Goal: Task Accomplishment & Management: Manage account settings

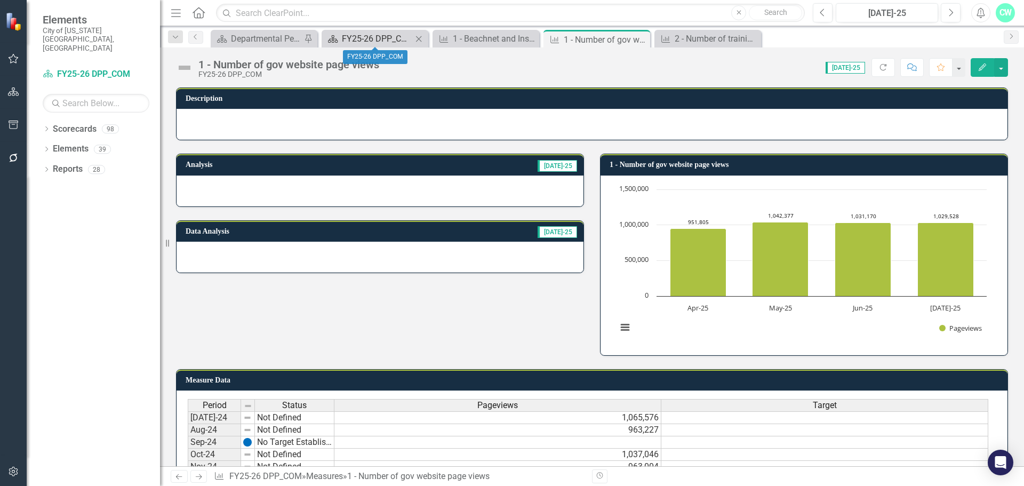
click at [345, 41] on div "FY25-26 DPP_COM" at bounding box center [377, 38] width 70 height 13
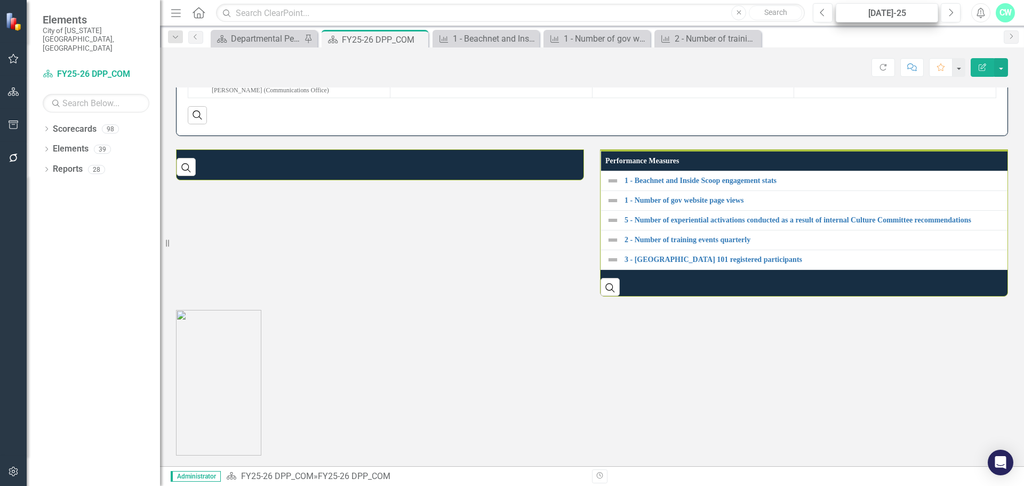
scroll to position [702, 0]
click at [943, 10] on button "Next" at bounding box center [951, 12] width 20 height 19
click at [944, 10] on button "Next" at bounding box center [951, 12] width 20 height 19
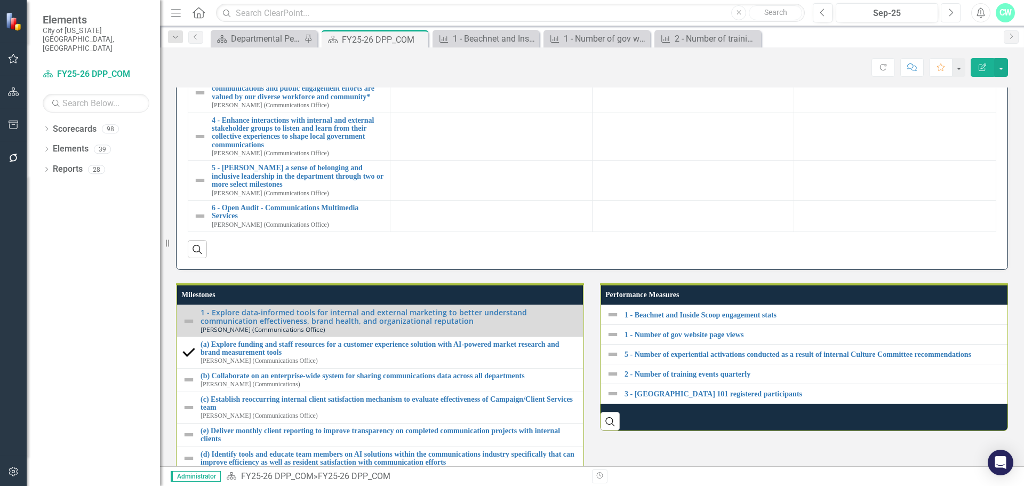
click at [944, 10] on button "Next" at bounding box center [951, 12] width 20 height 19
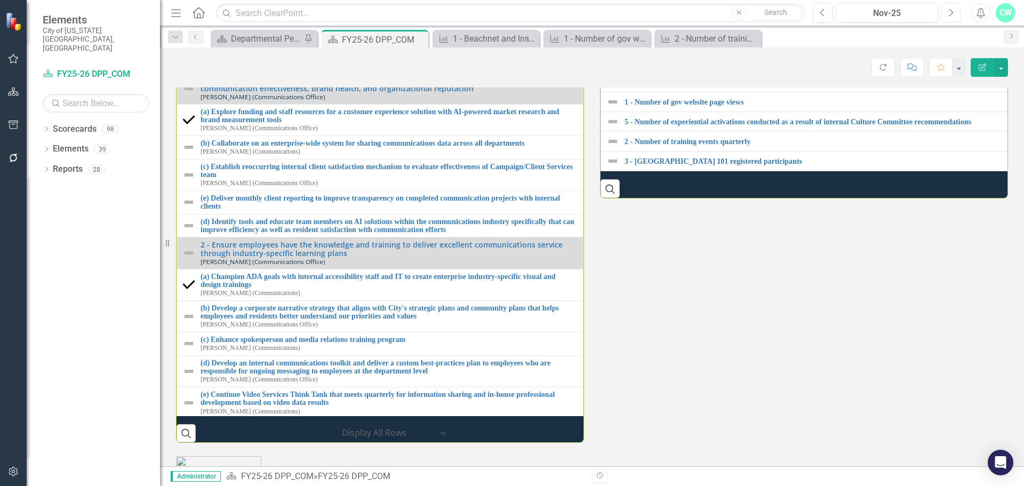
click at [953, 11] on button "Next" at bounding box center [951, 12] width 20 height 19
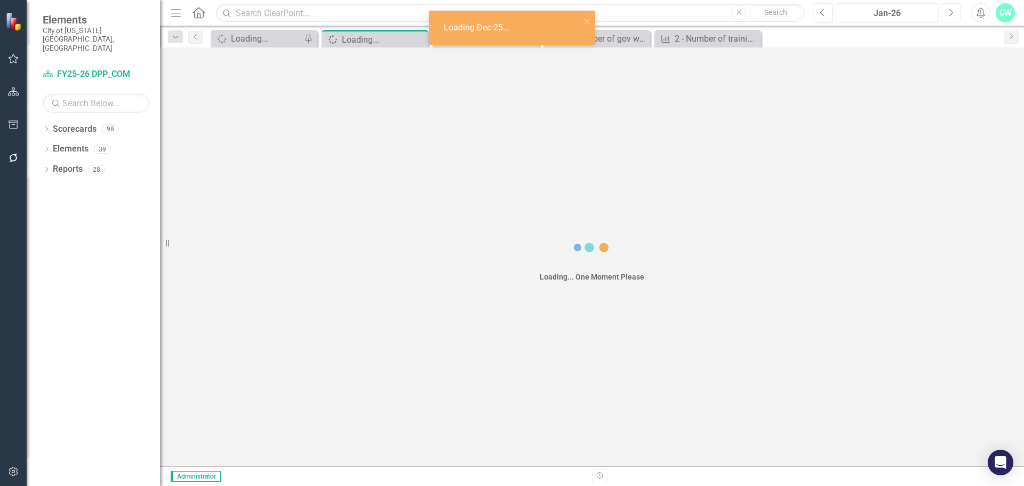
click at [950, 9] on icon "Next" at bounding box center [951, 13] width 6 height 10
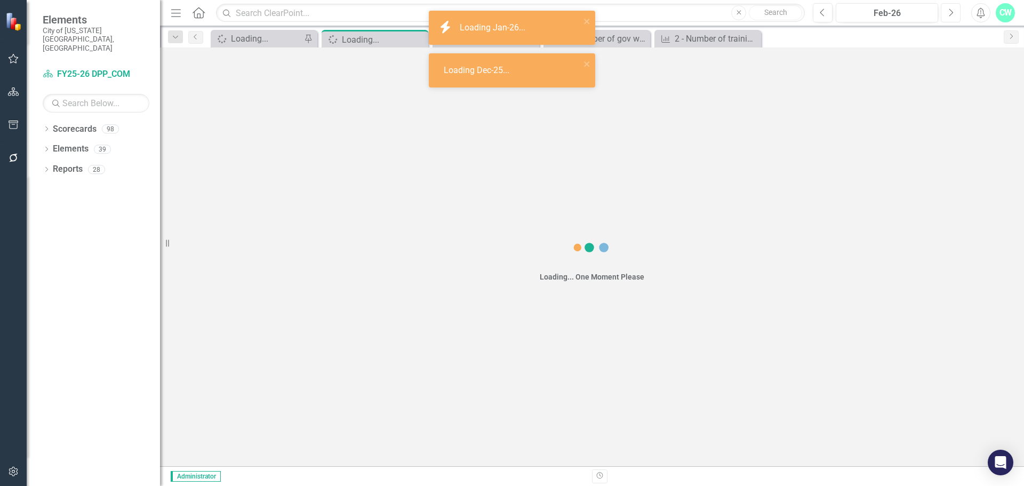
click at [953, 10] on icon "Next" at bounding box center [951, 13] width 6 height 10
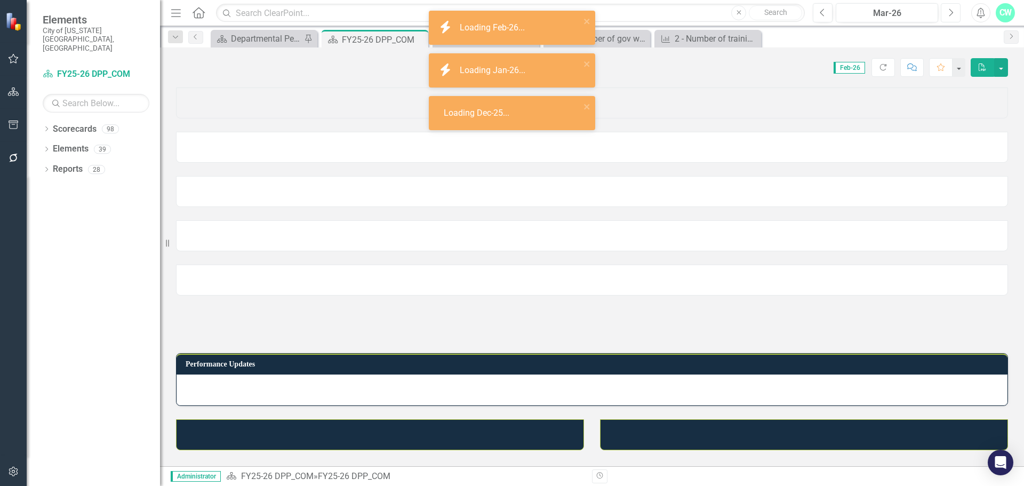
click at [953, 10] on icon "Next" at bounding box center [951, 13] width 6 height 10
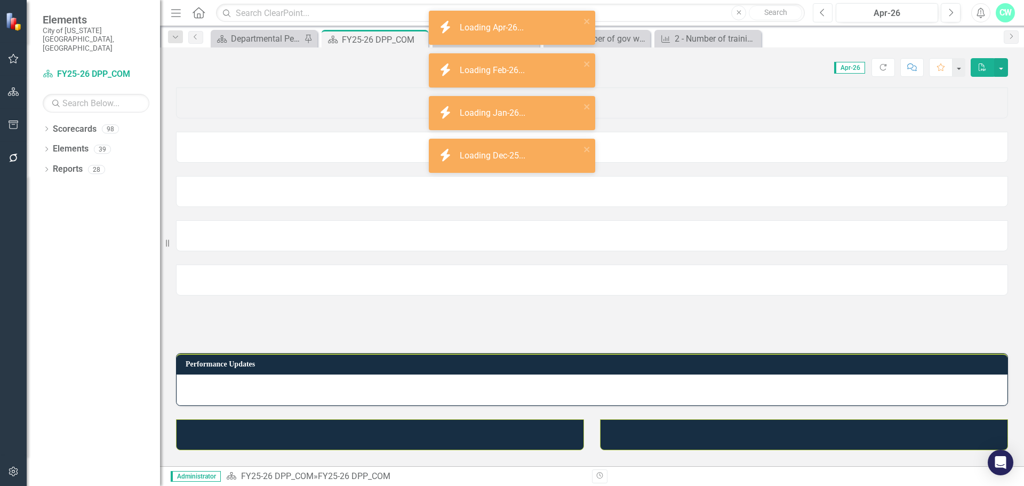
click at [822, 9] on icon "Previous" at bounding box center [823, 13] width 6 height 10
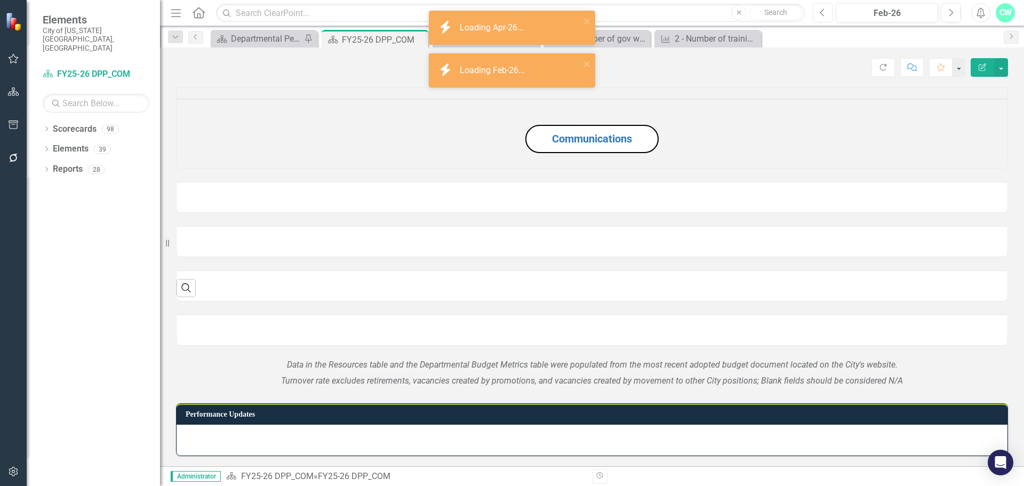
click at [822, 9] on icon "Previous" at bounding box center [823, 13] width 6 height 10
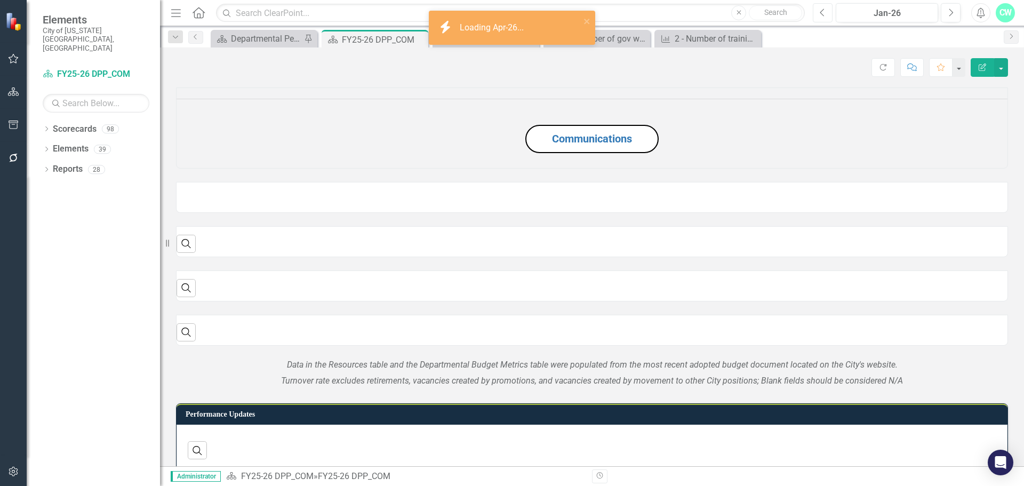
click at [822, 9] on icon "Previous" at bounding box center [823, 13] width 6 height 10
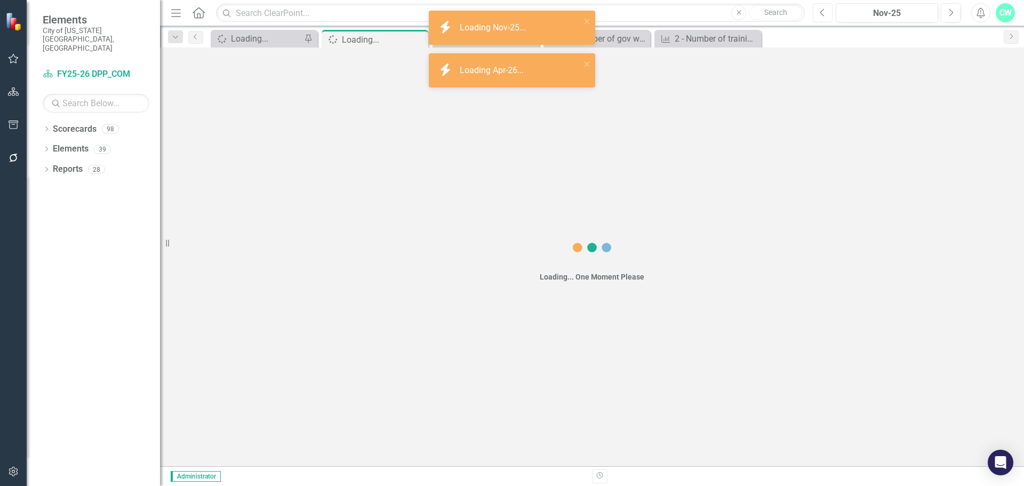
click at [822, 9] on icon "Previous" at bounding box center [823, 13] width 6 height 10
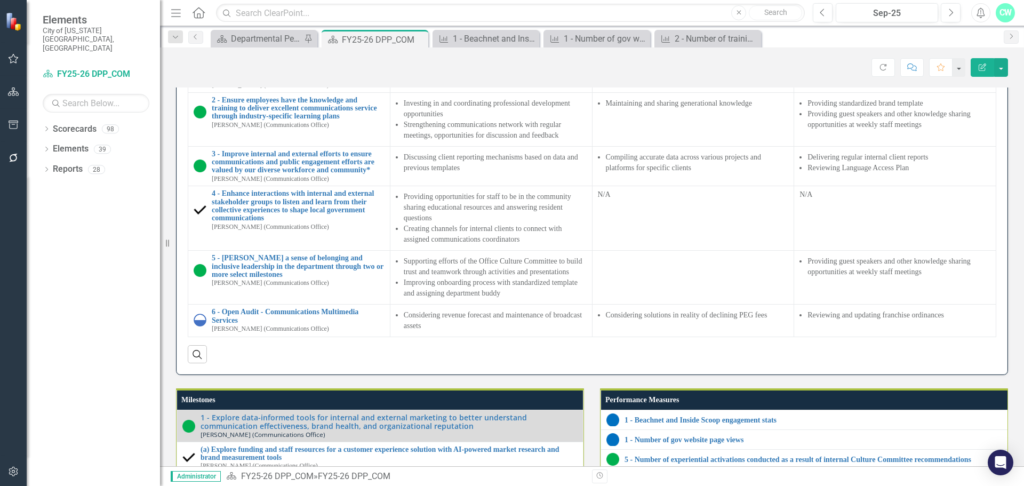
scroll to position [1090, 0]
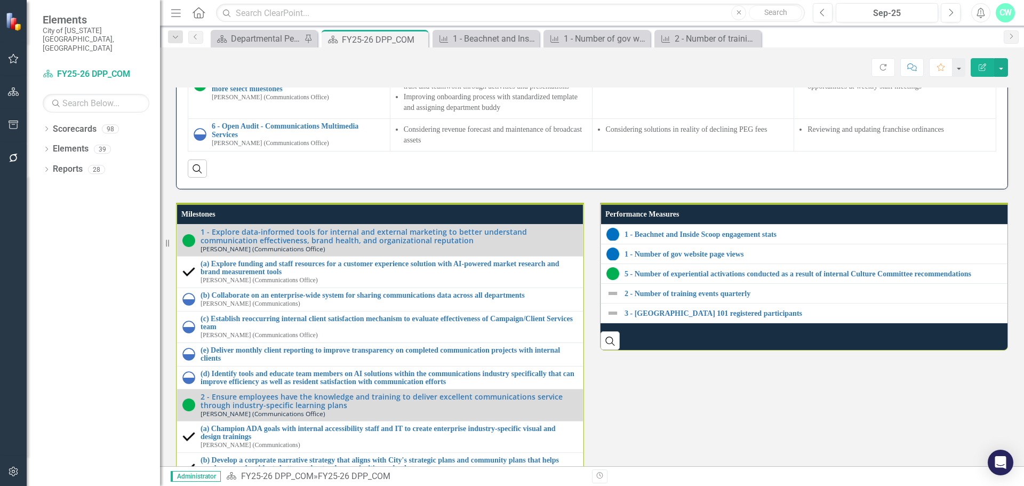
click at [651, 65] on td "N/A" at bounding box center [693, 33] width 202 height 65
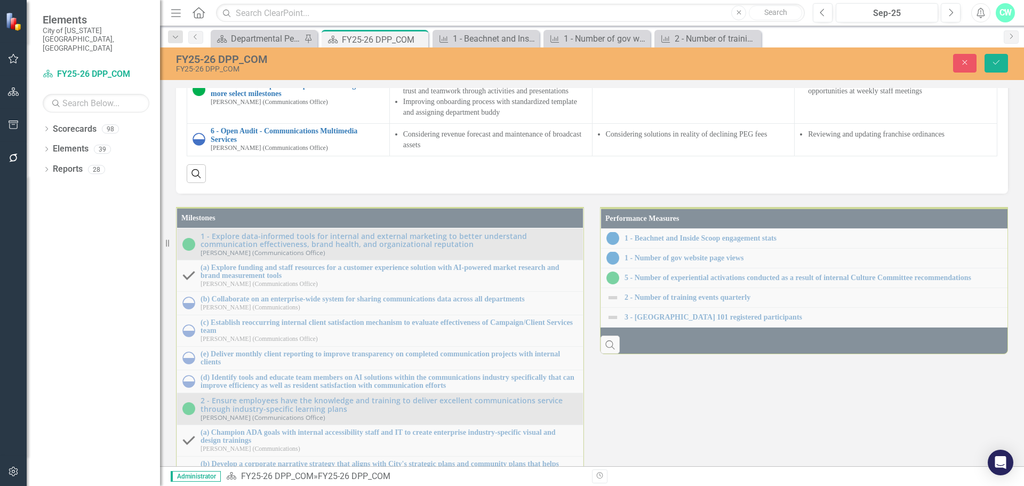
scroll to position [988, 0]
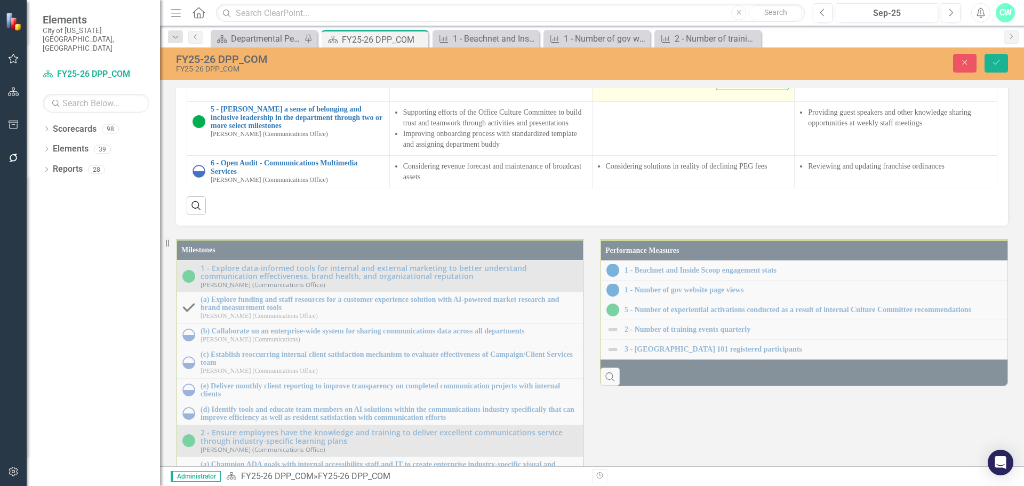
click at [639, 69] on div "Loading... One Moment Please" at bounding box center [693, 37] width 191 height 64
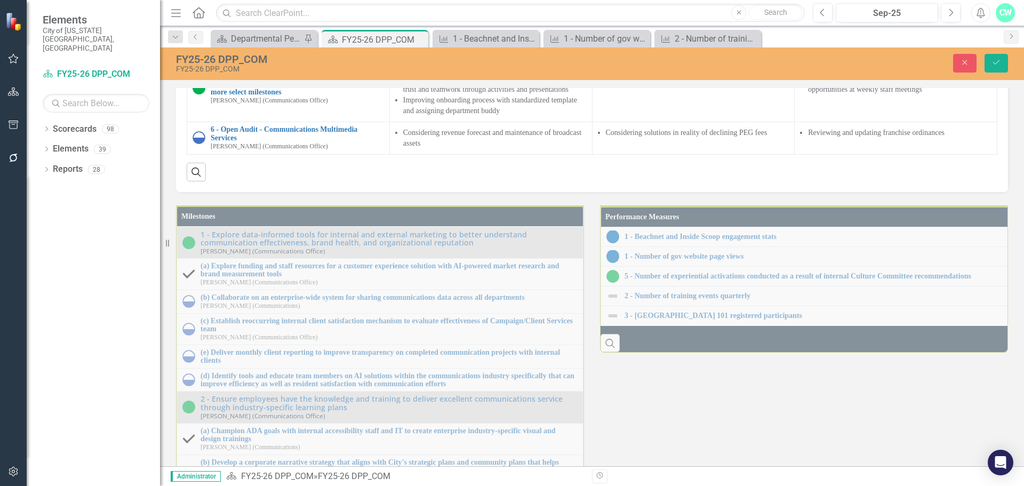
type textarea "<p>N/A</p>"
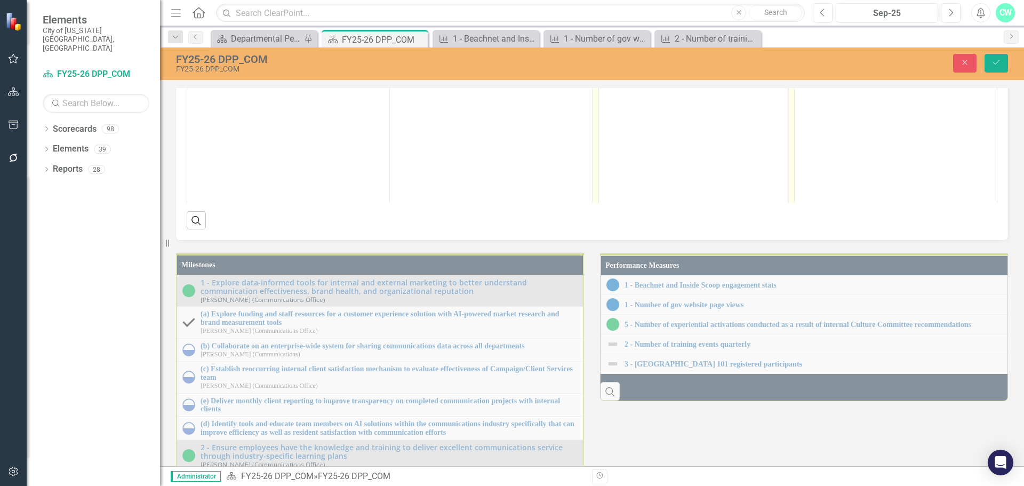
scroll to position [0, 0]
click at [620, 51] on body "N/A" at bounding box center [692, 114] width 189 height 160
click at [679, 28] on icon "Reveal or hide additional toolbar items" at bounding box center [683, 21] width 13 height 13
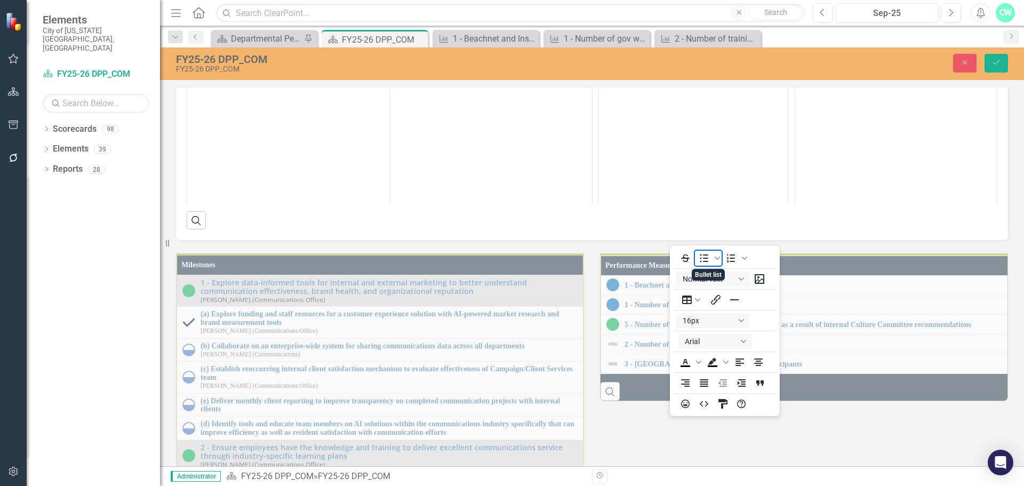
click at [708, 259] on icon "Bullet list" at bounding box center [703, 258] width 13 height 13
click at [629, 43] on li "N/A" at bounding box center [703, 42] width 163 height 13
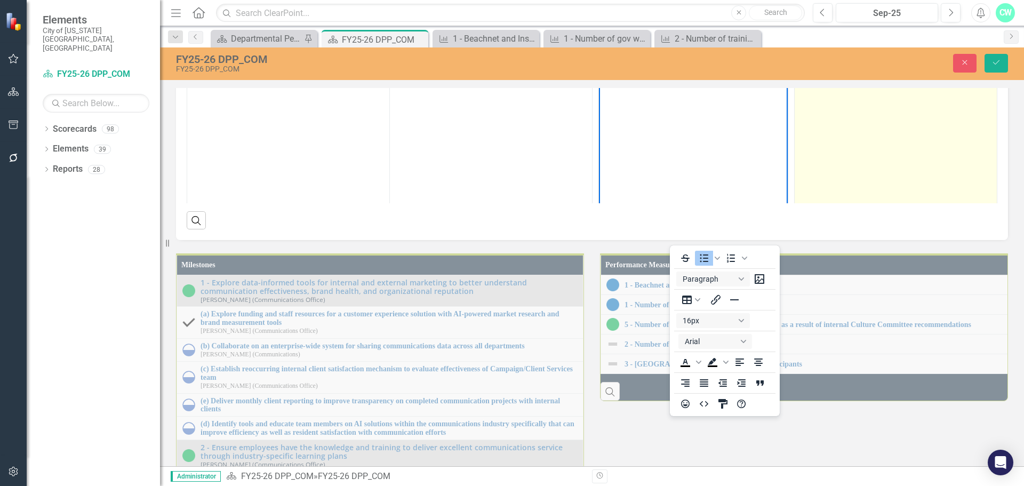
copy li "N/A"
click at [927, 254] on td "N/A" at bounding box center [896, 128] width 203 height 252
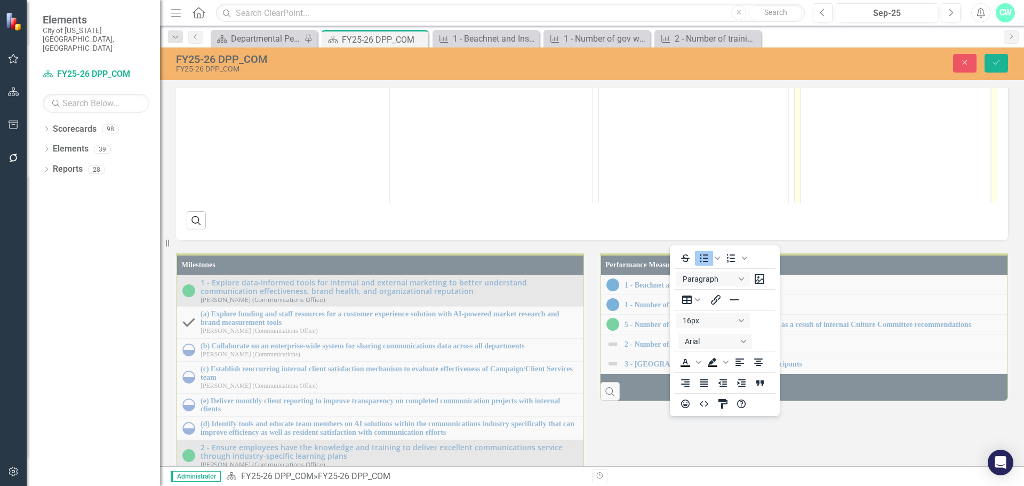
click at [927, 46] on p "N/A" at bounding box center [896, 42] width 184 height 13
click at [928, 45] on p "N/A" at bounding box center [896, 42] width 184 height 13
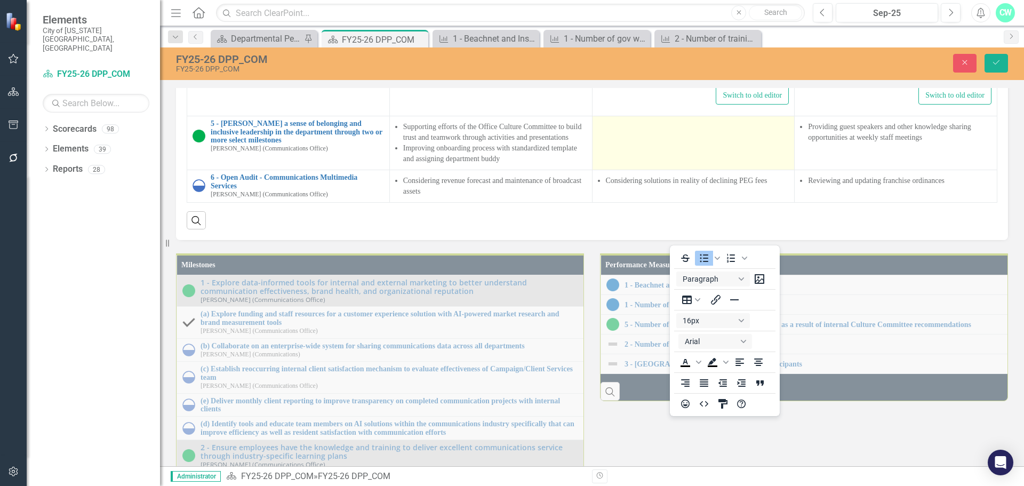
click at [607, 132] on div at bounding box center [693, 125] width 191 height 13
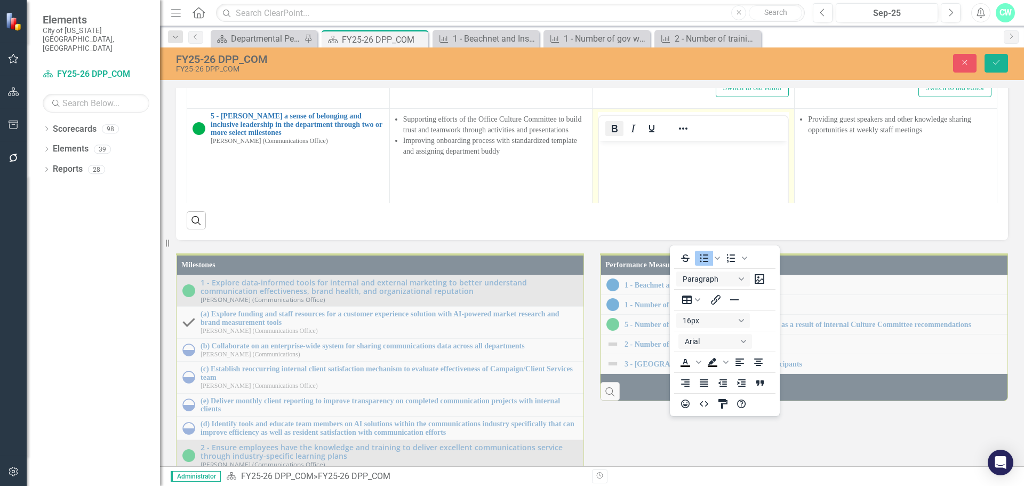
scroll to position [0, 0]
click at [614, 157] on body "Rich Text Area. Press ALT-0 for help." at bounding box center [692, 221] width 189 height 160
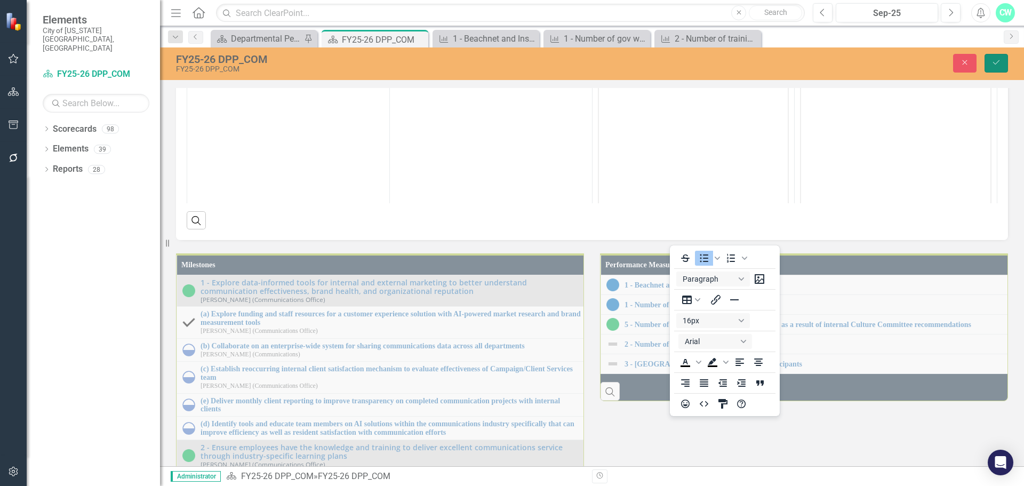
drag, startPoint x: 991, startPoint y: 60, endPoint x: 943, endPoint y: 87, distance: 55.2
click at [994, 61] on icon "Save" at bounding box center [996, 62] width 10 height 7
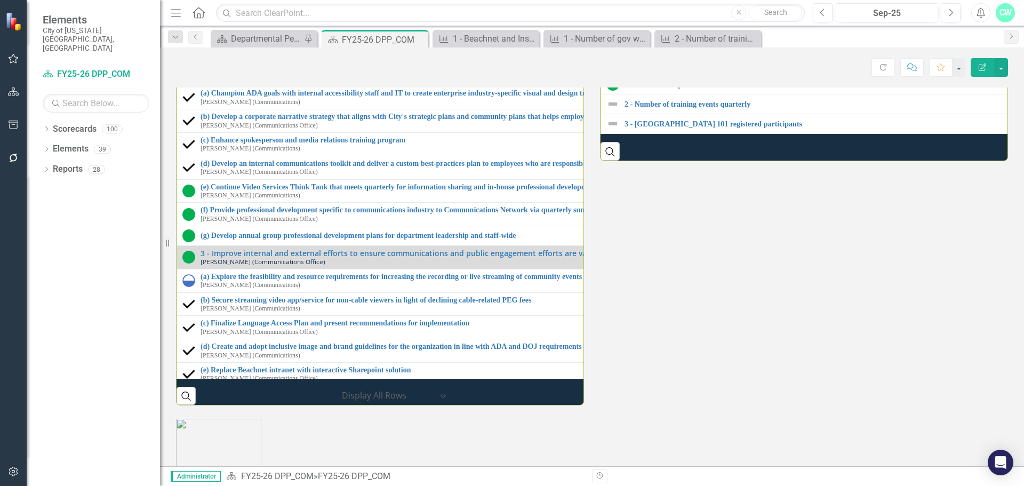
scroll to position [107, 0]
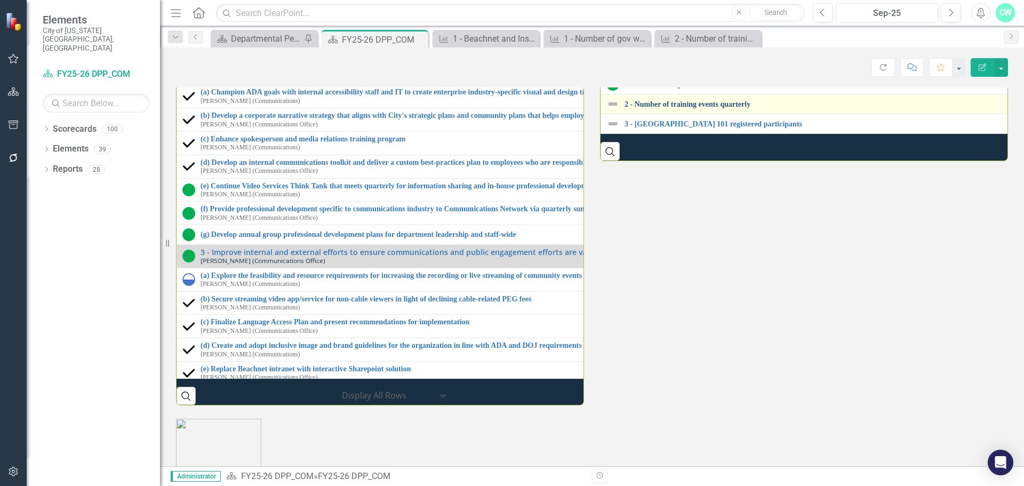
click at [653, 108] on link "2 - Number of training events quarterly" at bounding box center [1025, 104] width 803 height 8
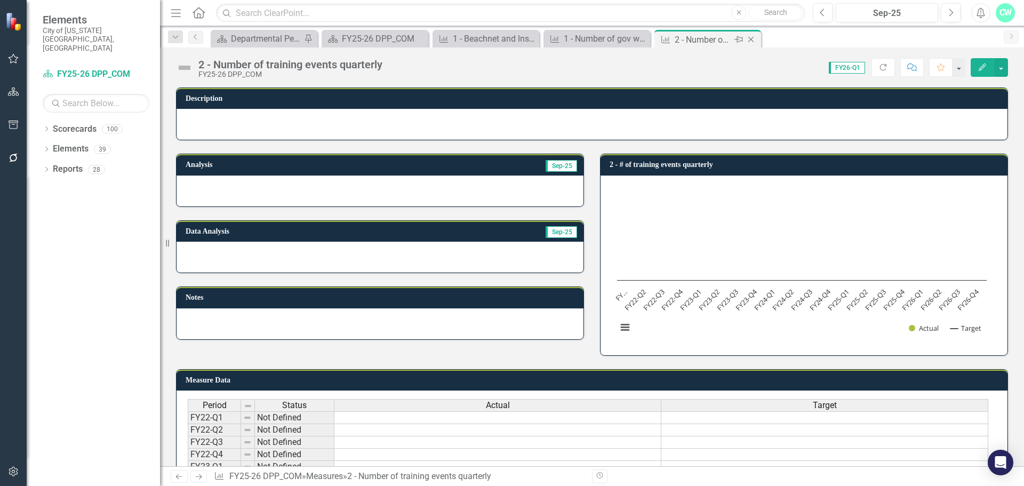
click at [749, 38] on icon "Close" at bounding box center [750, 39] width 11 height 9
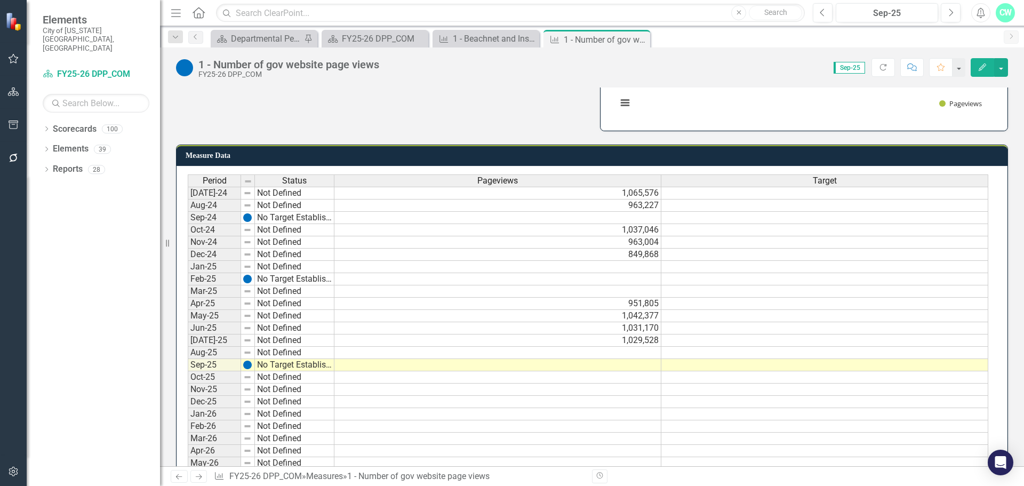
scroll to position [160, 0]
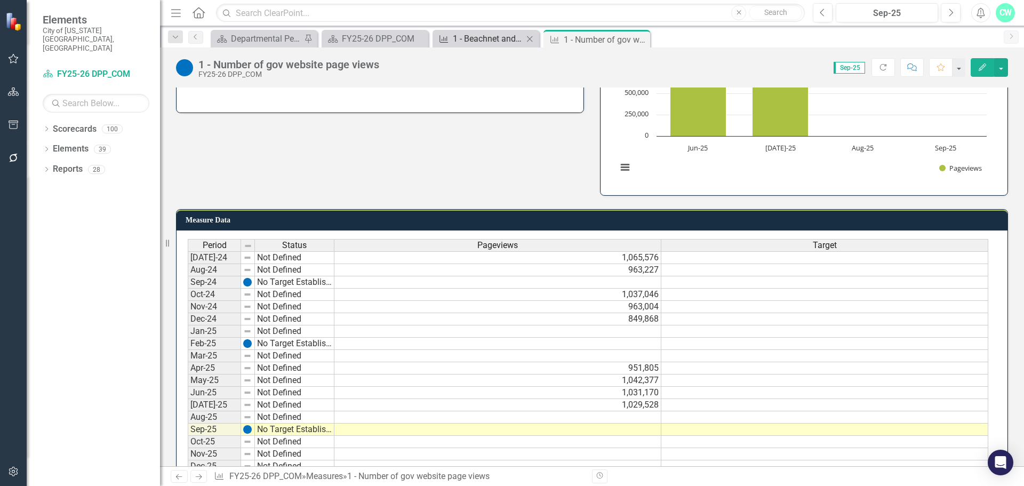
click at [453, 43] on div "1 - Beachnet and Inside Scoop engagement stats" at bounding box center [488, 38] width 70 height 13
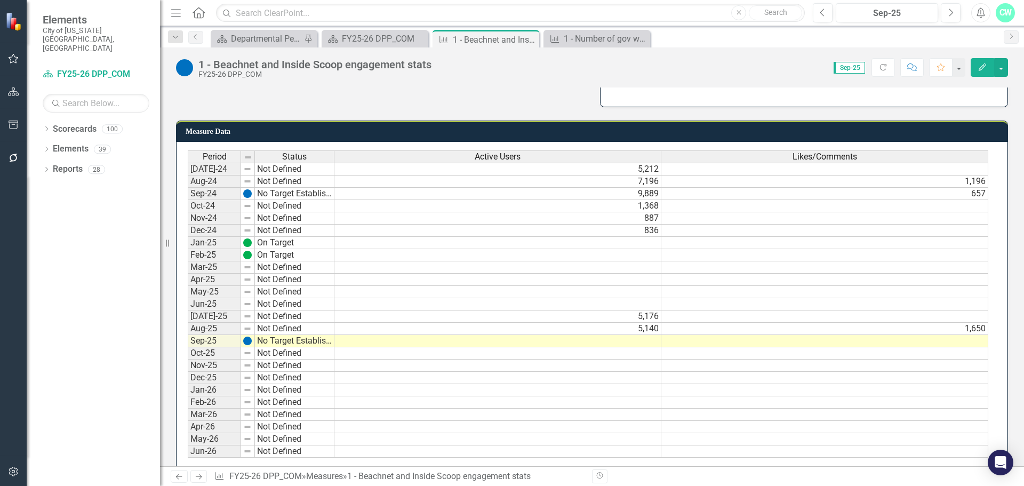
scroll to position [268, 0]
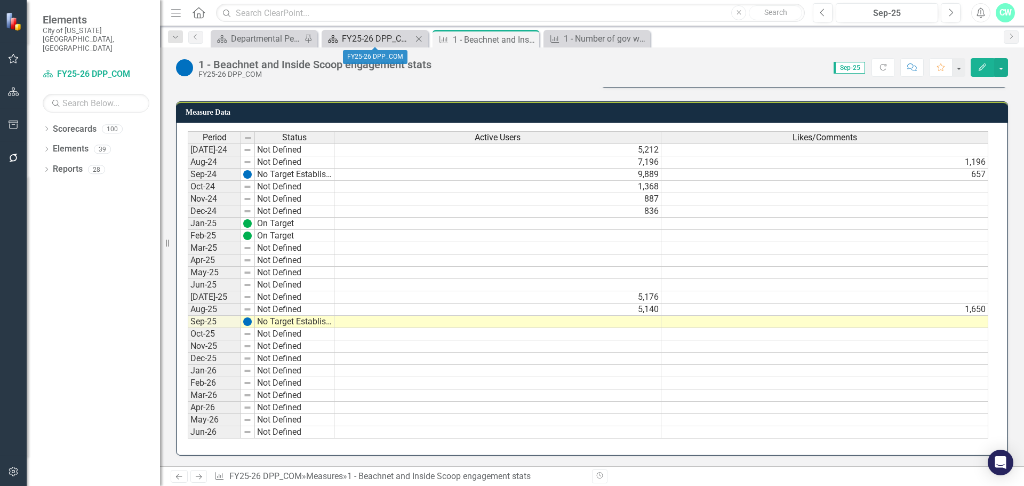
click at [361, 34] on div "FY25-26 DPP_COM" at bounding box center [377, 38] width 70 height 13
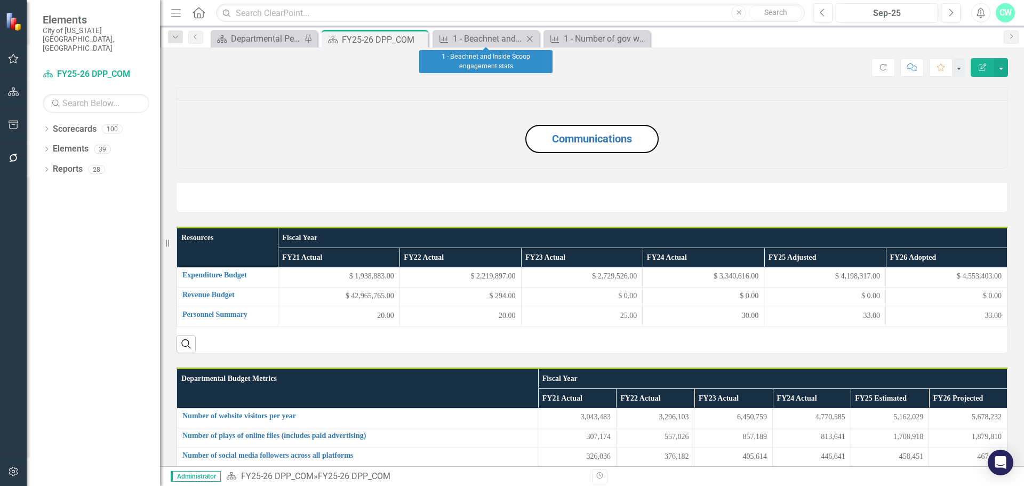
click at [534, 40] on icon "Close" at bounding box center [529, 39] width 11 height 9
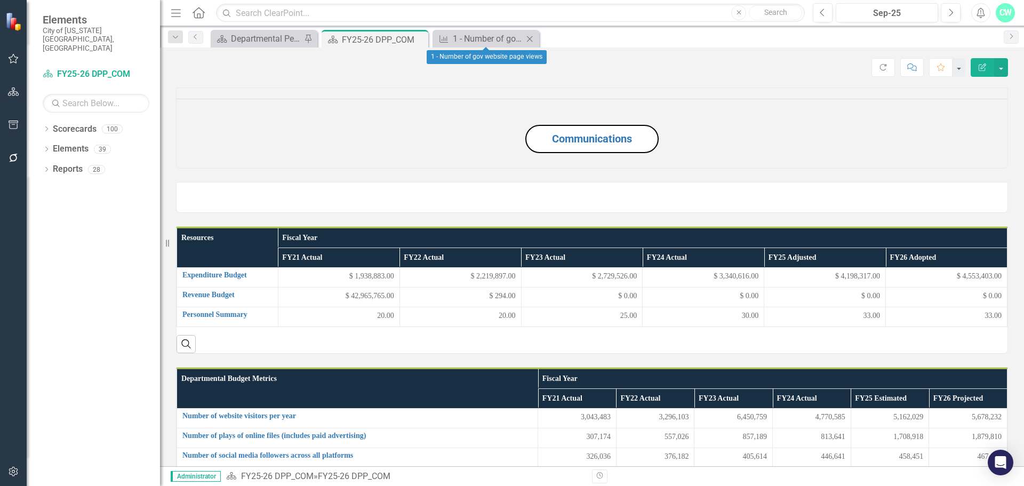
click at [529, 37] on icon "Close" at bounding box center [529, 39] width 11 height 9
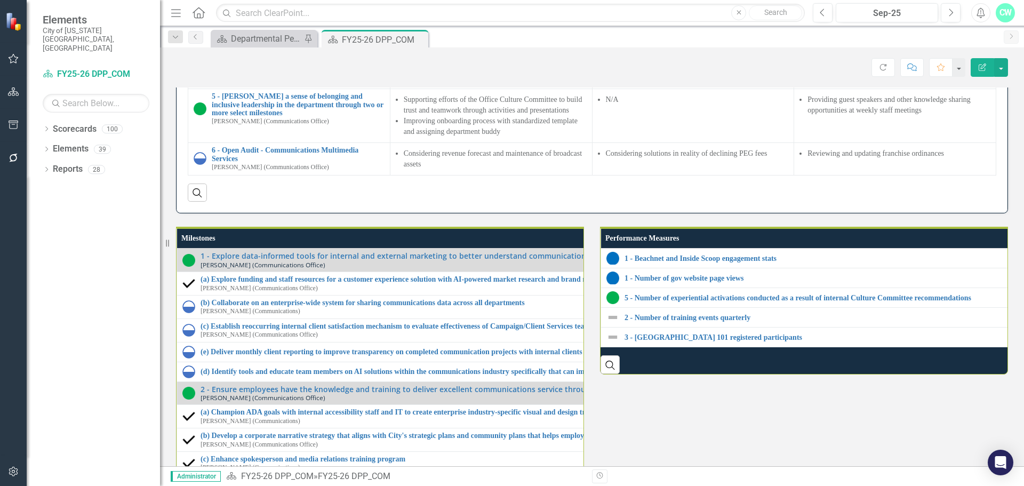
scroll to position [1280, 0]
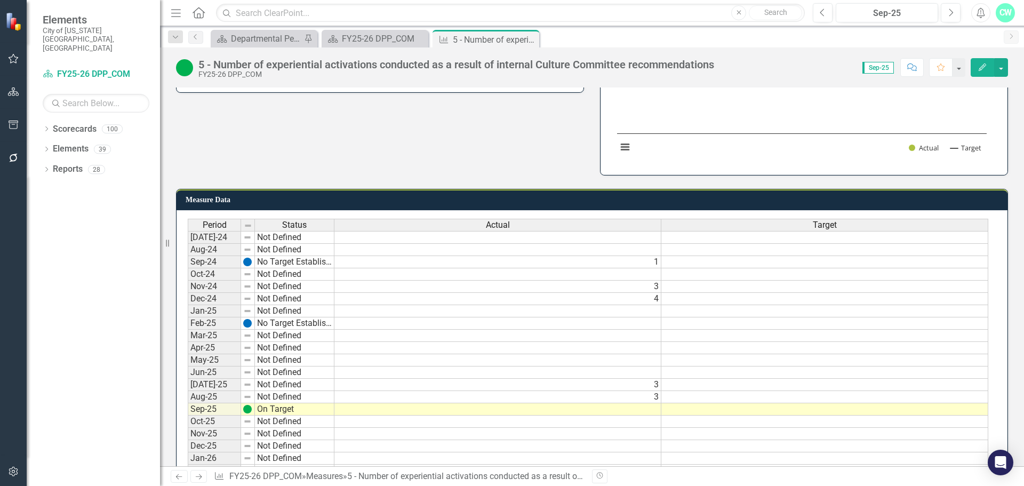
scroll to position [161, 0]
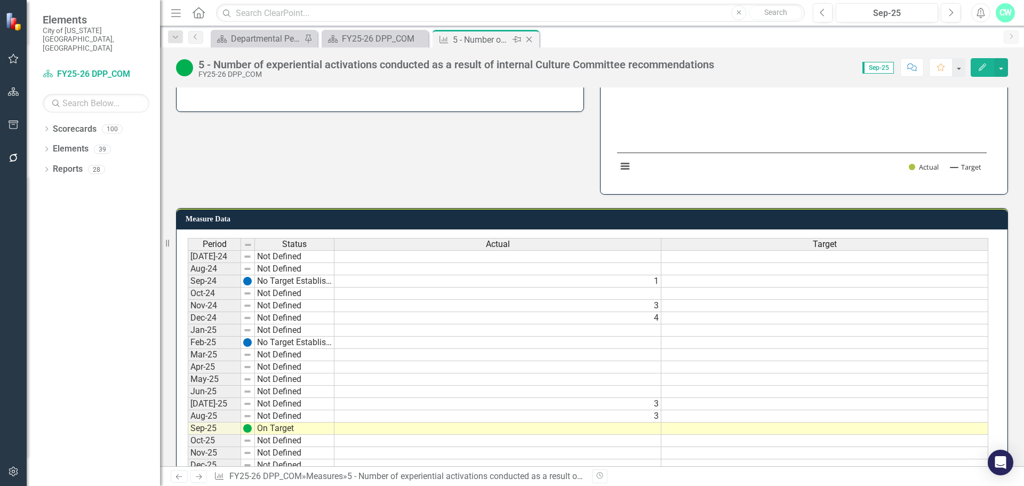
click at [528, 36] on icon "Close" at bounding box center [529, 39] width 11 height 9
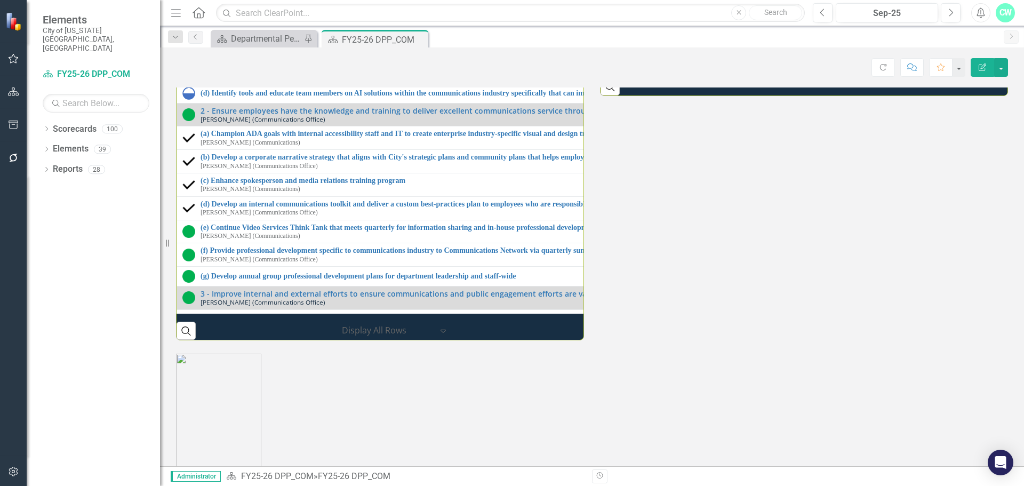
scroll to position [1280, 0]
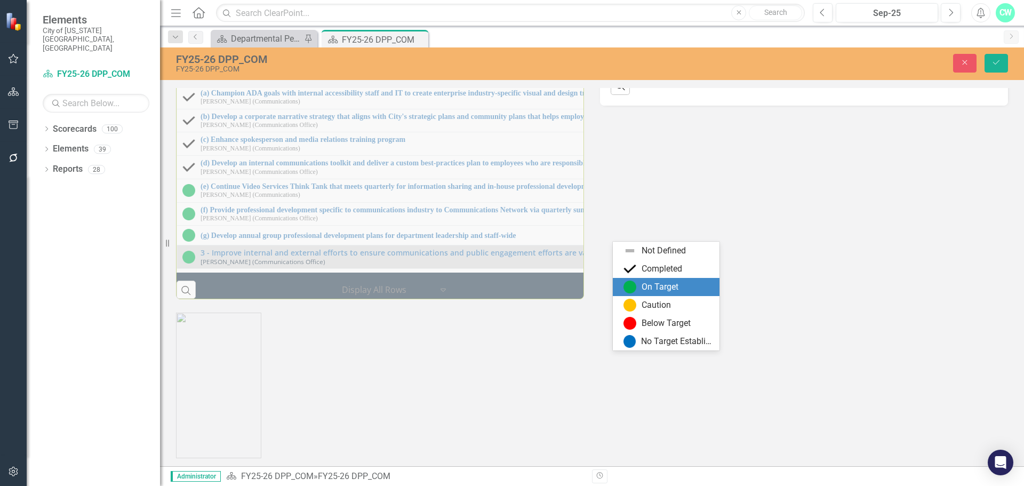
click at [621, 22] on img at bounding box center [626, 16] width 13 height 13
click at [664, 342] on div "No Target Established" at bounding box center [676, 341] width 71 height 12
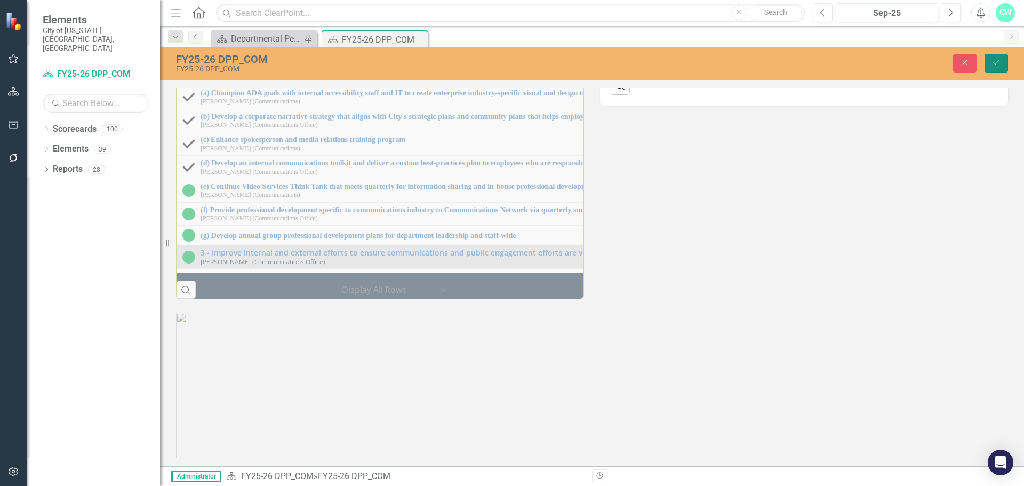
click at [997, 61] on icon "Save" at bounding box center [996, 62] width 10 height 7
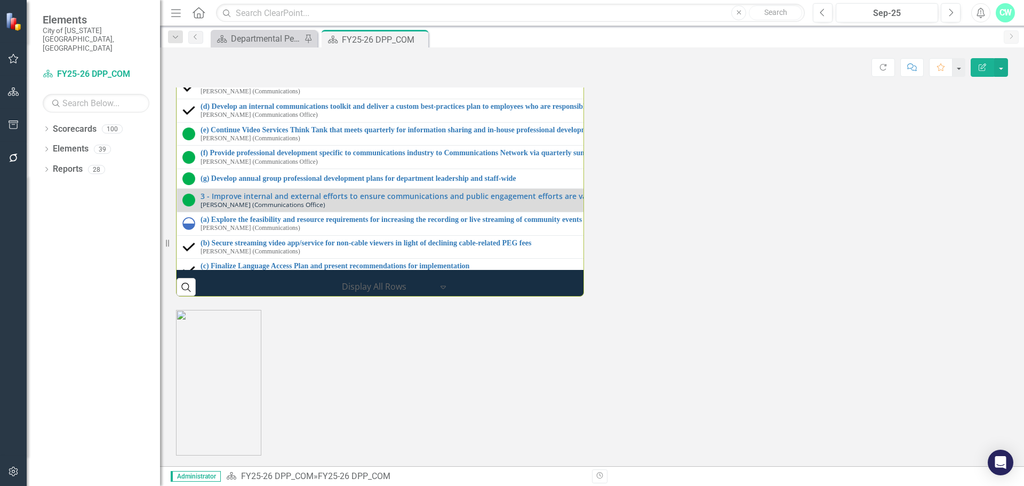
scroll to position [53, 0]
click at [198, 49] on div "(a) Champion ADA goals with internal accessibility staff and IT to create enter…" at bounding box center [590, 41] width 817 height 17
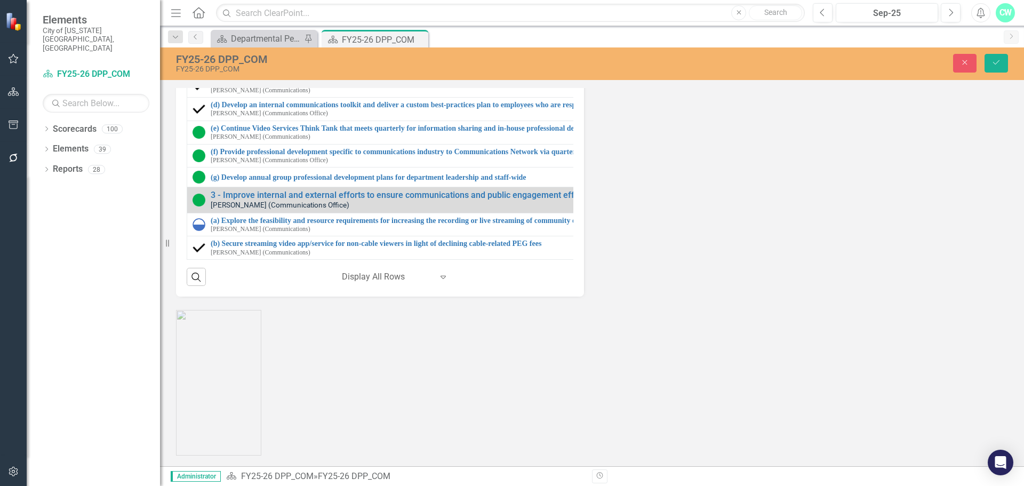
click at [270, 47] on input "(a) Champion ADA goals with internal accessibility staff and IT to create enter…" at bounding box center [617, 38] width 790 height 20
click at [242, 47] on input "(a) Champion ADA goals with internal accessibility staff and IT to create enter…" at bounding box center [617, 38] width 791 height 20
click at [261, 20] on small "[PERSON_NAME] (Communications Office)" at bounding box center [280, 16] width 139 height 8
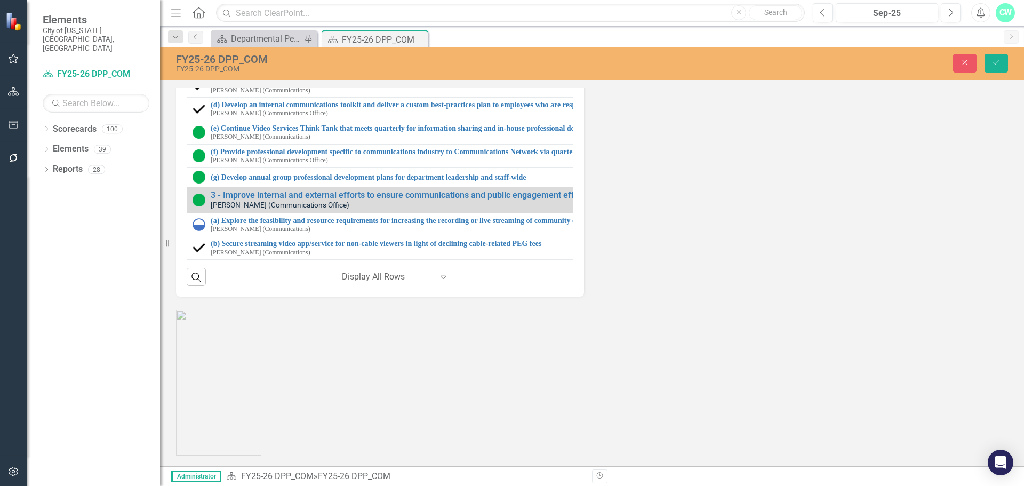
click at [261, 20] on small "[PERSON_NAME] (Communications Office)" at bounding box center [280, 16] width 139 height 8
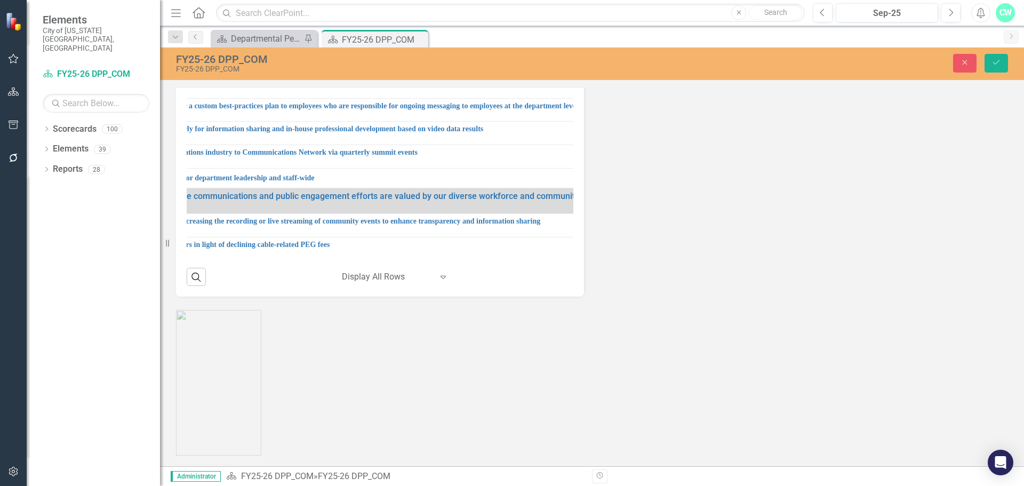
scroll to position [53, 459]
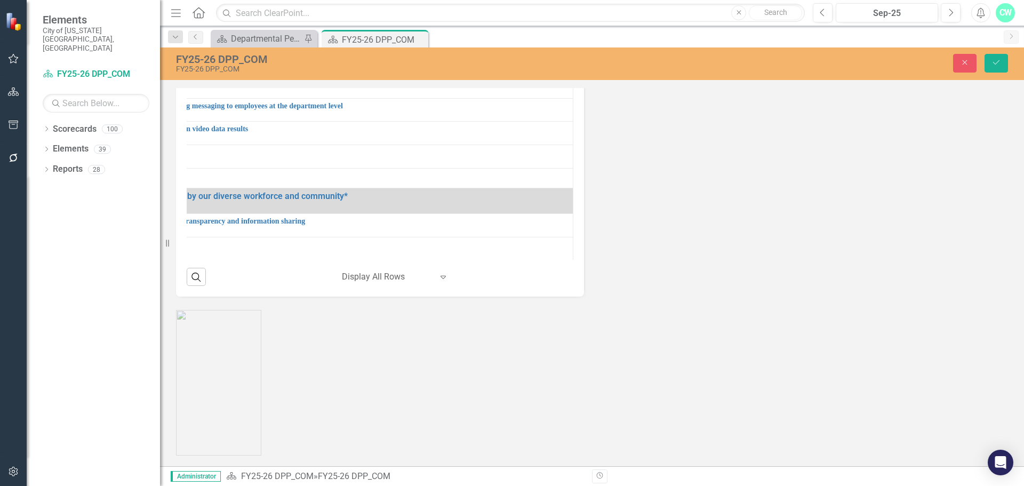
drag, startPoint x: 241, startPoint y: 224, endPoint x: 732, endPoint y: 211, distance: 490.7
click at [732, 211] on div "Strategic Initiatives Lists Edit Report Select Report Link View Page Milestones…" at bounding box center [592, 72] width 848 height 449
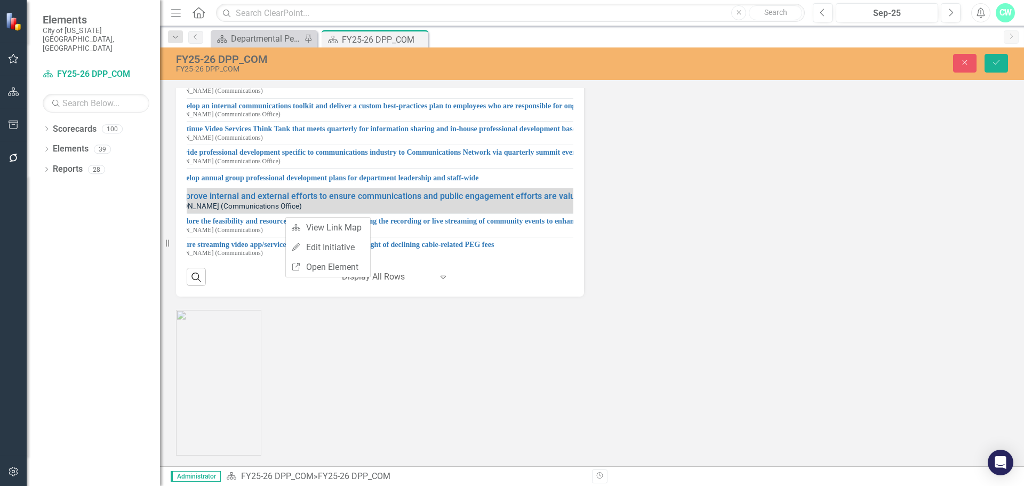
scroll to position [53, 0]
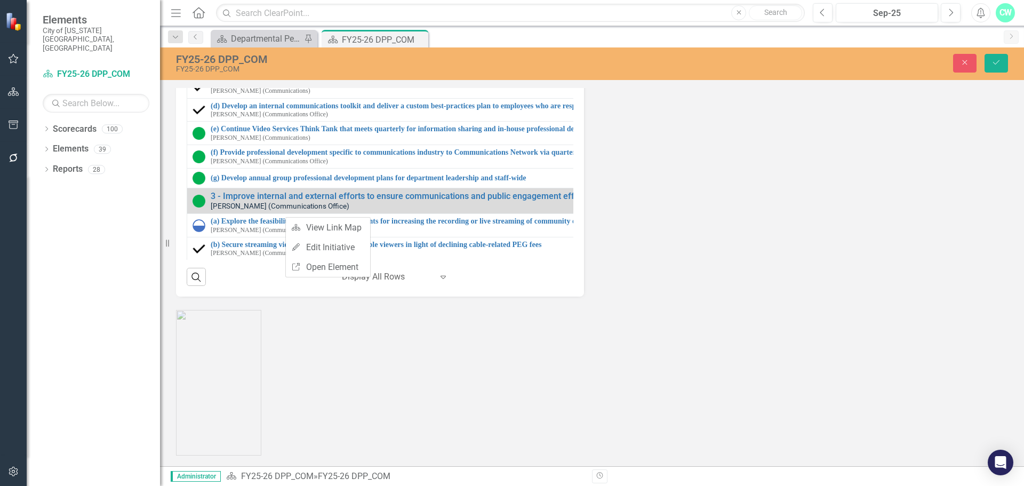
click at [248, 48] on input "(a) Champion ADA goals with internal accessibility staff and IT to create enter…" at bounding box center [618, 38] width 793 height 20
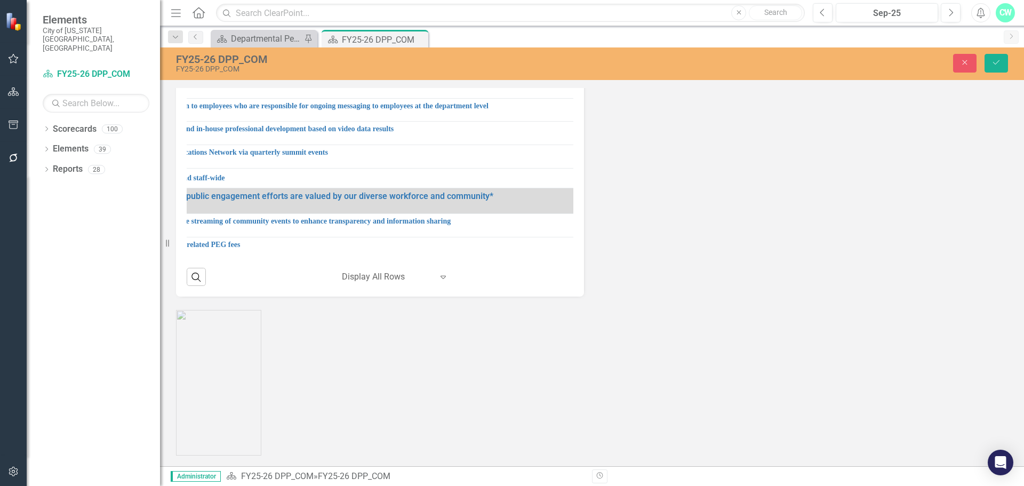
scroll to position [53, 459]
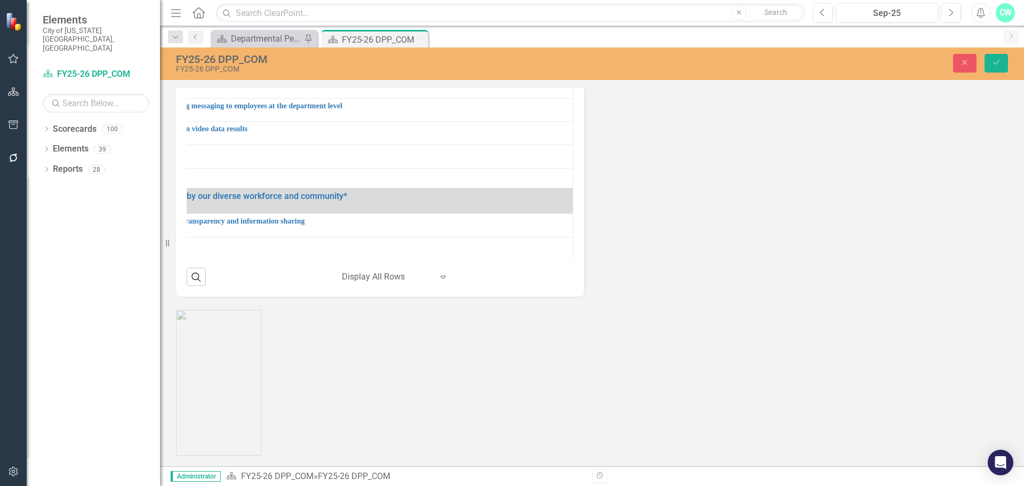
drag, startPoint x: 240, startPoint y: 251, endPoint x: 693, endPoint y: 240, distance: 452.8
click at [693, 240] on div "Strategic Initiatives Lists Edit Report Select Report Link View Page Milestones…" at bounding box center [592, 72] width 848 height 449
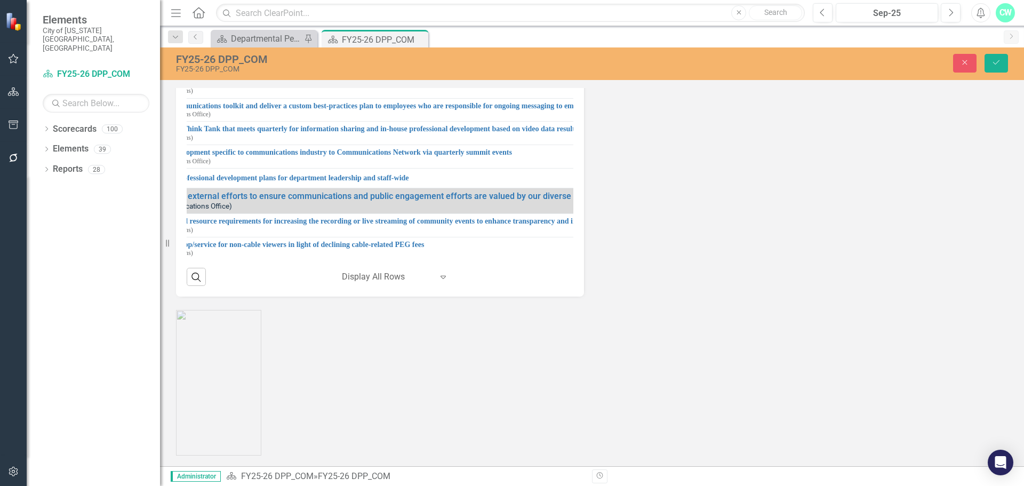
scroll to position [53, 0]
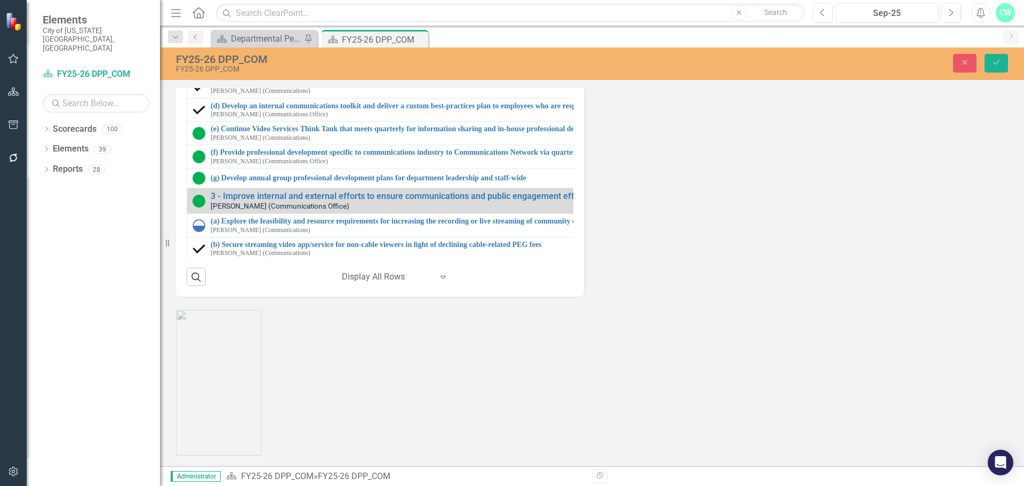
click at [232, 71] on small "[PERSON_NAME] (Communications Office)" at bounding box center [269, 68] width 117 height 7
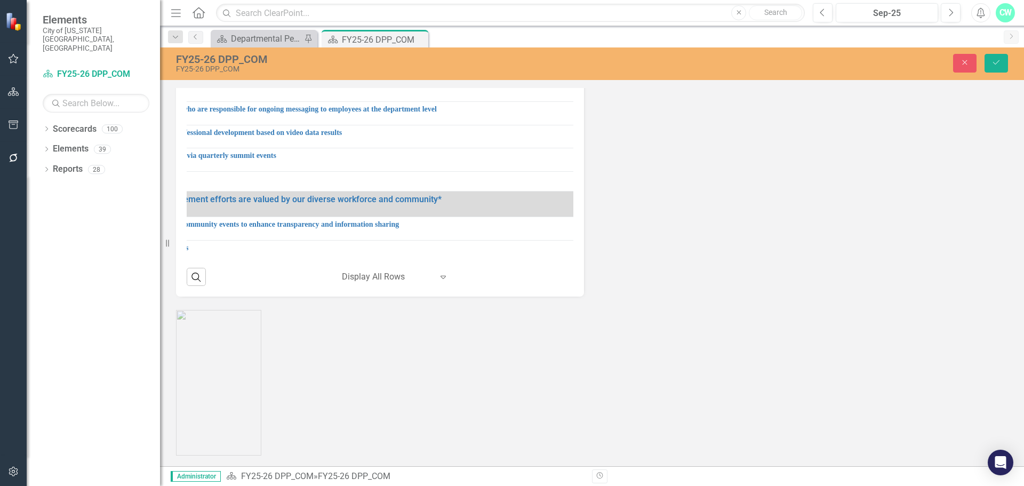
scroll to position [53, 461]
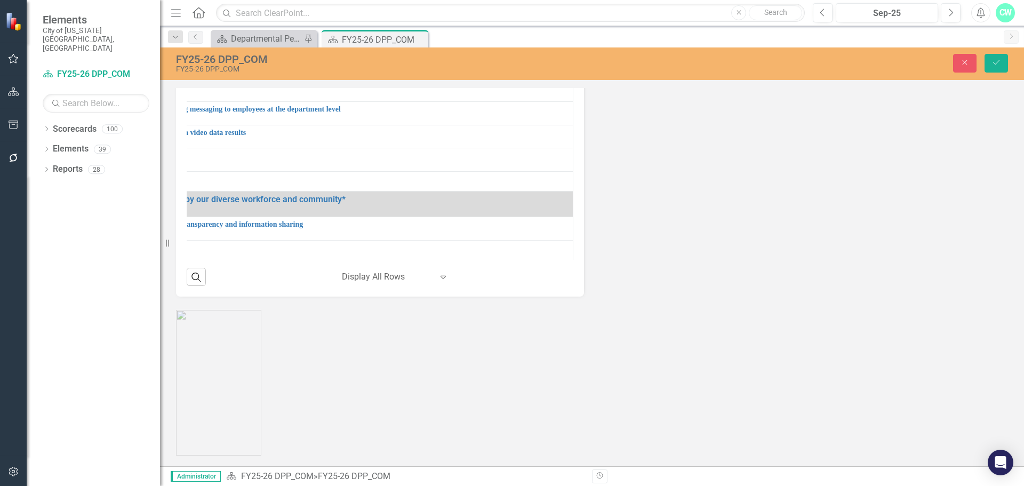
drag, startPoint x: 243, startPoint y: 276, endPoint x: 690, endPoint y: 269, distance: 446.9
click at [690, 269] on div "Strategic Initiatives Lists Edit Report Select Report Link View Page Milestones…" at bounding box center [592, 72] width 848 height 449
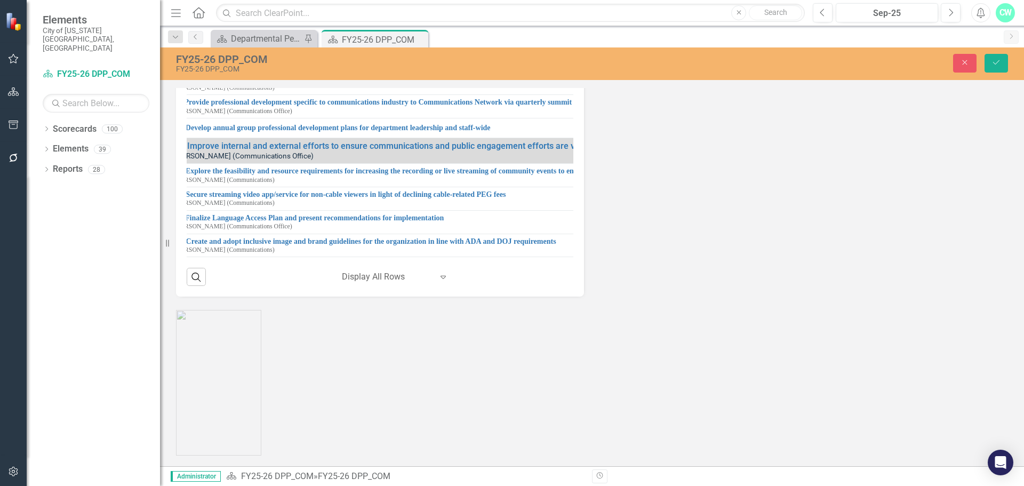
scroll to position [107, 0]
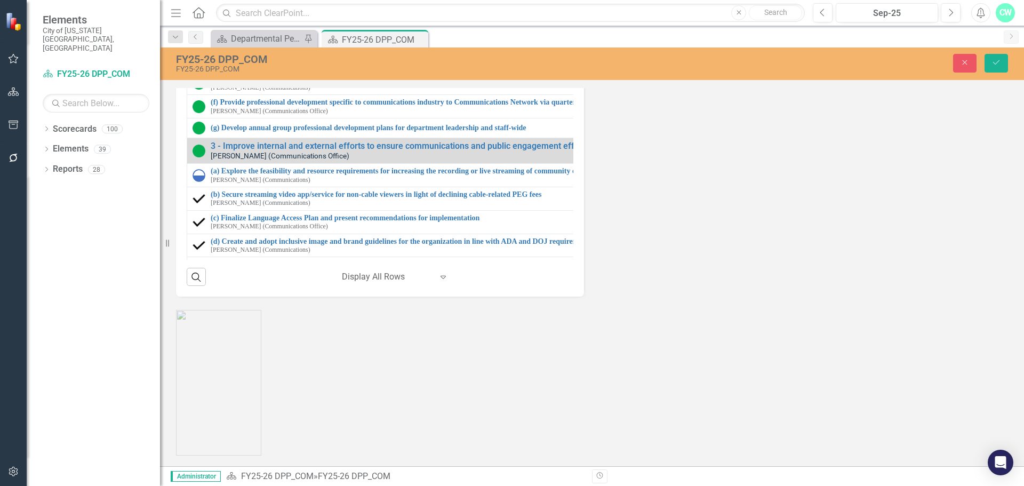
click at [211, 44] on small "[PERSON_NAME] (Communications)" at bounding box center [261, 40] width 100 height 7
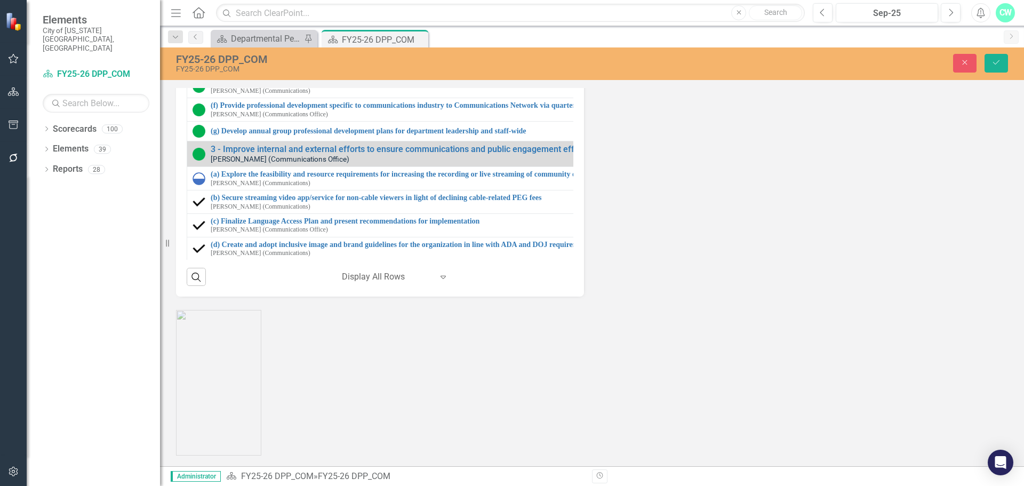
drag, startPoint x: 240, startPoint y: 251, endPoint x: 454, endPoint y: 244, distance: 213.4
click at [454, 48] on input "(c) Enhance spokesperson and media relations training program" at bounding box center [620, 38] width 797 height 20
click at [263, 51] on td "Completed Expand (c) Enhance spokesperson and media relations training program …" at bounding box center [605, 38] width 837 height 27
click at [206, 71] on div "(d) Develop an internal communications toolkit and deliver a custom best-practi…" at bounding box center [605, 63] width 826 height 17
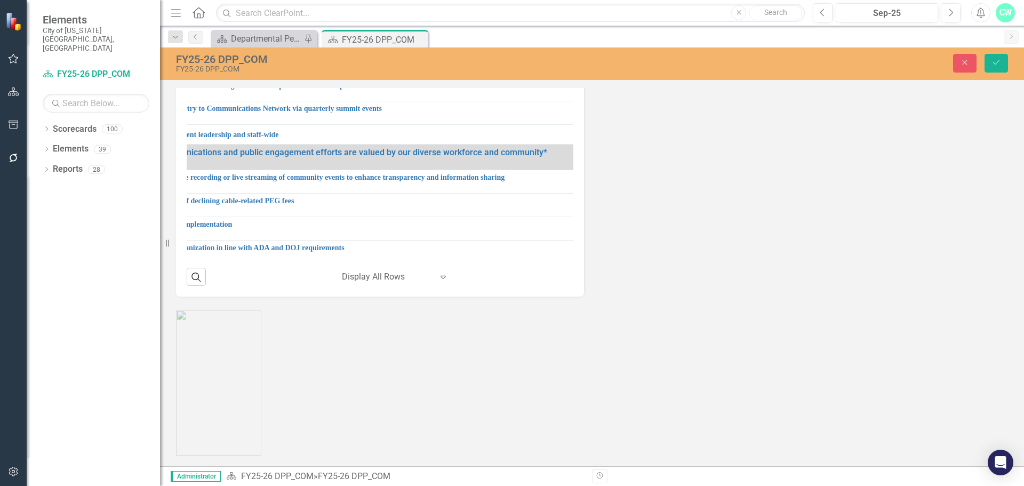
scroll to position [107, 465]
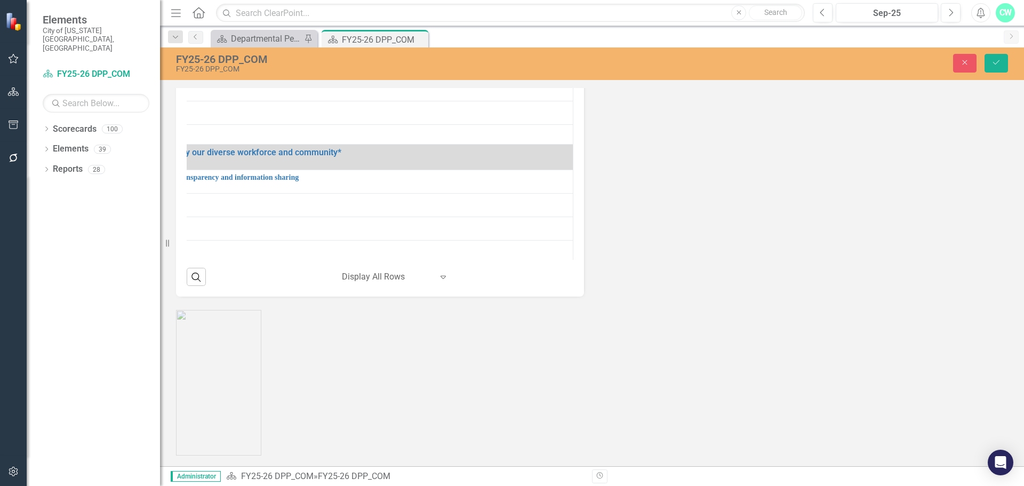
drag, startPoint x: 242, startPoint y: 278, endPoint x: 668, endPoint y: 280, distance: 426.6
click at [668, 280] on div "Strategic Initiatives Lists Edit Report Select Report Link View Page Milestones…" at bounding box center [592, 72] width 848 height 449
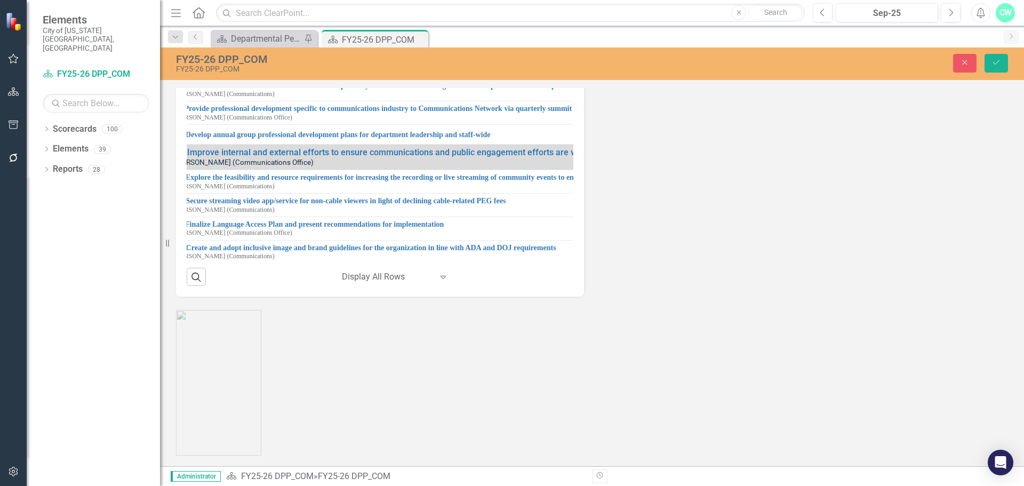
scroll to position [107, 0]
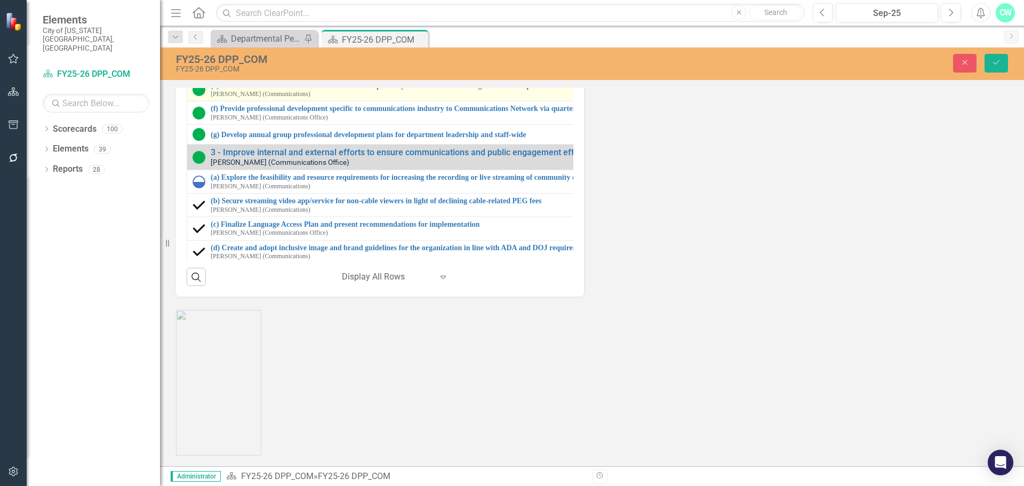
click at [224, 98] on small "[PERSON_NAME] (Communications)" at bounding box center [261, 94] width 100 height 7
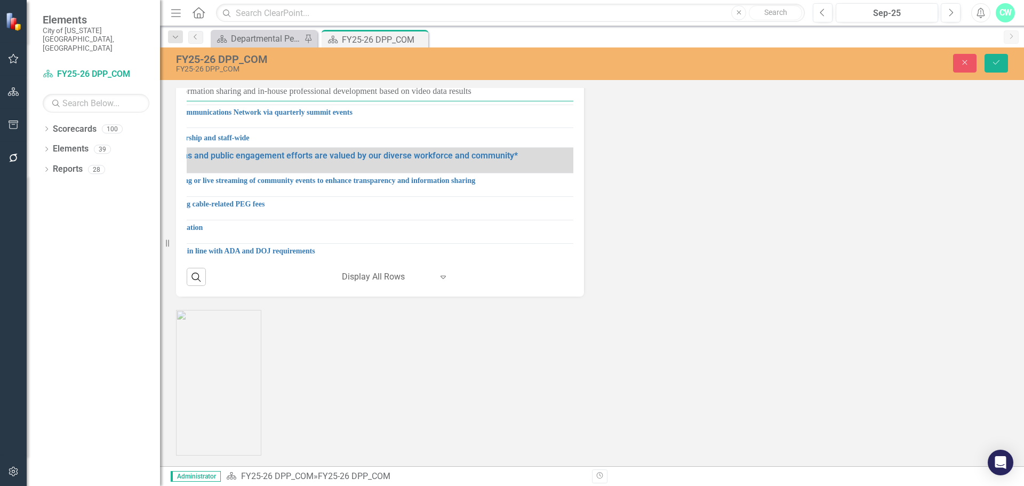
scroll to position [107, 467]
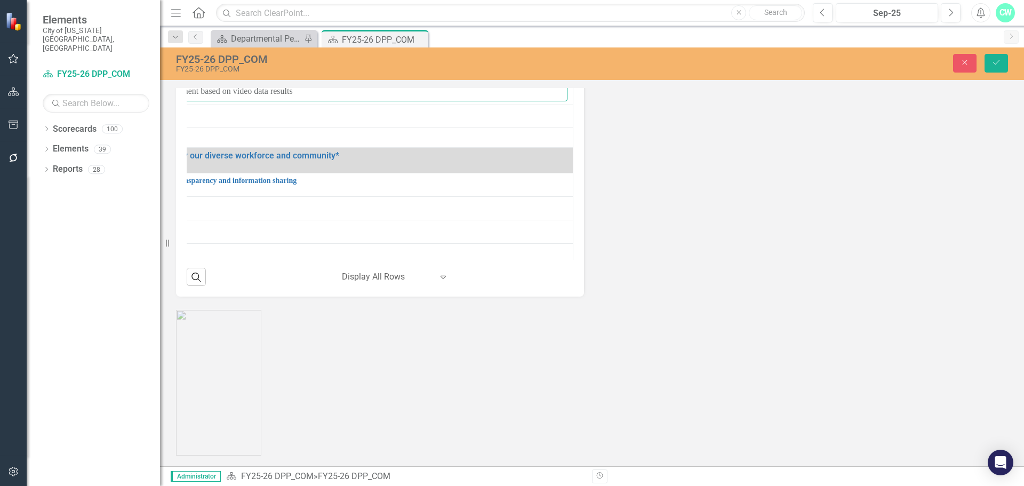
drag, startPoint x: 243, startPoint y: 302, endPoint x: 583, endPoint y: 300, distance: 340.7
click at [583, 297] on div "Strategic Initiatives Lists Edit Report Select Report Link View Page Milestones…" at bounding box center [380, 72] width 424 height 449
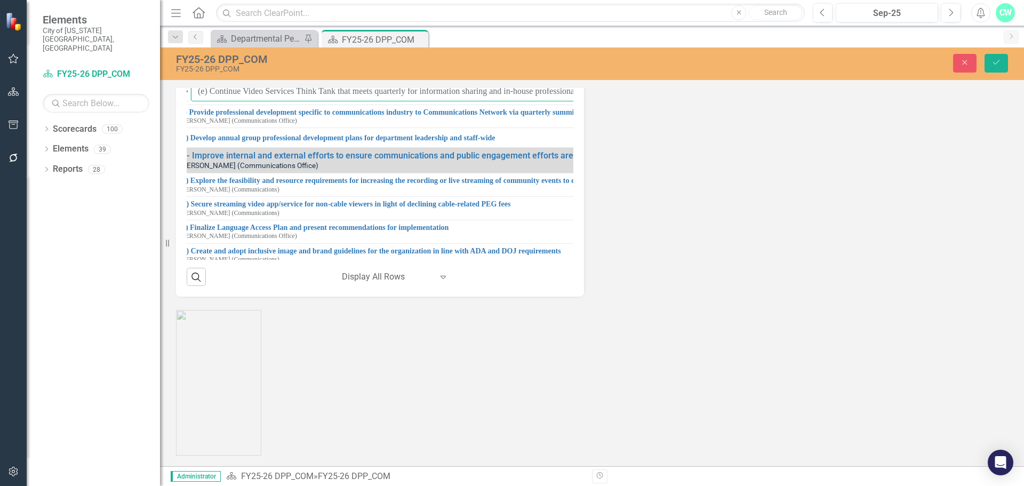
scroll to position [107, 0]
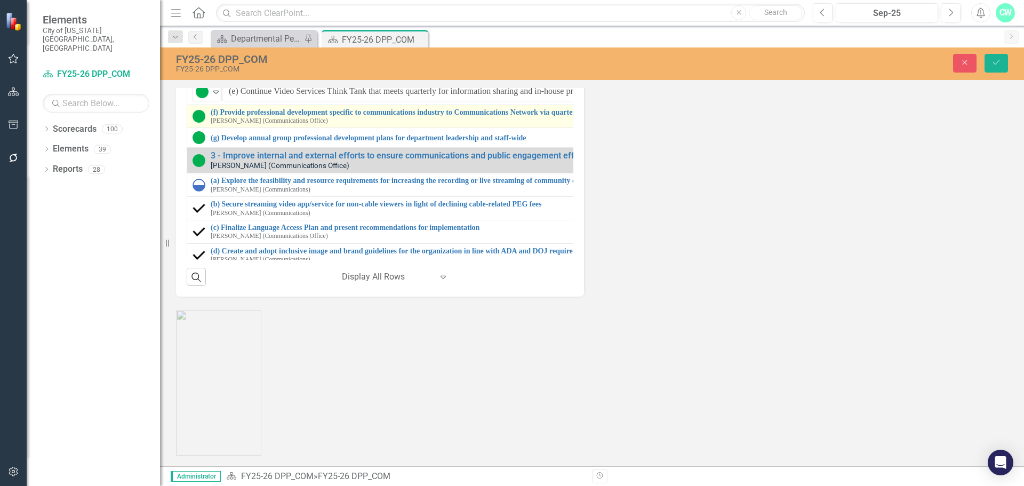
click at [210, 125] on div "(f) Provide professional development specific to communications industry to Com…" at bounding box center [607, 116] width 831 height 17
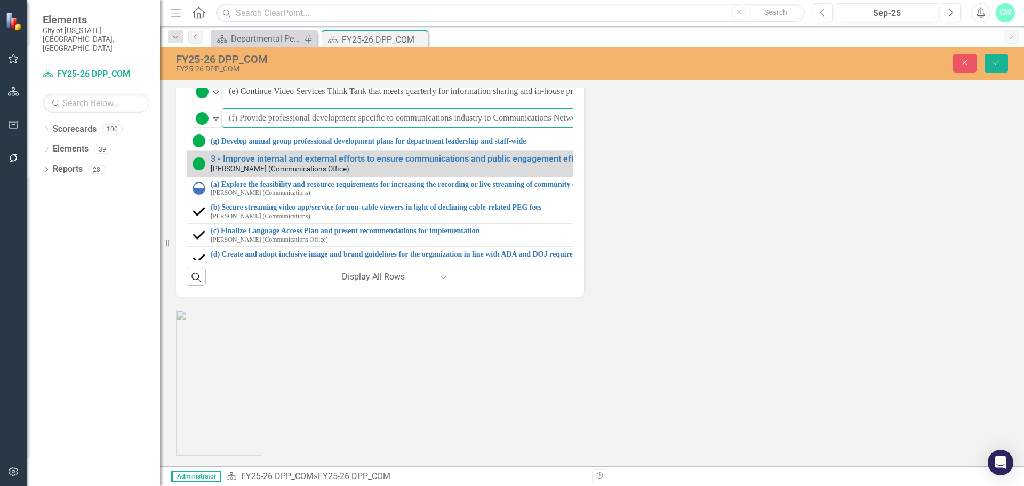
scroll to position [107, 469]
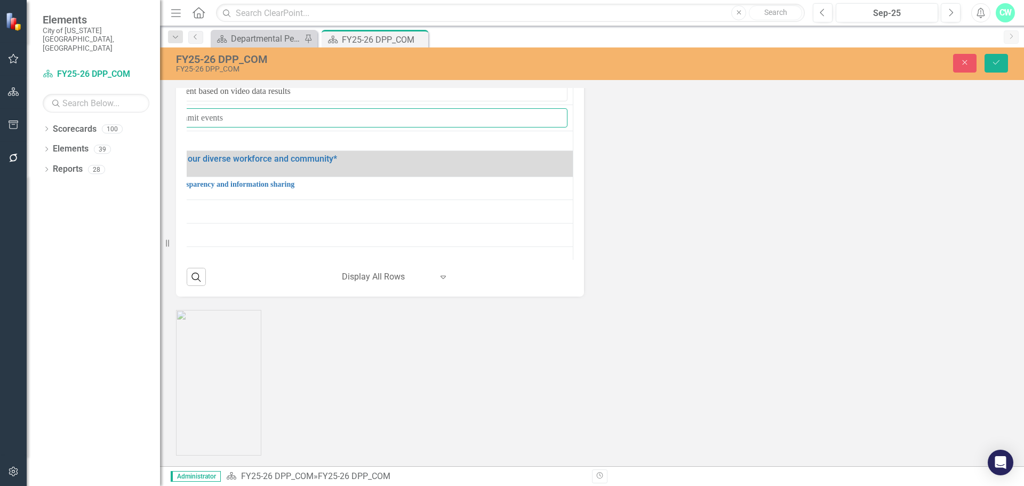
drag, startPoint x: 241, startPoint y: 327, endPoint x: 622, endPoint y: 326, distance: 380.7
click at [622, 297] on div "Strategic Initiatives Lists Edit Report Select Report Link View Page Milestones…" at bounding box center [592, 72] width 848 height 449
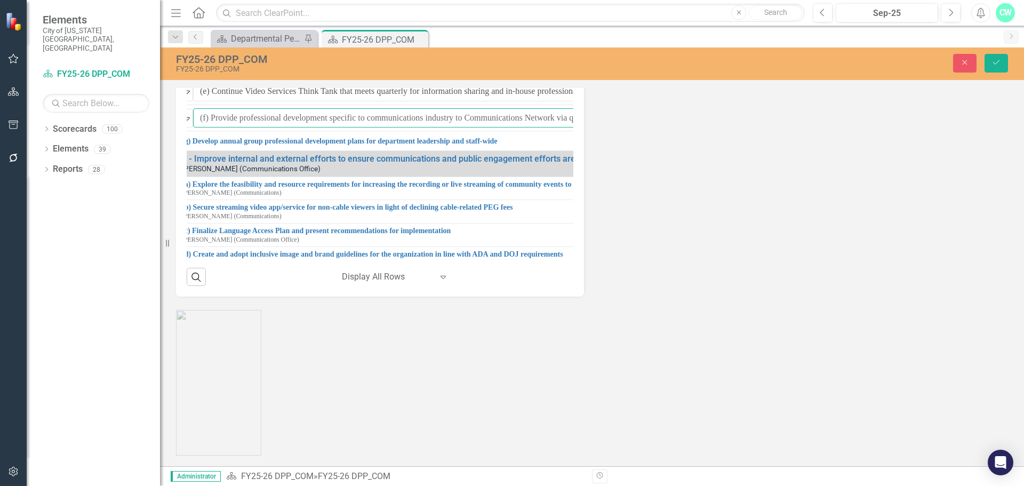
scroll to position [107, 0]
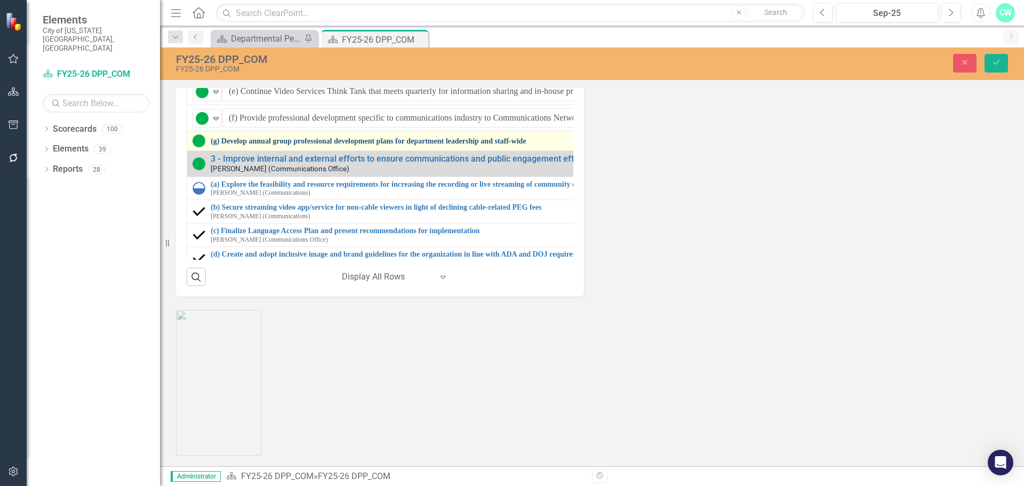
click at [214, 145] on link "(g) Develop annual group professional development plans for department leadersh…" at bounding box center [618, 141] width 815 height 8
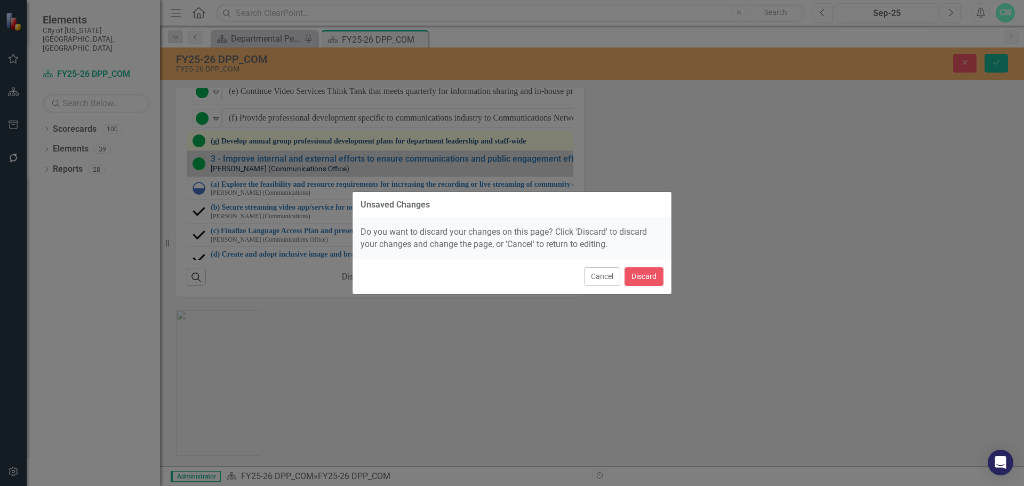
click at [214, 348] on div "Unsaved Changes Do you want to discard your changes on this page? Click 'Discar…" at bounding box center [512, 243] width 1024 height 486
click at [599, 280] on button "Cancel" at bounding box center [602, 276] width 36 height 19
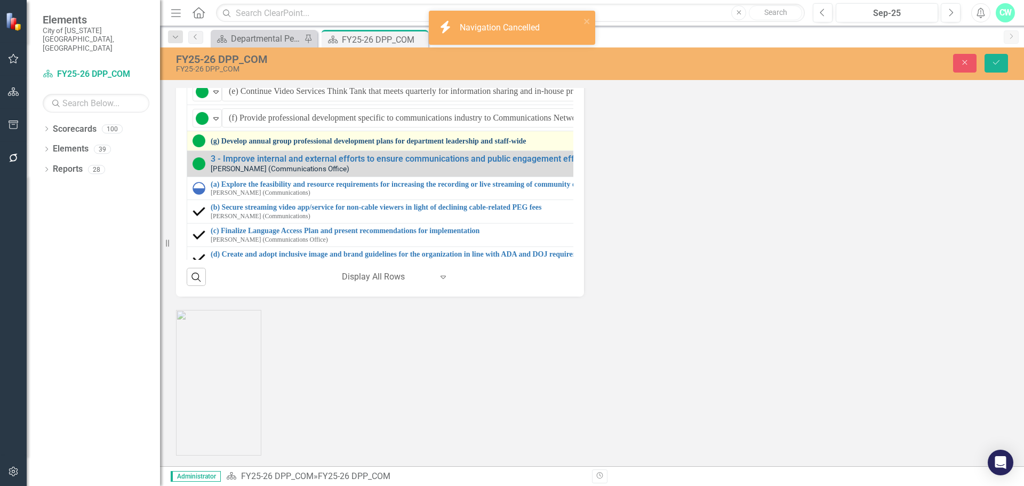
click at [213, 145] on link "(g) Develop annual group professional development plans for department leadersh…" at bounding box center [618, 141] width 815 height 8
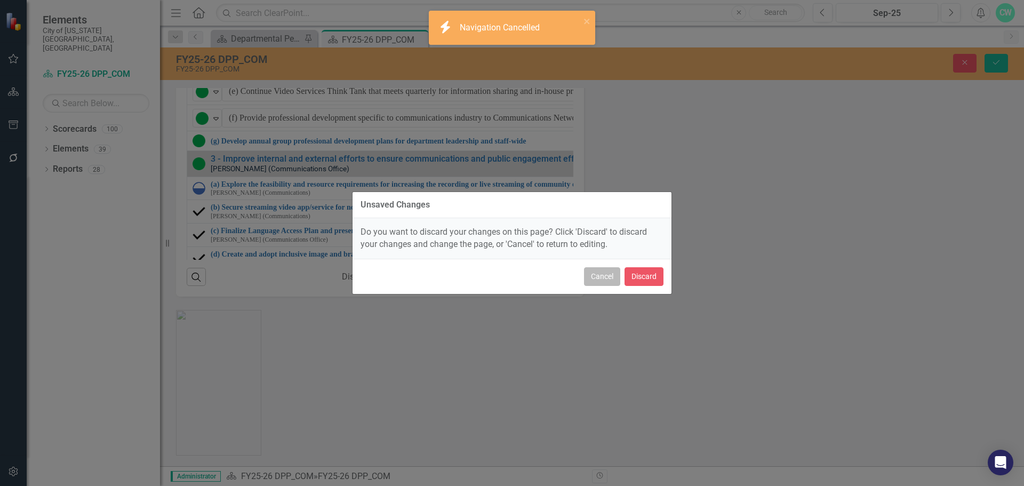
drag, startPoint x: 596, startPoint y: 281, endPoint x: 606, endPoint y: 275, distance: 12.0
click at [606, 275] on button "Cancel" at bounding box center [602, 276] width 36 height 19
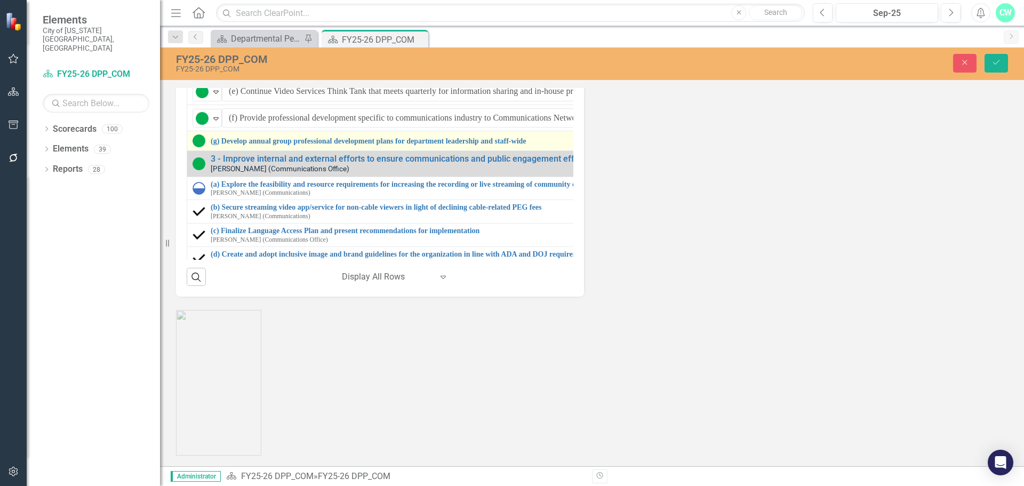
click at [208, 147] on div "(g) Develop annual group professional development plans for department leadersh…" at bounding box center [608, 140] width 833 height 13
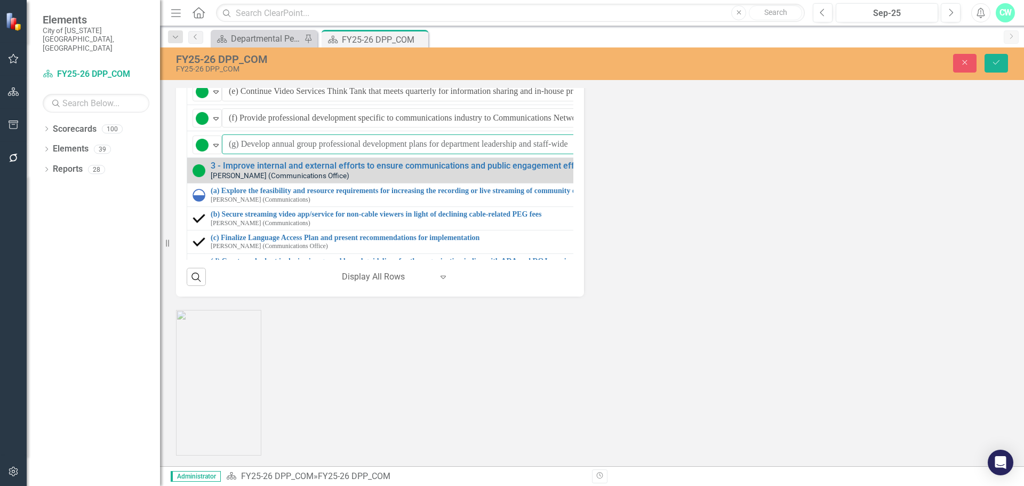
scroll to position [107, 471]
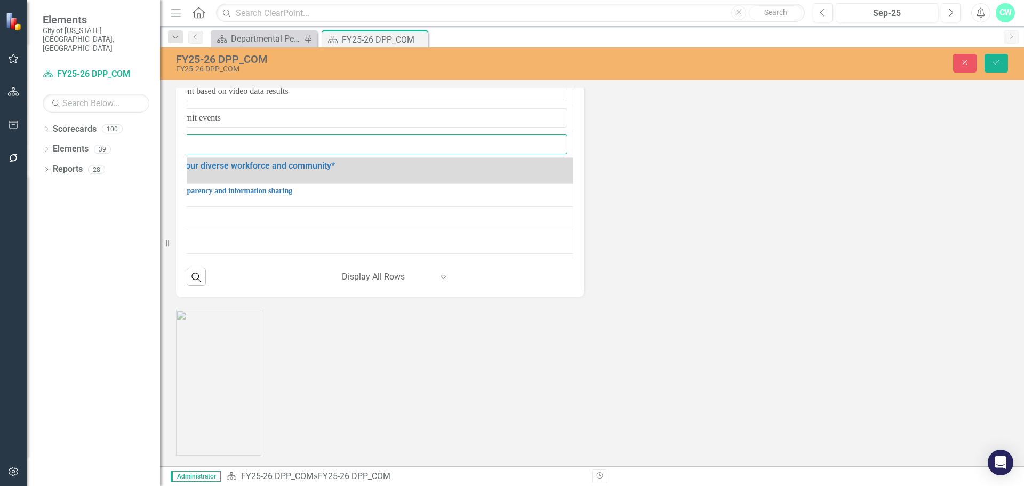
drag, startPoint x: 240, startPoint y: 355, endPoint x: 641, endPoint y: 359, distance: 401.0
click at [641, 297] on div "Strategic Initiatives Lists Edit Report Select Report Link View Page Milestones…" at bounding box center [592, 72] width 848 height 449
click at [969, 60] on icon "Close" at bounding box center [965, 62] width 10 height 7
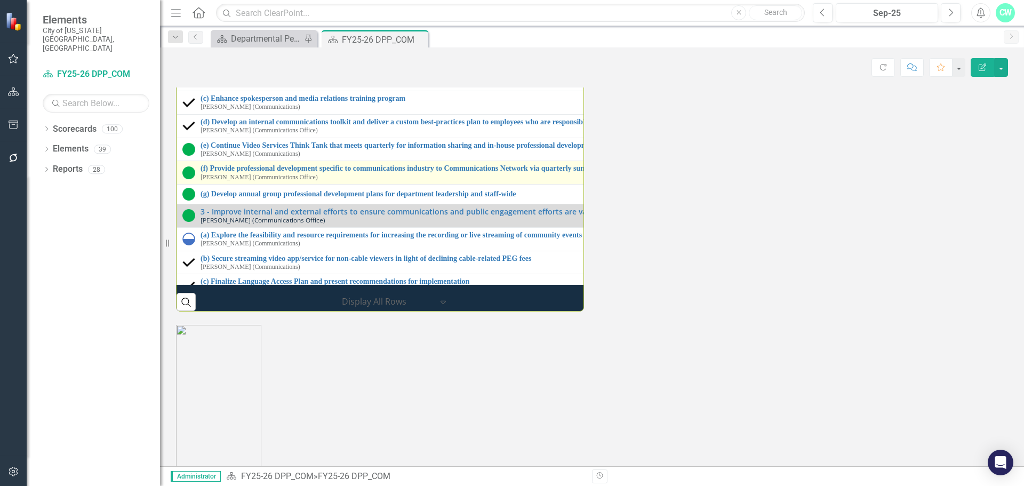
scroll to position [1280, 0]
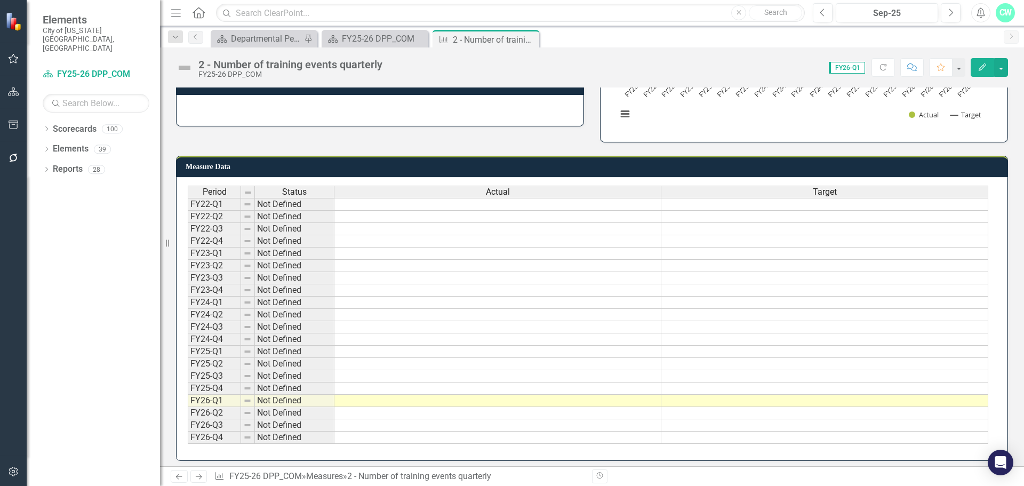
scroll to position [53, 0]
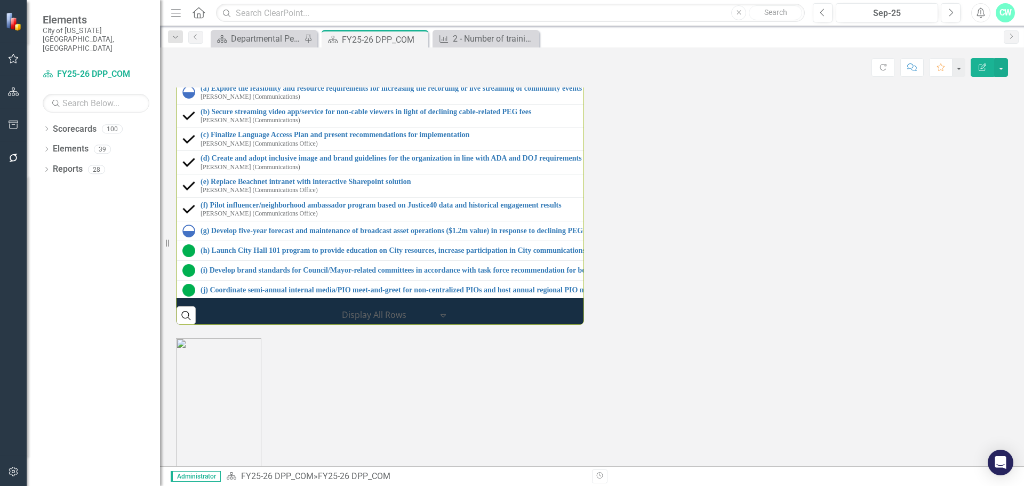
scroll to position [1120, 0]
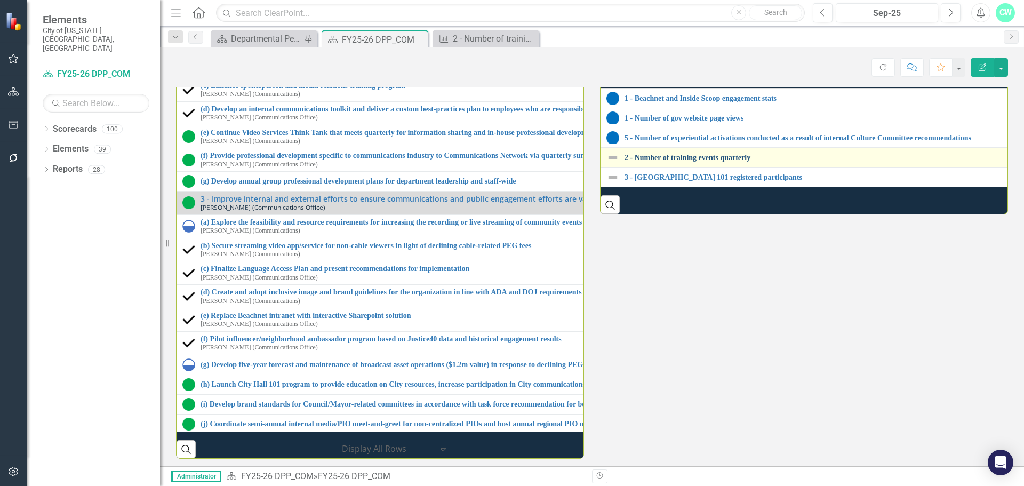
click at [717, 162] on link "2 - Number of training events quarterly" at bounding box center [1022, 158] width 797 height 8
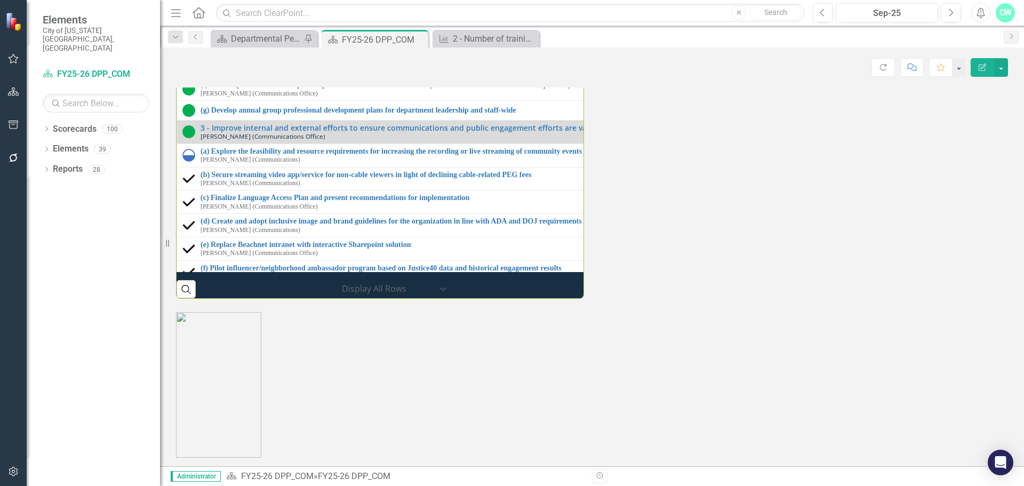
scroll to position [213, 0]
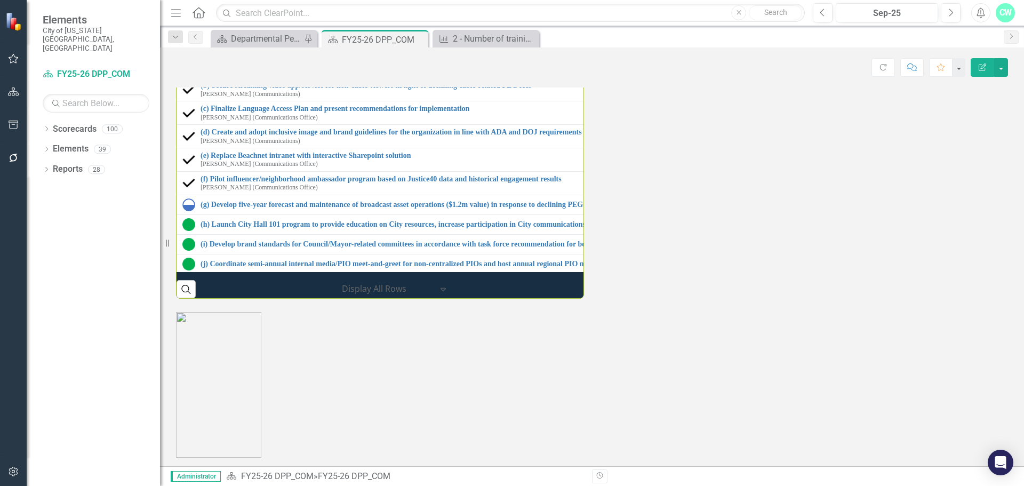
drag, startPoint x: 194, startPoint y: 264, endPoint x: 202, endPoint y: 267, distance: 8.4
click at [194, 49] on img at bounding box center [188, 42] width 13 height 13
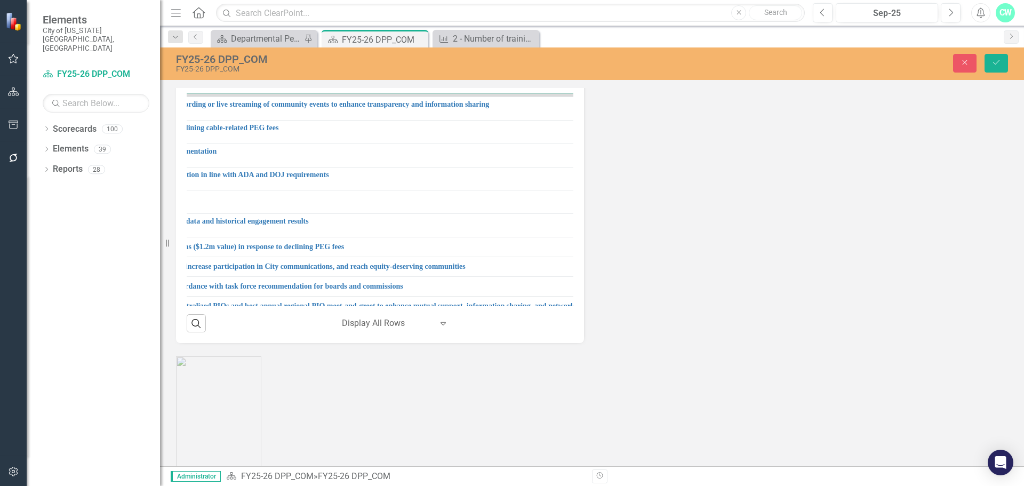
scroll to position [213, 444]
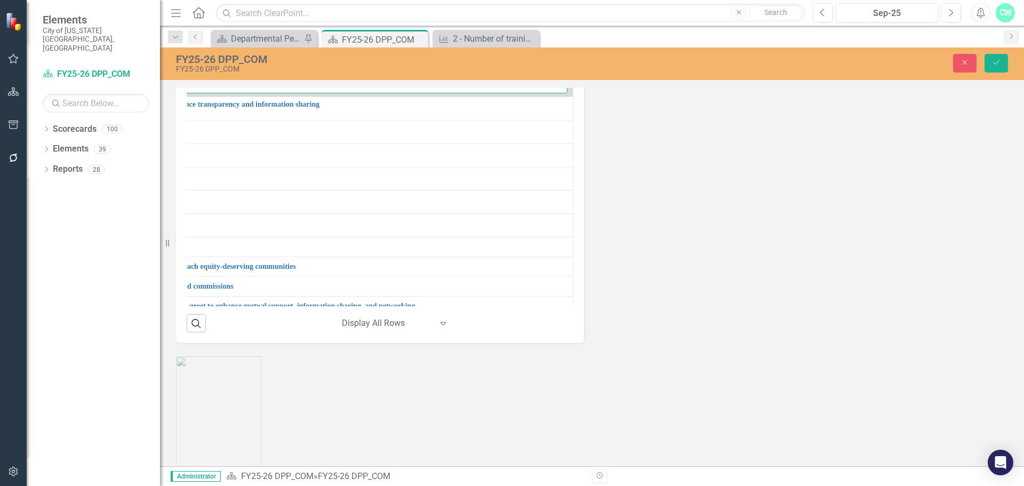
drag, startPoint x: 242, startPoint y: 301, endPoint x: 580, endPoint y: 283, distance: 338.5
click at [580, 283] on div "Milestones 1 - Explore data-informed tools for internal and external marketing …" at bounding box center [380, 139] width 408 height 410
click at [302, 93] on input "3 - Improve internal and external efforts to ensure communications and public e…" at bounding box center [178, 84] width 778 height 20
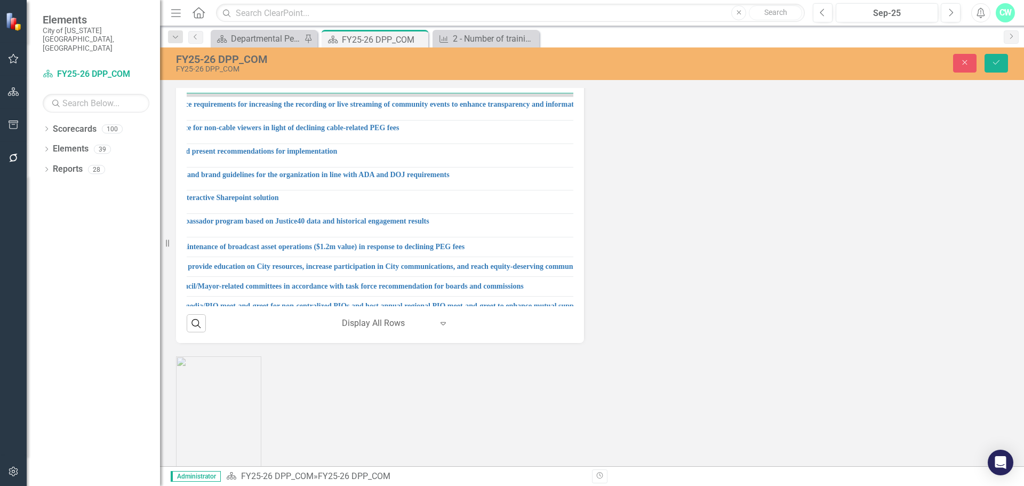
scroll to position [213, 0]
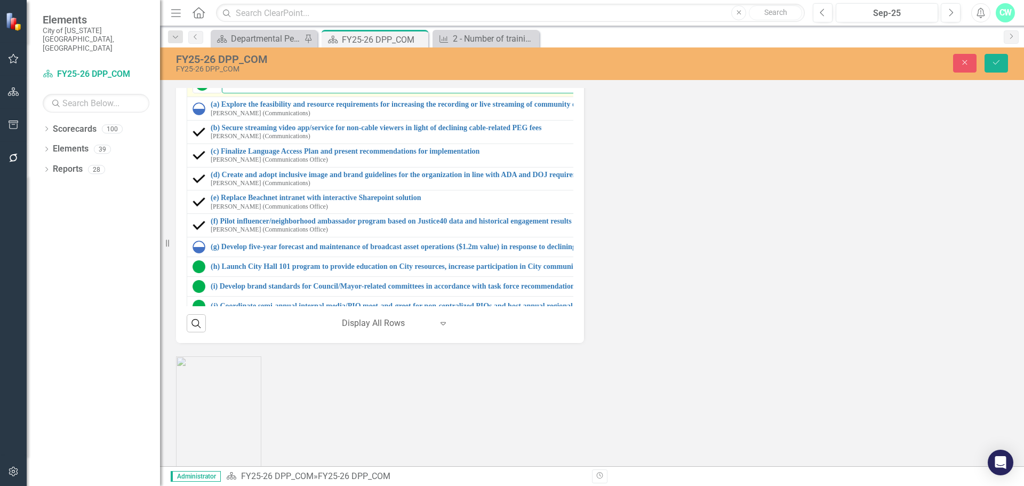
drag, startPoint x: 370, startPoint y: 306, endPoint x: 242, endPoint y: 305, distance: 128.0
click at [242, 93] on input "3 - Improve internal and external efforts to ensure communications and public e…" at bounding box center [611, 84] width 778 height 20
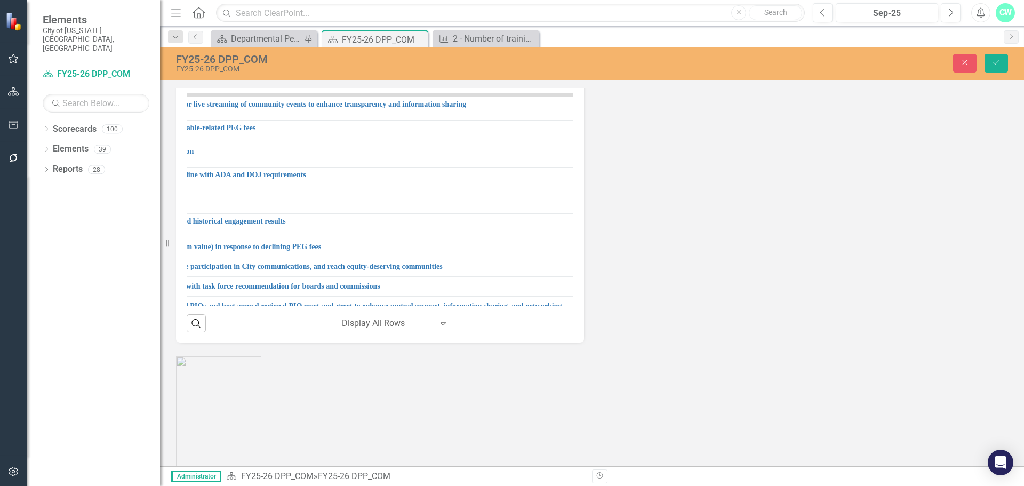
scroll to position [213, 444]
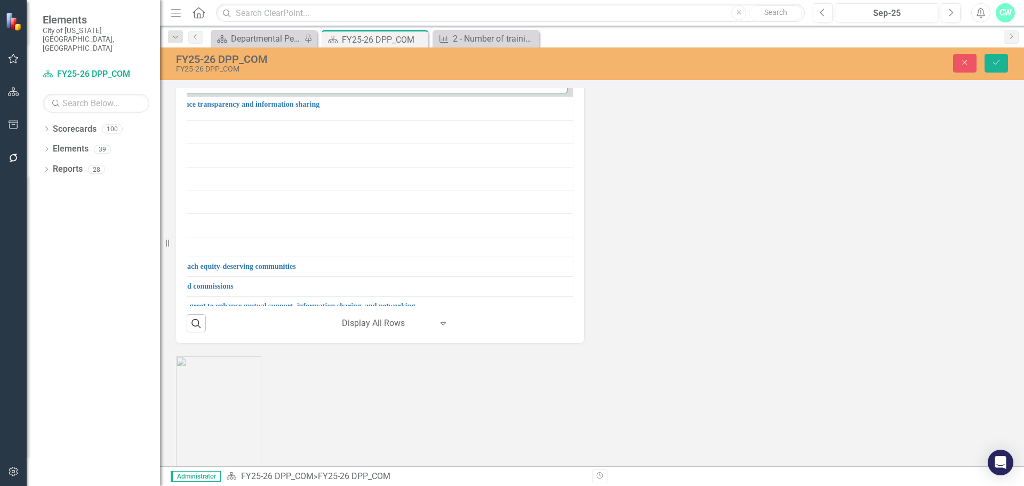
drag, startPoint x: 240, startPoint y: 304, endPoint x: 582, endPoint y: 292, distance: 342.0
click at [582, 292] on div "Strategic Initiatives Lists Edit Report Select Report Link View Page Milestones…" at bounding box center [380, 118] width 424 height 449
click at [252, 93] on input "3 - Improve internal and external efforts to ensure communications and public e…" at bounding box center [178, 84] width 778 height 20
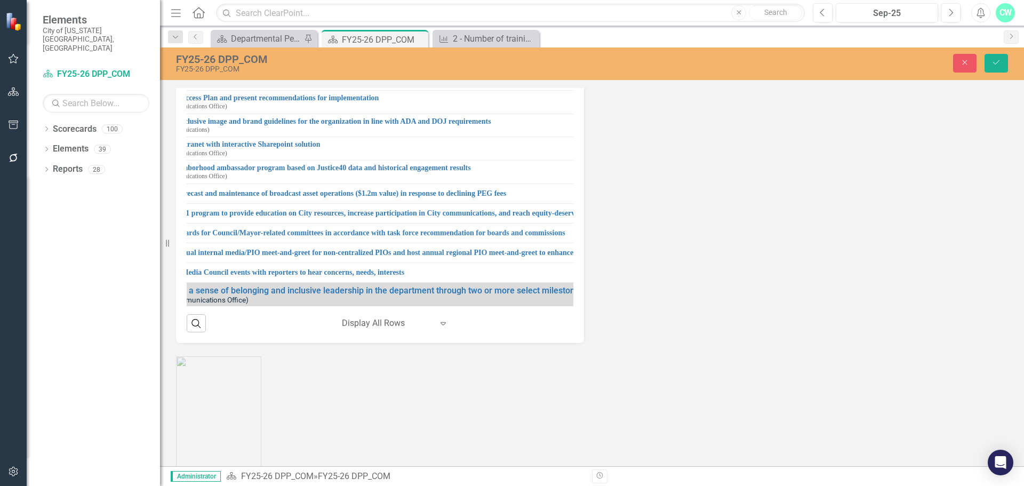
scroll to position [267, 0]
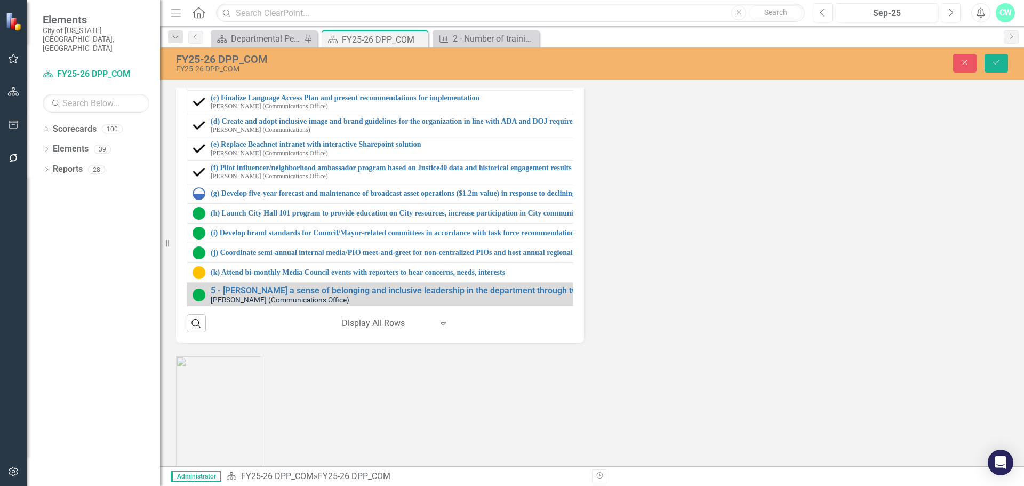
drag, startPoint x: 360, startPoint y: 244, endPoint x: 241, endPoint y: 259, distance: 120.3
click at [241, 44] on td "On Target Expand 3 - Improve internal and external efforts to ensure communicat…" at bounding box center [596, 30] width 818 height 27
click at [673, 337] on div "Strategic Initiatives Lists Edit Report Select Report Link View Page Milestones…" at bounding box center [592, 118] width 848 height 449
click at [959, 65] on button "Close" at bounding box center [964, 63] width 23 height 19
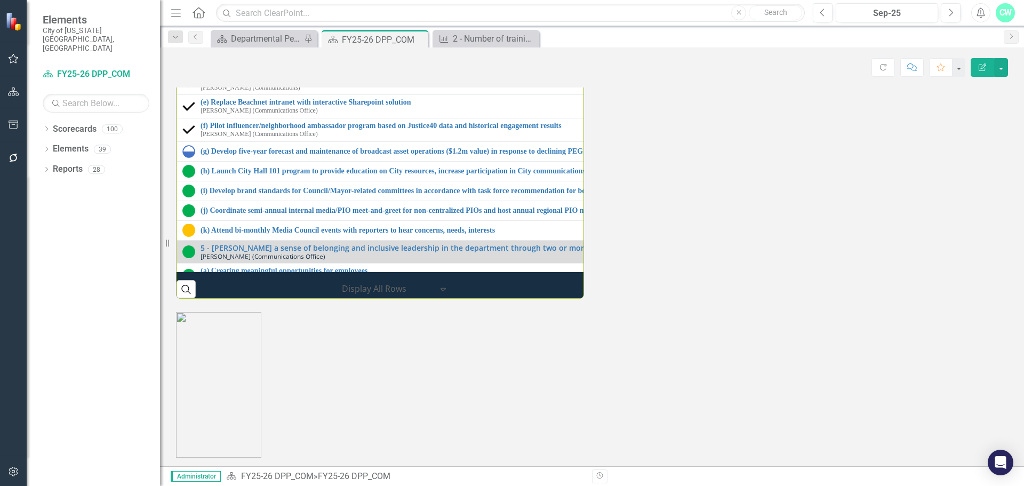
click at [198, 21] on div "(a) Explore the feasibility and resource requirements for increasing the record…" at bounding box center [587, 13] width 811 height 17
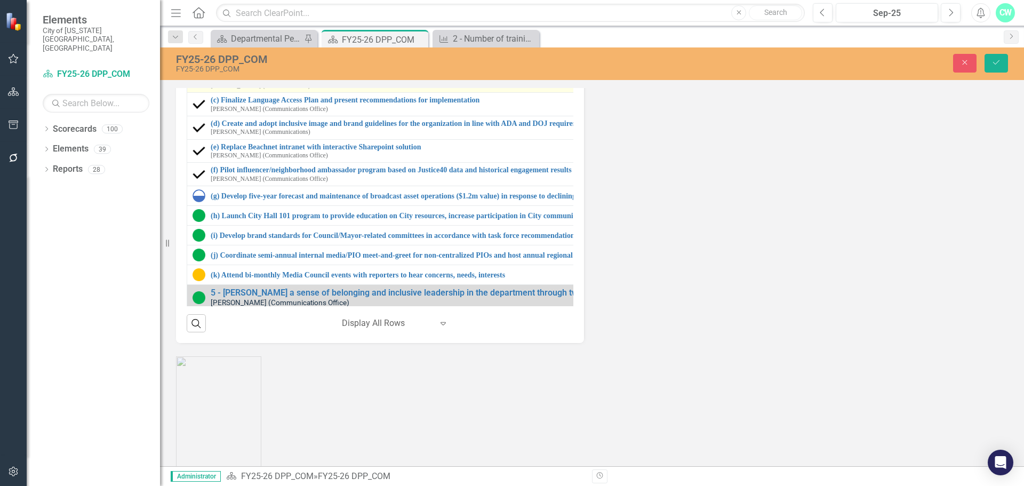
click at [196, 87] on img at bounding box center [198, 81] width 13 height 13
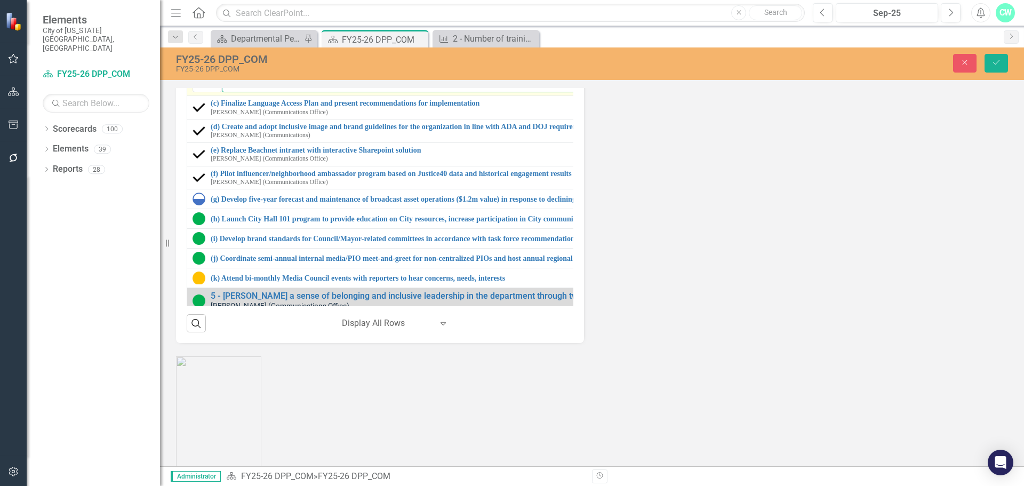
click at [243, 92] on input "(b) Secure streaming video app/service for non-cable viewers in light of declin…" at bounding box center [614, 83] width 784 height 20
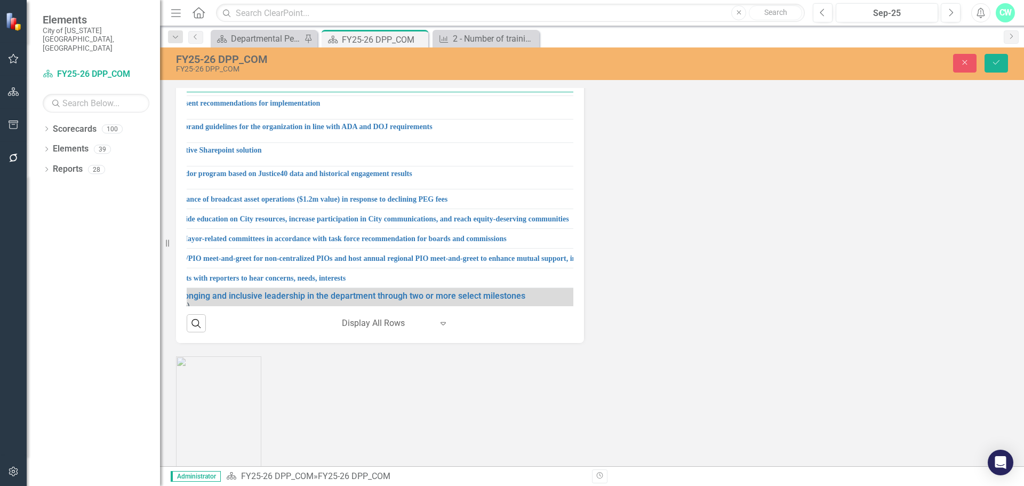
scroll to position [267, 451]
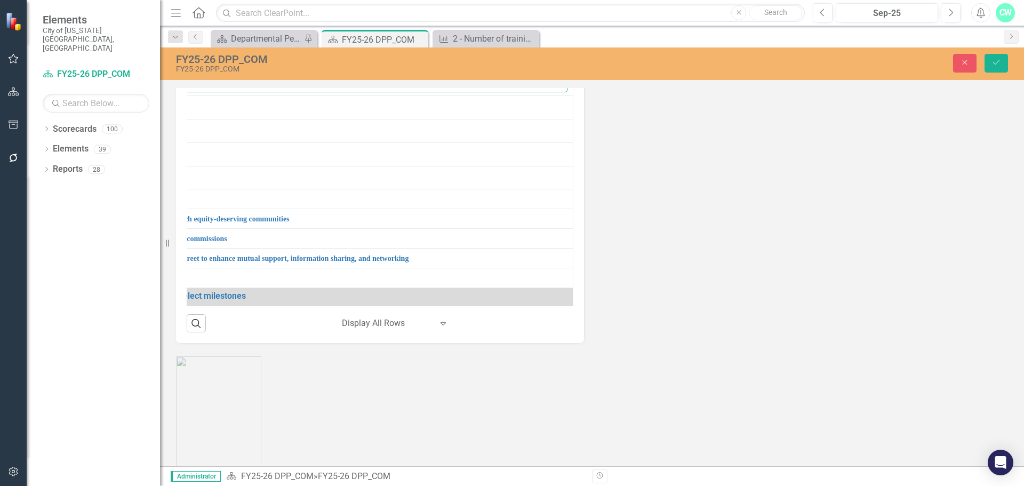
drag, startPoint x: 242, startPoint y: 301, endPoint x: 609, endPoint y: 298, distance: 367.4
click at [609, 298] on div "Strategic Initiatives Lists Edit Report Select Report Link View Page Milestones…" at bounding box center [592, 118] width 848 height 449
drag, startPoint x: 961, startPoint y: 62, endPoint x: 565, endPoint y: 224, distance: 428.8
click at [961, 62] on icon "Close" at bounding box center [965, 62] width 10 height 7
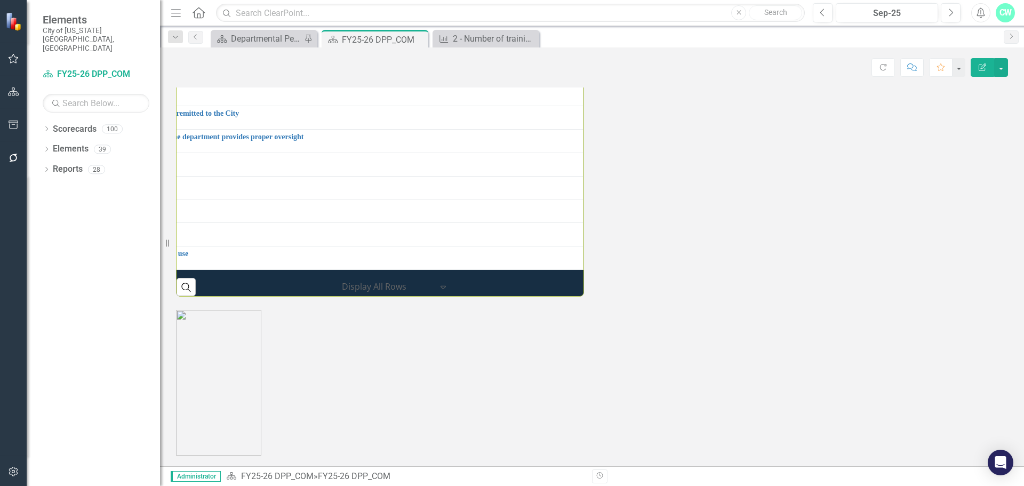
scroll to position [1440, 0]
drag, startPoint x: 726, startPoint y: 380, endPoint x: 719, endPoint y: 380, distance: 7.5
click at [724, 382] on p at bounding box center [592, 383] width 832 height 146
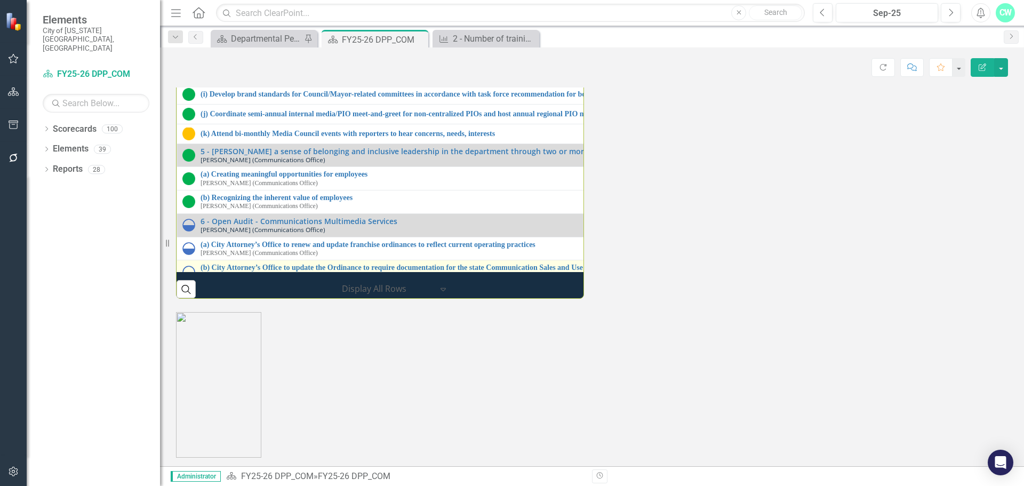
scroll to position [310, 0]
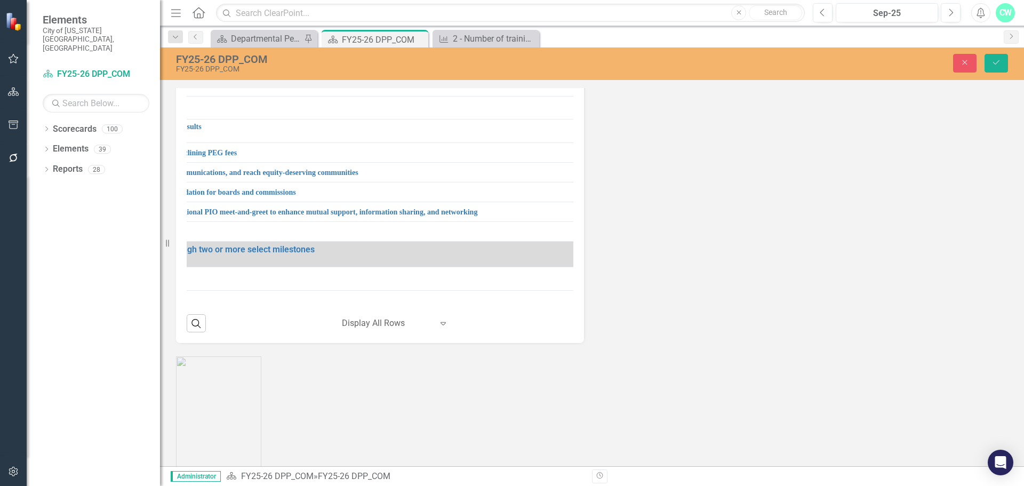
scroll to position [310, 455]
drag, startPoint x: 240, startPoint y: 231, endPoint x: 626, endPoint y: 232, distance: 385.5
click at [626, 232] on div "Strategic Initiatives Lists Edit Report Select Report Link View Page Milestones…" at bounding box center [592, 118] width 848 height 449
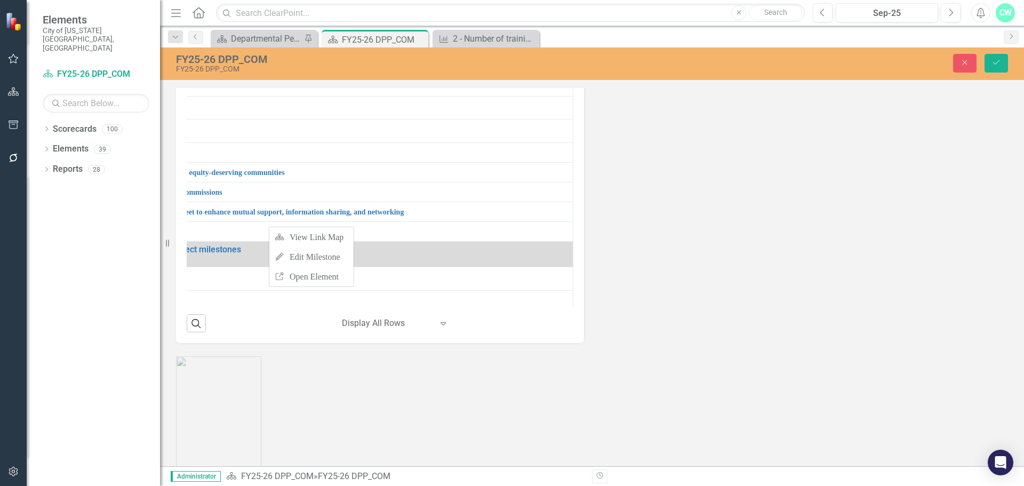
click at [246, 23] on input "(a) Explore the feasibility and resource requirements for increasing the record…" at bounding box center [172, 13] width 789 height 20
click at [224, 23] on input "(a) Explore the feasibility and resource requirements for increasing the record…" at bounding box center [172, 13] width 789 height 20
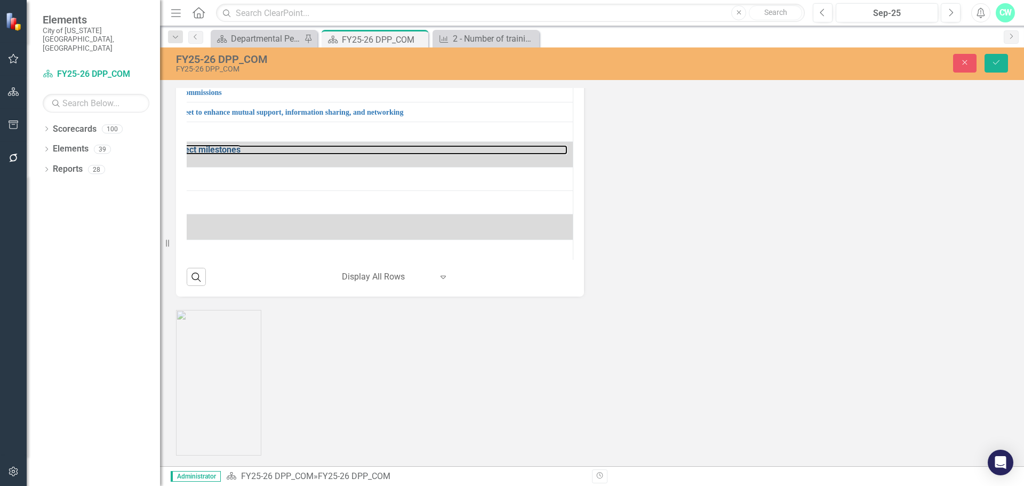
scroll to position [1386, 0]
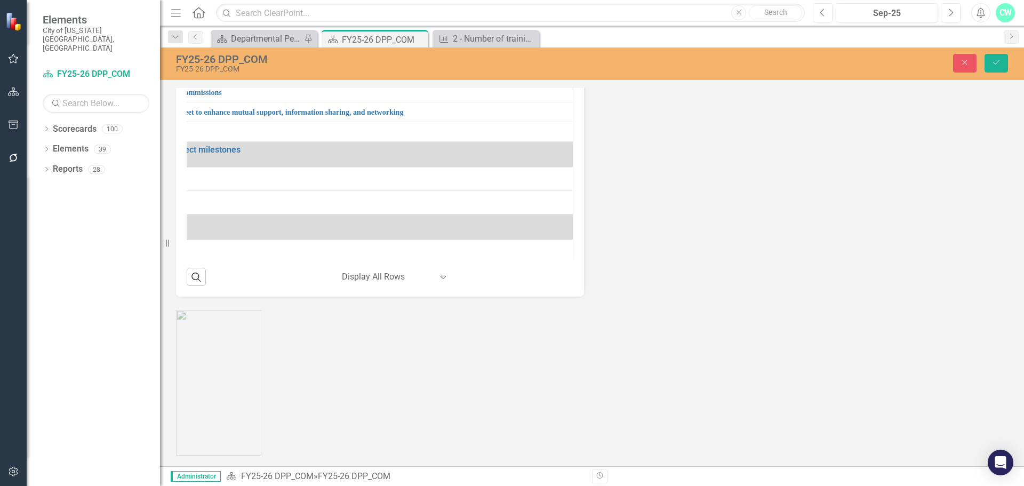
click at [455, 286] on div "Search ‹ Previous 1 (current) › Next Display All Rows Expand" at bounding box center [380, 273] width 387 height 26
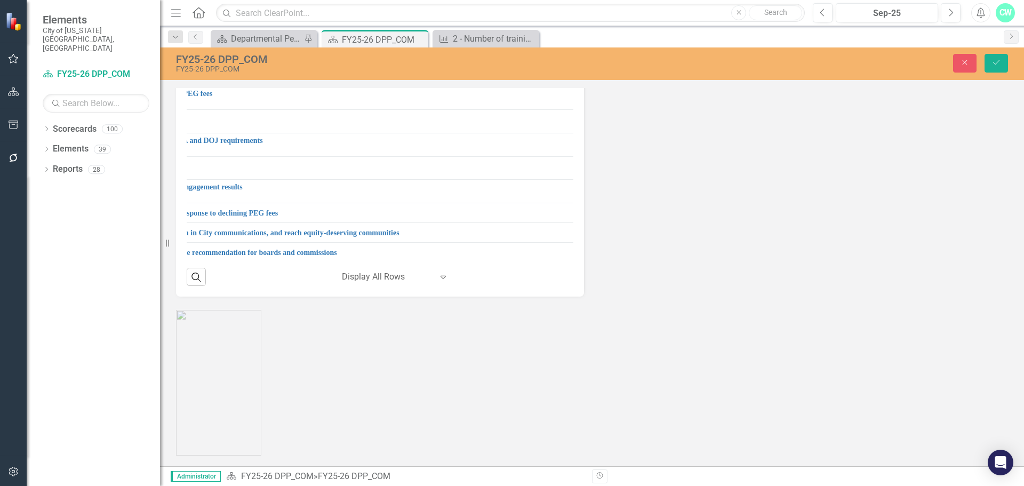
scroll to position [203, 359]
drag, startPoint x: 240, startPoint y: 229, endPoint x: 448, endPoint y: 228, distance: 208.0
click at [448, 83] on input "(a) Explore the feasibility and resource requirements for increasing the record…" at bounding box center [257, 73] width 790 height 20
click at [409, 83] on input "(a) Explore the feasibility and resource requirements for increasing the record…" at bounding box center [257, 73] width 790 height 20
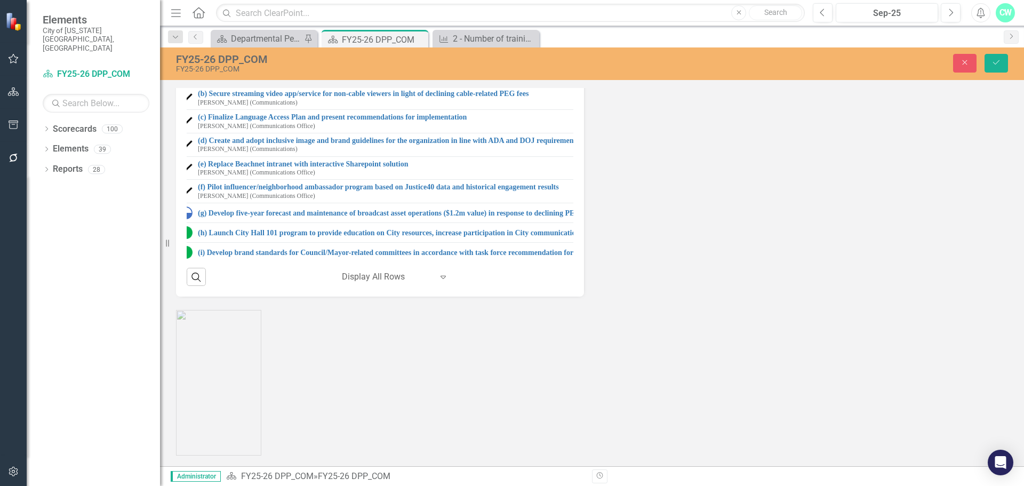
scroll to position [203, 0]
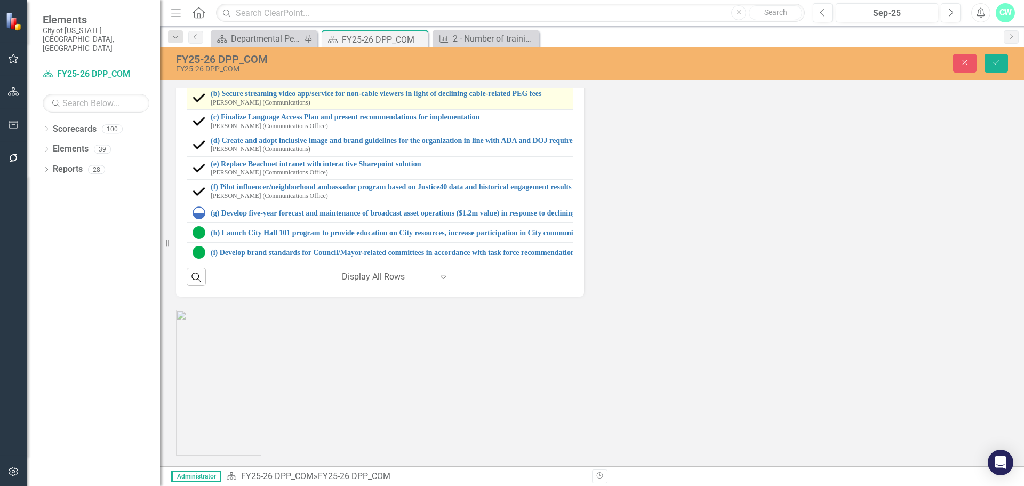
click at [198, 105] on img at bounding box center [198, 98] width 13 height 13
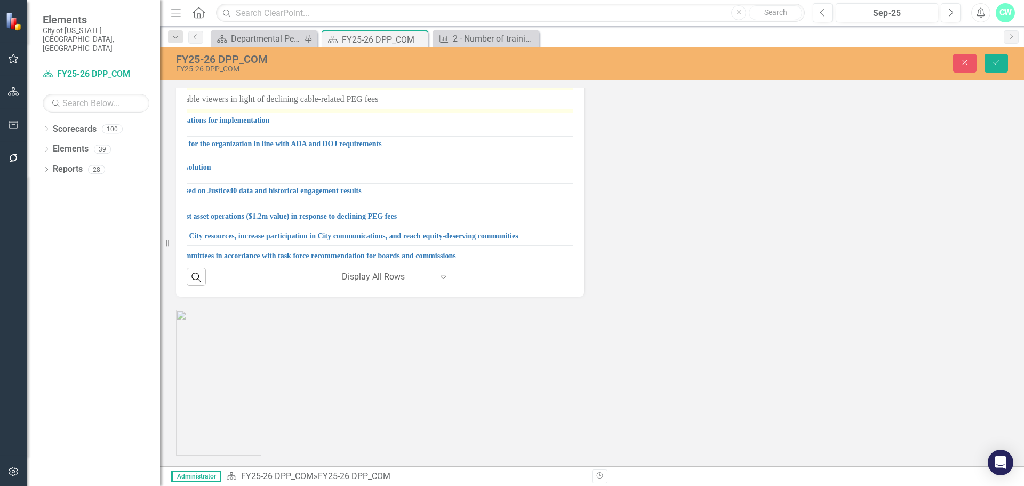
scroll to position [203, 238]
drag, startPoint x: 242, startPoint y: 257, endPoint x: 366, endPoint y: 253, distance: 124.3
click at [366, 109] on input "(b) Secure streaming video app/service for non-cable viewers in light of declin…" at bounding box center [378, 100] width 791 height 20
click at [268, 109] on input "(b) Secure streaming video app/service for non-cable viewers in light of declin…" at bounding box center [378, 100] width 791 height 20
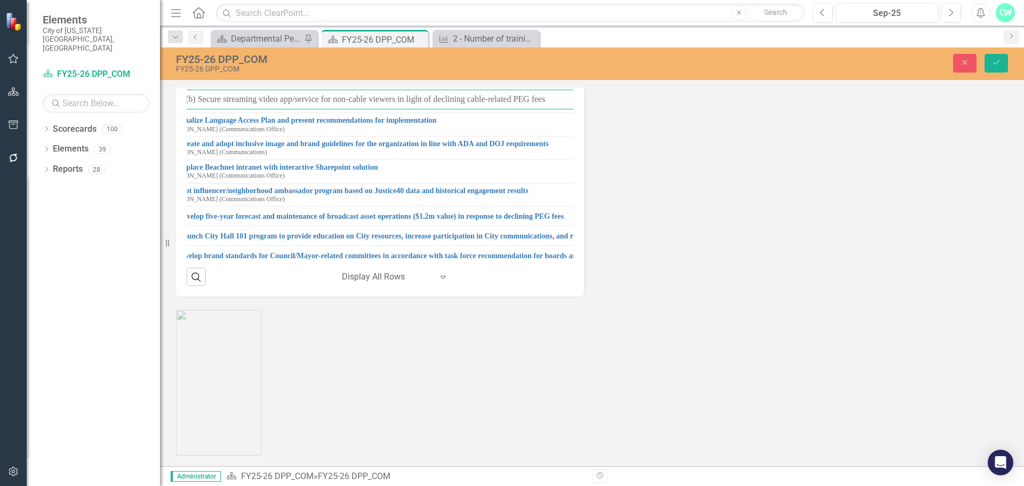
scroll to position [203, 0]
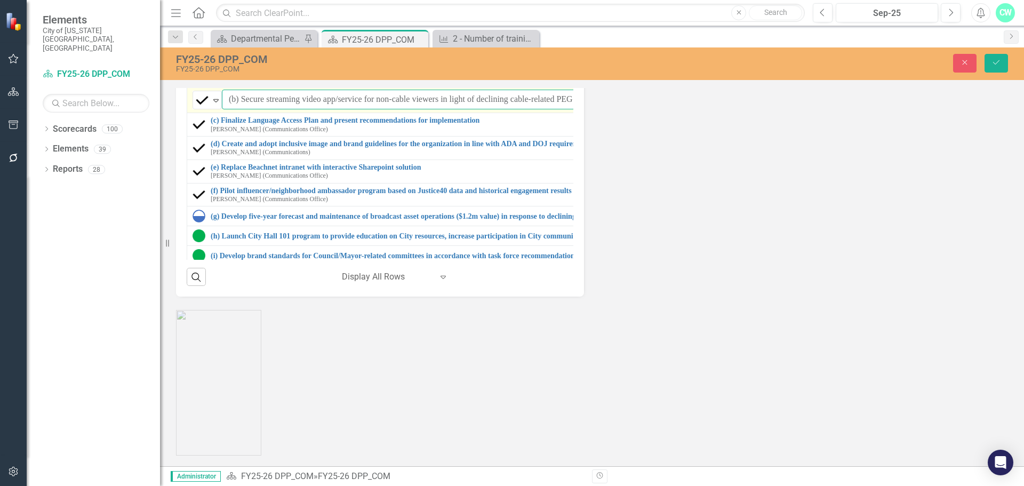
drag, startPoint x: 357, startPoint y: 256, endPoint x: 239, endPoint y: 264, distance: 118.1
click at [239, 109] on input "(b) Secure streaming video app/service for non-cable viewers in light of declin…" at bounding box center [617, 100] width 791 height 20
click at [240, 109] on input "(b) Secure streaming video app/service for non-cable viewers in light of declin…" at bounding box center [617, 100] width 791 height 20
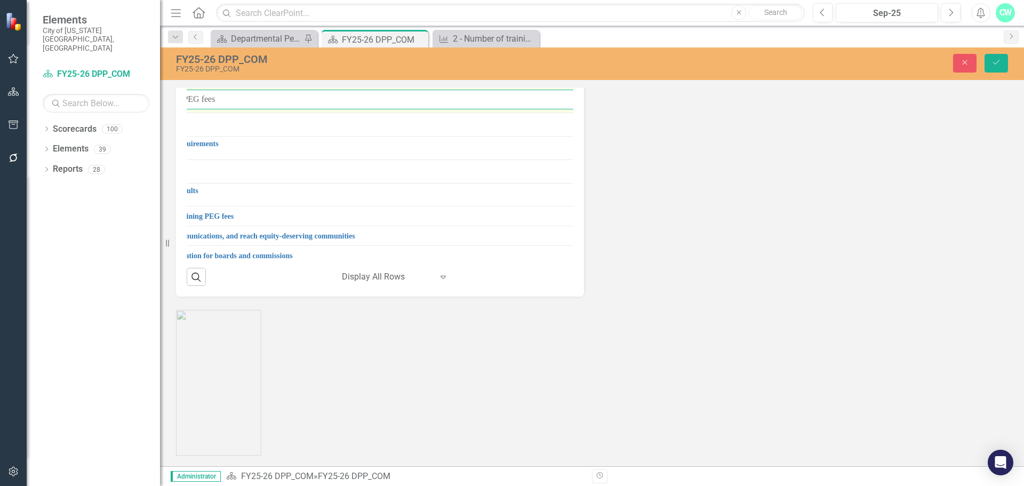
drag, startPoint x: 241, startPoint y: 258, endPoint x: 226, endPoint y: 260, distance: 15.0
click at [226, 109] on input "(b) Secure streaming video app/service for non-cable viewers in light of declin…" at bounding box center [244, 100] width 791 height 20
click at [207, 259] on div "Link Map View Link Map Edit Edit Milestone Link Open Element" at bounding box center [249, 287] width 85 height 60
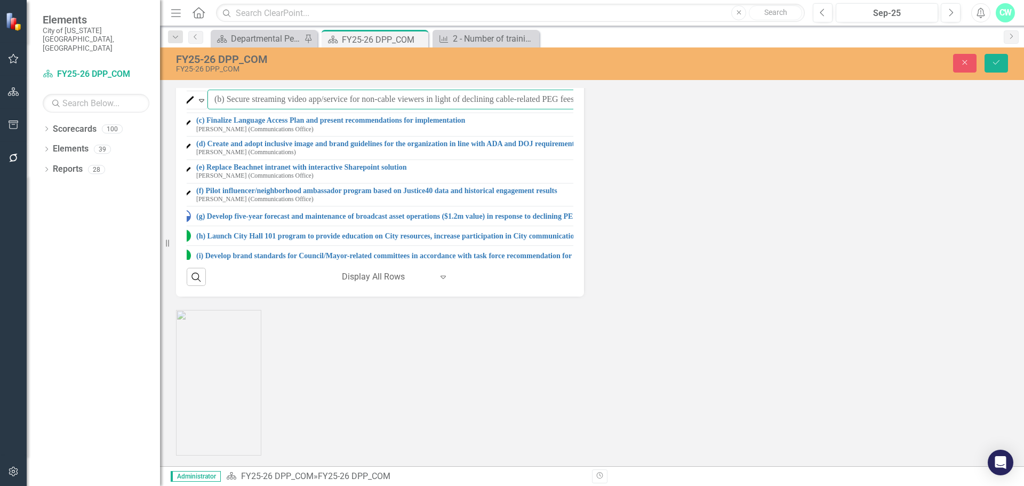
scroll to position [203, 0]
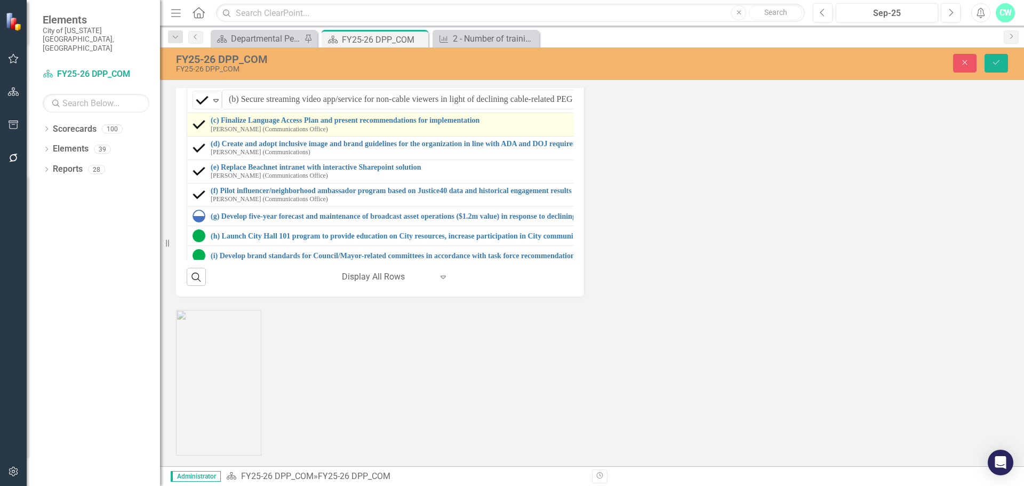
click at [195, 131] on img at bounding box center [198, 124] width 13 height 13
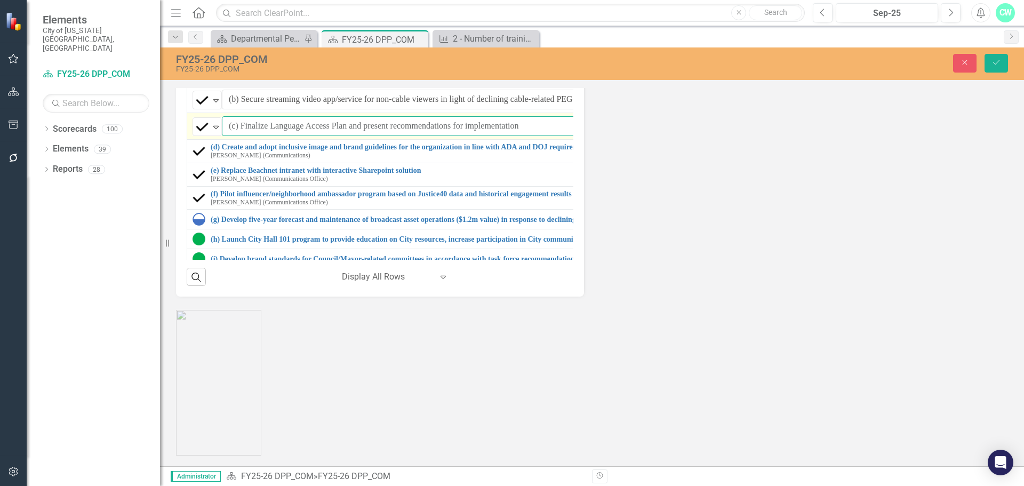
click at [243, 136] on input "(c) Finalize Language Access Plan and present recommendations for implementation" at bounding box center [618, 126] width 793 height 20
drag, startPoint x: 240, startPoint y: 283, endPoint x: 543, endPoint y: 282, distance: 302.9
click at [543, 136] on input "(c) Finalize Language Access Plan and present recommendations for implementation" at bounding box center [618, 126] width 793 height 20
click at [455, 136] on input "(c) Finalize Language Access Plan and present recommendations for implementation" at bounding box center [618, 126] width 793 height 20
drag, startPoint x: 534, startPoint y: 279, endPoint x: 240, endPoint y: 288, distance: 293.9
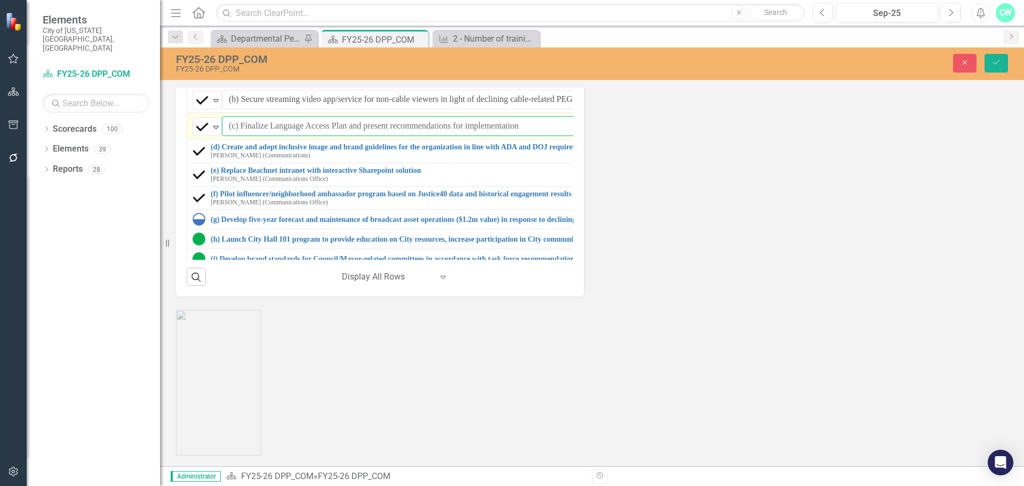
click at [240, 136] on input "(c) Finalize Language Access Plan and present recommendations for implementation" at bounding box center [618, 126] width 793 height 20
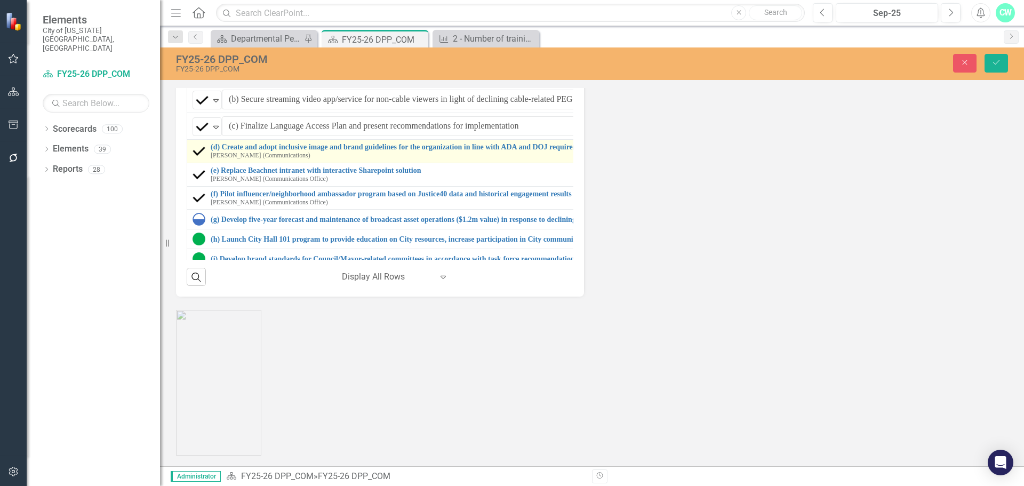
click at [205, 157] on img at bounding box center [198, 151] width 13 height 13
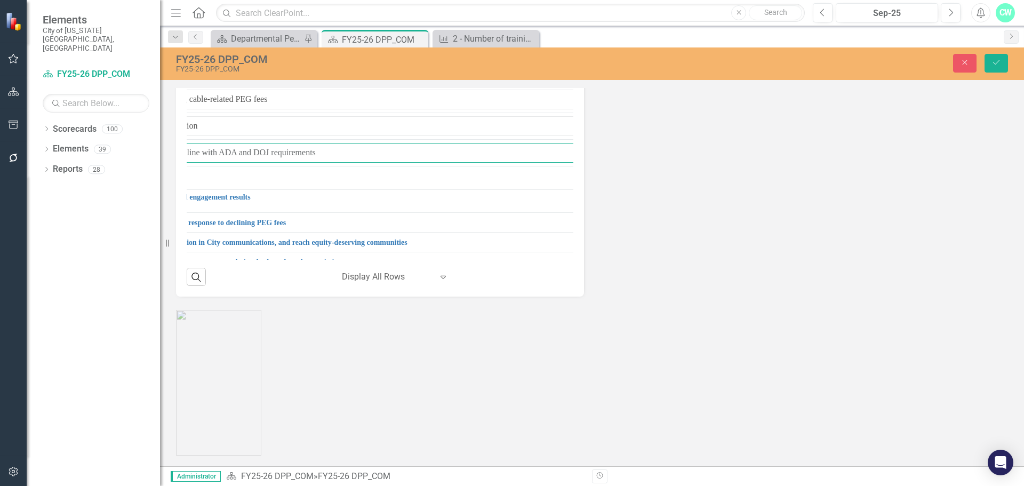
scroll to position [203, 461]
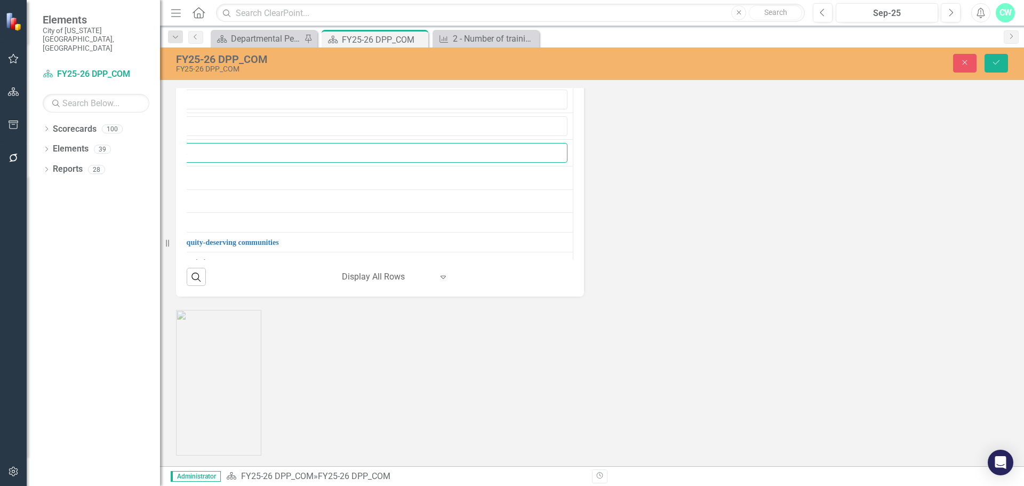
drag, startPoint x: 240, startPoint y: 309, endPoint x: 605, endPoint y: 294, distance: 365.1
click at [605, 294] on div "Strategic Initiatives Lists Edit Report Select Report Link View Page Milestones…" at bounding box center [592, 72] width 848 height 449
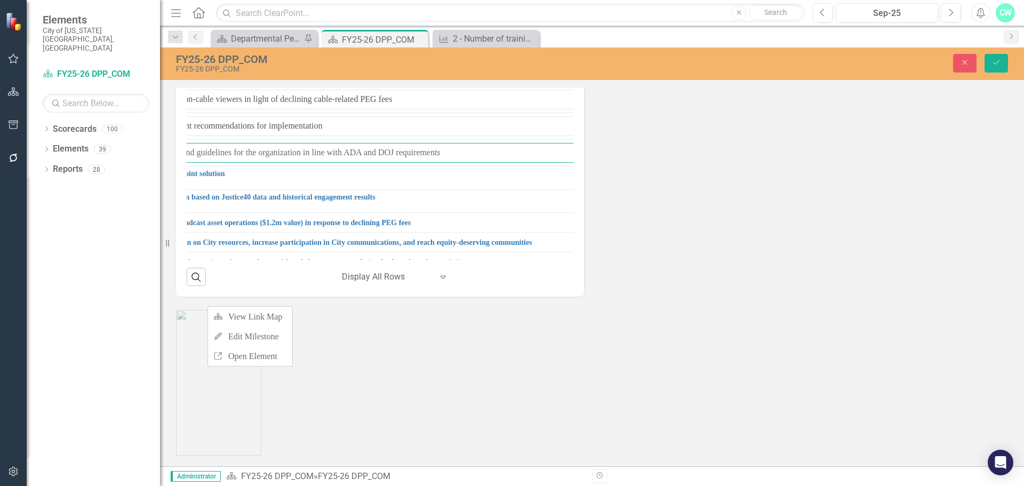
scroll to position [203, 184]
click at [339, 163] on input "(d) Create and adopt inclusive image and brand guidelines for the organization …" at bounding box center [434, 153] width 795 height 20
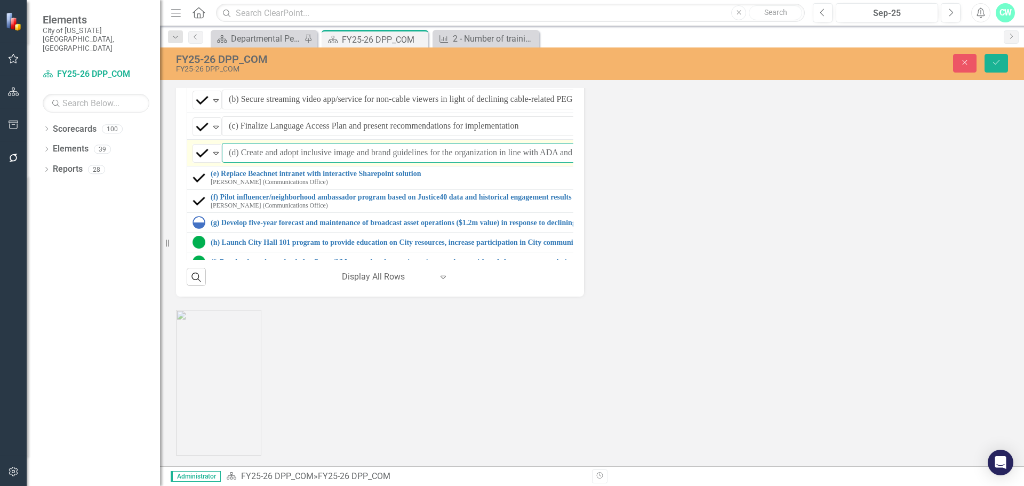
drag, startPoint x: 450, startPoint y: 312, endPoint x: 241, endPoint y: 301, distance: 209.3
click at [241, 163] on input "(d) Create and adopt inclusive image and brand guidelines for the organization …" at bounding box center [619, 153] width 795 height 20
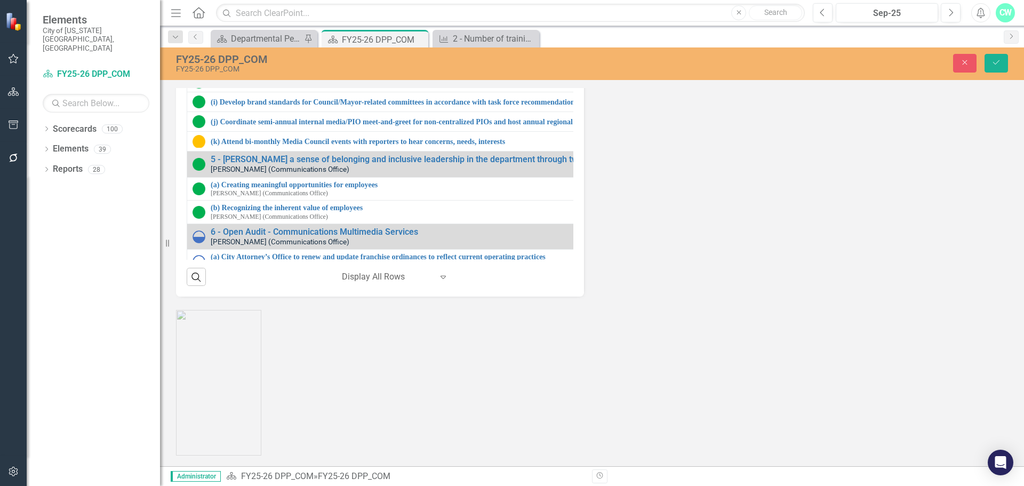
scroll to position [310, 0]
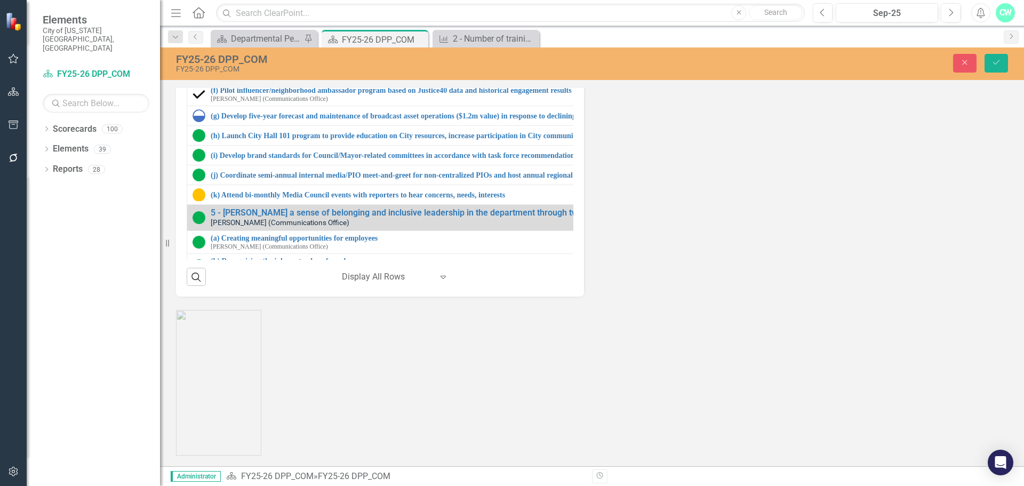
click at [208, 79] on div "(e) Replace Beachnet intranet with interactive Sharepoint solution [PERSON_NAME…" at bounding box center [604, 71] width 825 height 17
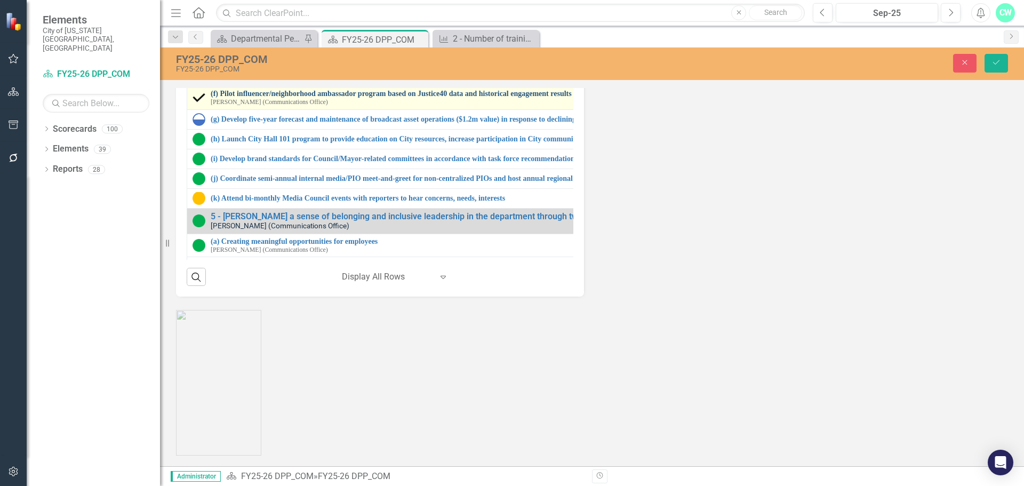
drag, startPoint x: 240, startPoint y: 232, endPoint x: 472, endPoint y: 247, distance: 232.4
click at [472, 247] on tbody "1 - Explore data-informed tools for internal and external marketing to better u…" at bounding box center [606, 49] width 838 height 886
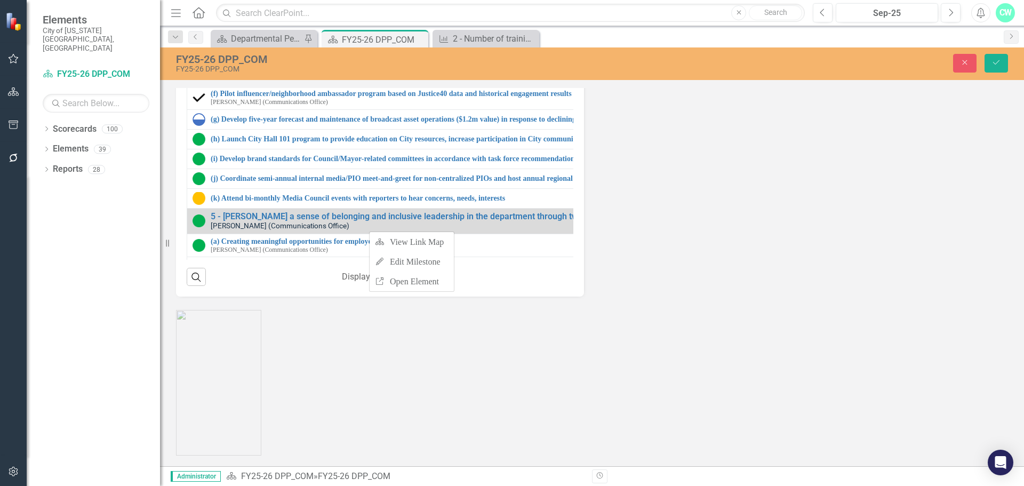
click at [351, 83] on input "(e) Replace Beachnet intranet with interactive Sharepoint solution" at bounding box center [620, 73] width 797 height 20
drag, startPoint x: 460, startPoint y: 230, endPoint x: 240, endPoint y: 234, distance: 219.7
click at [240, 83] on input "(e) Replace Beachnet intranet with interactive Sharepoint solution" at bounding box center [620, 73] width 797 height 20
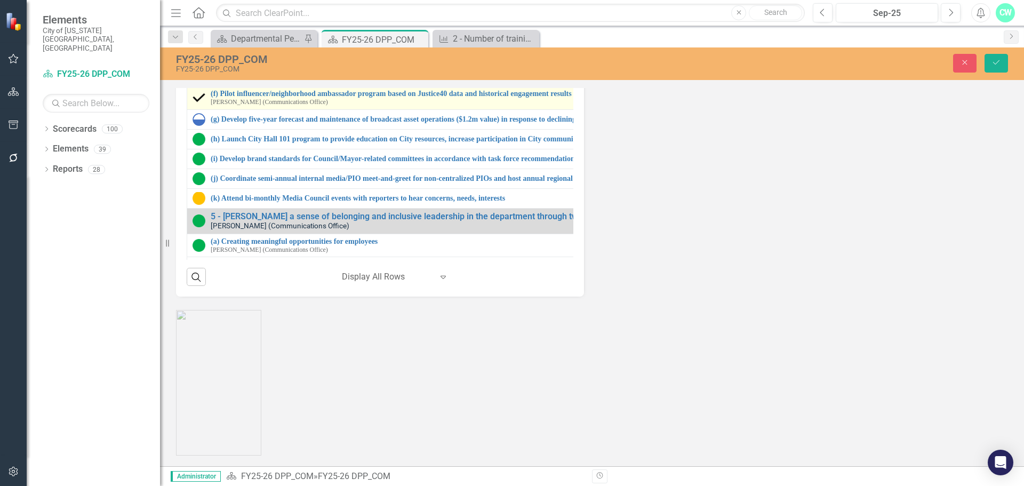
click at [205, 106] on div "(f) Pilot influencer/neighborhood ambassador program based on Justice40 data an…" at bounding box center [605, 98] width 827 height 17
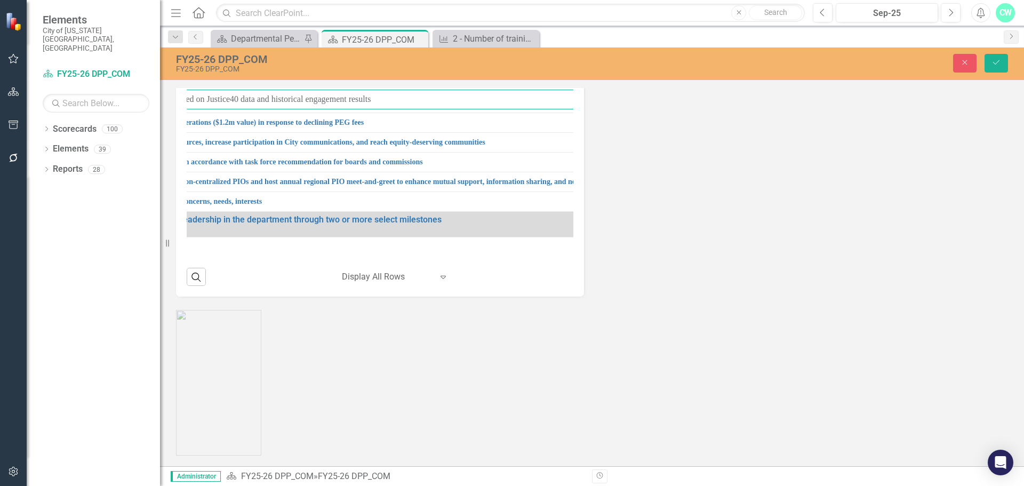
scroll to position [310, 466]
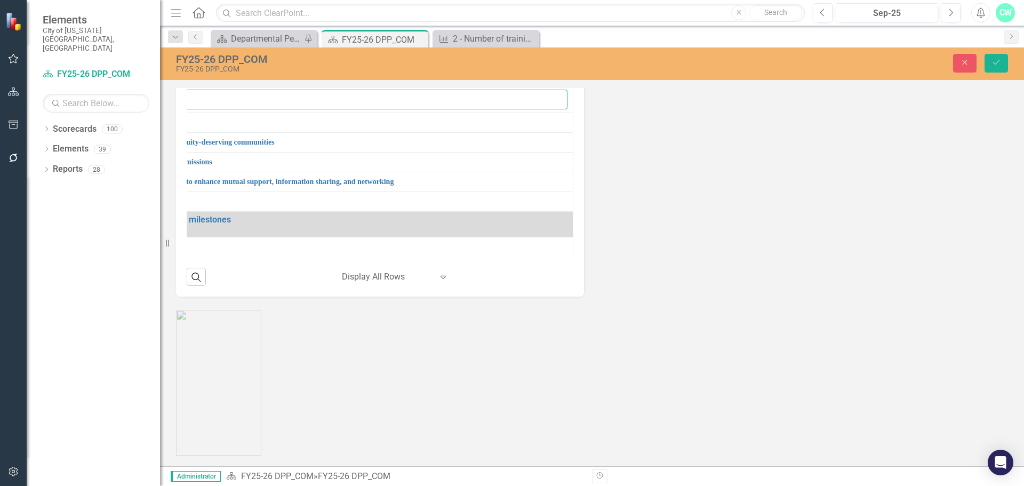
drag, startPoint x: 240, startPoint y: 258, endPoint x: 605, endPoint y: 265, distance: 364.8
click at [605, 265] on div "Strategic Initiatives Lists Edit Report Select Report Link View Page Milestones…" at bounding box center [592, 72] width 848 height 449
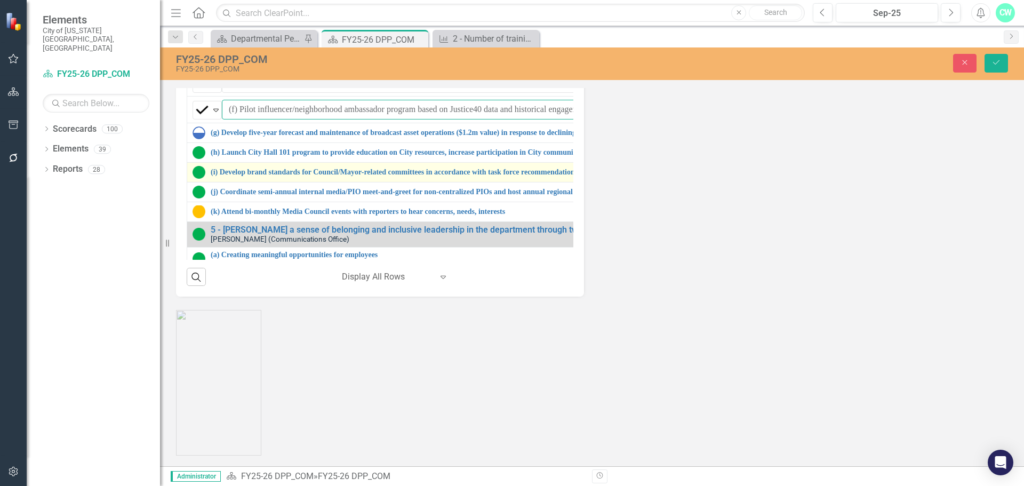
scroll to position [310, 0]
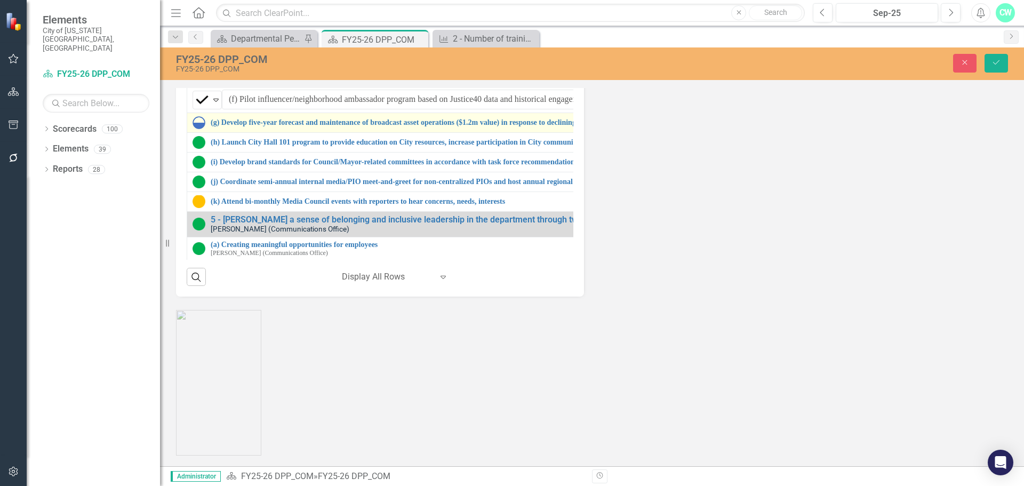
click at [209, 129] on div "(g) Develop five-year forecast and maintenance of broadcast asset operations ($…" at bounding box center [606, 122] width 829 height 13
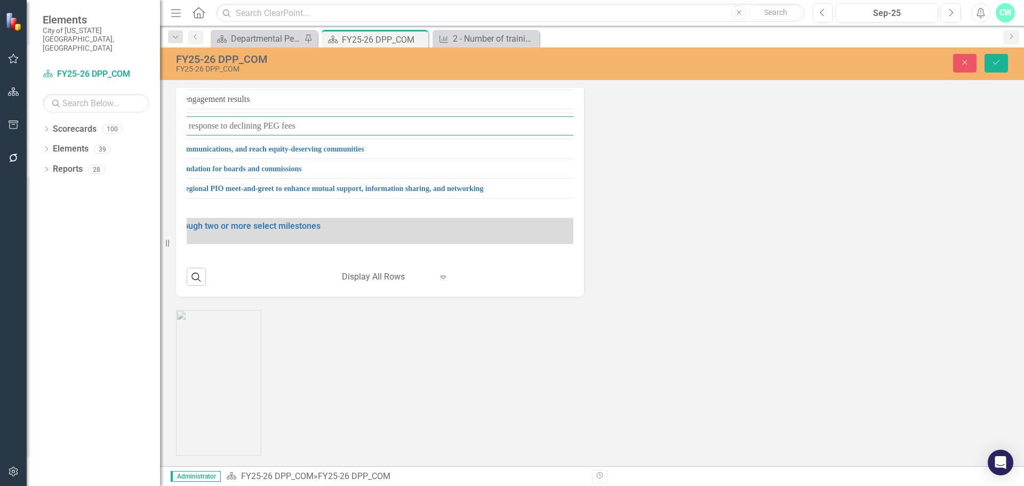
scroll to position [310, 468]
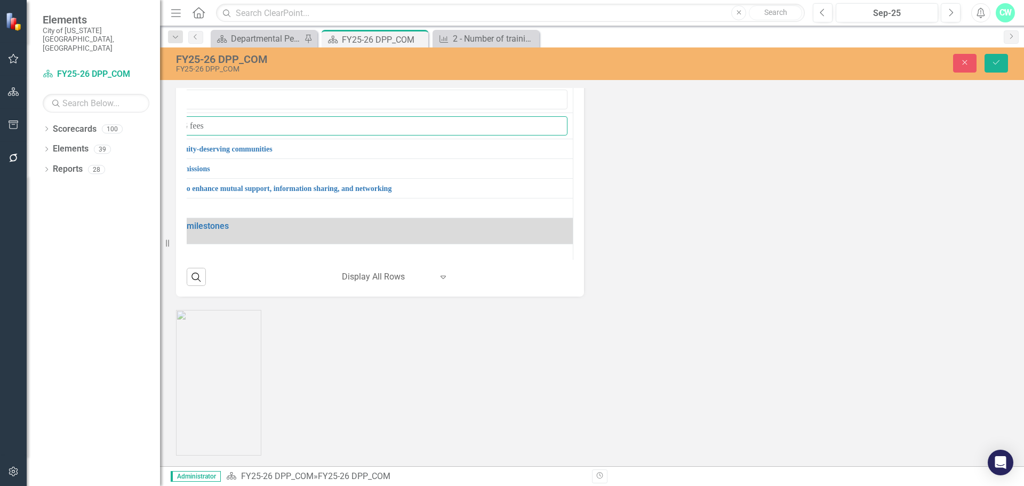
drag, startPoint x: 241, startPoint y: 284, endPoint x: 611, endPoint y: 259, distance: 370.4
click at [611, 259] on div "Strategic Initiatives Lists Edit Report Select Report Link View Page Milestones…" at bounding box center [592, 72] width 848 height 449
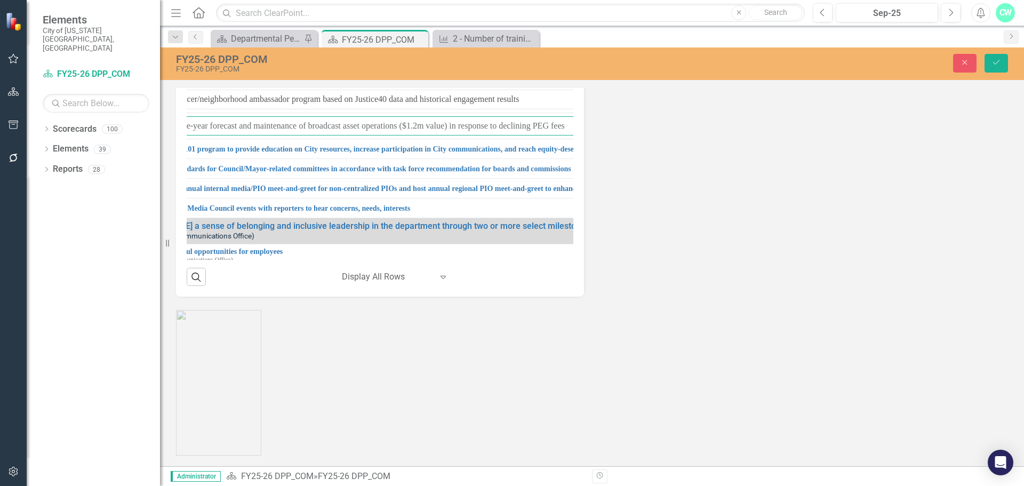
scroll to position [310, 0]
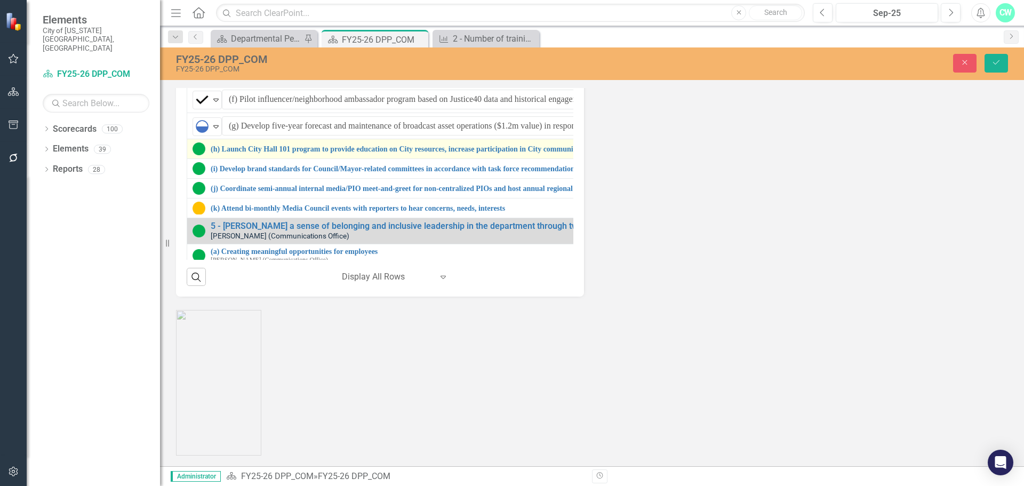
click at [208, 155] on div "(h) Launch City Hall 101 program to provide education on City resources, increa…" at bounding box center [607, 148] width 831 height 13
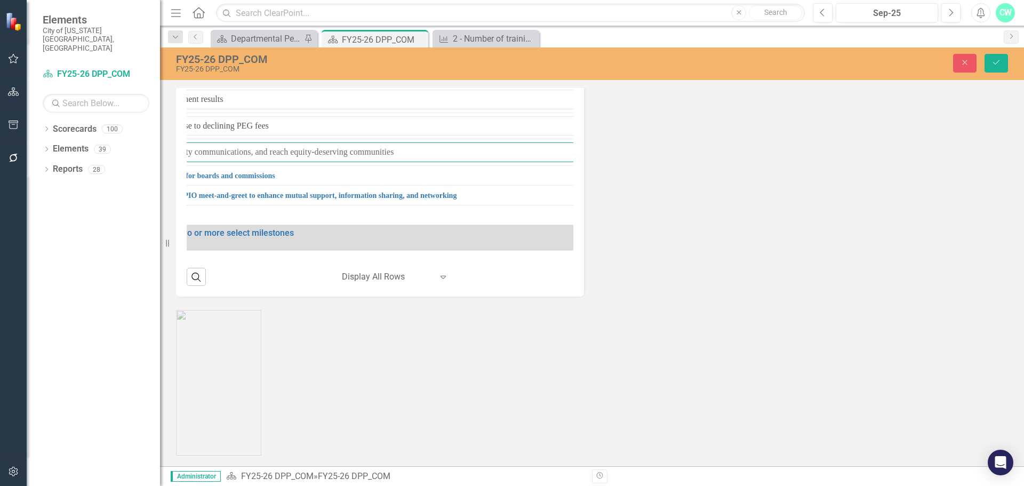
scroll to position [310, 470]
drag, startPoint x: 242, startPoint y: 313, endPoint x: 625, endPoint y: 317, distance: 383.4
click at [625, 297] on div "Strategic Initiatives Lists Edit Report Select Report Link View Page Milestones…" at bounding box center [592, 72] width 848 height 449
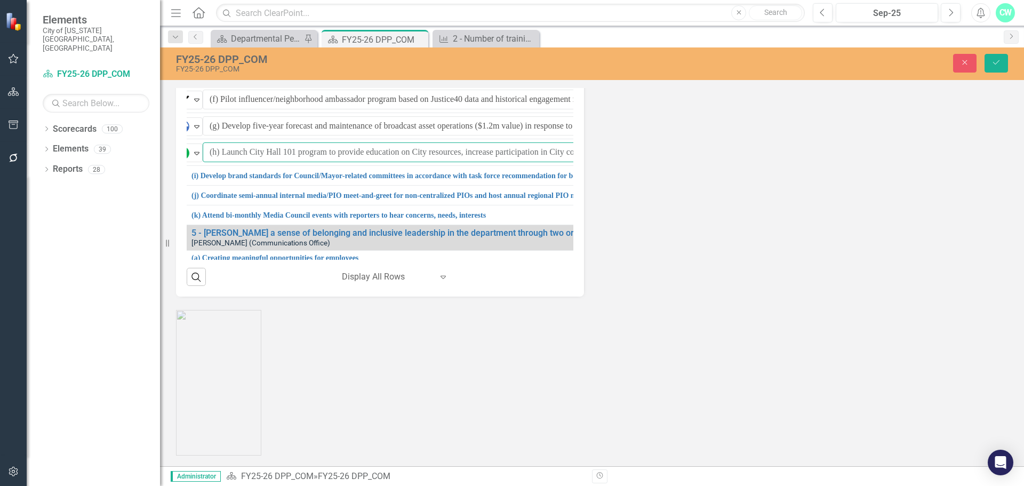
scroll to position [310, 0]
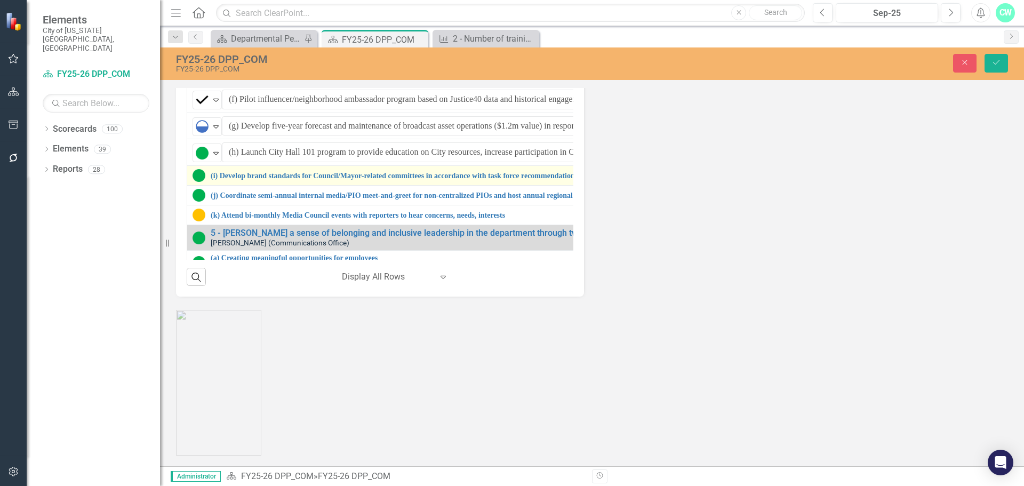
click at [210, 182] on div "(i) Develop brand standards for Council/Mayor-related committees in accordance …" at bounding box center [608, 175] width 833 height 13
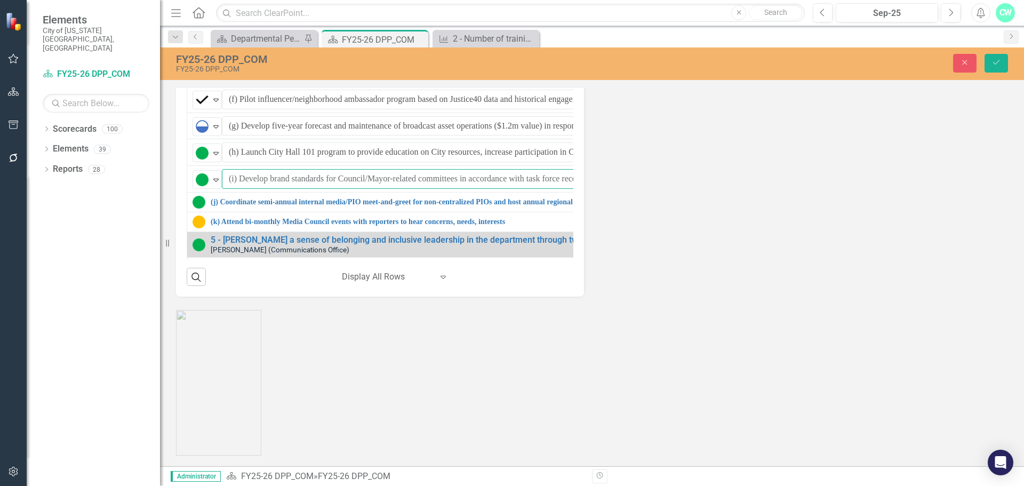
scroll to position [310, 472]
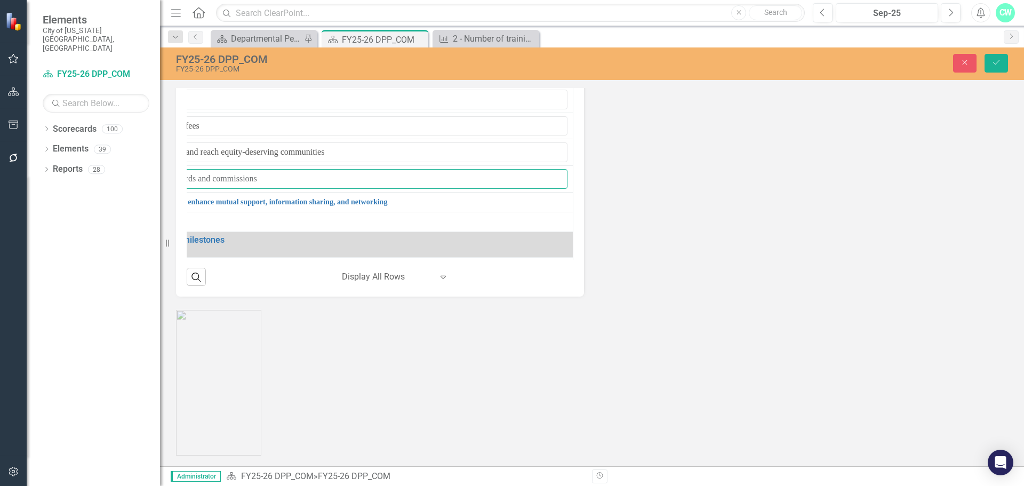
drag, startPoint x: 240, startPoint y: 338, endPoint x: 724, endPoint y: 331, distance: 483.2
click at [724, 297] on div "Strategic Initiatives Lists Edit Report Select Report Link View Page Milestones…" at bounding box center [592, 72] width 848 height 449
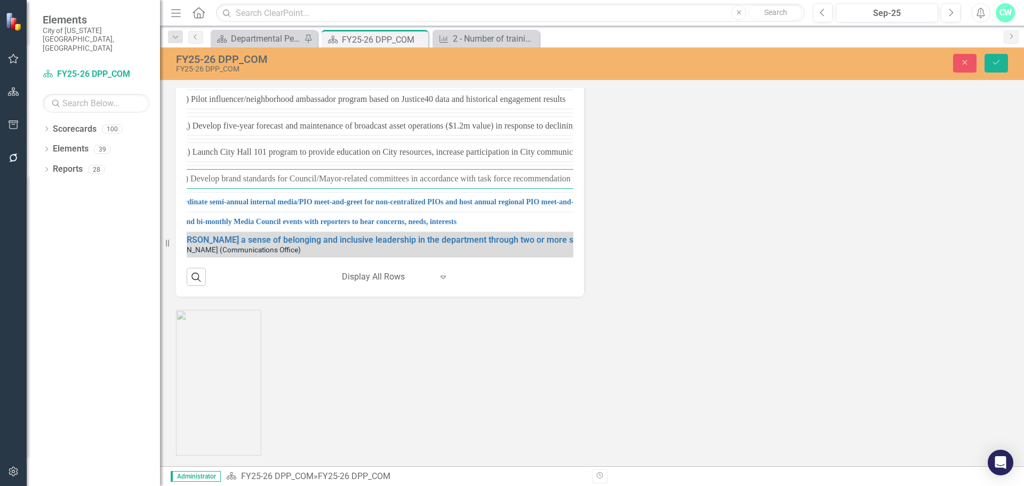
scroll to position [310, 0]
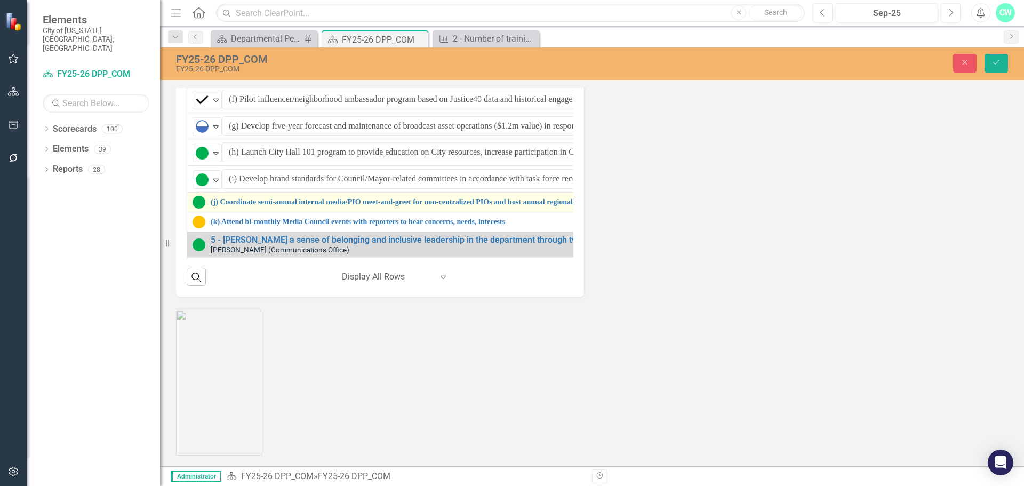
click at [209, 208] on div "(j) Coordinate semi-annual internal media/PIO meet-and-greet for non-centralize…" at bounding box center [610, 202] width 836 height 13
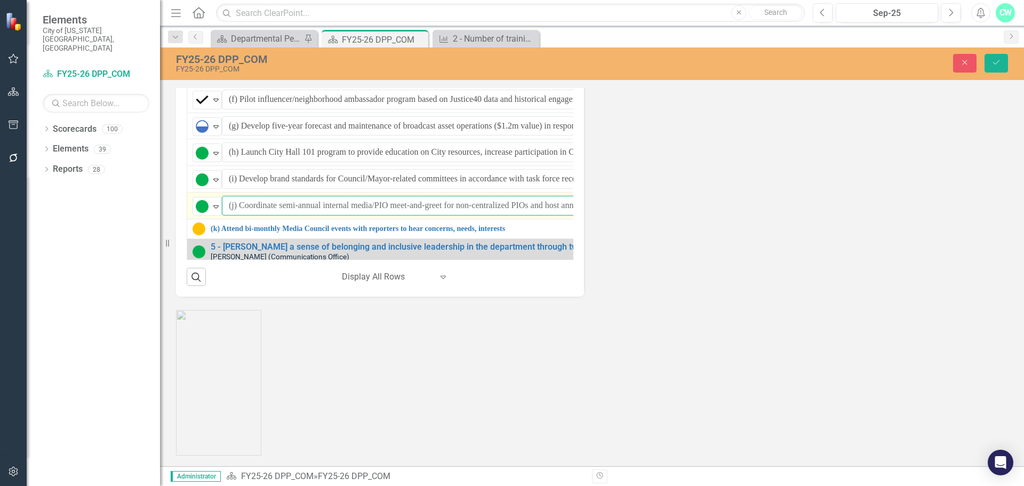
click at [236, 215] on input "(j) Coordinate semi-annual internal media/PIO meet-and-greet for non-centralize…" at bounding box center [626, 206] width 808 height 20
click at [238, 215] on input "(j) Coordinate semi-annual internal media/PIO meet-and-greet for non-centralize…" at bounding box center [626, 206] width 808 height 20
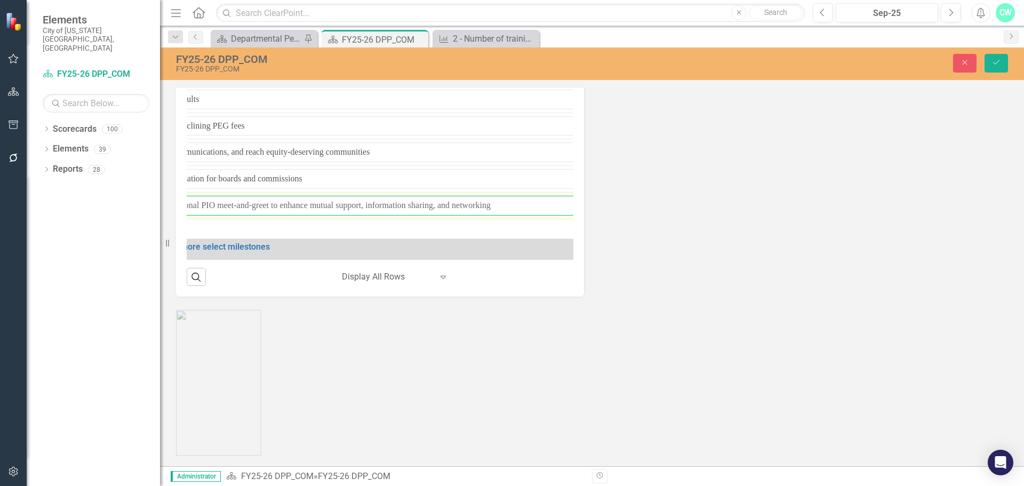
scroll to position [310, 475]
drag, startPoint x: 240, startPoint y: 363, endPoint x: 560, endPoint y: 357, distance: 320.5
click at [560, 219] on td "On Target Expand (j) Coordinate semi-annual internal media/PIO meet-and-greet f…" at bounding box center [148, 205] width 849 height 27
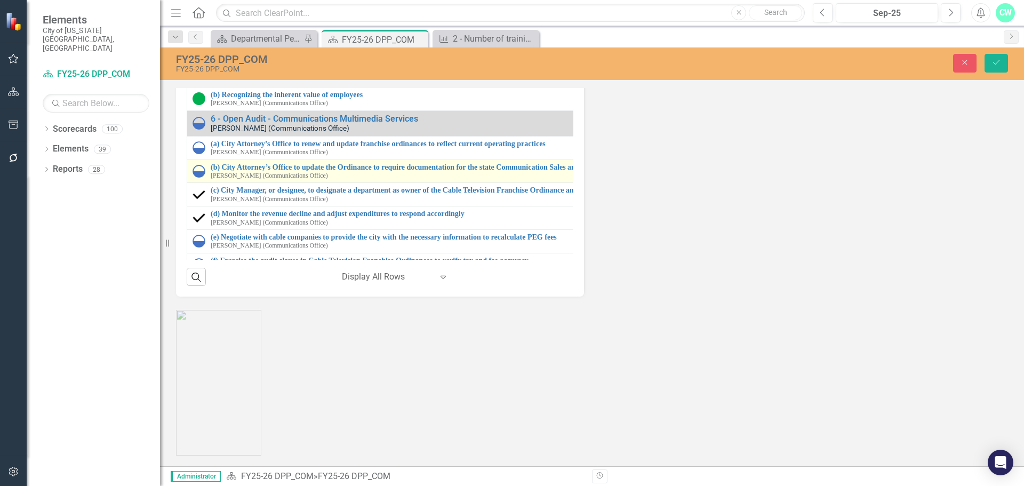
scroll to position [492, 0]
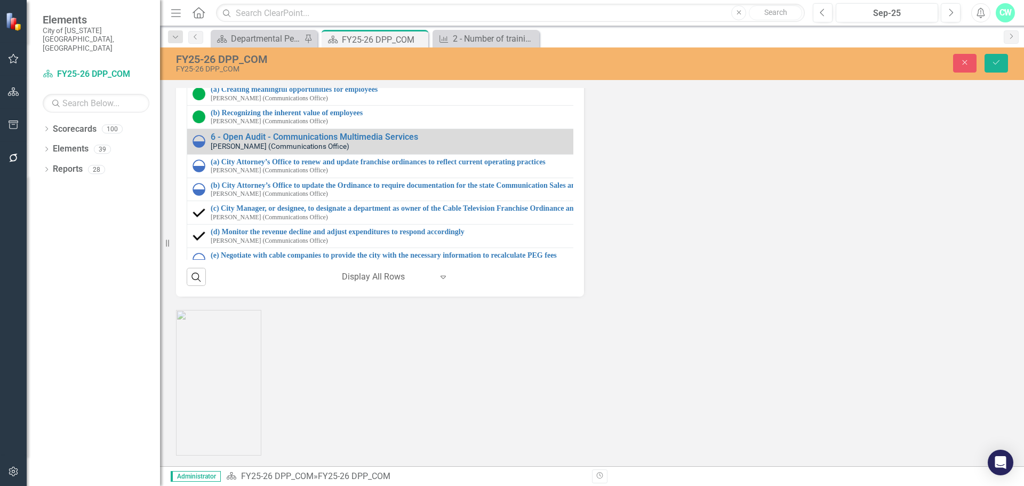
click at [190, 56] on td "(k) Attend bi-monthly Media Council events with reporters to hear concerns, nee…" at bounding box center [611, 46] width 849 height 20
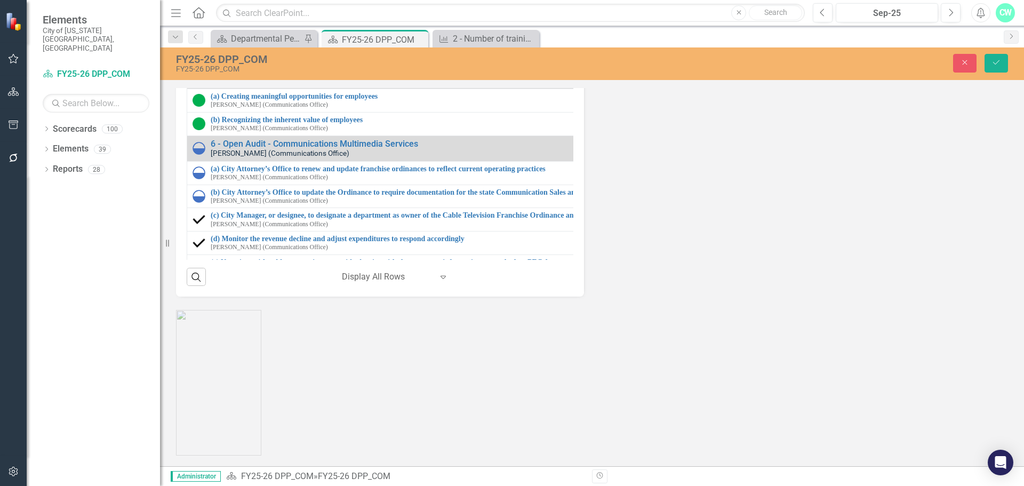
click at [242, 60] on input "(k) Attend bi-monthly Media Council events with reporters to hear concerns, nee…" at bounding box center [627, 50] width 810 height 20
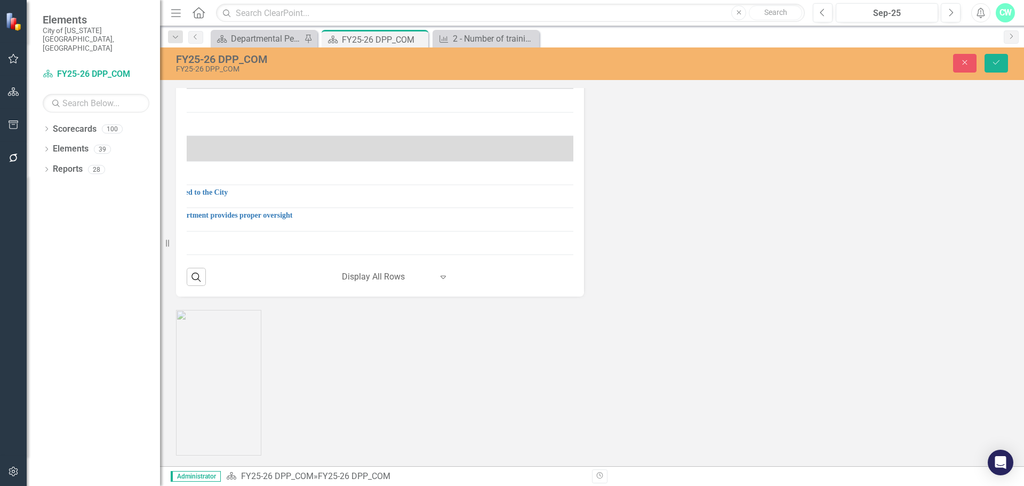
scroll to position [492, 476]
drag, startPoint x: 242, startPoint y: 206, endPoint x: 593, endPoint y: 222, distance: 352.3
click at [593, 222] on div "Strategic Initiatives Lists Edit Report Select Report Link View Page Milestones…" at bounding box center [592, 72] width 848 height 449
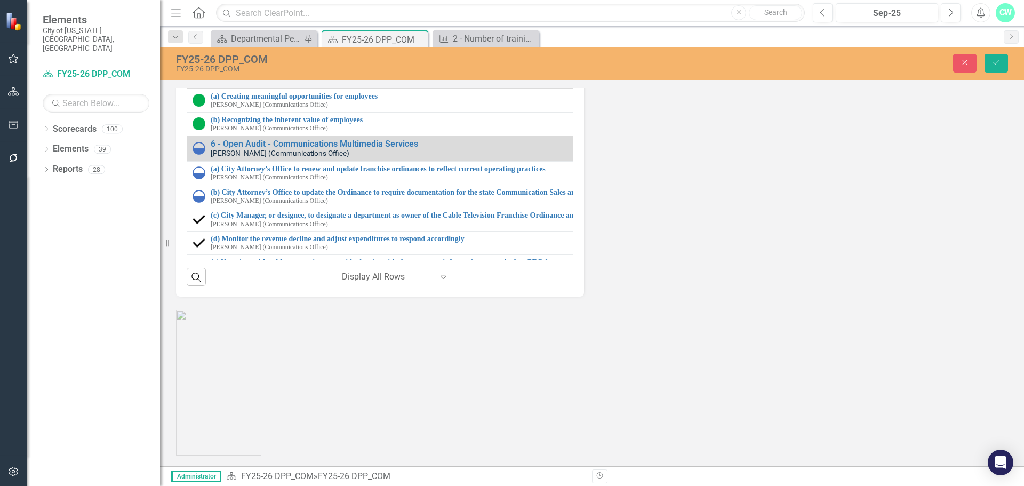
scroll to position [1226, 0]
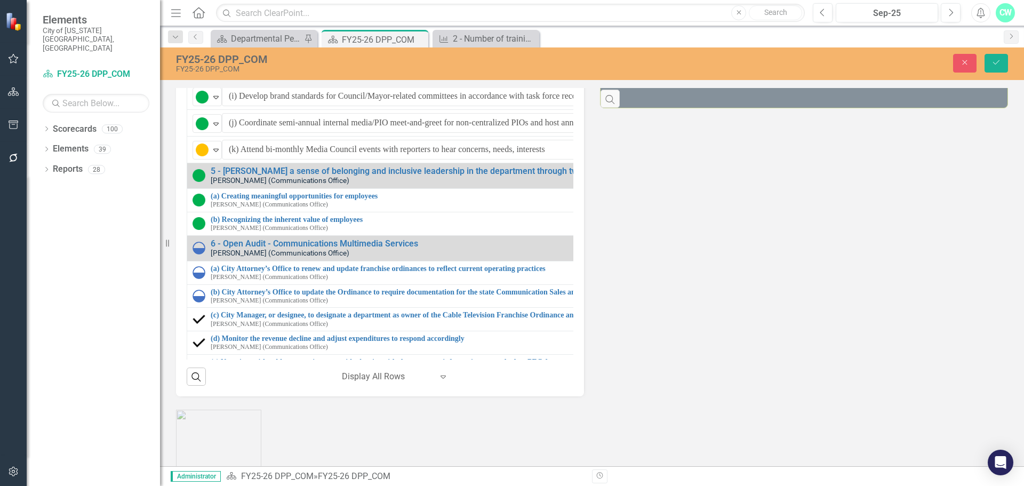
drag, startPoint x: 673, startPoint y: 401, endPoint x: 664, endPoint y: 369, distance: 33.1
click at [673, 397] on div "Strategic Initiatives Lists Edit Report Select Report Link View Page Milestones…" at bounding box center [592, 172] width 848 height 449
click at [620, 108] on div "Performance Measures 1 - Beachnet and Inside Scoop engagement stats Link Map Vi…" at bounding box center [804, 28] width 424 height 161
click at [976, 54] on div "Close Save" at bounding box center [844, 63] width 344 height 19
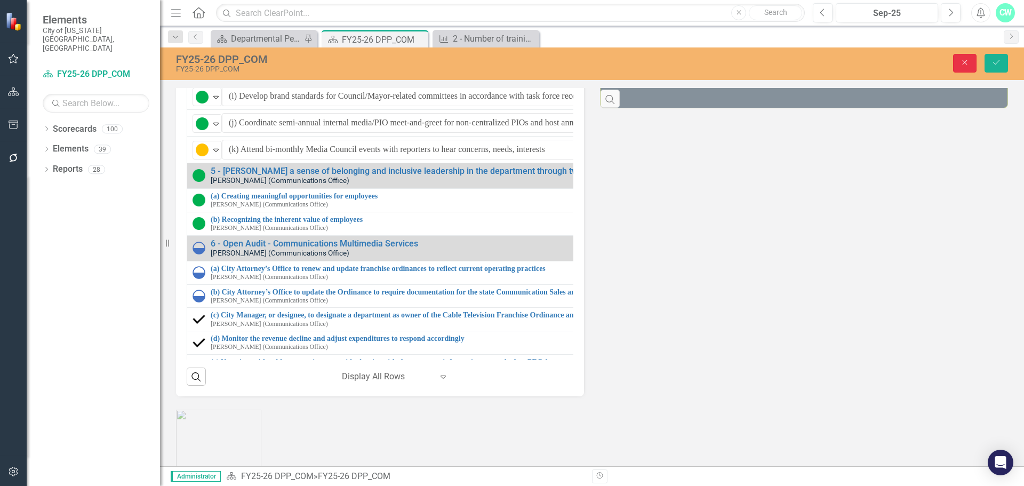
click at [969, 59] on icon "Close" at bounding box center [965, 62] width 10 height 7
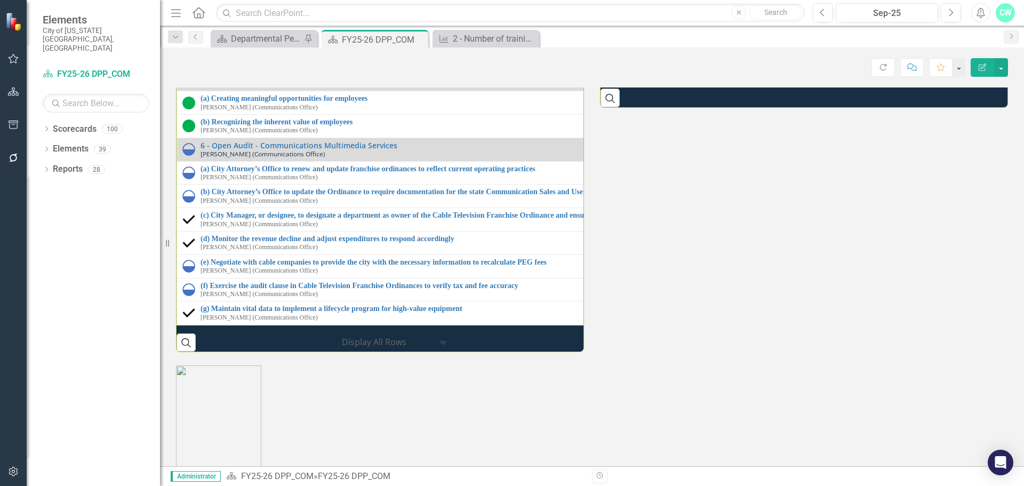
click at [616, 77] on div "3 - [GEOGRAPHIC_DATA] 101 registered participants" at bounding box center [1031, 70] width 850 height 13
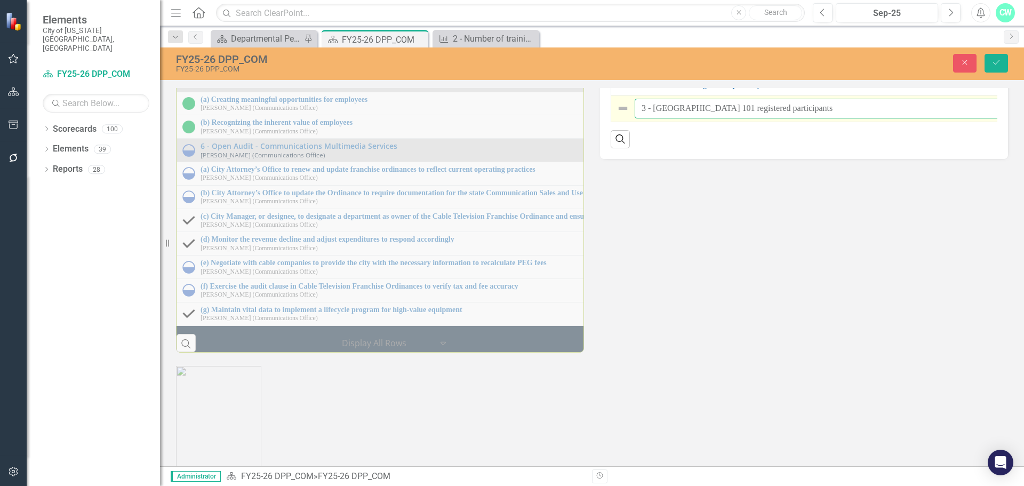
drag, startPoint x: 650, startPoint y: 327, endPoint x: 900, endPoint y: 325, distance: 249.6
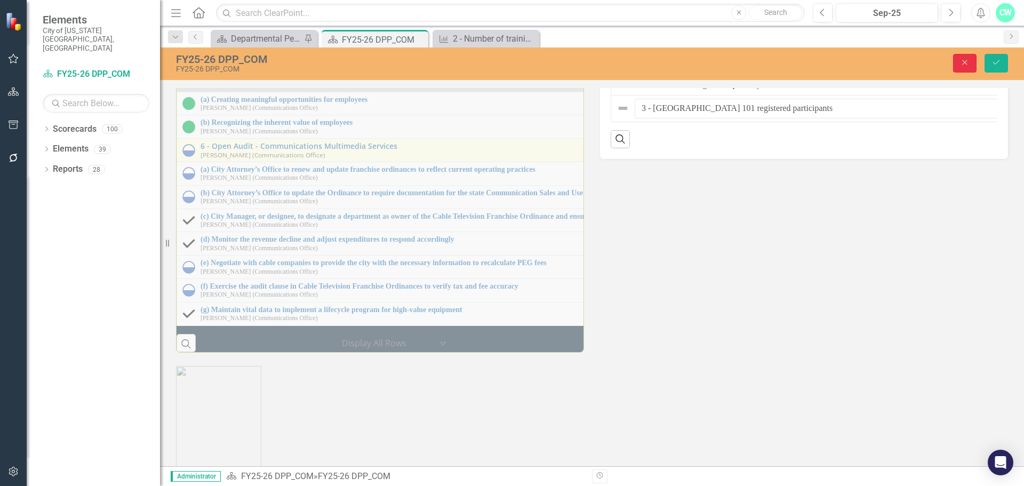
drag, startPoint x: 961, startPoint y: 58, endPoint x: 337, endPoint y: 374, distance: 699.9
click at [961, 58] on button "Close" at bounding box center [964, 63] width 23 height 19
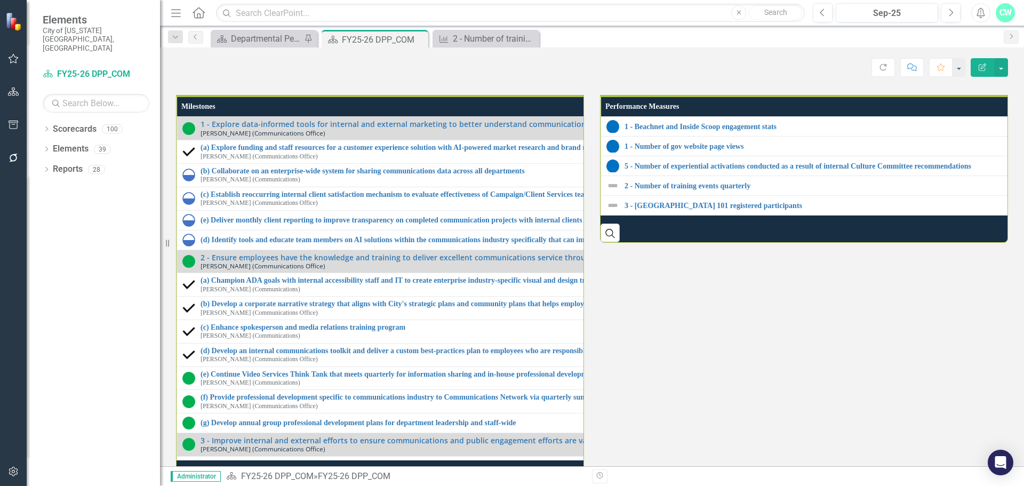
scroll to position [1066, 0]
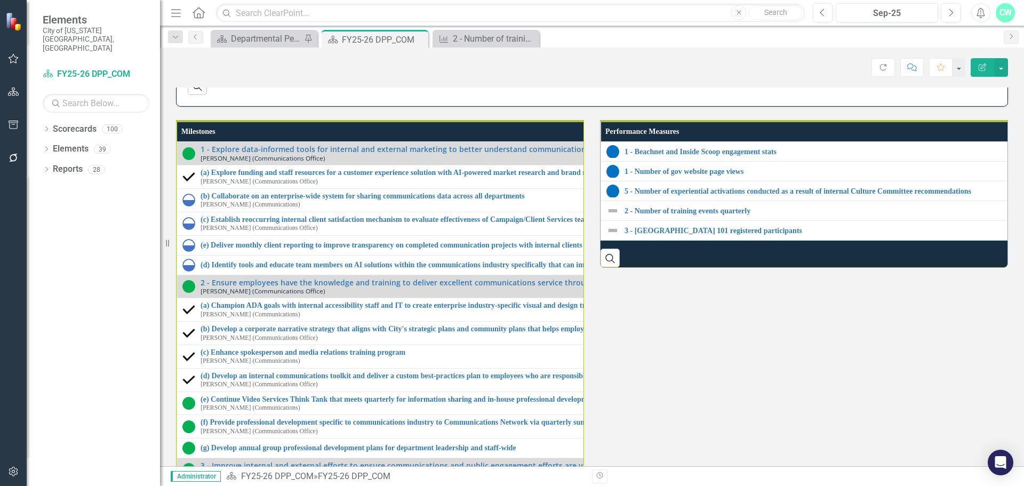
click at [248, 142] on th "Milestones" at bounding box center [606, 132] width 858 height 20
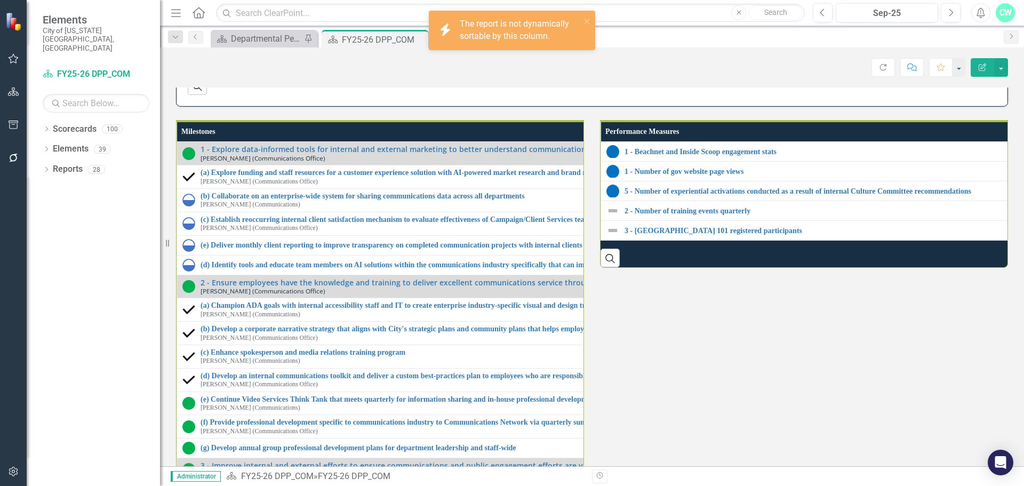
click at [248, 142] on th "Milestones" at bounding box center [606, 132] width 858 height 20
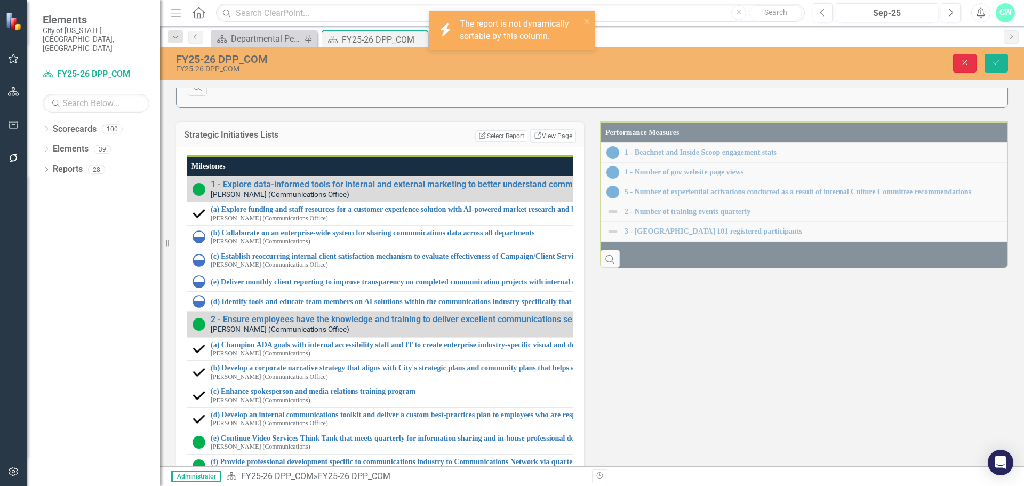
click at [958, 59] on button "Close" at bounding box center [964, 63] width 23 height 19
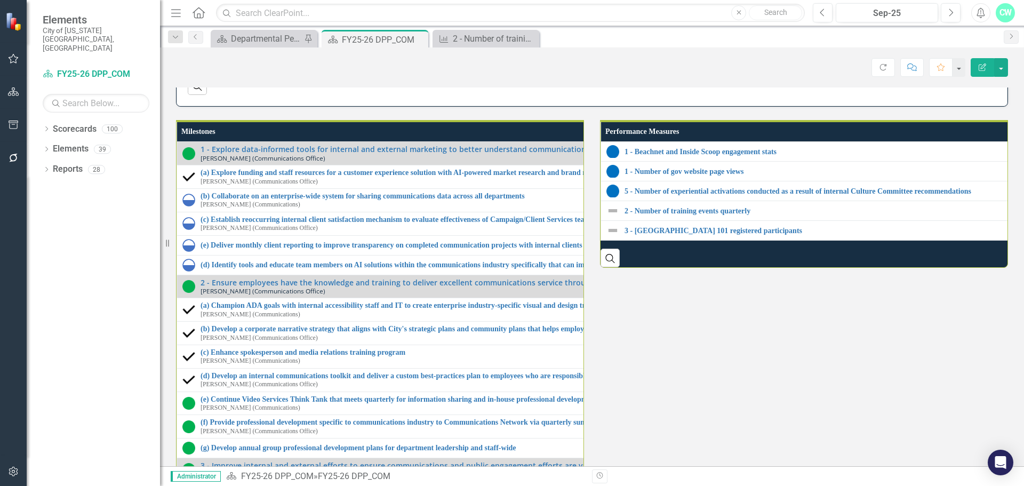
click at [357, 142] on th "Milestones" at bounding box center [607, 132] width 861 height 20
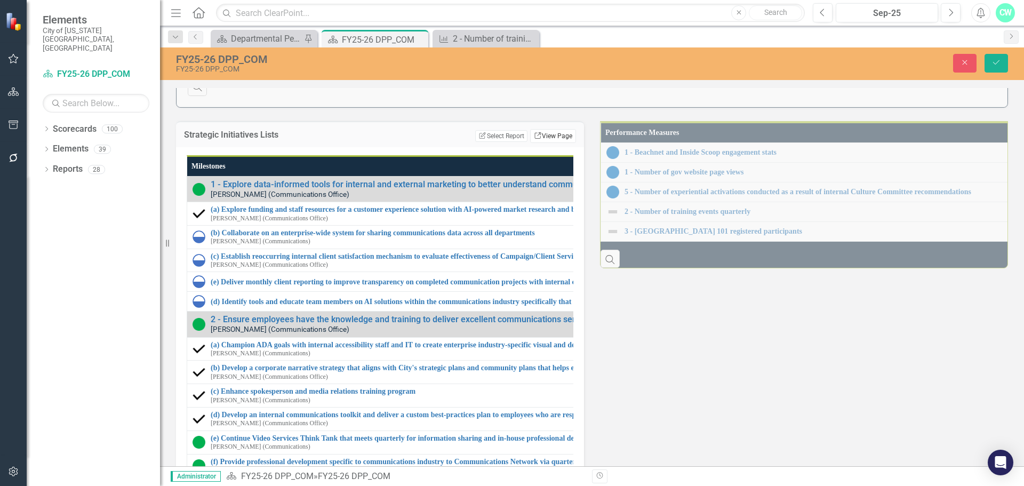
click at [537, 143] on link "Link View Page" at bounding box center [553, 136] width 46 height 14
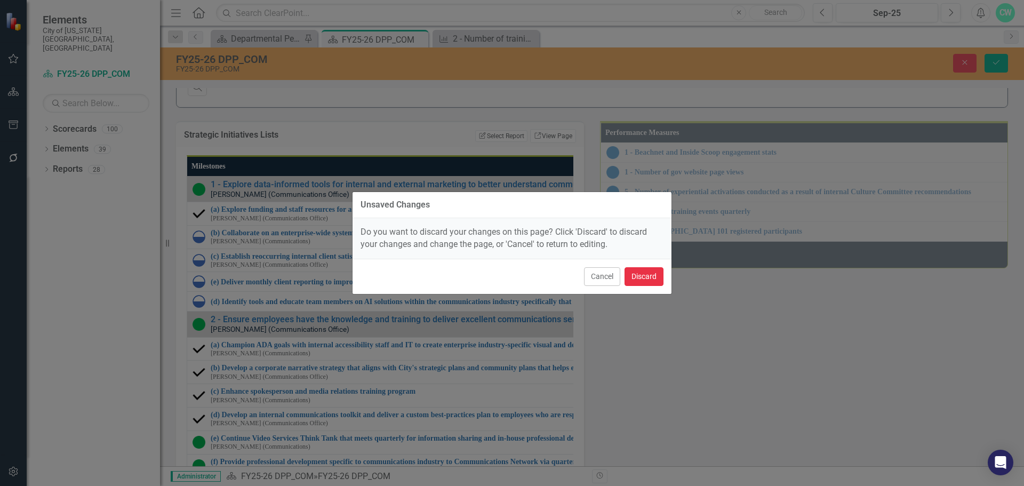
click at [633, 273] on button "Discard" at bounding box center [643, 276] width 39 height 19
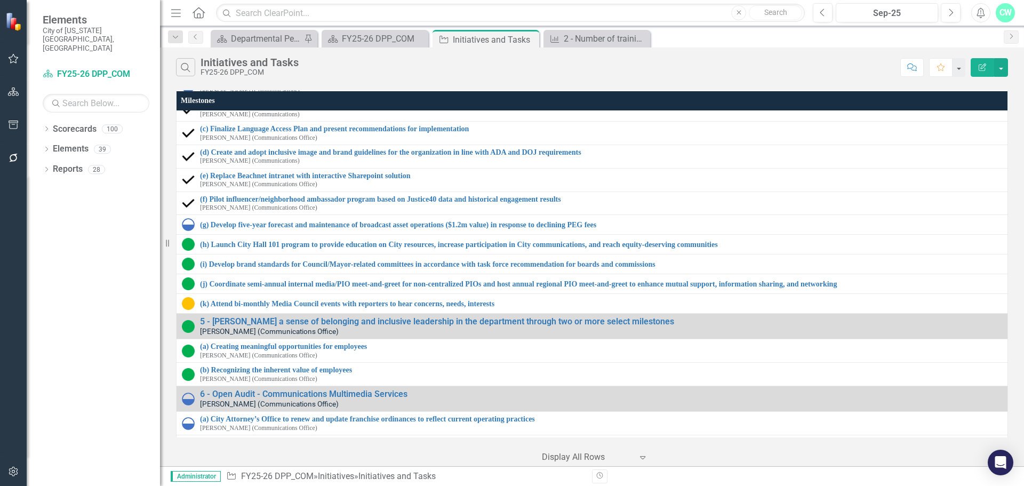
scroll to position [427, 0]
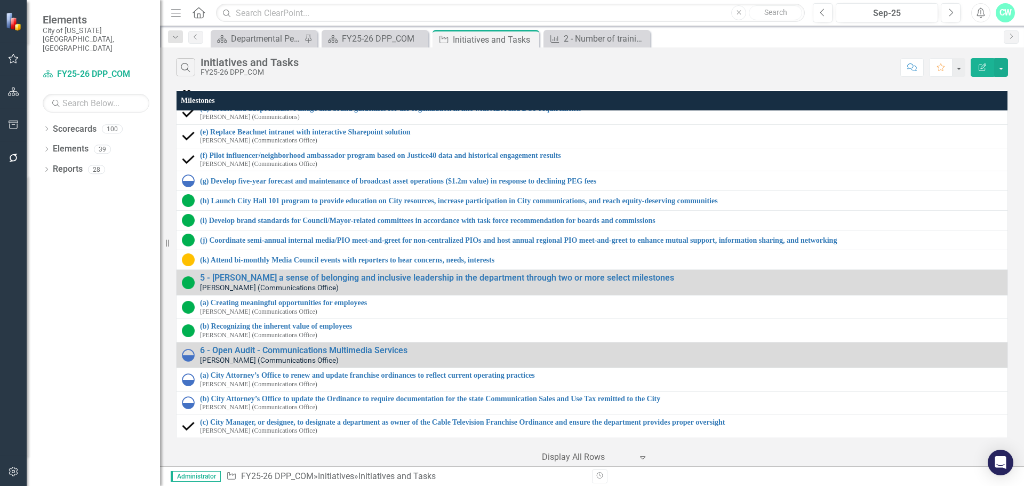
click at [974, 68] on button "Edit Report" at bounding box center [981, 67] width 23 height 19
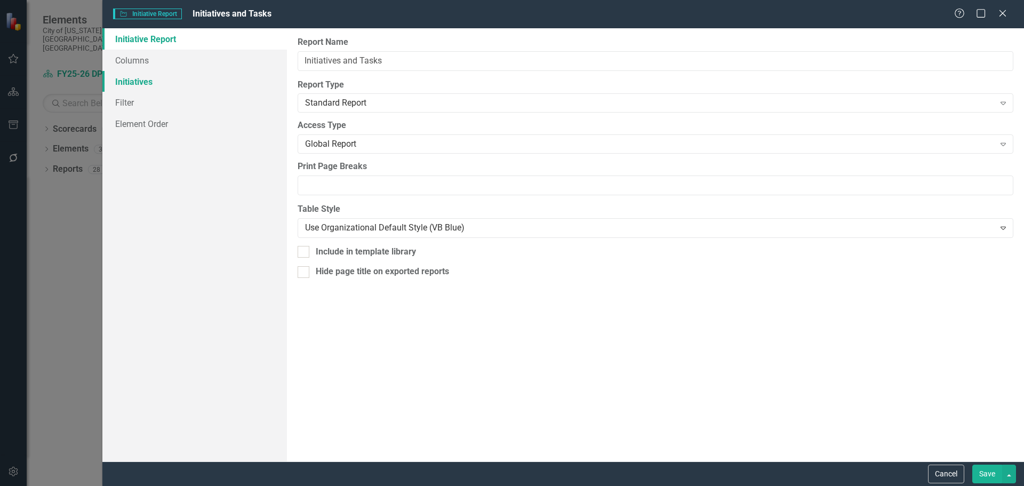
click at [172, 87] on link "Initiatives" at bounding box center [194, 81] width 184 height 21
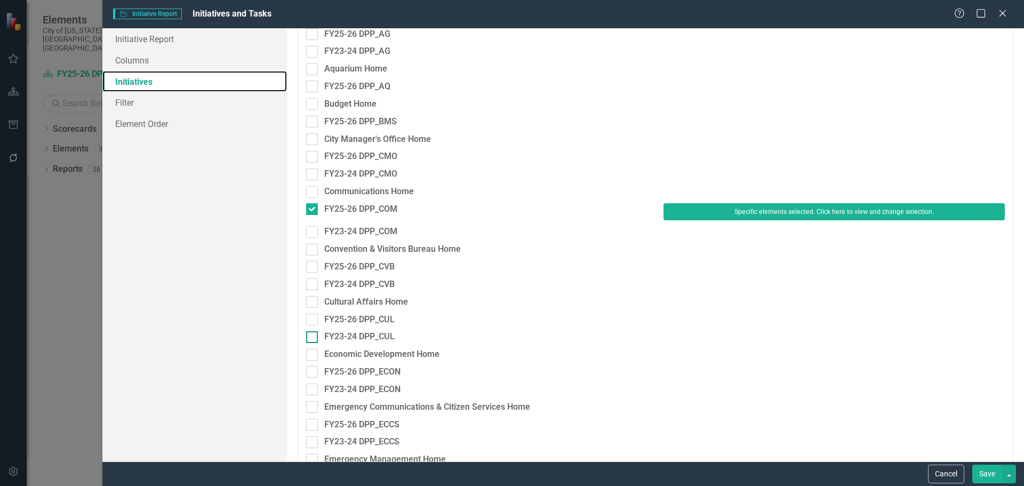
scroll to position [320, 0]
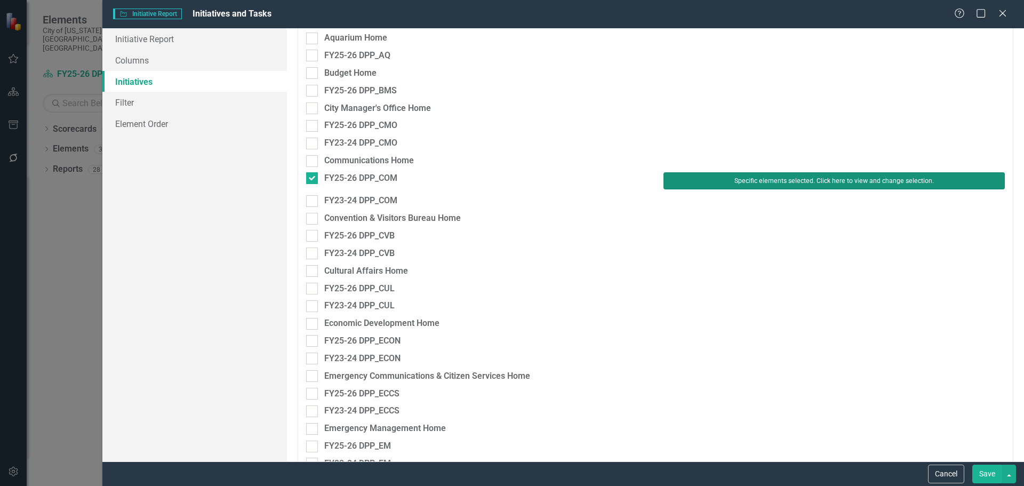
click at [700, 180] on button "Specific elements selected. Click here to view and change selection." at bounding box center [833, 180] width 341 height 17
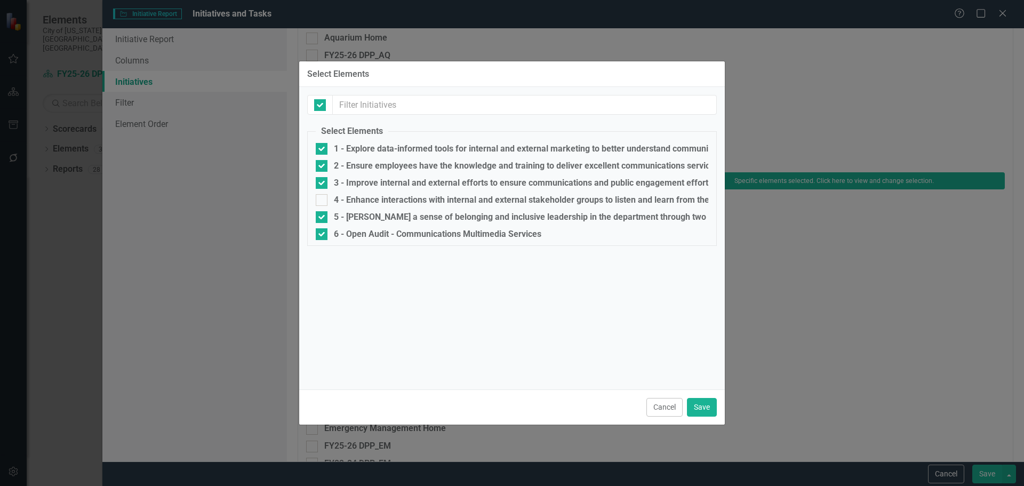
checkbox input "false"
click at [434, 203] on div "4 - Enhance interactions with internal and external stakeholder groups to liste…" at bounding box center [653, 200] width 638 height 10
click at [323, 201] on input "4 - Enhance interactions with internal and external stakeholder groups to liste…" at bounding box center [319, 197] width 7 height 7
checkbox input "true"
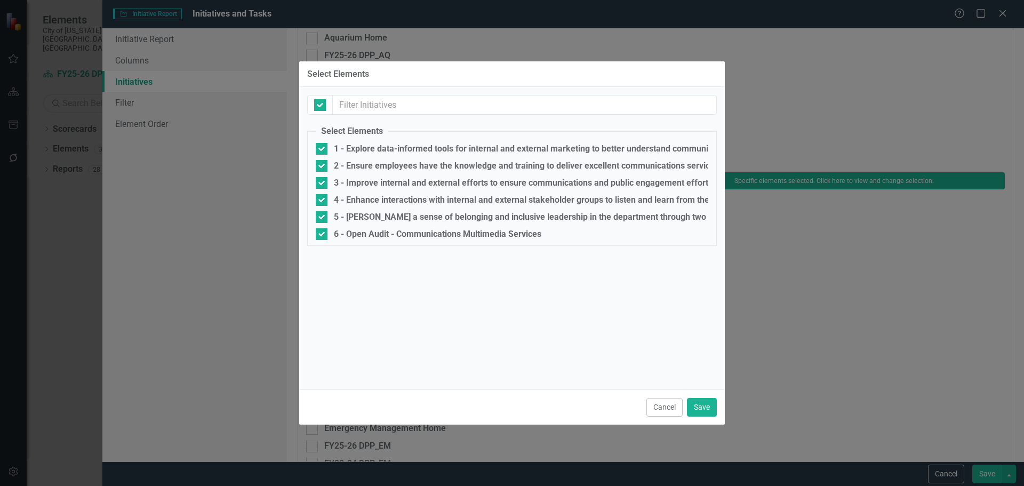
click at [685, 406] on div "Cancel Save" at bounding box center [512, 406] width 426 height 35
click at [694, 405] on button "Save" at bounding box center [702, 407] width 30 height 19
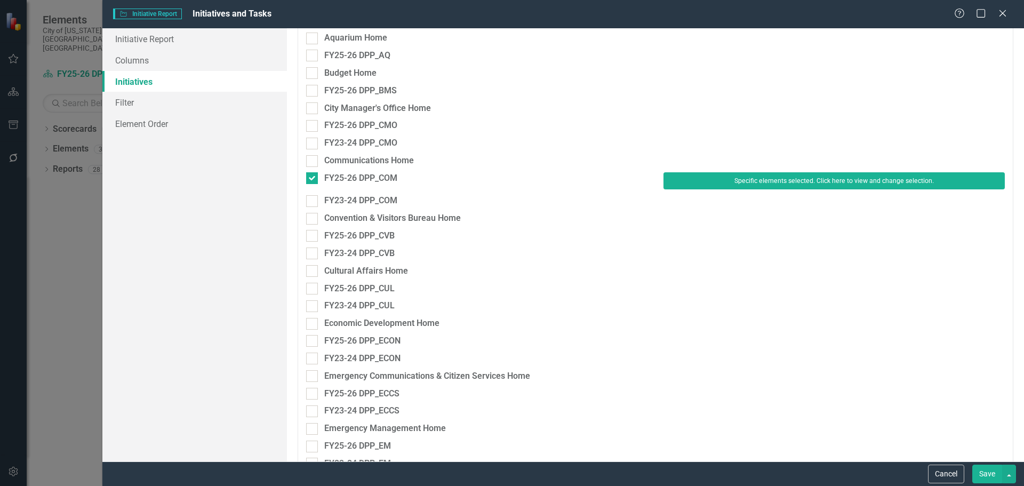
click at [980, 472] on button "Save" at bounding box center [987, 473] width 30 height 19
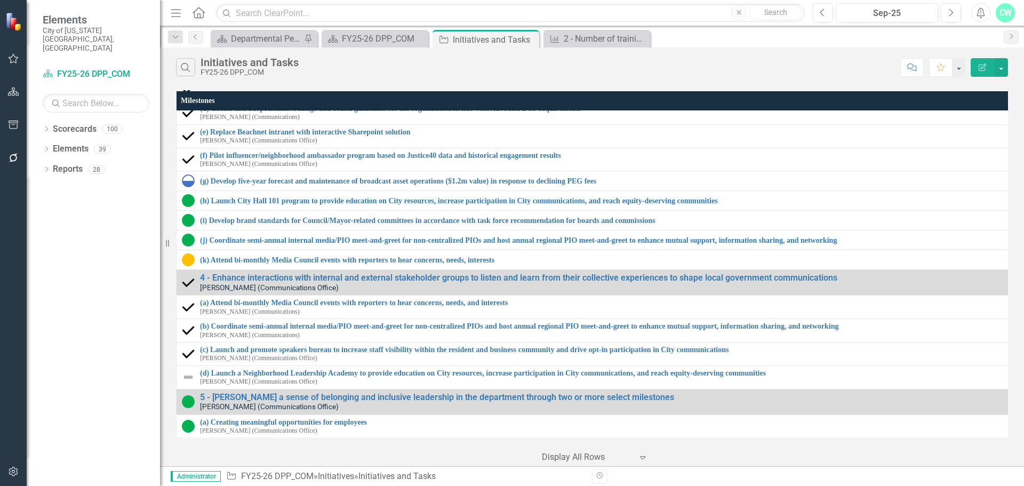
click at [981, 74] on button "Edit Report" at bounding box center [981, 67] width 23 height 19
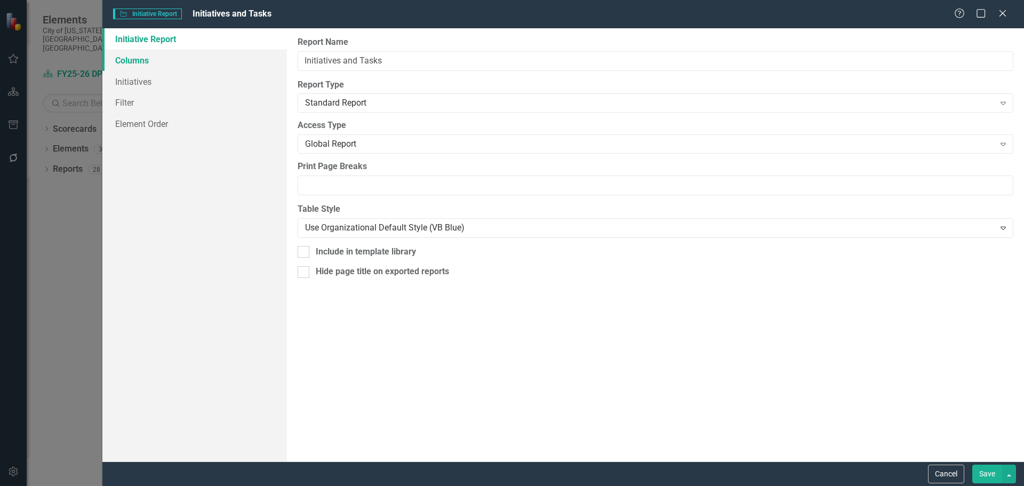
click at [137, 68] on link "Columns" at bounding box center [194, 60] width 184 height 21
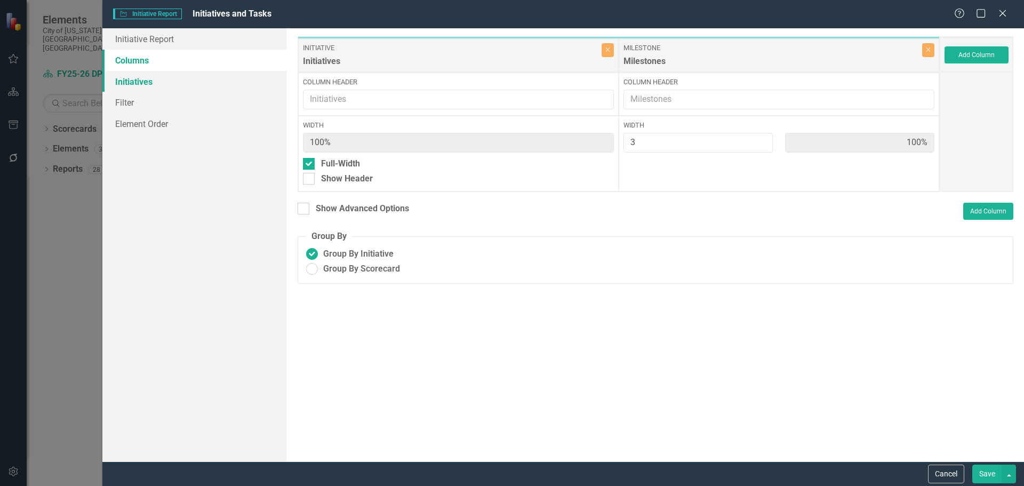
click at [139, 83] on link "Initiatives" at bounding box center [194, 81] width 184 height 21
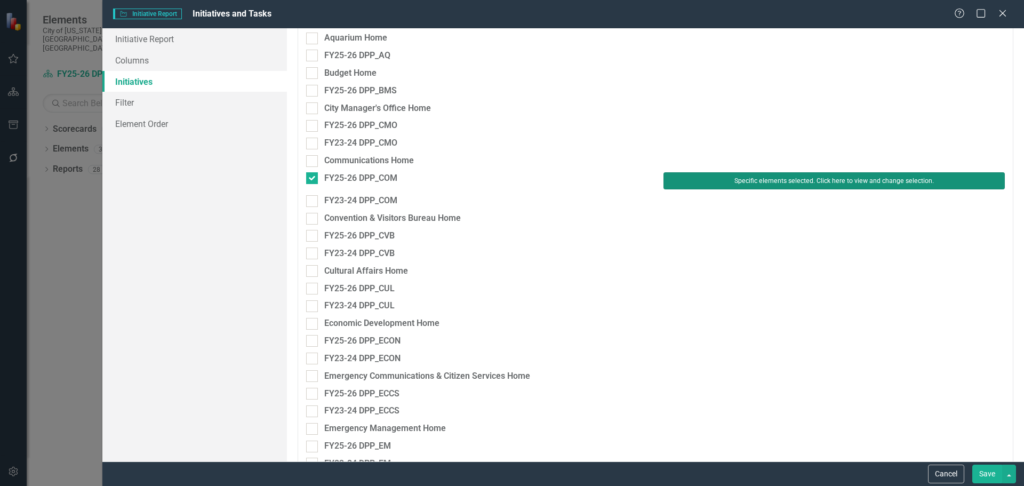
click at [879, 179] on button "Specific elements selected. Click here to view and change selection." at bounding box center [833, 180] width 341 height 17
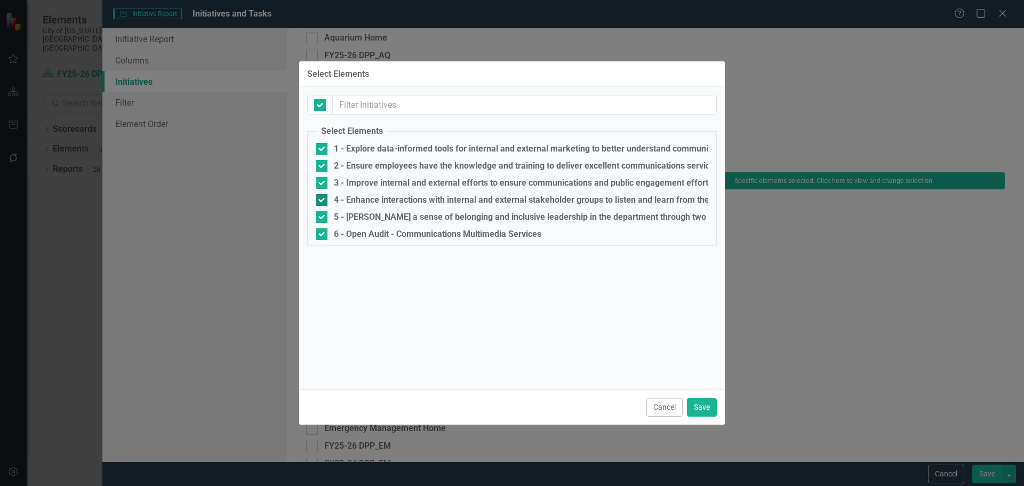
click at [343, 197] on div "4 - Enhance interactions with internal and external stakeholder groups to liste…" at bounding box center [653, 200] width 638 height 10
click at [323, 197] on input "4 - Enhance interactions with internal and external stakeholder groups to liste…" at bounding box center [319, 197] width 7 height 7
checkbox input "false"
click at [709, 398] on button "Save" at bounding box center [702, 407] width 30 height 19
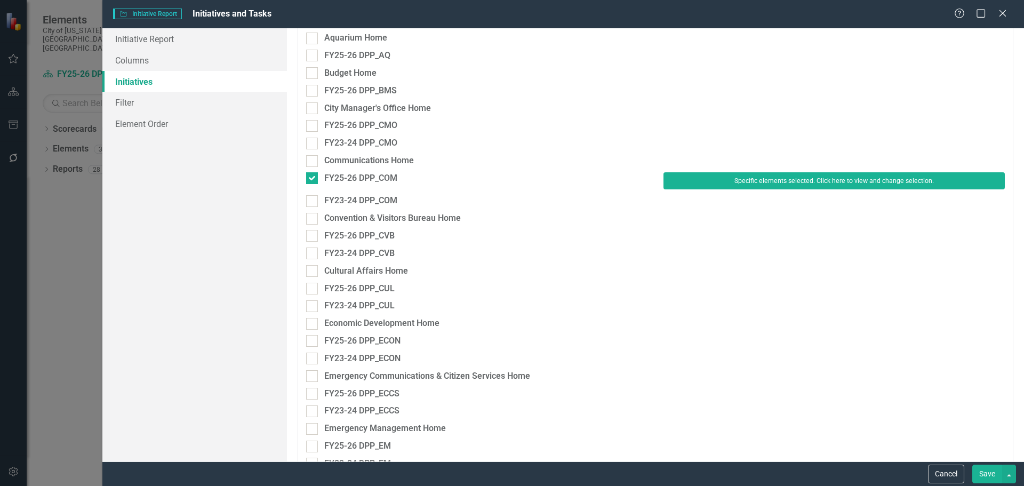
click at [988, 474] on button "Save" at bounding box center [987, 473] width 30 height 19
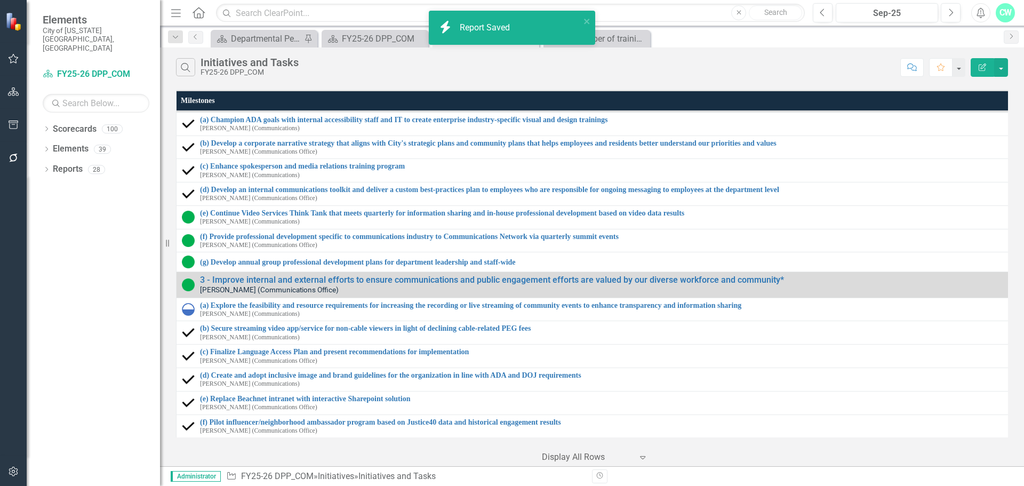
scroll to position [0, 0]
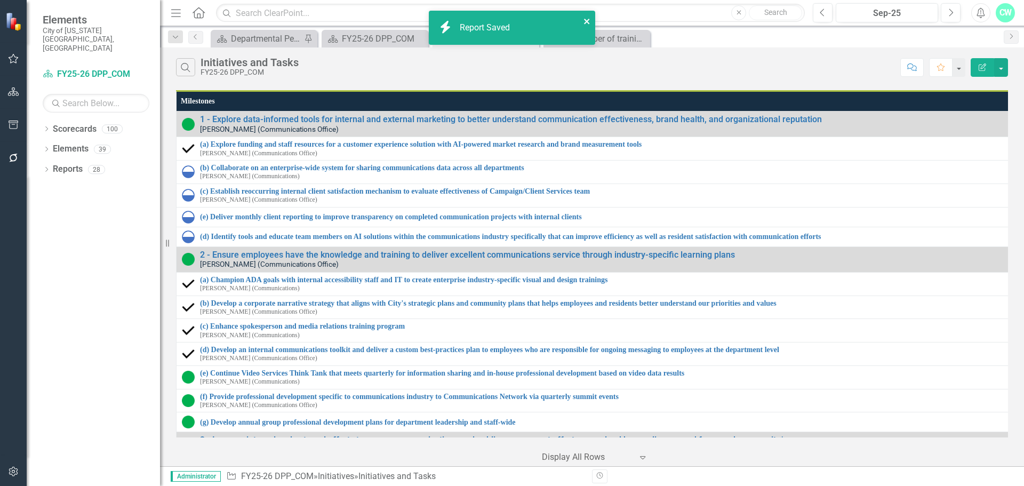
click at [588, 19] on icon "close" at bounding box center [586, 21] width 7 height 9
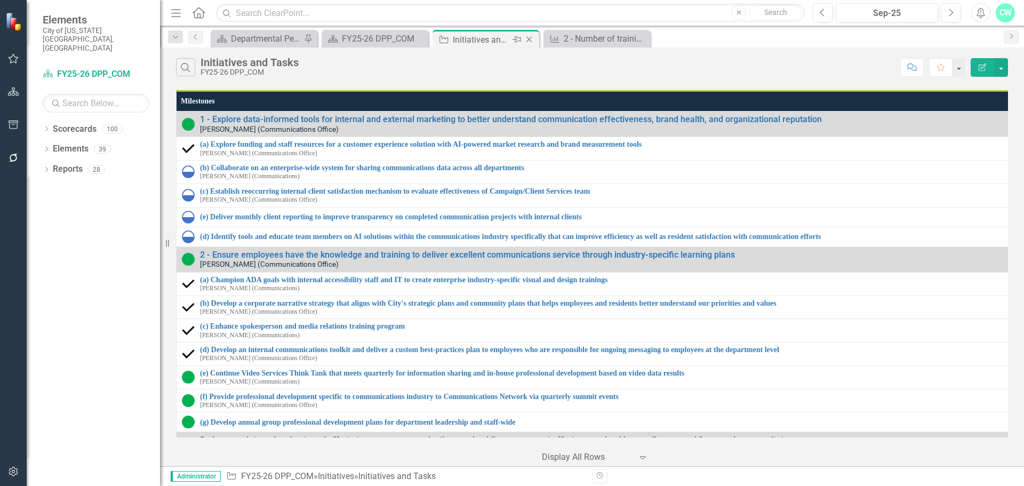
click at [526, 41] on icon "Close" at bounding box center [529, 39] width 11 height 9
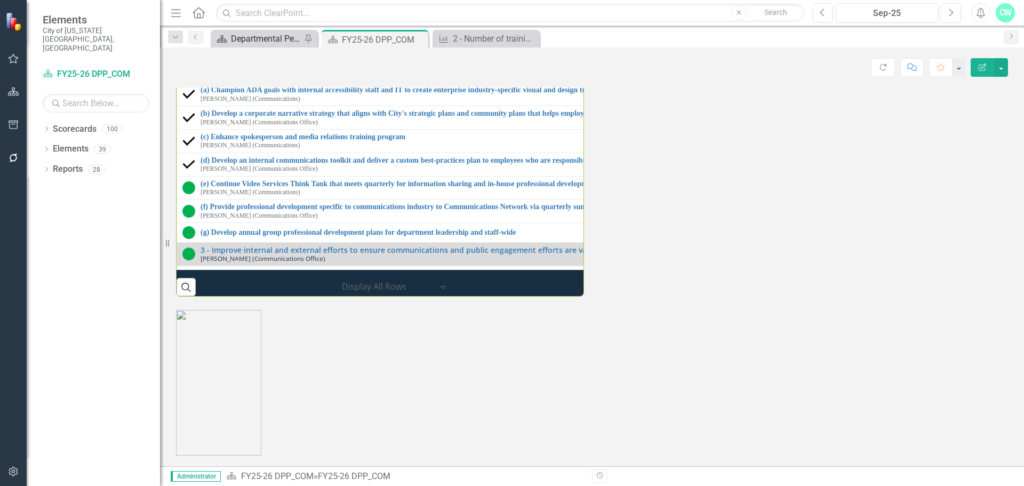
scroll to position [1178, 0]
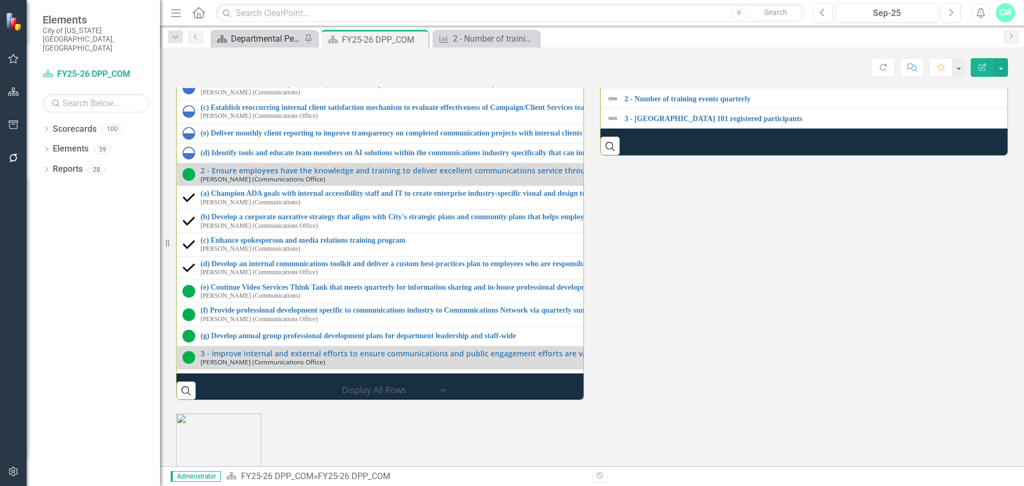
click at [245, 41] on div "Departmental Performance Plans" at bounding box center [266, 38] width 70 height 13
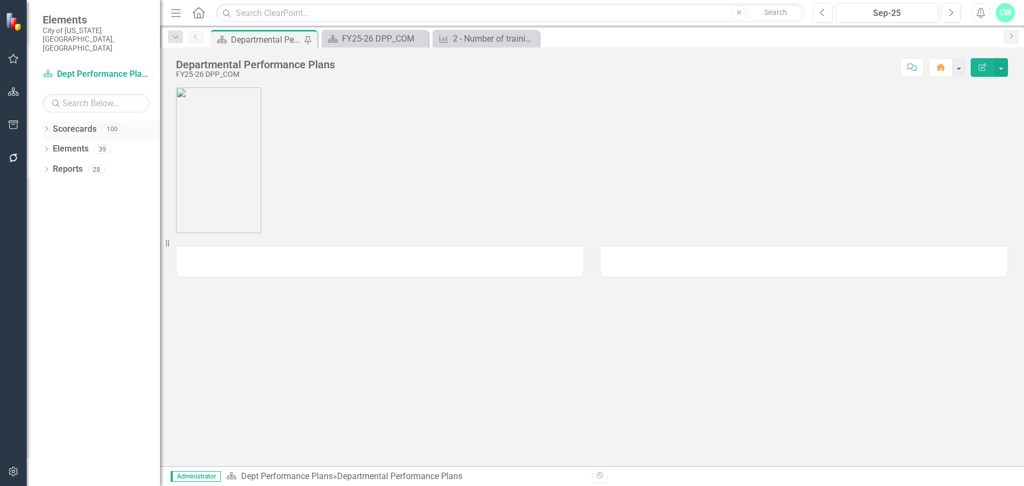
click at [45, 127] on icon "Dropdown" at bounding box center [46, 130] width 7 height 6
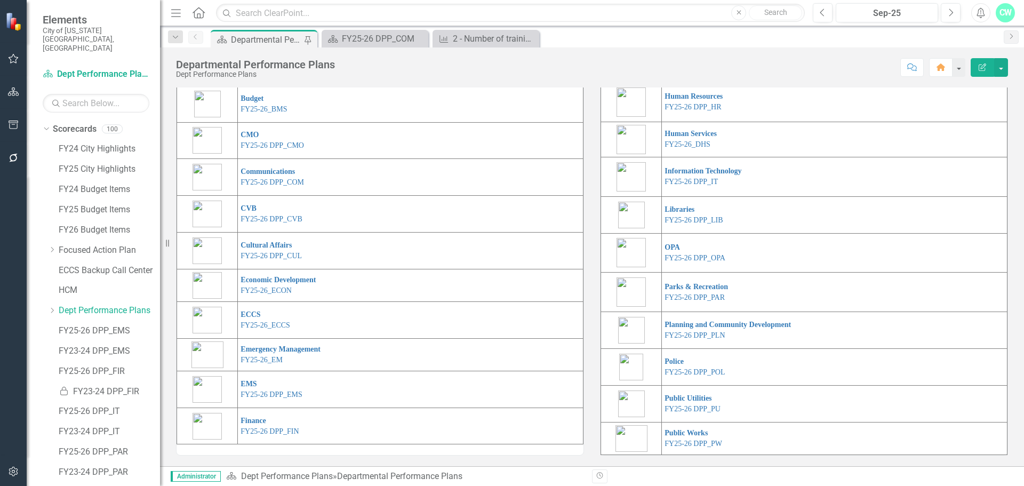
scroll to position [196, 0]
click at [679, 223] on link "FY25-26 DPP_LIB" at bounding box center [693, 220] width 58 height 8
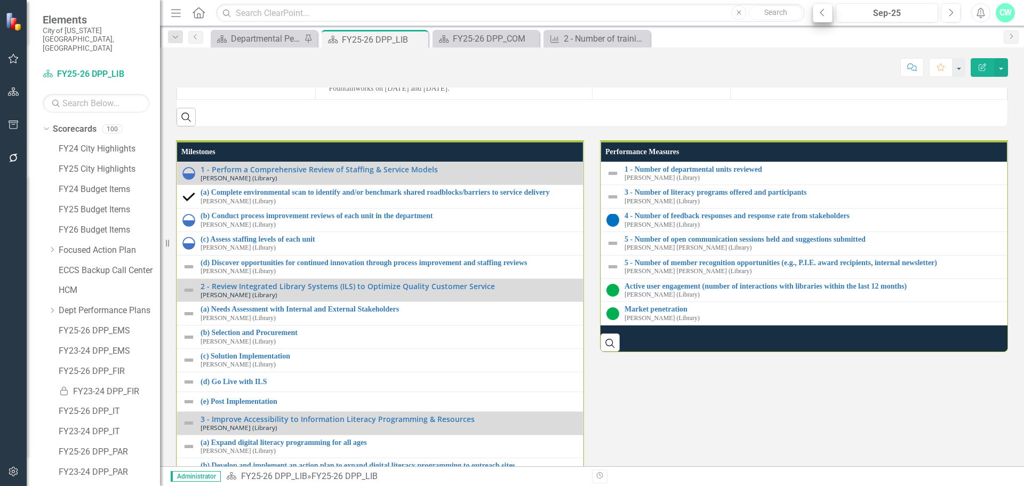
scroll to position [616, 0]
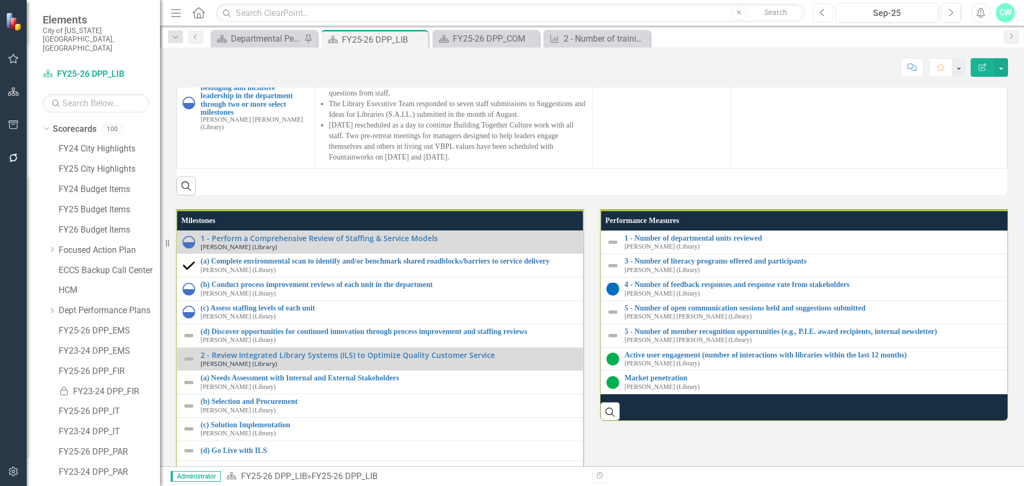
click at [825, 18] on button "Previous" at bounding box center [823, 12] width 20 height 19
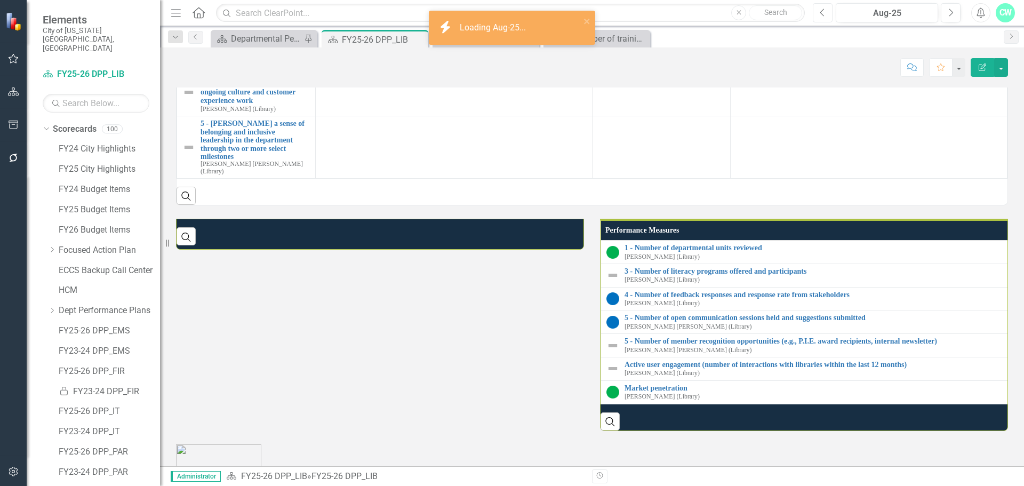
scroll to position [655, 0]
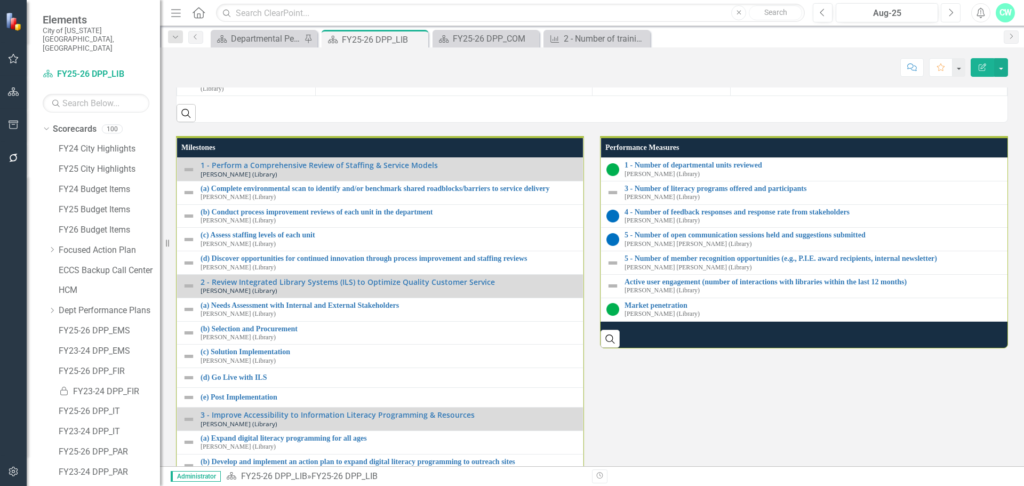
click at [948, 12] on icon "Next" at bounding box center [951, 13] width 6 height 10
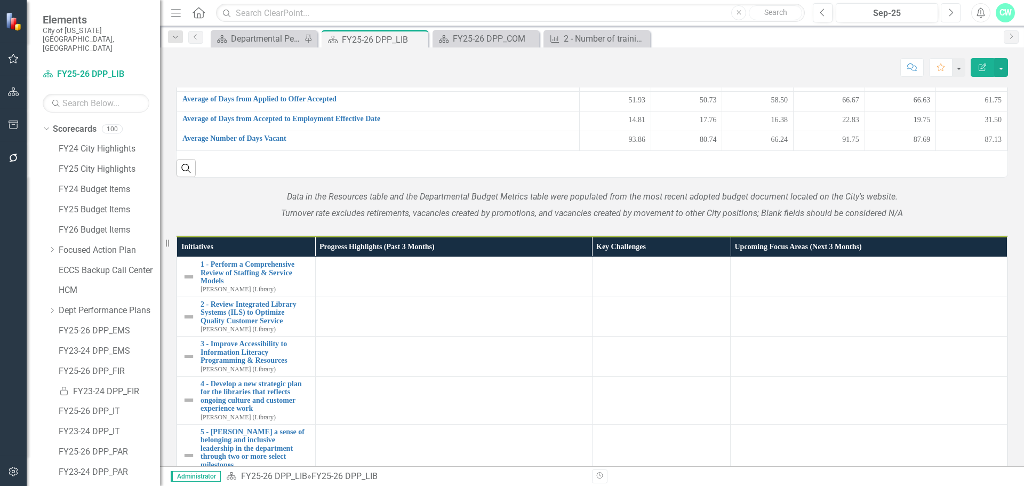
scroll to position [1045, 0]
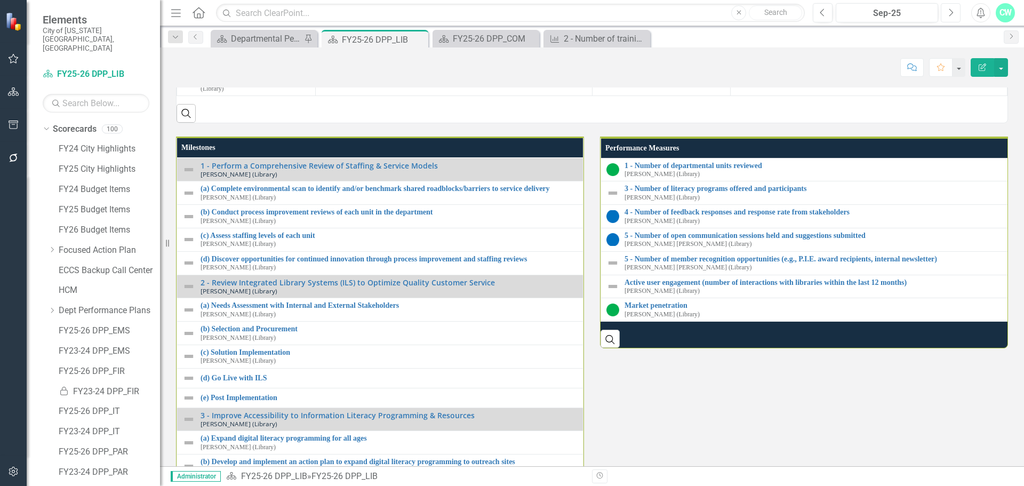
click at [948, 12] on icon "Next" at bounding box center [951, 13] width 6 height 10
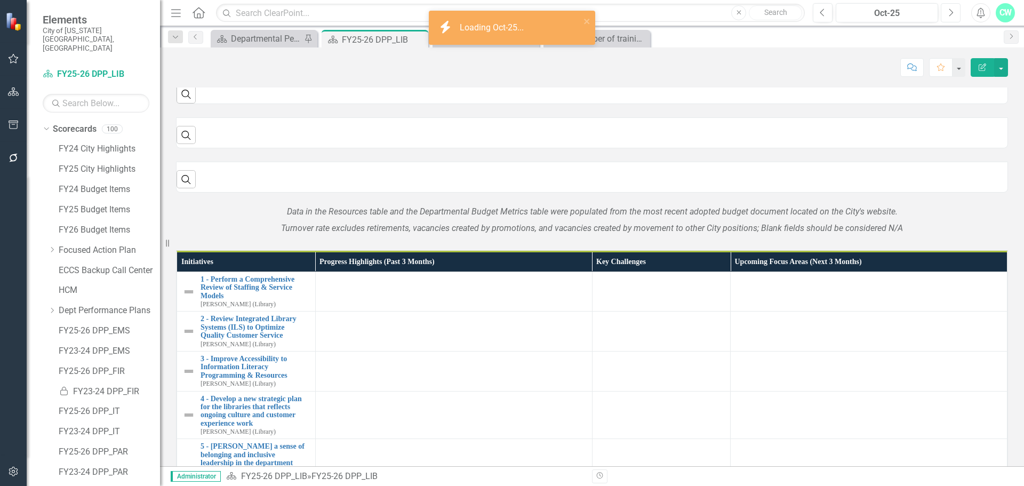
scroll to position [238, 0]
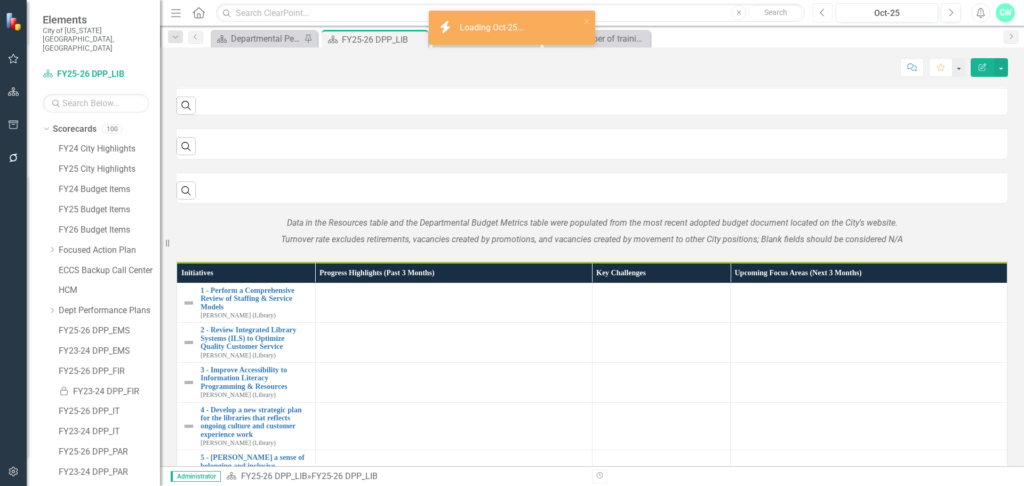
click at [826, 13] on button "Previous" at bounding box center [823, 12] width 20 height 19
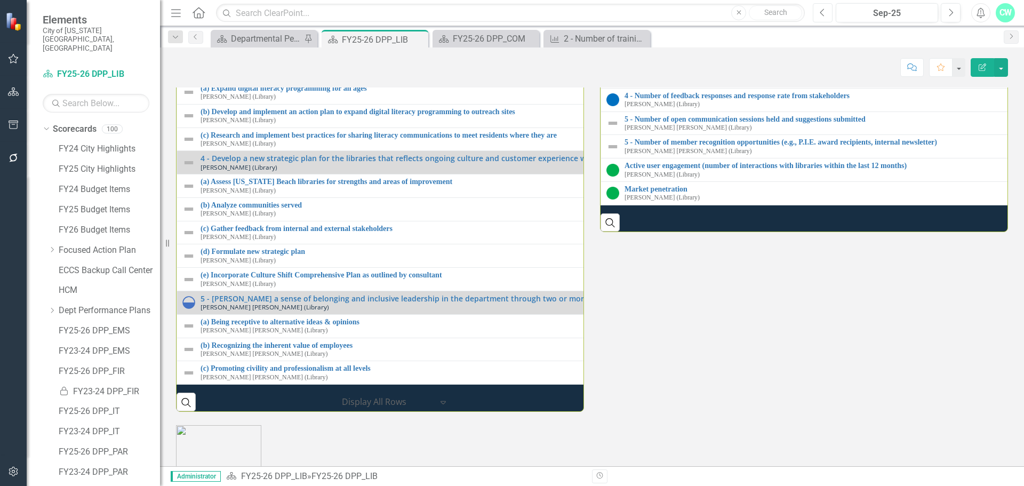
scroll to position [1280, 0]
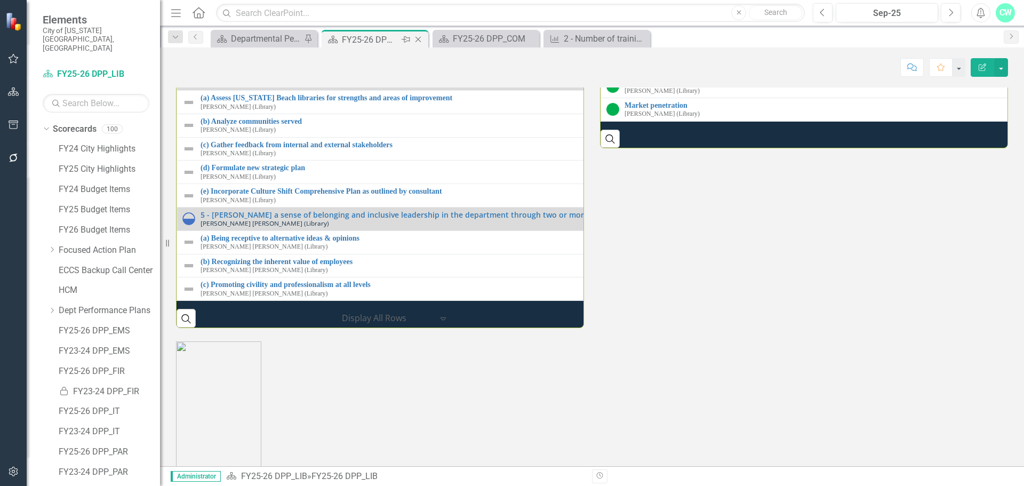
click at [421, 39] on icon "Close" at bounding box center [418, 39] width 11 height 9
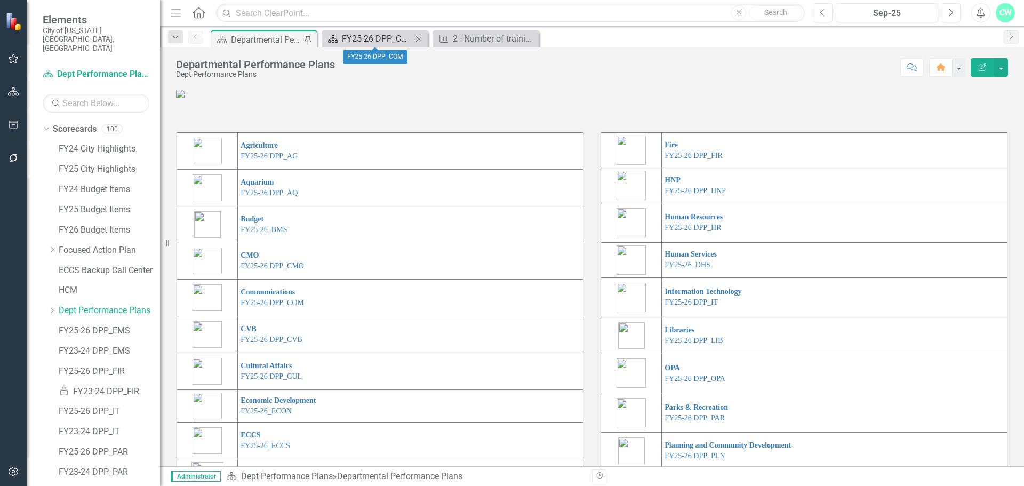
click at [402, 41] on div "FY25-26 DPP_COM" at bounding box center [377, 38] width 70 height 13
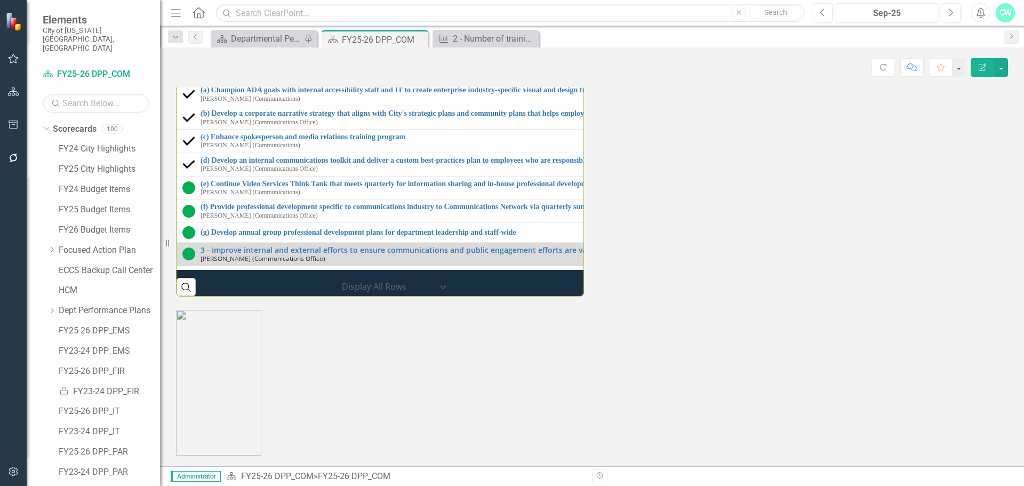
scroll to position [1280, 0]
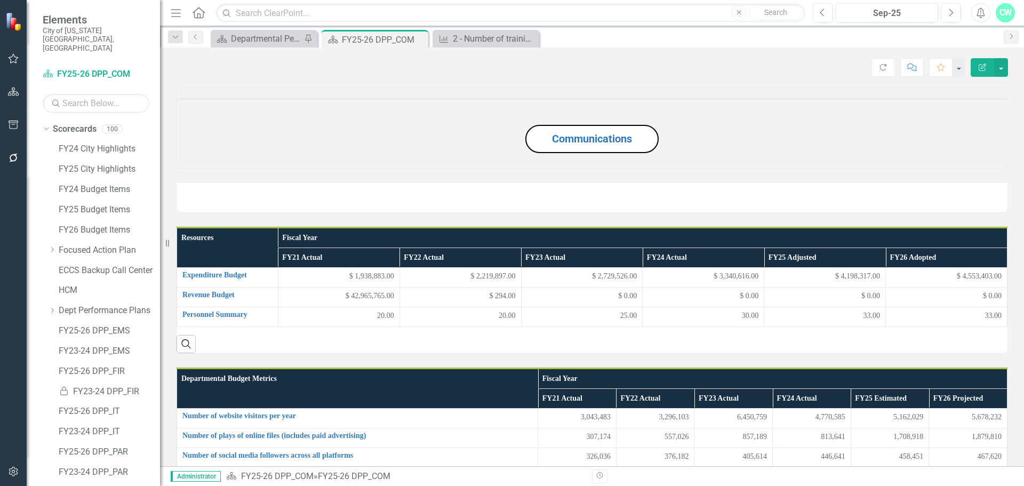
scroll to position [1280, 0]
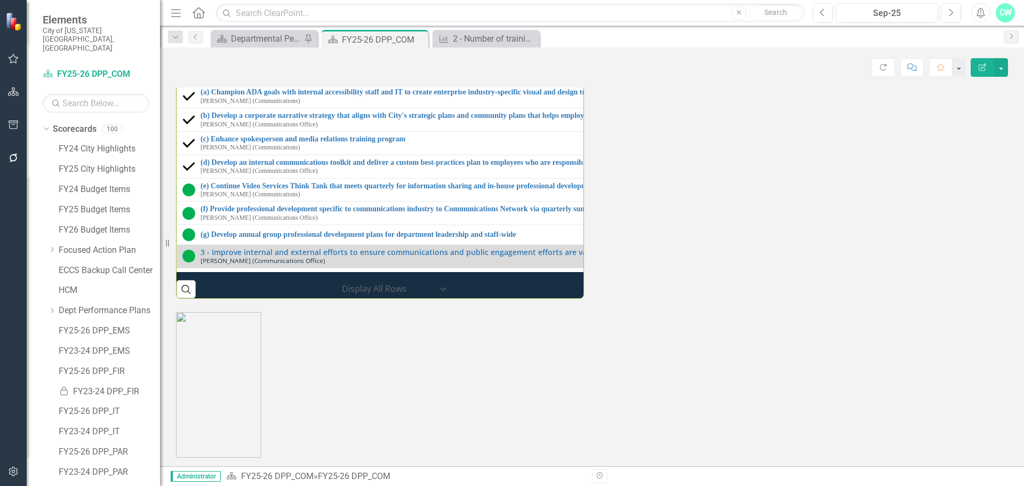
click at [617, 23] on div "3 - [GEOGRAPHIC_DATA] 101 registered participants" at bounding box center [1013, 17] width 815 height 13
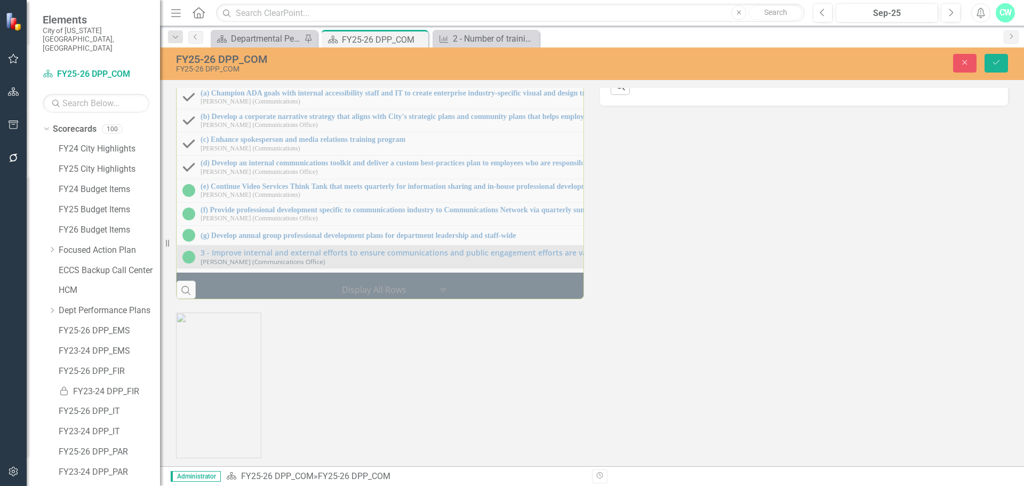
drag, startPoint x: 805, startPoint y: 268, endPoint x: 648, endPoint y: 262, distance: 157.4
click at [648, 65] on input "3 - [GEOGRAPHIC_DATA] 101 registered participants" at bounding box center [1034, 55] width 798 height 20
click at [960, 71] on button "Close" at bounding box center [964, 63] width 23 height 19
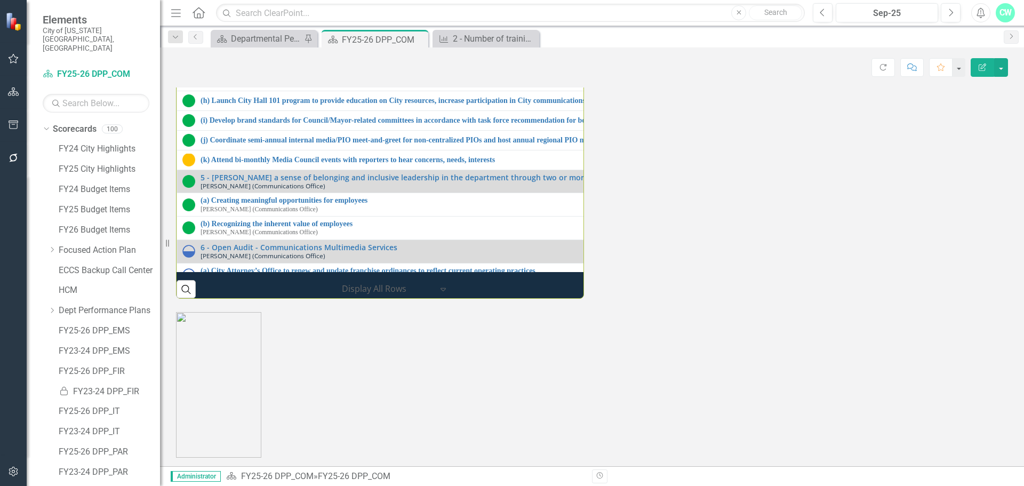
scroll to position [320, 0]
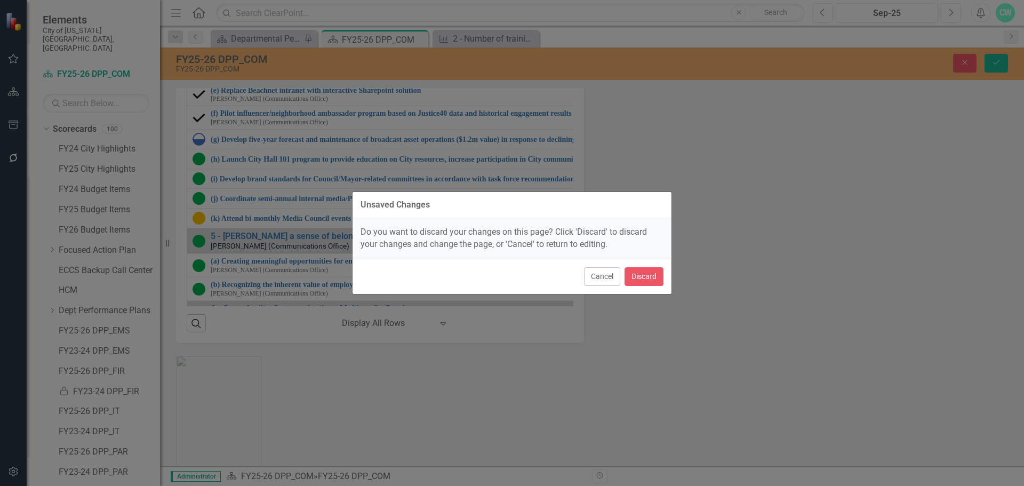
click at [645, 264] on div "Cancel Discard" at bounding box center [511, 276] width 319 height 35
click at [643, 283] on button "Discard" at bounding box center [643, 276] width 39 height 19
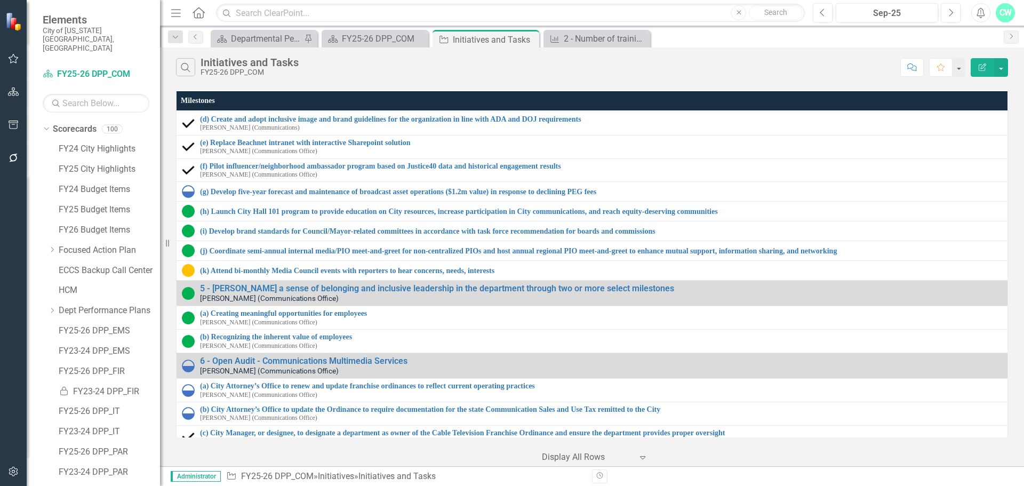
scroll to position [339, 0]
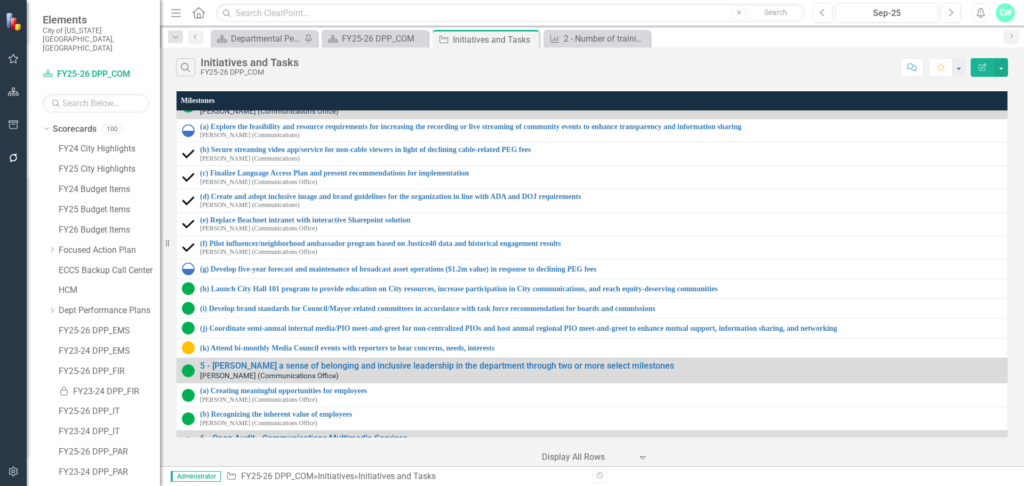
click at [977, 70] on icon "Edit Report" at bounding box center [982, 66] width 10 height 7
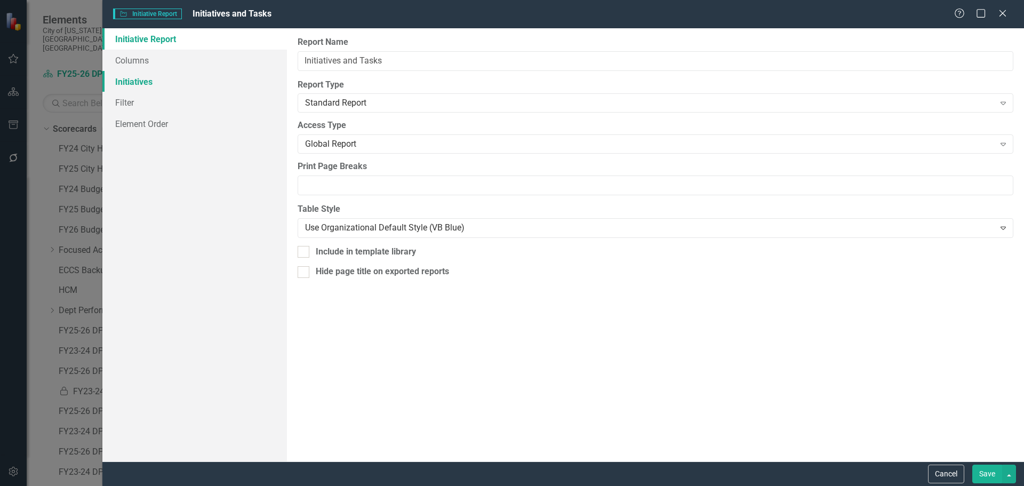
click at [151, 80] on link "Initiatives" at bounding box center [194, 81] width 184 height 21
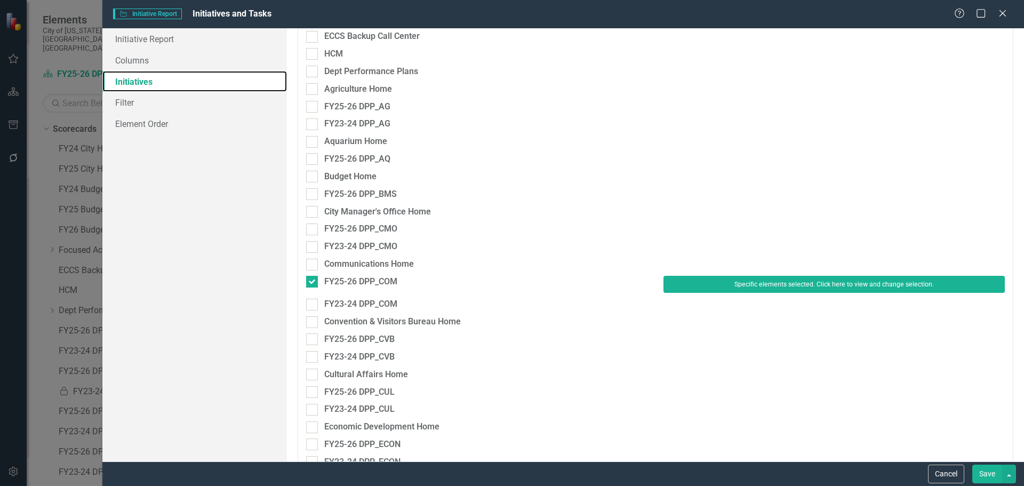
scroll to position [267, 0]
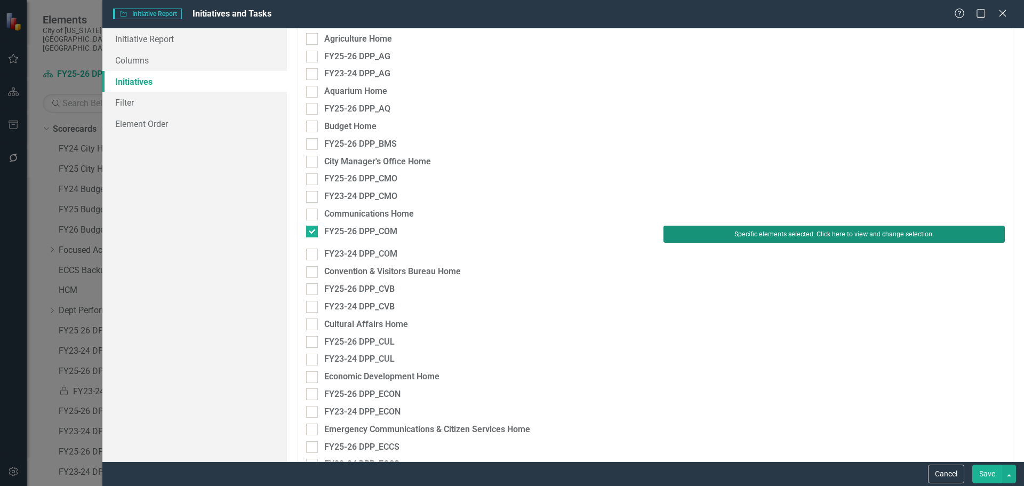
click at [871, 234] on button "Specific elements selected. Click here to view and change selection." at bounding box center [833, 234] width 341 height 17
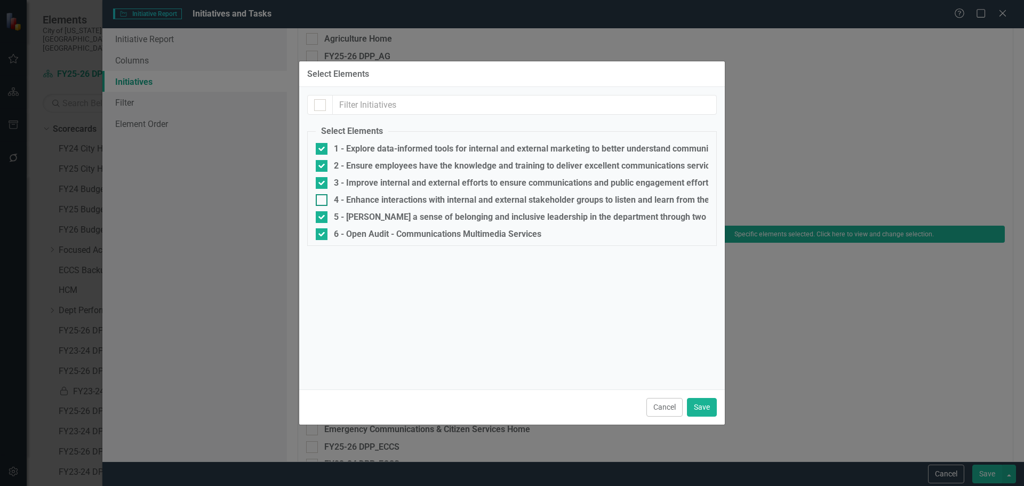
click at [348, 196] on div "4 - Enhance interactions with internal and external stakeholder groups to liste…" at bounding box center [653, 200] width 638 height 10
click at [323, 196] on input "4 - Enhance interactions with internal and external stakeholder groups to liste…" at bounding box center [319, 197] width 7 height 7
checkbox input "true"
click at [699, 414] on button "Save" at bounding box center [702, 407] width 30 height 19
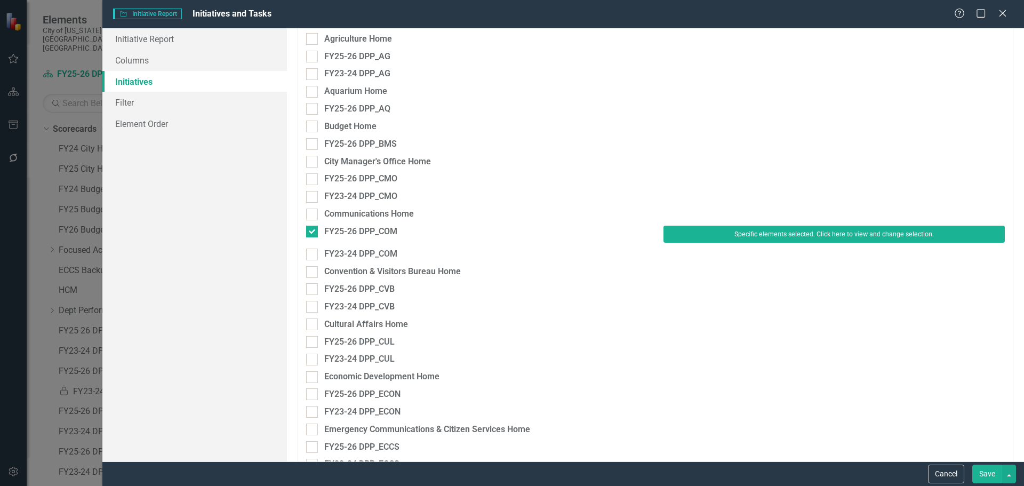
click at [973, 474] on button "Save" at bounding box center [987, 473] width 30 height 19
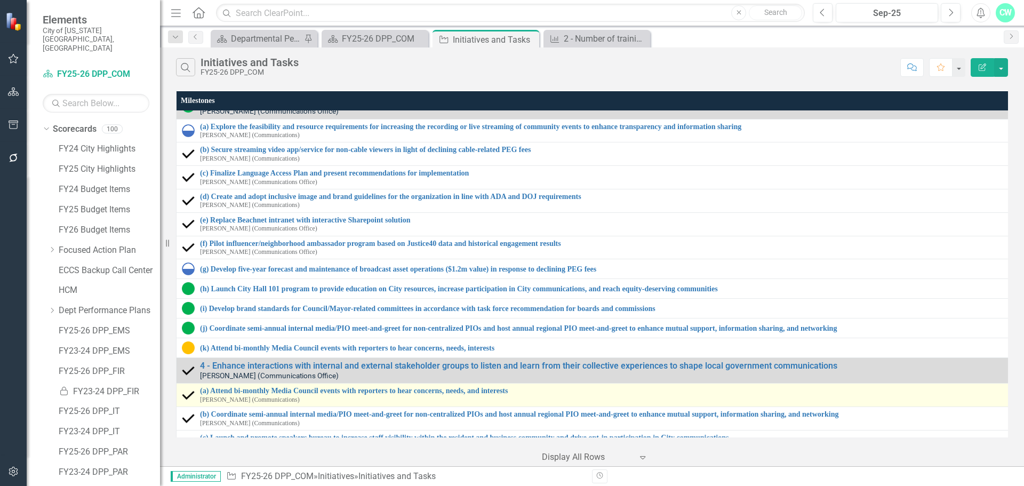
scroll to position [445, 0]
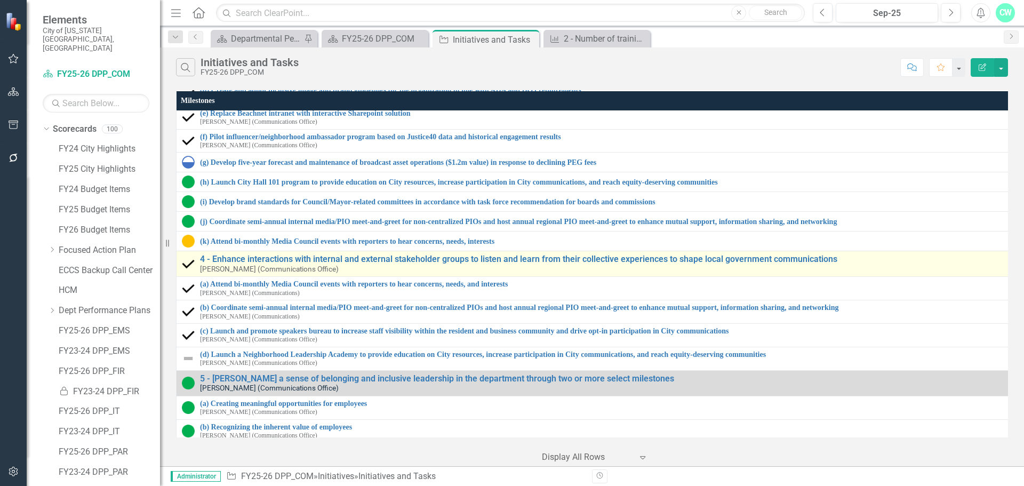
click at [194, 265] on img at bounding box center [188, 264] width 13 height 13
click at [195, 265] on div "4 - Enhance interactions with internal and external stakeholder groups to liste…" at bounding box center [592, 263] width 821 height 19
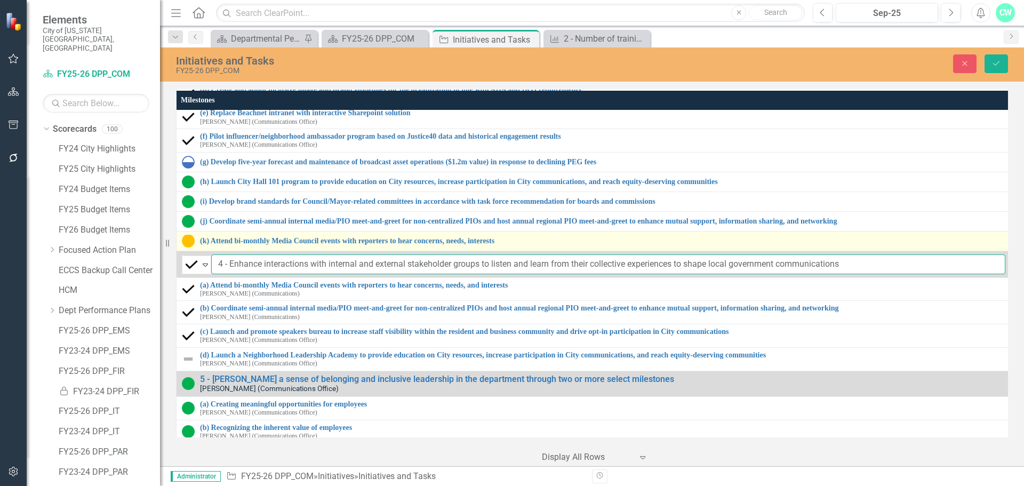
drag, startPoint x: 231, startPoint y: 262, endPoint x: 900, endPoint y: 234, distance: 669.3
click at [900, 234] on tbody "1 - Explore data-informed tools for internal and external marketing to better u…" at bounding box center [593, 161] width 834 height 990
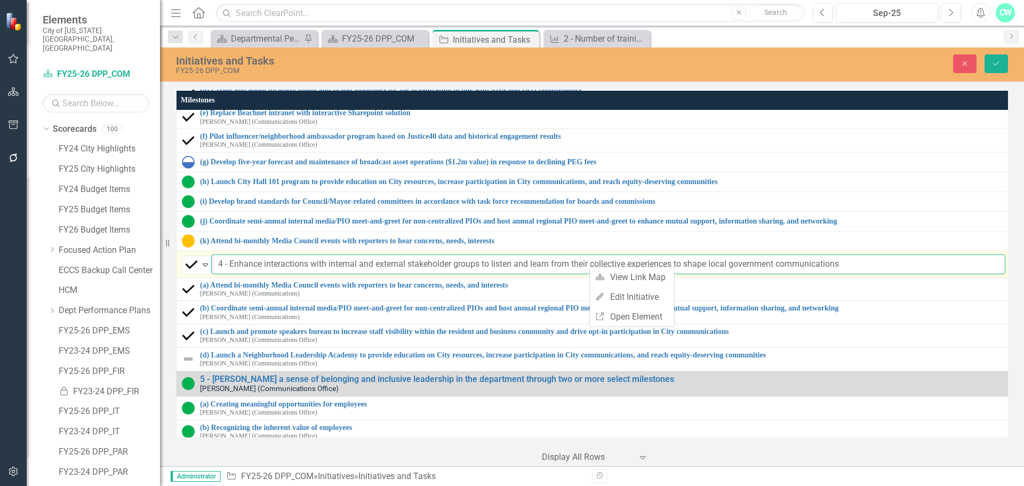
click at [560, 271] on input "4 - Enhance interactions with internal and external stakeholder groups to liste…" at bounding box center [608, 264] width 794 height 20
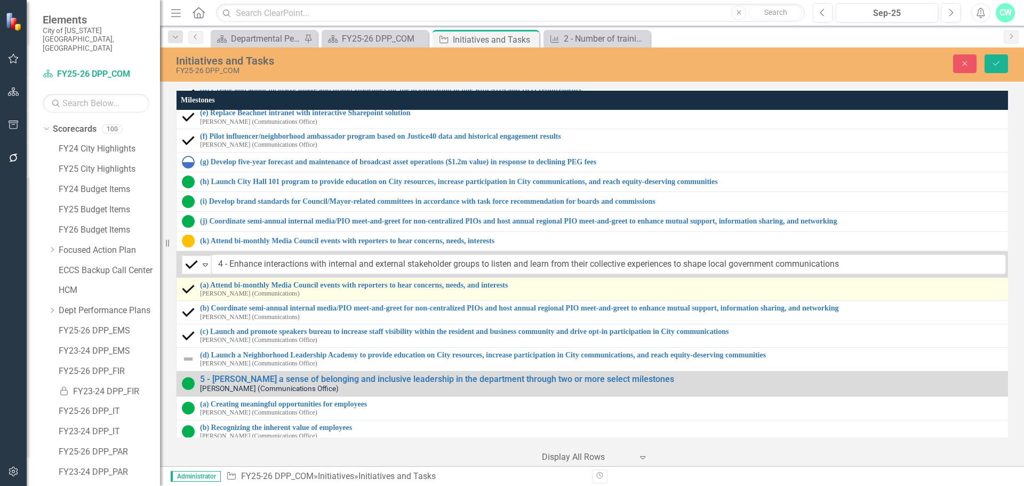
click at [189, 293] on img at bounding box center [188, 289] width 13 height 13
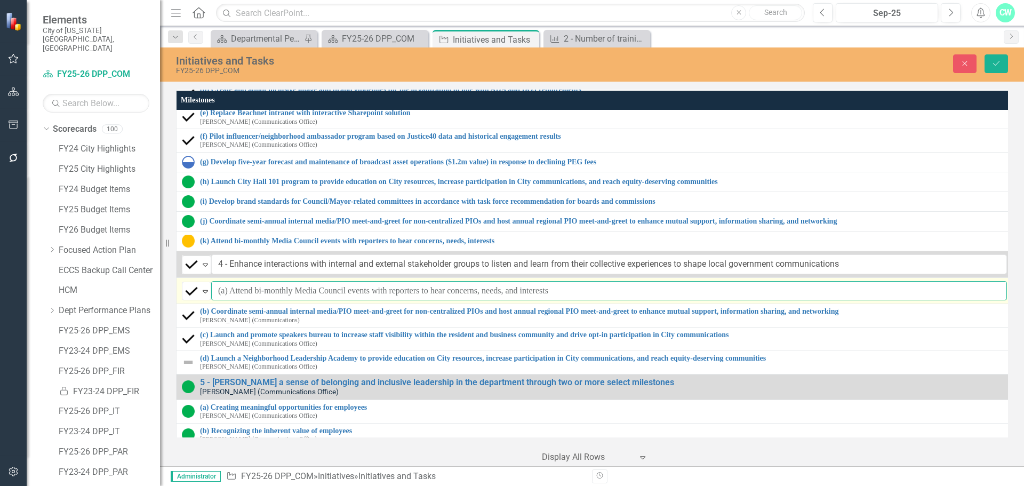
drag, startPoint x: 231, startPoint y: 295, endPoint x: 642, endPoint y: 294, distance: 411.1
click at [643, 294] on input "(a) Attend bi-monthly Media Council events with reporters to hear concerns, nee…" at bounding box center [609, 291] width 796 height 20
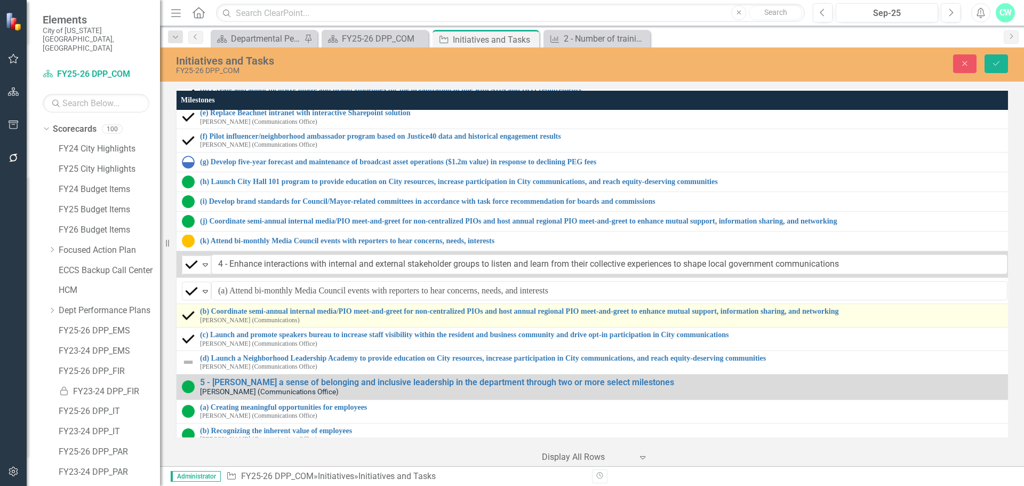
click at [197, 312] on div "(b) Coordinate semi-annual internal media/PIO meet-and-greet for non-centralize…" at bounding box center [594, 315] width 825 height 17
click at [198, 312] on div "(b) Coordinate semi-annual internal media/PIO meet-and-greet for non-centralize…" at bounding box center [594, 315] width 825 height 17
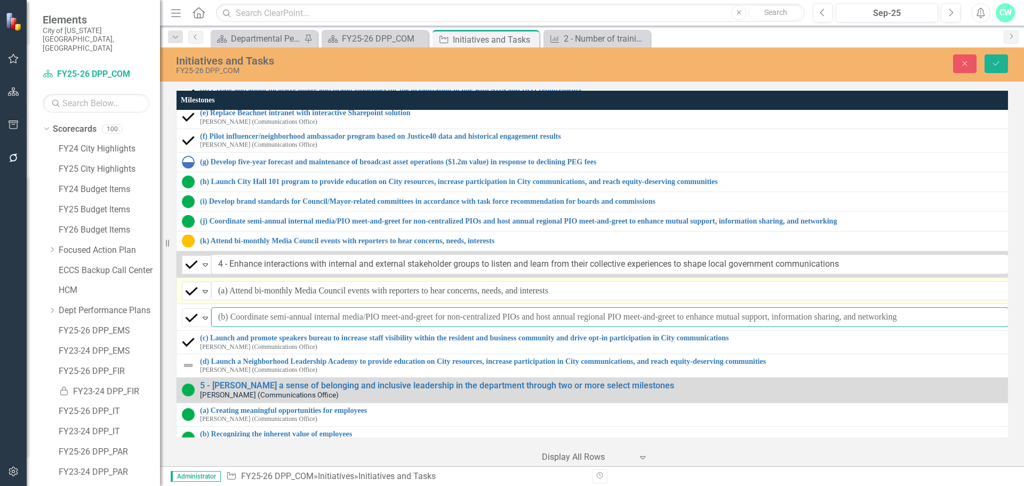
drag, startPoint x: 231, startPoint y: 320, endPoint x: 994, endPoint y: 300, distance: 763.3
click at [994, 300] on tbody "1 - Explore data-informed tools for internal and external marketing to better u…" at bounding box center [595, 164] width 838 height 997
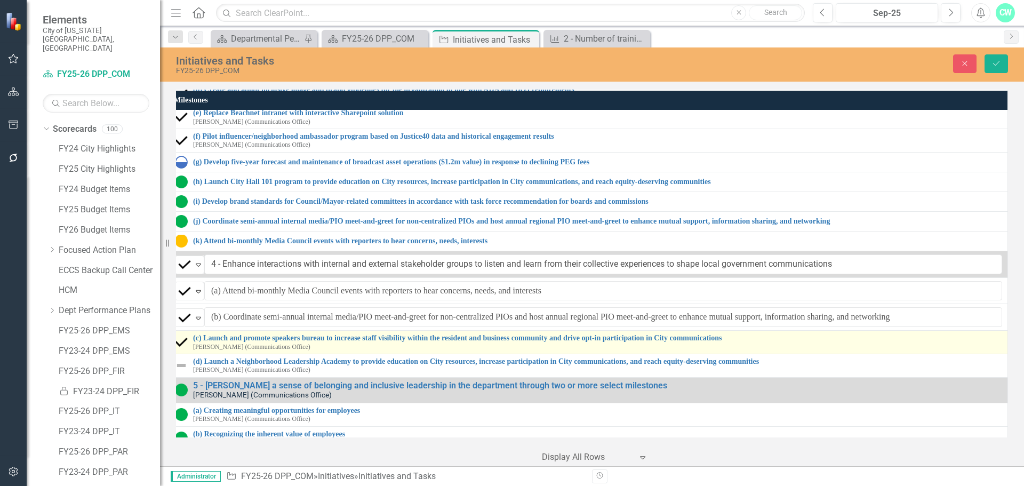
click at [184, 344] on div "(c) Launch and promote speakers bureau to increase staff visibility within the …" at bounding box center [588, 342] width 827 height 17
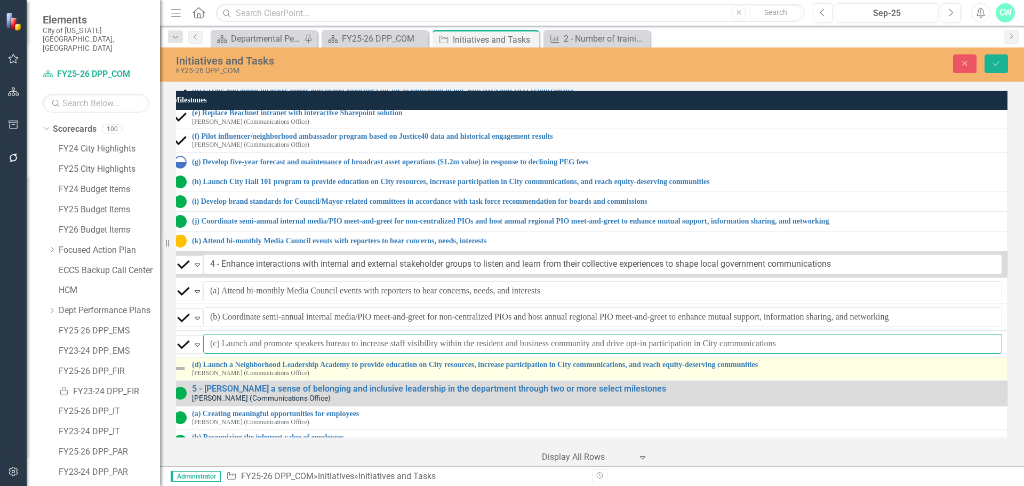
drag, startPoint x: 214, startPoint y: 344, endPoint x: 916, endPoint y: 374, distance: 701.8
click at [916, 374] on tbody "1 - Explore data-informed tools for internal and external marketing to better u…" at bounding box center [587, 166] width 839 height 1000
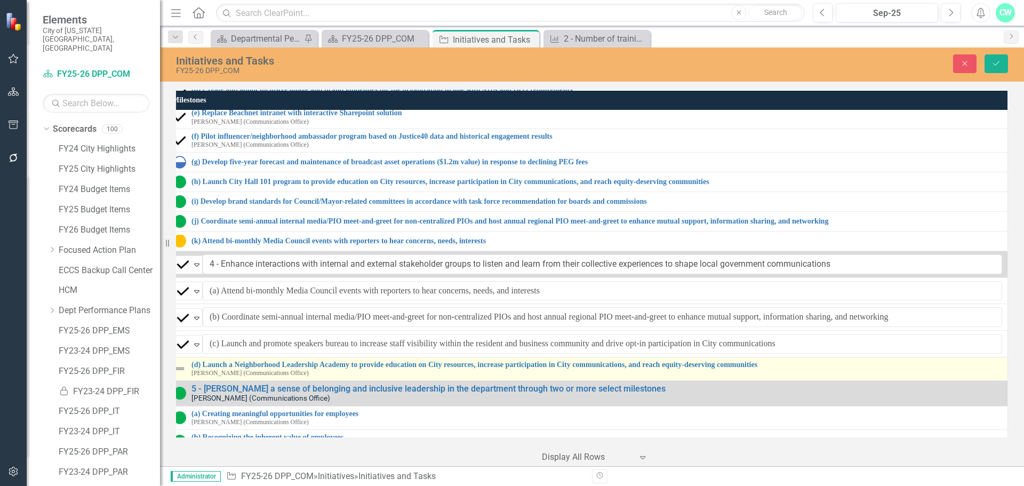
click at [182, 369] on div "(d) Launch a Neighborhood Leadership Academy to provide education on City resou…" at bounding box center [587, 368] width 829 height 17
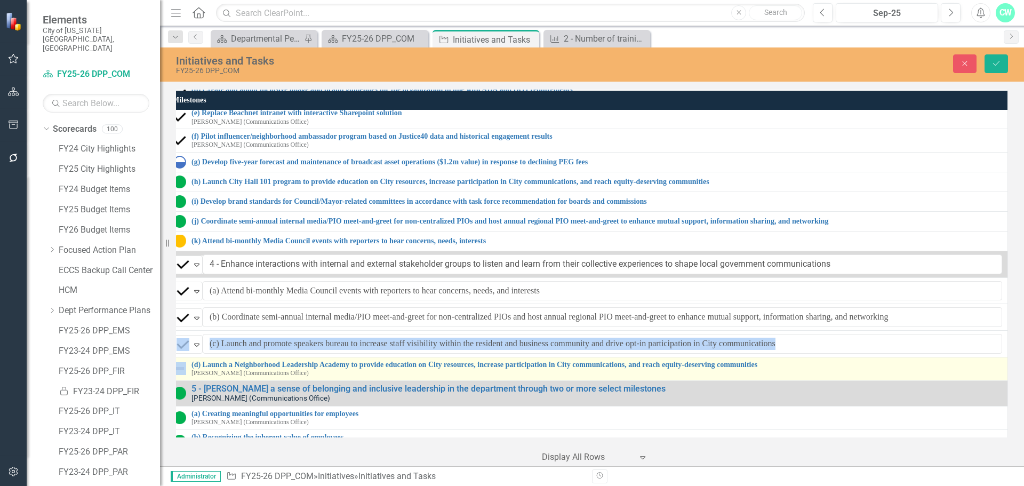
click at [182, 369] on div "(d) Launch a Neighborhood Leadership Academy to provide education on City resou…" at bounding box center [587, 368] width 829 height 17
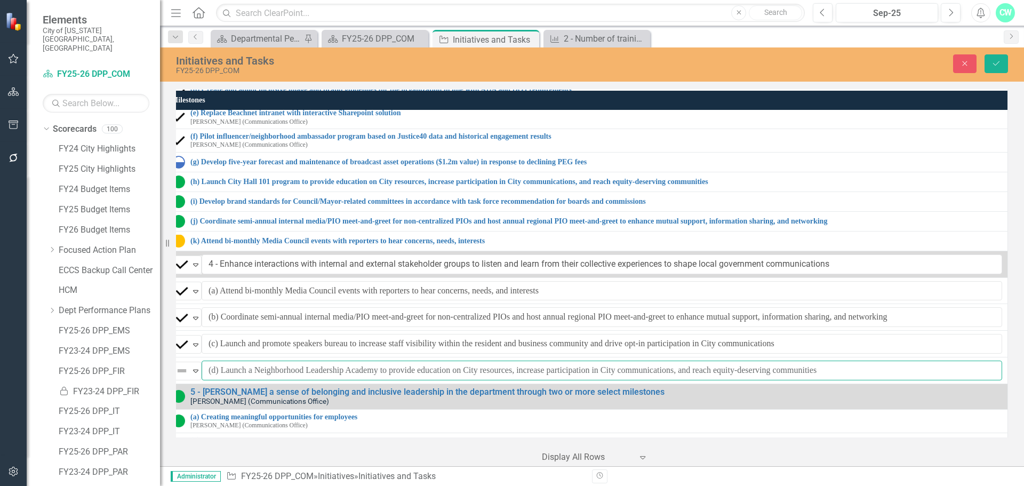
scroll to position [445, 18]
drag, startPoint x: 217, startPoint y: 372, endPoint x: 1023, endPoint y: 390, distance: 806.4
click at [1023, 390] on div "Milestones 1 - Explore data-informed tools for internal and external marketing …" at bounding box center [592, 276] width 864 height 379
click at [972, 63] on button "Close" at bounding box center [964, 63] width 23 height 19
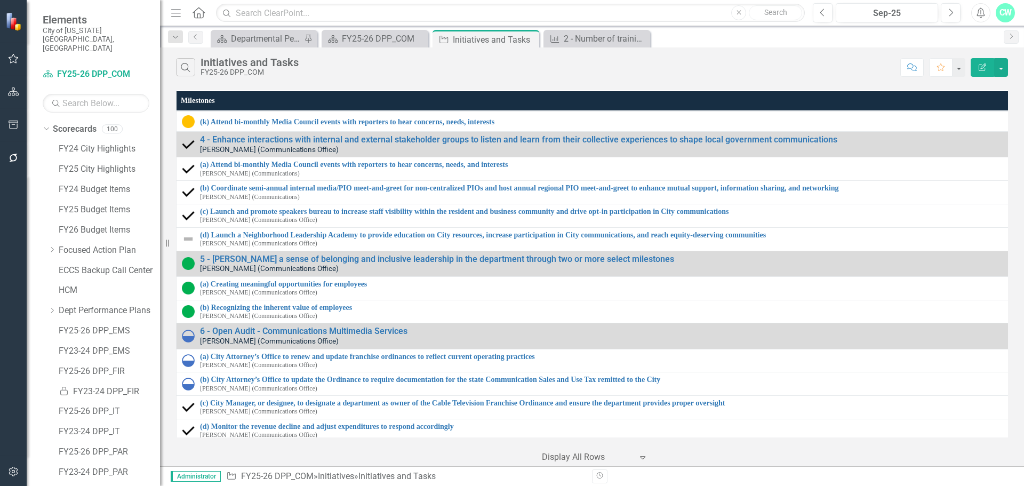
scroll to position [511, 0]
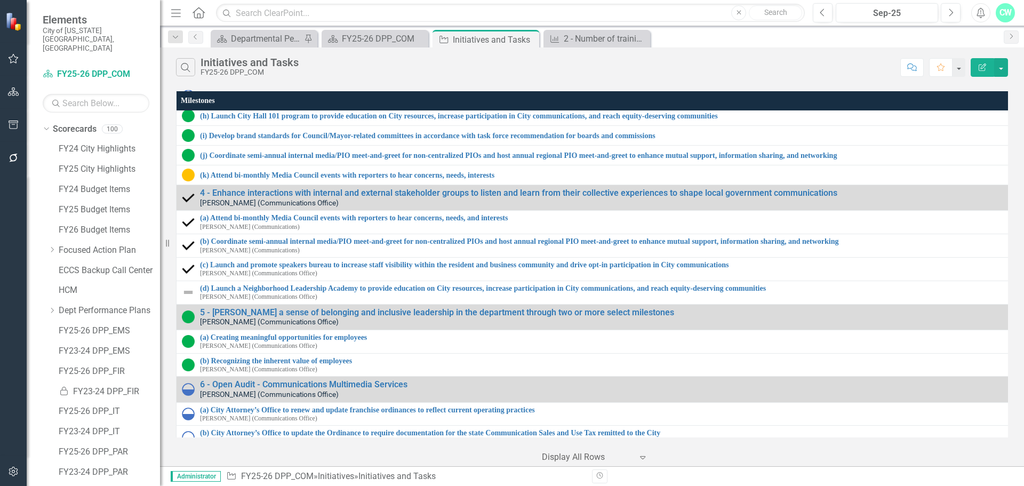
click at [968, 67] on div "Edit Report" at bounding box center [986, 67] width 43 height 19
click at [973, 67] on button "Edit Report" at bounding box center [981, 67] width 23 height 19
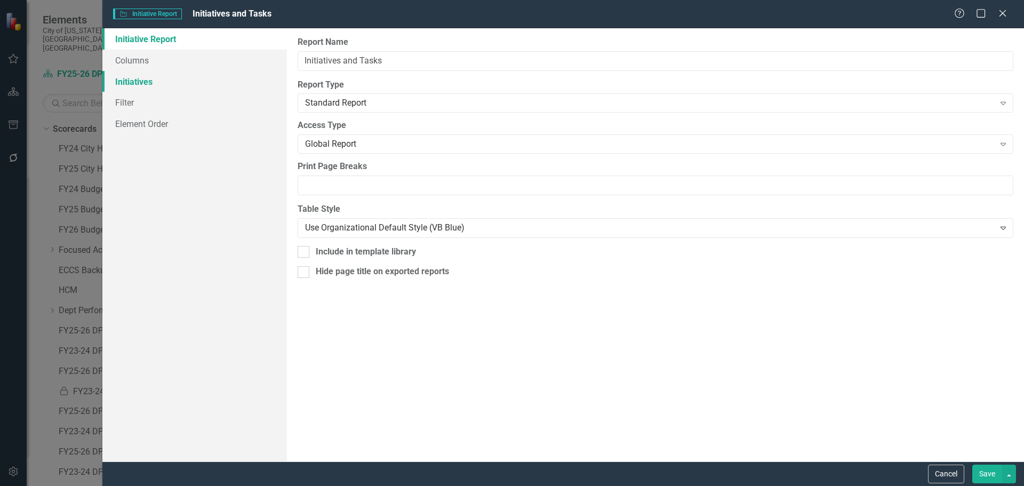
click at [145, 82] on link "Initiatives" at bounding box center [194, 81] width 184 height 21
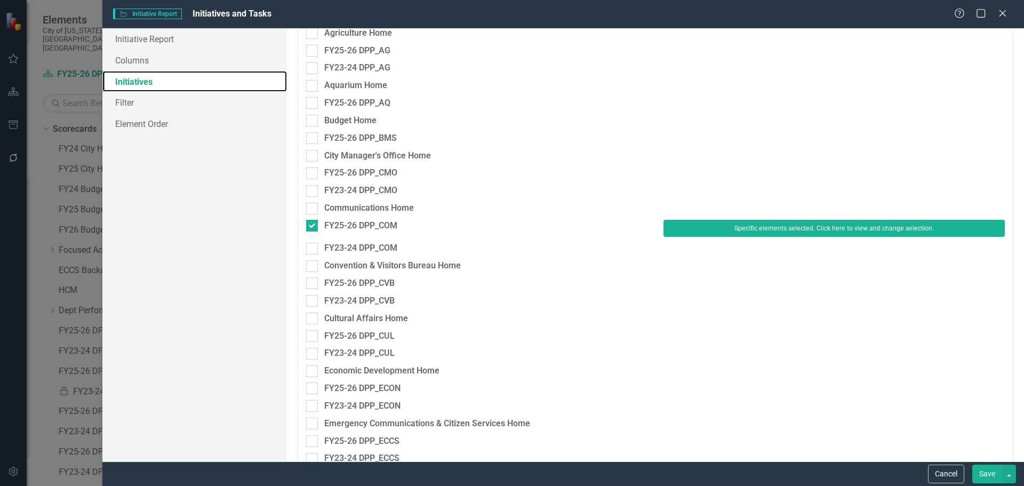
scroll to position [320, 0]
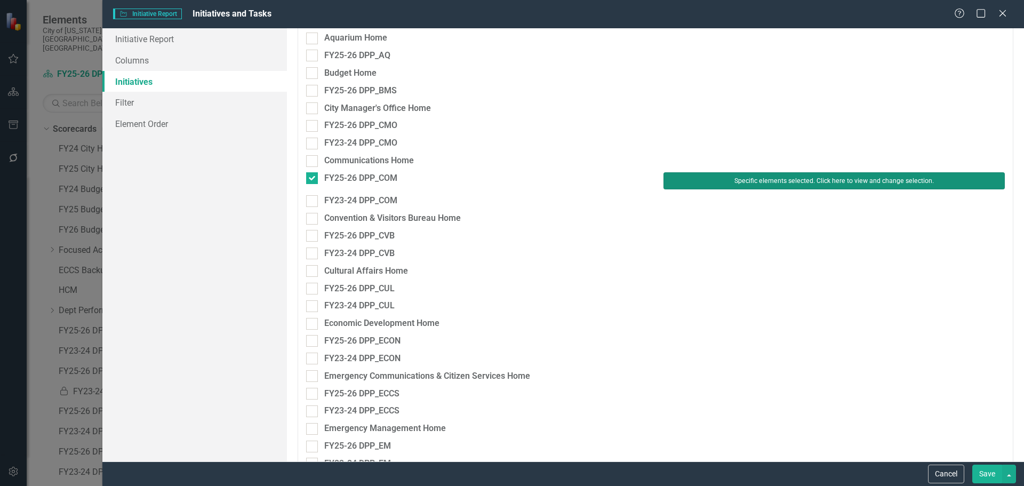
click at [717, 179] on button "Specific elements selected. Click here to view and change selection." at bounding box center [833, 180] width 341 height 17
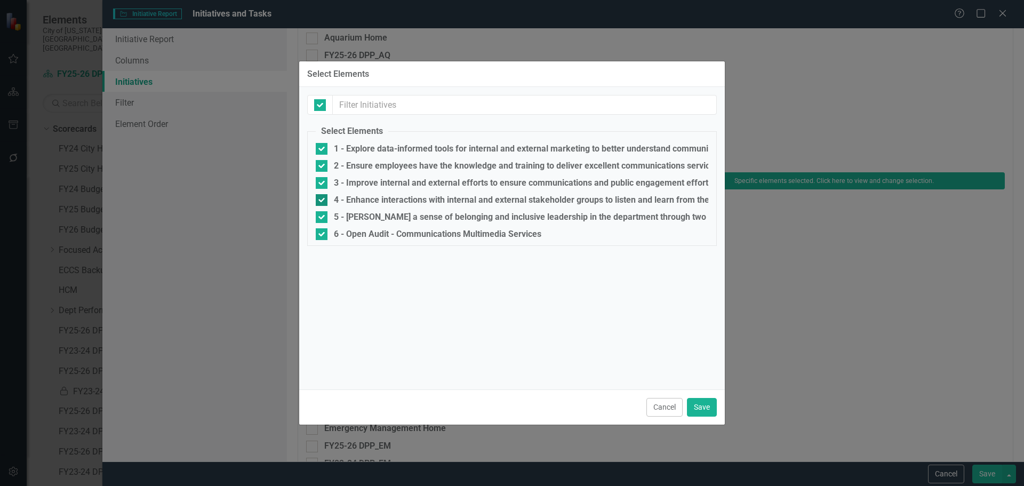
click at [352, 196] on div "4 - Enhance interactions with internal and external stakeholder groups to liste…" at bounding box center [653, 200] width 638 height 10
click at [323, 196] on input "4 - Enhance interactions with internal and external stakeholder groups to liste…" at bounding box center [319, 197] width 7 height 7
checkbox input "false"
click at [693, 402] on button "Save" at bounding box center [702, 407] width 30 height 19
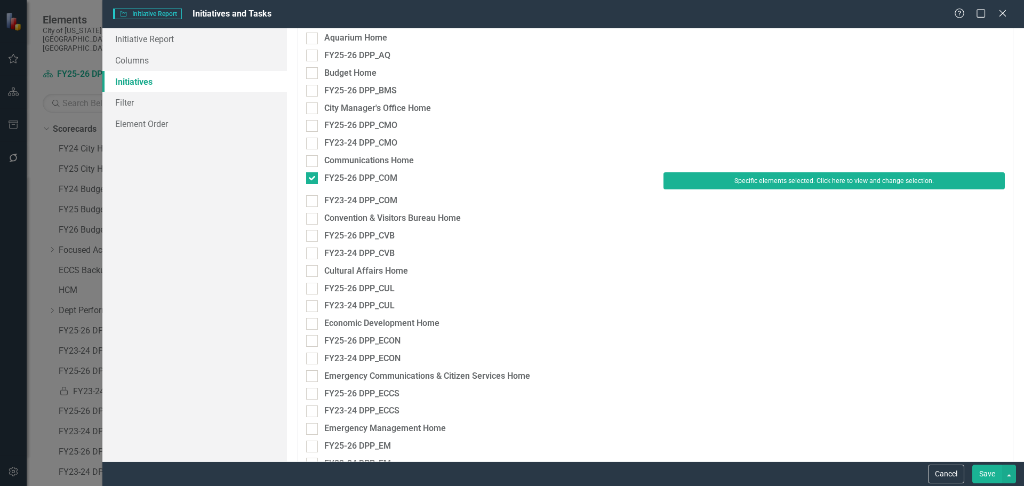
click at [986, 472] on button "Save" at bounding box center [987, 473] width 30 height 19
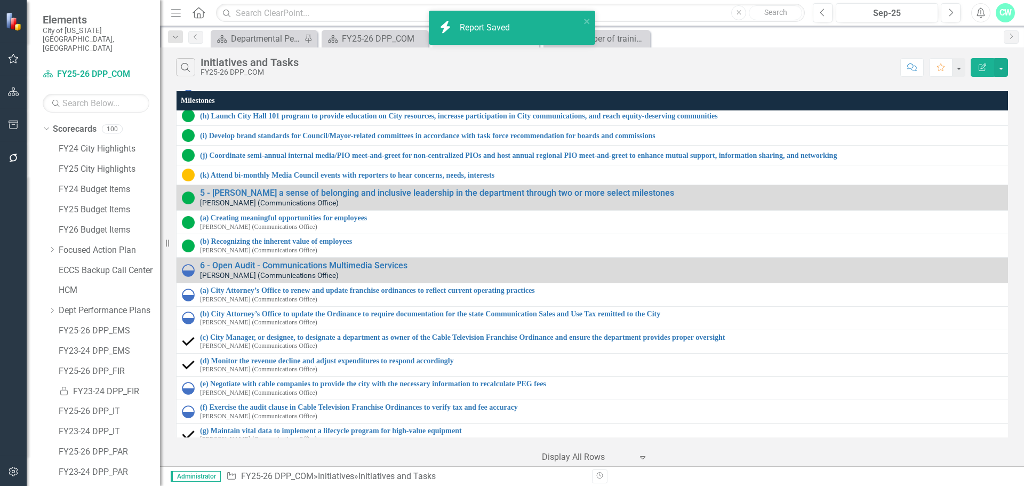
click at [640, 74] on div "Search Initiatives and Tasks FY25-26 DPP_COM" at bounding box center [535, 67] width 719 height 18
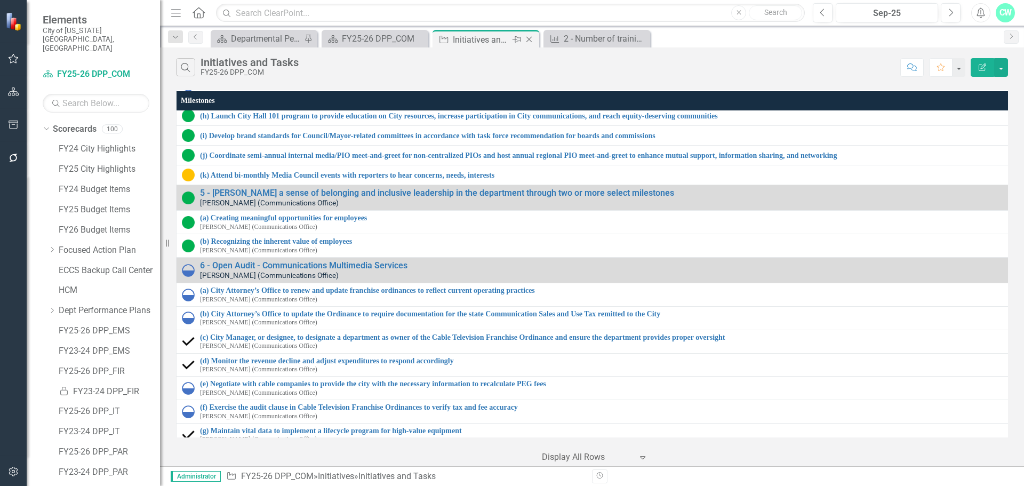
click at [529, 40] on icon "Close" at bounding box center [529, 39] width 11 height 9
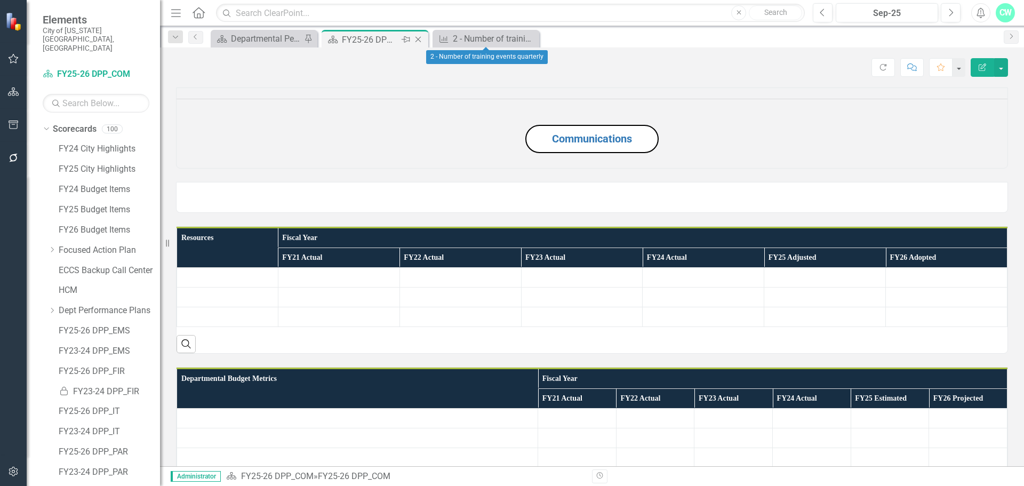
click at [361, 39] on div "FY25-26 DPP_COM" at bounding box center [370, 39] width 57 height 13
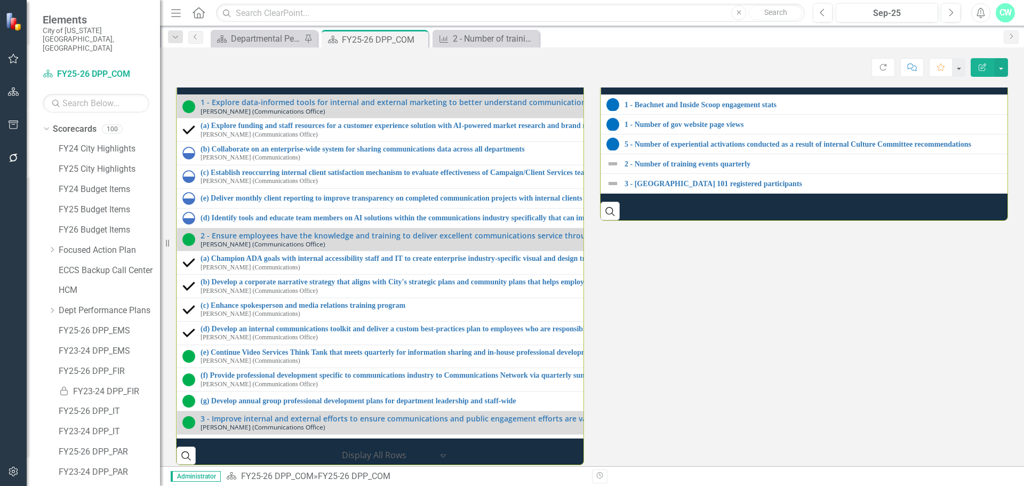
scroll to position [1013, 0]
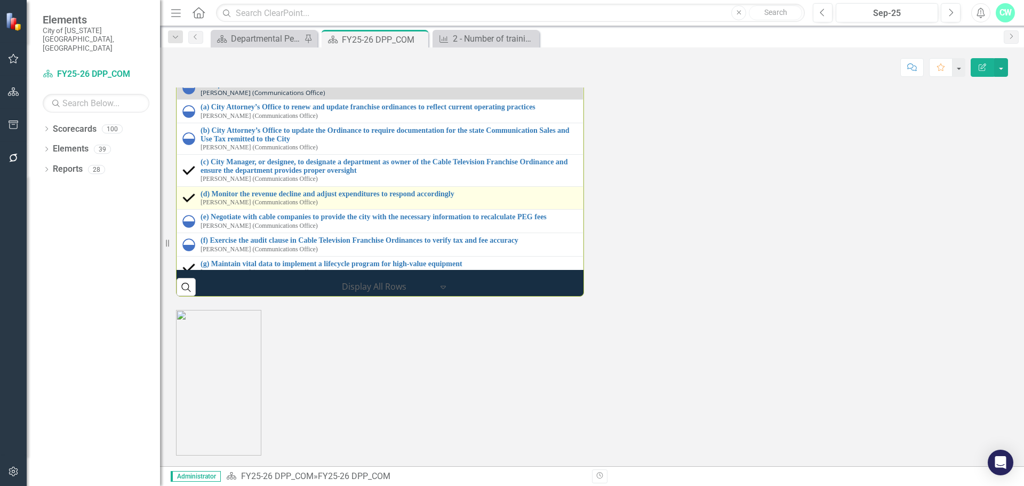
scroll to position [676, 0]
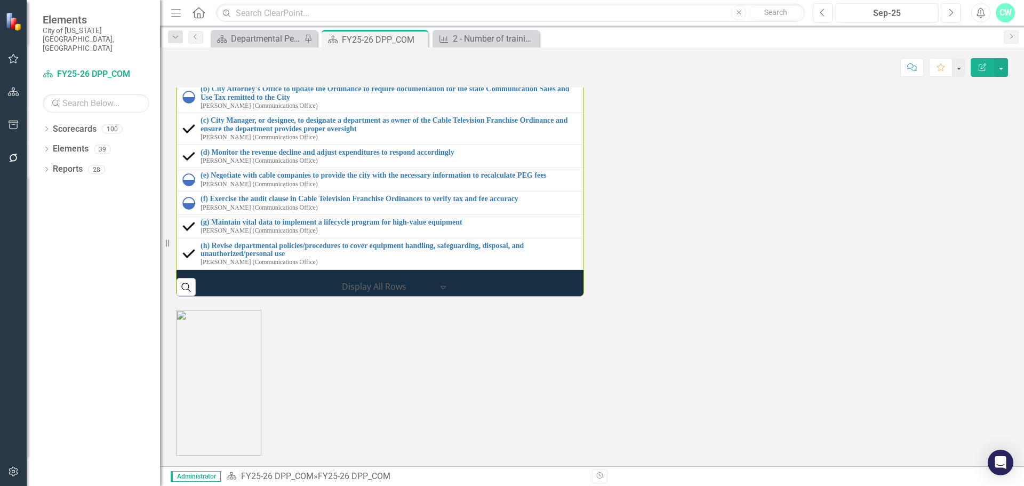
click at [211, 7] on small "[PERSON_NAME] (Communications Office)" at bounding box center [258, 4] width 117 height 7
click at [212, 7] on small "[PERSON_NAME] (Communications Office)" at bounding box center [258, 4] width 117 height 7
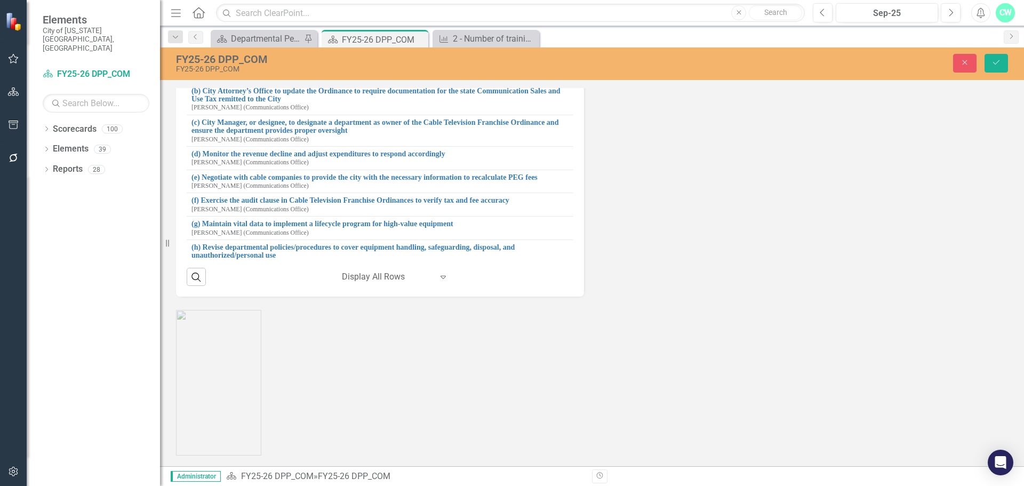
drag, startPoint x: 240, startPoint y: 207, endPoint x: 601, endPoint y: 219, distance: 360.7
click at [601, 219] on div "Strategic Initiatives Lists Edit Report Select Report Link View Page Milestones…" at bounding box center [592, 72] width 848 height 449
click at [189, 31] on div "(b) Recognizing the inherent value of employees Tiffany Russell (Communications…" at bounding box center [370, 22] width 395 height 17
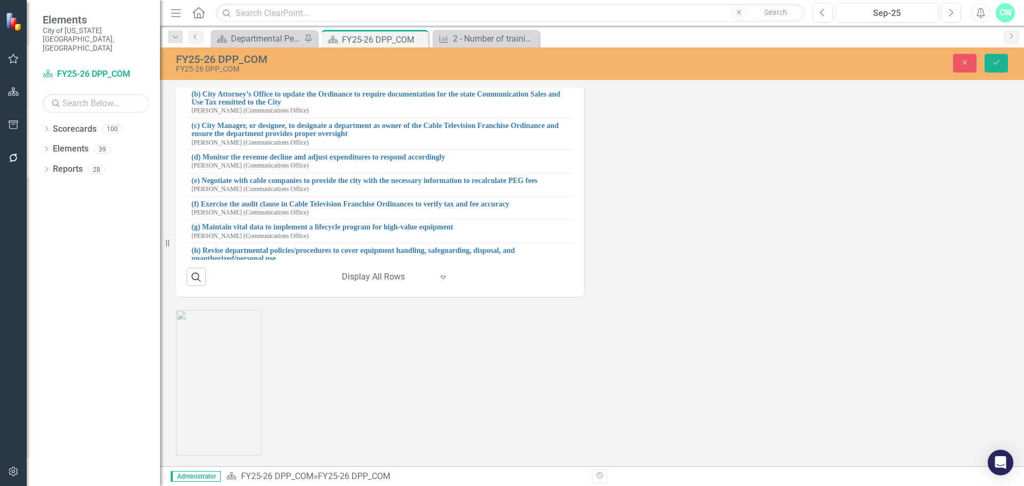
drag, startPoint x: 220, startPoint y: 234, endPoint x: 347, endPoint y: 234, distance: 127.4
click at [347, 34] on input "(b) Recognizing the inherent value of employees" at bounding box center [386, 24] width 367 height 20
drag, startPoint x: 395, startPoint y: 231, endPoint x: 218, endPoint y: 235, distance: 177.1
click at [218, 34] on input "(b) Recognizing the inherent value of employees" at bounding box center [386, 24] width 367 height 20
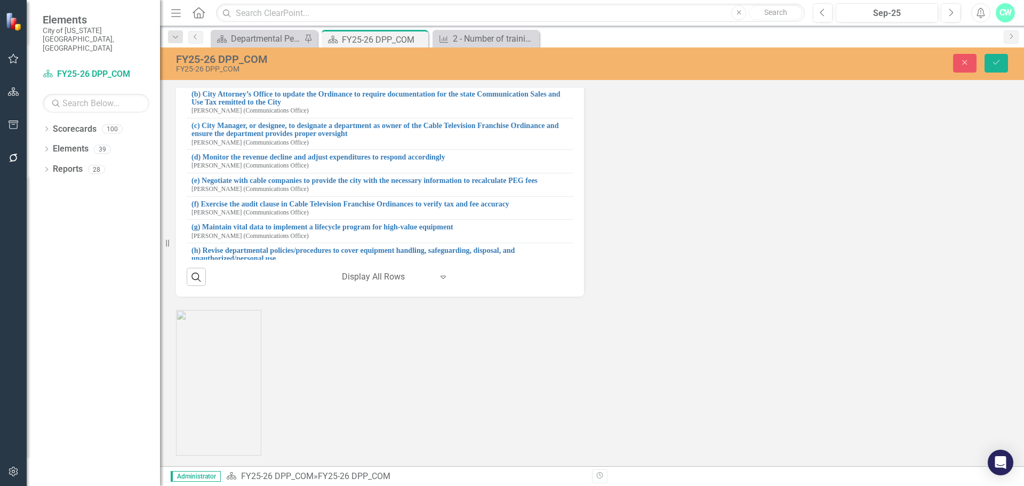
drag, startPoint x: 221, startPoint y: 234, endPoint x: 375, endPoint y: 230, distance: 153.6
click at [375, 34] on input "(b) Recognizing the inherent value of employees" at bounding box center [386, 24] width 367 height 20
click at [963, 58] on button "Close" at bounding box center [964, 63] width 23 height 19
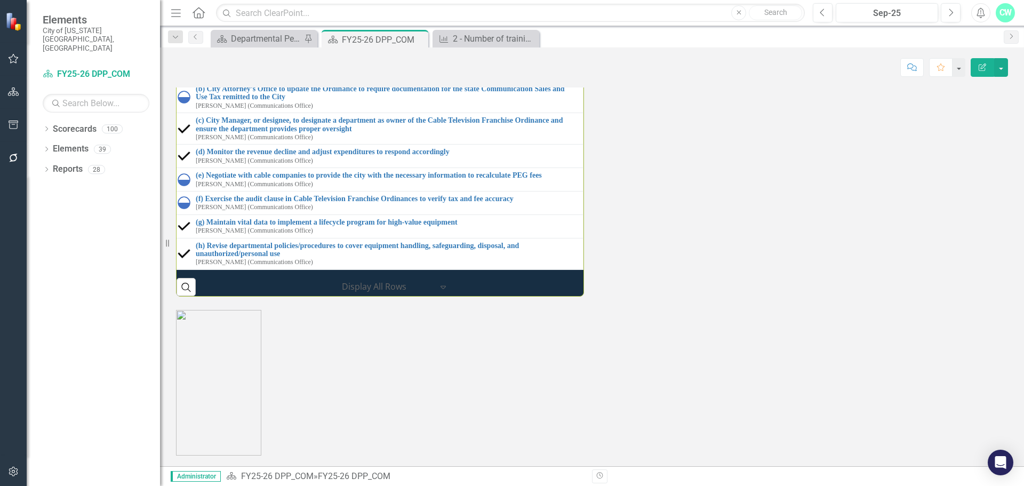
scroll to position [1226, 0]
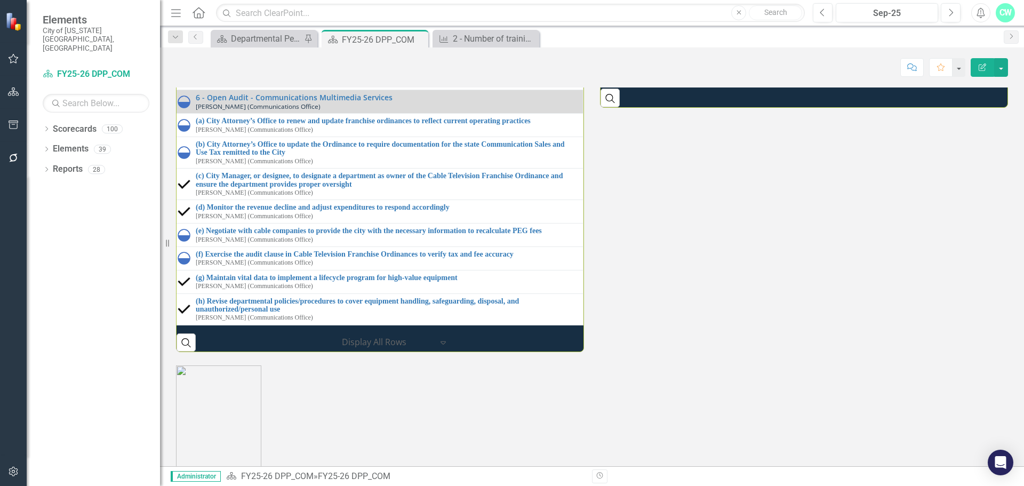
click at [183, 40] on div "5 - Foster a sense of belonging and inclusive leadership in the department thro…" at bounding box center [378, 27] width 400 height 25
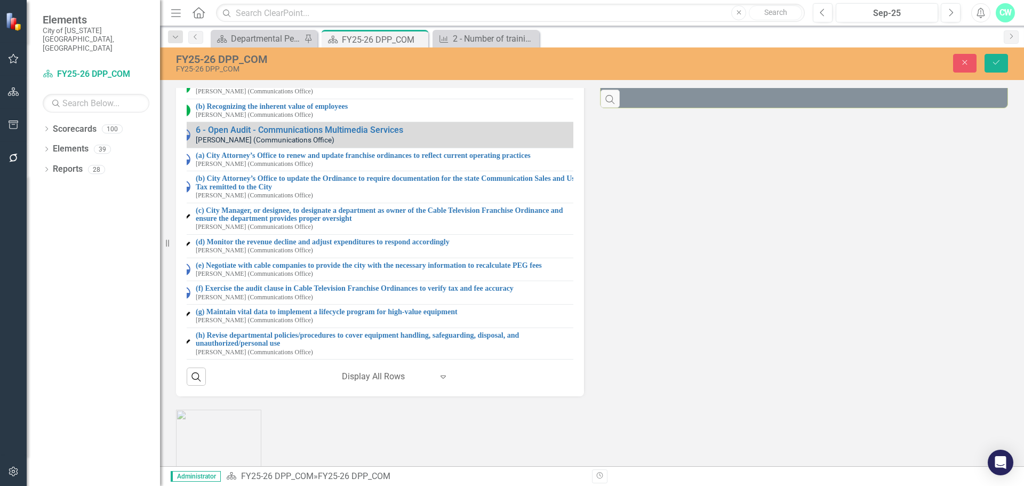
scroll to position [672, 38]
drag, startPoint x: 226, startPoint y: 268, endPoint x: 616, endPoint y: 293, distance: 390.6
click at [616, 293] on div "Strategic Initiatives Lists Edit Report Select Report Link View Page Milestones…" at bounding box center [592, 172] width 848 height 449
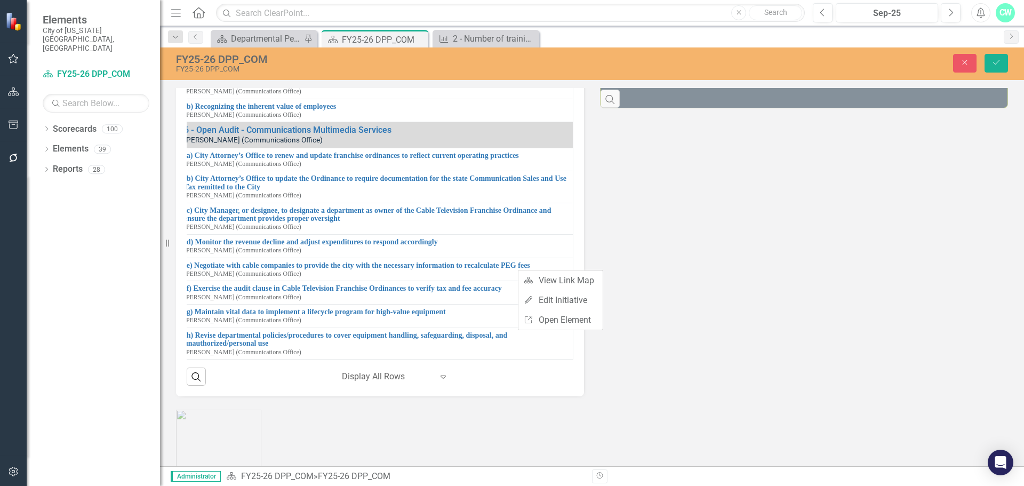
click at [424, 72] on input "5 - [PERSON_NAME] a sense of belonging and inclusive leadership in the departme…" at bounding box center [381, 62] width 372 height 20
click at [543, 72] on input "5 - [PERSON_NAME] a sense of belonging and inclusive leadership in the departme…" at bounding box center [381, 62] width 372 height 20
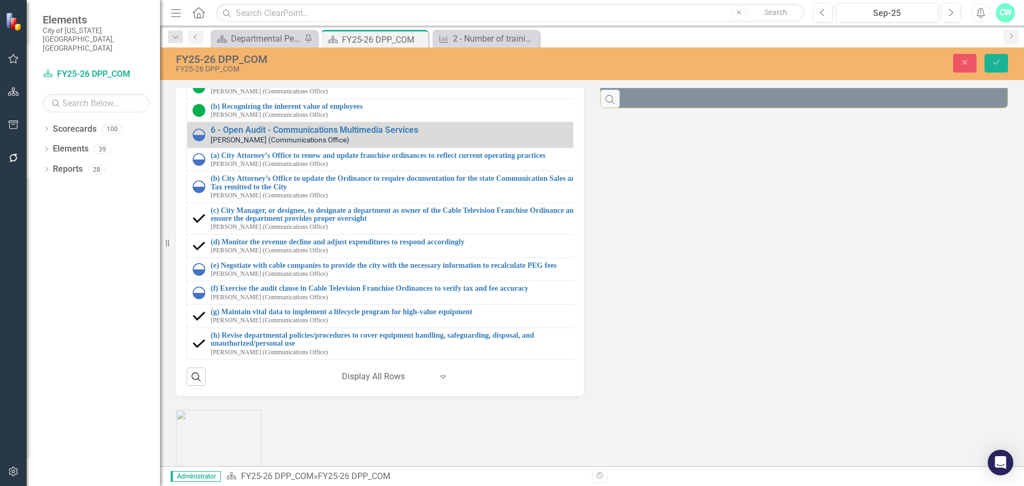
drag, startPoint x: 548, startPoint y: 267, endPoint x: 241, endPoint y: 269, distance: 307.1
click at [241, 72] on input "5 - [PERSON_NAME] a sense of belonging and inclusive leadership in the departme…" at bounding box center [408, 62] width 372 height 20
click at [723, 359] on div "Strategic Initiatives Lists Edit Report Select Report Link View Page Milestones…" at bounding box center [592, 172] width 848 height 449
click at [958, 69] on button "Close" at bounding box center [964, 63] width 23 height 19
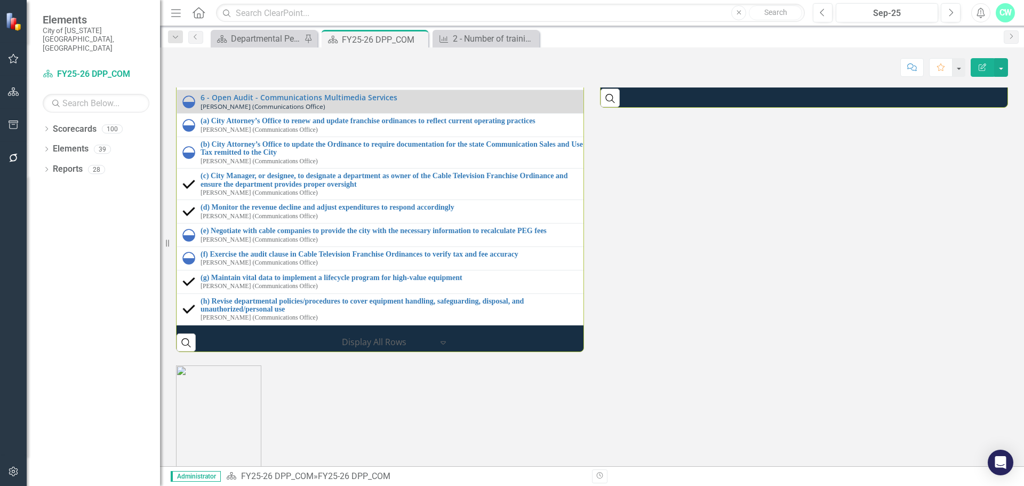
scroll to position [664, 0]
click at [611, 37] on img at bounding box center [612, 31] width 13 height 13
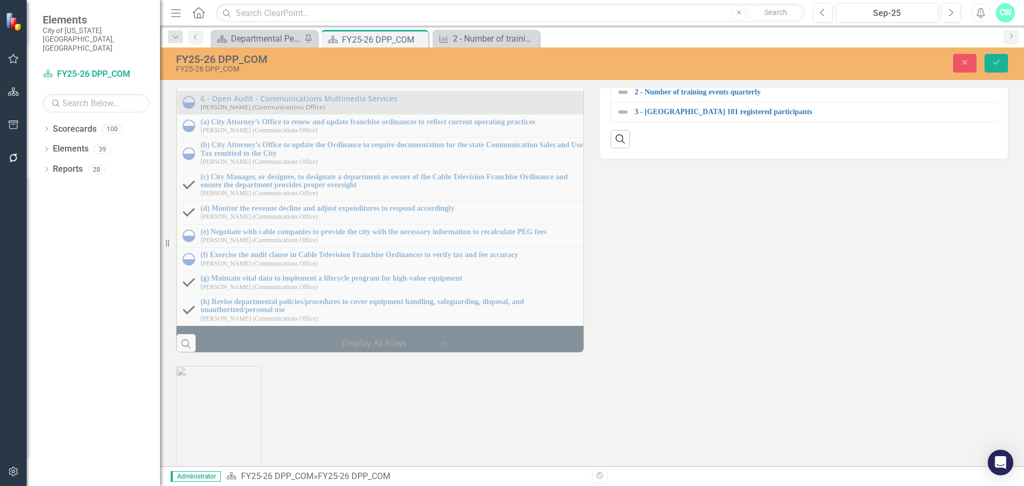
scroll to position [0, 44]
drag, startPoint x: 662, startPoint y: 285, endPoint x: 1023, endPoint y: 283, distance: 361.5
click at [1023, 283] on div "Communications Resources Fiscal Year FY21 Actual FY22 Actual FY23 Actual FY24 A…" at bounding box center [592, 277] width 864 height 378
drag, startPoint x: 959, startPoint y: 60, endPoint x: 699, endPoint y: 223, distance: 307.1
click at [959, 60] on button "Close" at bounding box center [964, 63] width 23 height 19
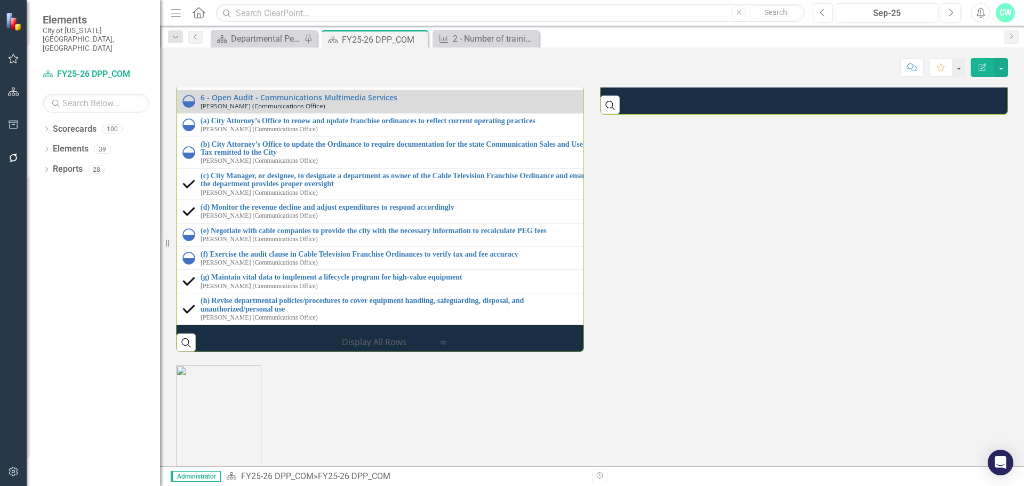
scroll to position [0, 25]
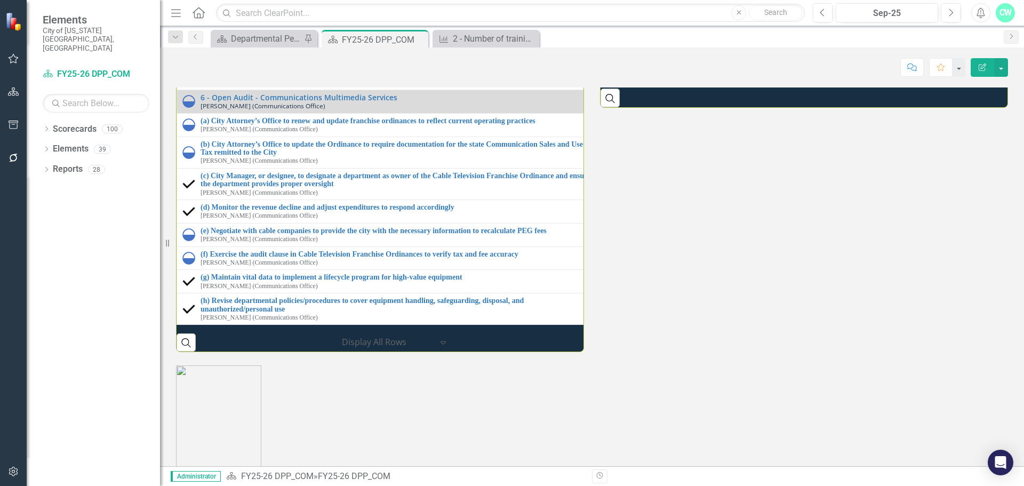
click at [640, 35] on link "5 - Number of experiential activations conducted as a result of internal Cultur…" at bounding box center [801, 31] width 400 height 8
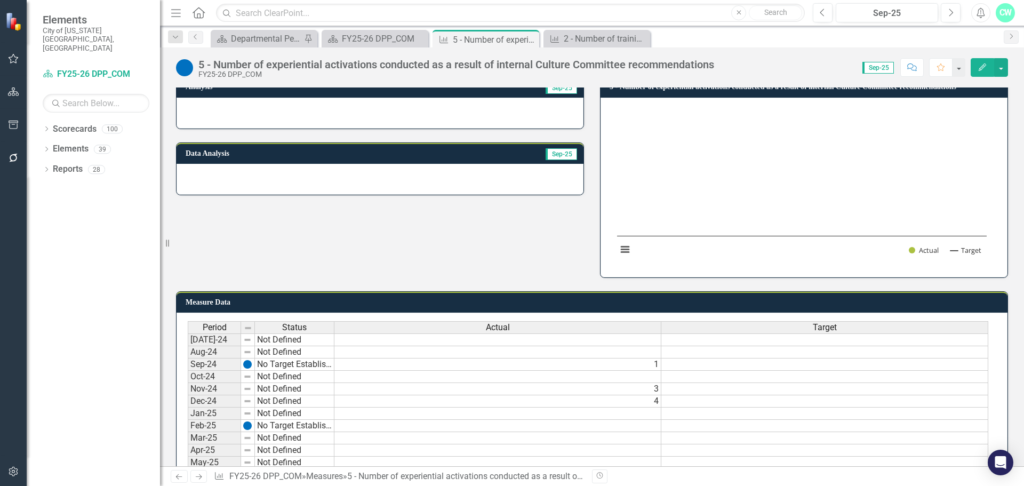
scroll to position [53, 0]
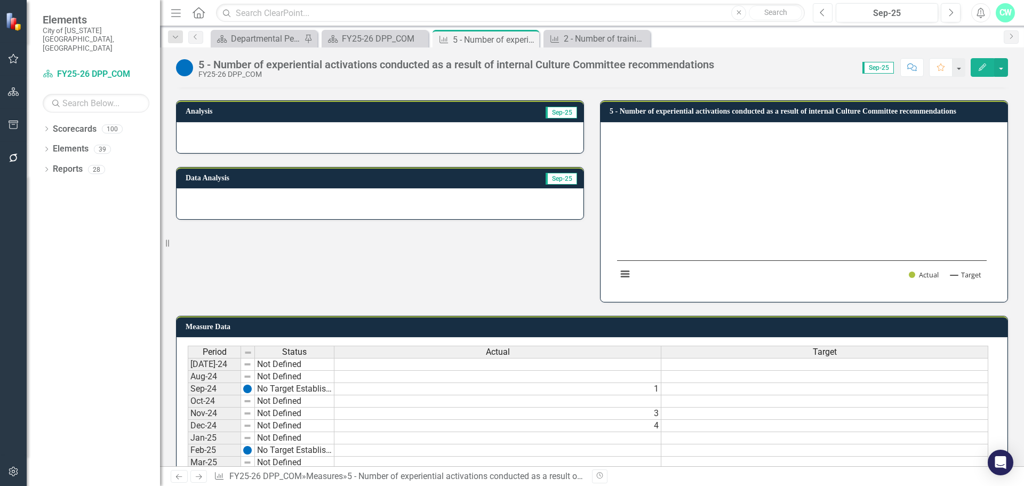
click at [822, 20] on button "Previous" at bounding box center [823, 12] width 20 height 19
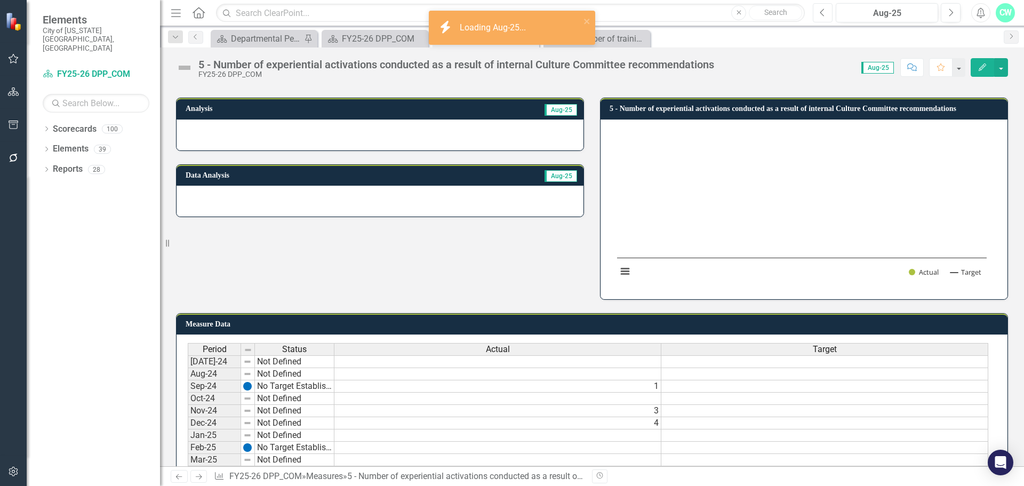
scroll to position [53, 0]
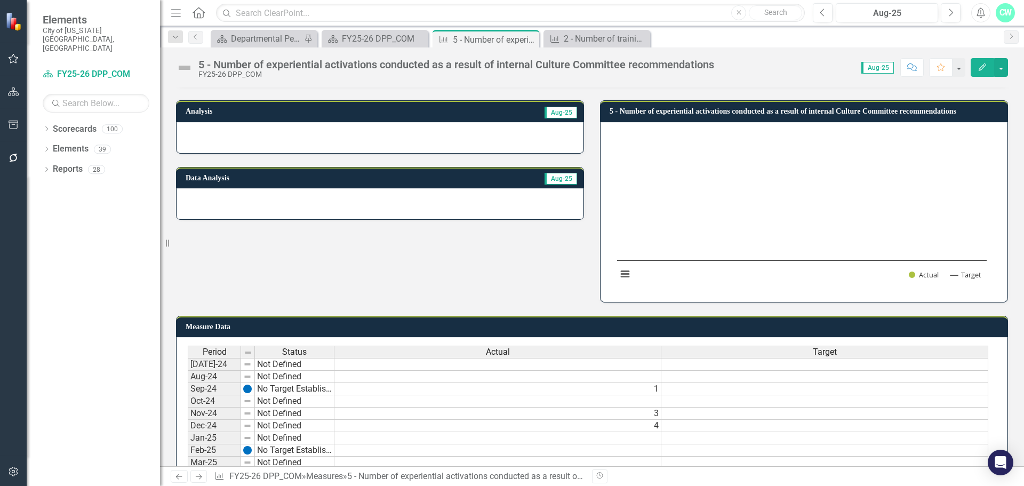
click at [695, 120] on td "5 - Number of experiential activations conducted as a result of internal Cultur…" at bounding box center [805, 113] width 392 height 16
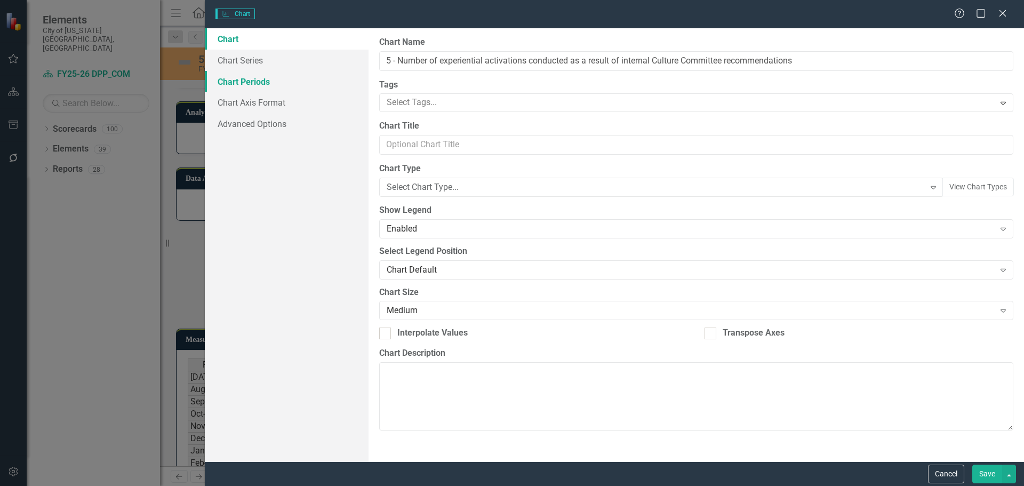
click at [222, 80] on link "Chart Periods" at bounding box center [287, 81] width 164 height 21
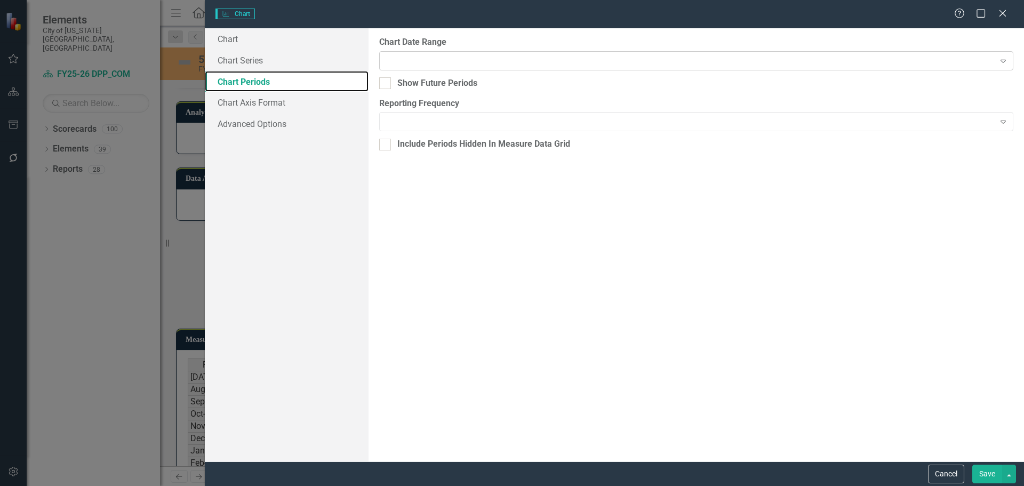
checkbox input "true"
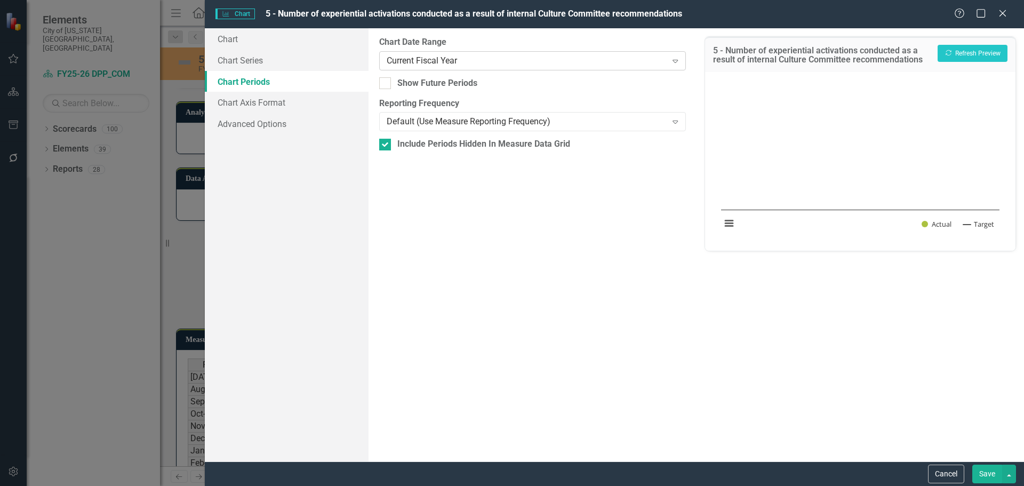
click at [442, 66] on div "Current Fiscal Year" at bounding box center [527, 60] width 280 height 12
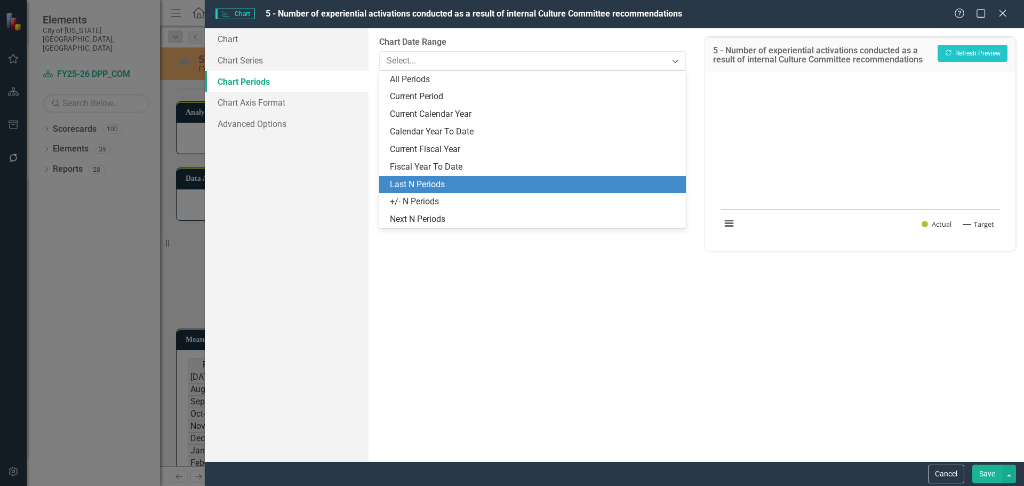
drag, startPoint x: 436, startPoint y: 195, endPoint x: 440, endPoint y: 182, distance: 13.5
click at [440, 182] on div "All Periods Current Period Current Calendar Year Calendar Year To Date Current …" at bounding box center [532, 150] width 306 height 158
click at [440, 182] on div "Last N Periods" at bounding box center [534, 185] width 289 height 12
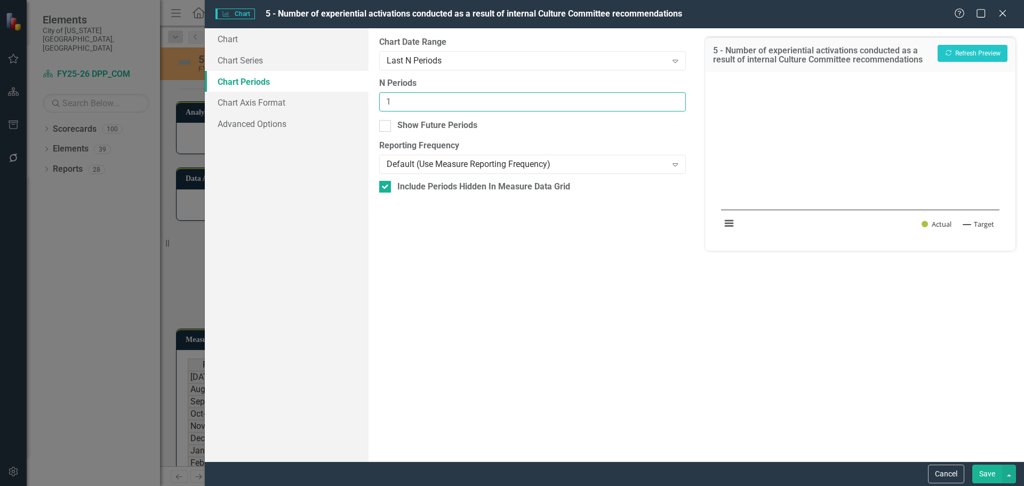
click at [676, 99] on input "1" at bounding box center [532, 102] width 306 height 20
type input "2"
click at [676, 99] on input "2" at bounding box center [532, 102] width 306 height 20
click at [980, 61] on button "Recalculate Refresh Preview" at bounding box center [972, 53] width 70 height 17
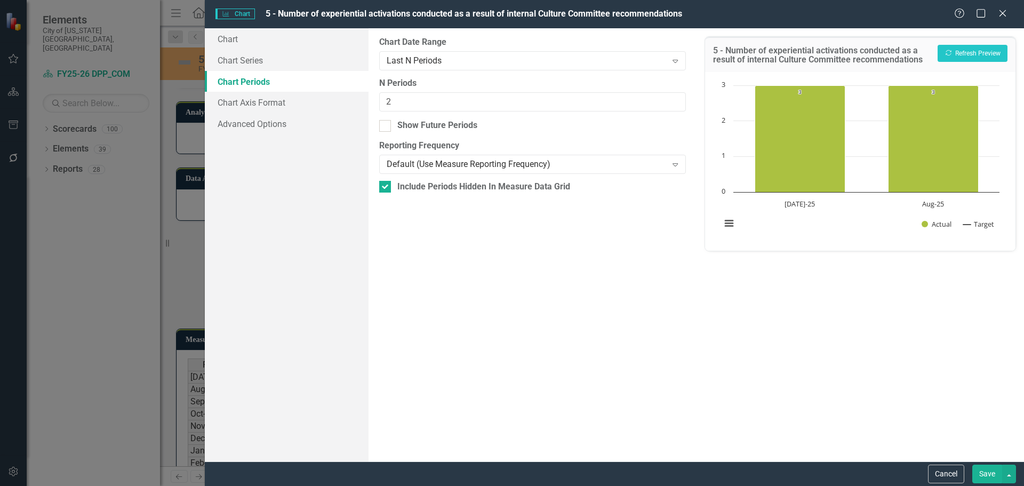
click at [996, 479] on button "Save" at bounding box center [987, 473] width 30 height 19
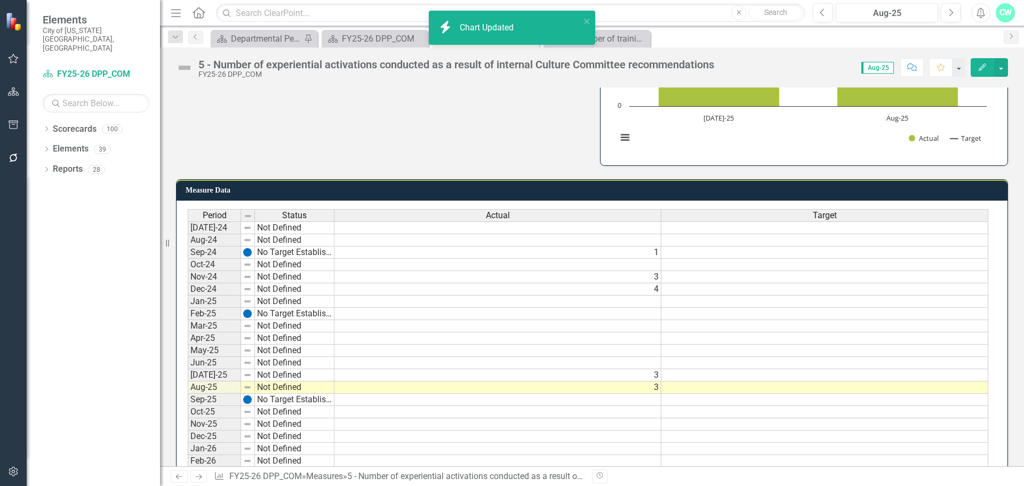
scroll to position [0, 0]
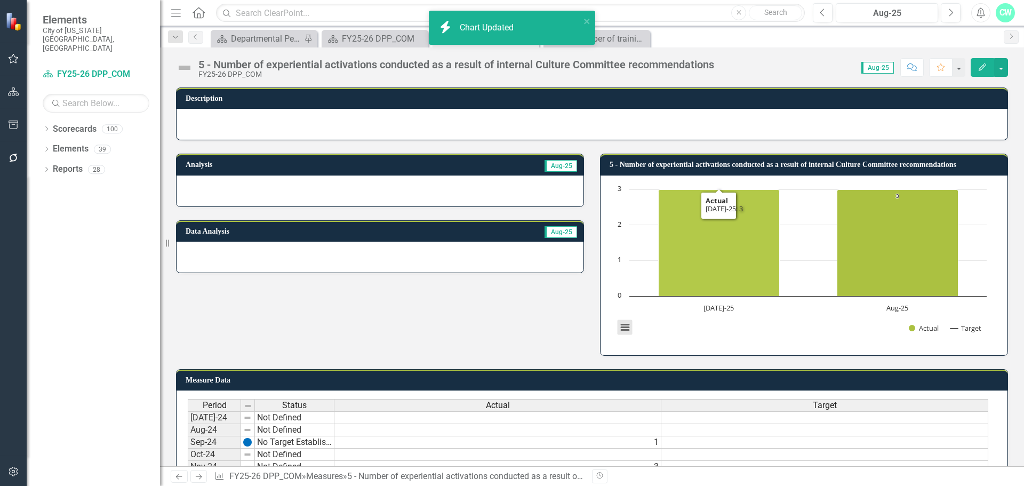
click at [612, 334] on rect "Interactive chart" at bounding box center [802, 264] width 380 height 160
click at [617, 334] on button "View chart menu, Chart" at bounding box center [624, 327] width 15 height 15
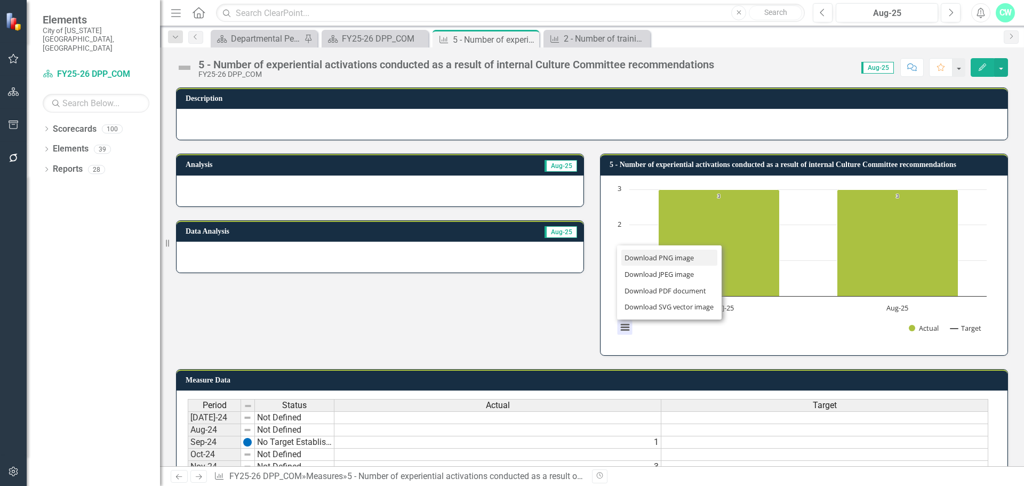
click at [647, 260] on li "Download PNG image" at bounding box center [669, 258] width 96 height 17
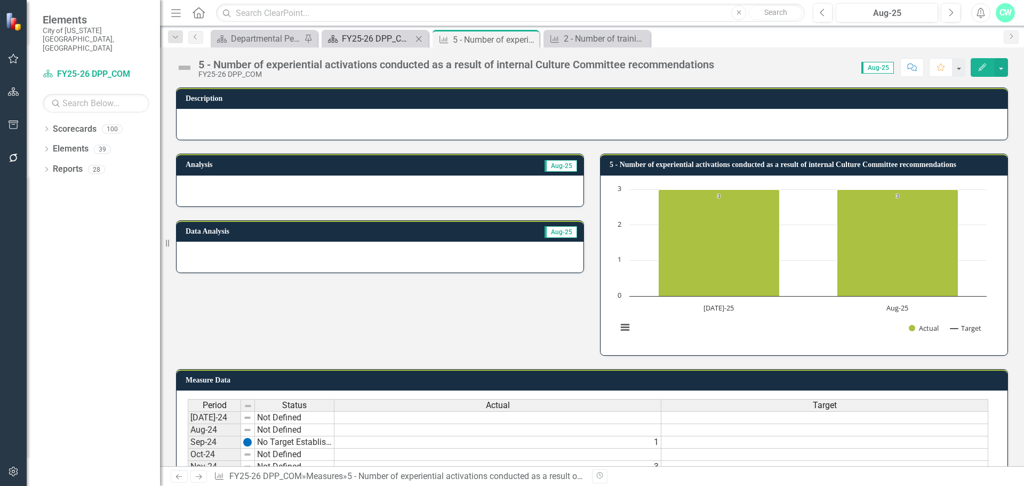
click at [358, 41] on div "FY25-26 DPP_COM" at bounding box center [377, 38] width 70 height 13
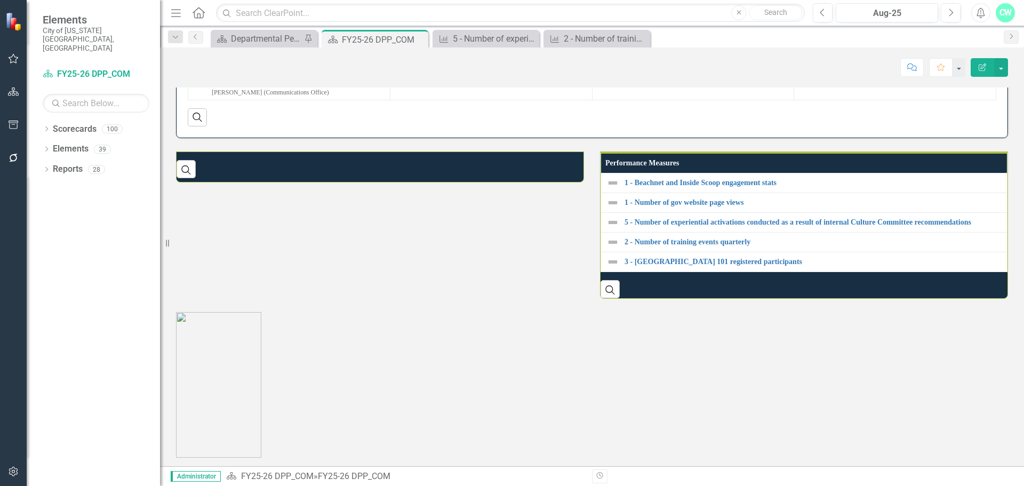
scroll to position [702, 0]
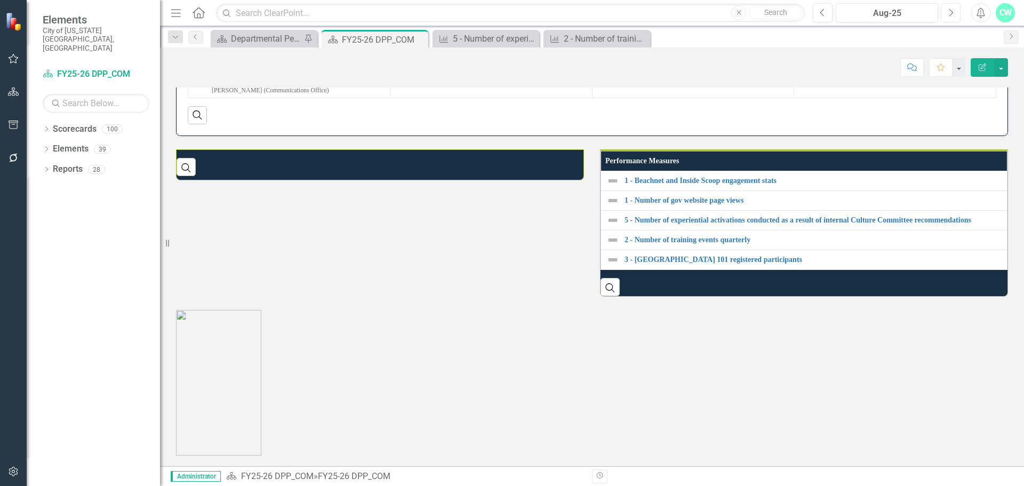
click at [956, 15] on button "Next" at bounding box center [951, 12] width 20 height 19
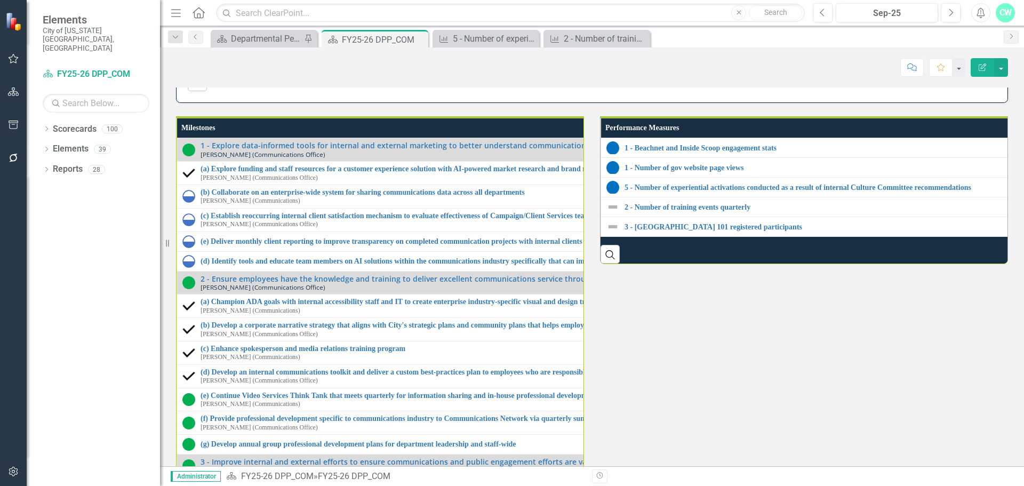
scroll to position [1066, 0]
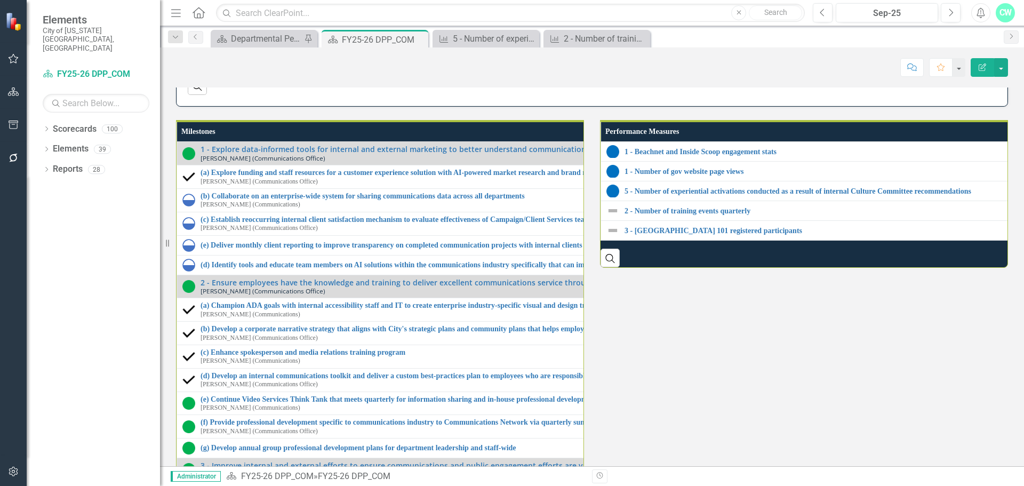
click at [277, 56] on link "6 - Open Audit - Communications Multimedia Services" at bounding box center [298, 47] width 173 height 17
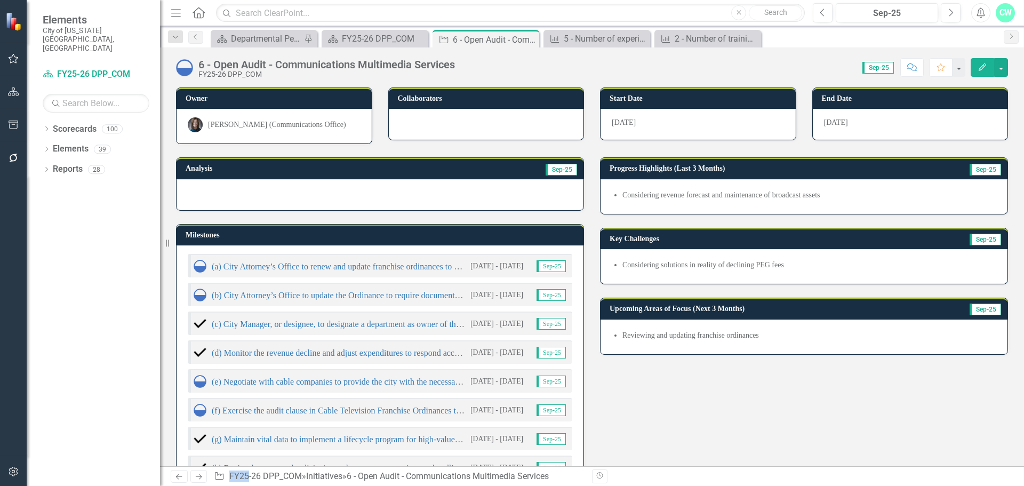
click at [280, 69] on div "6 - Open Audit - Communications Multimedia Services" at bounding box center [326, 65] width 256 height 12
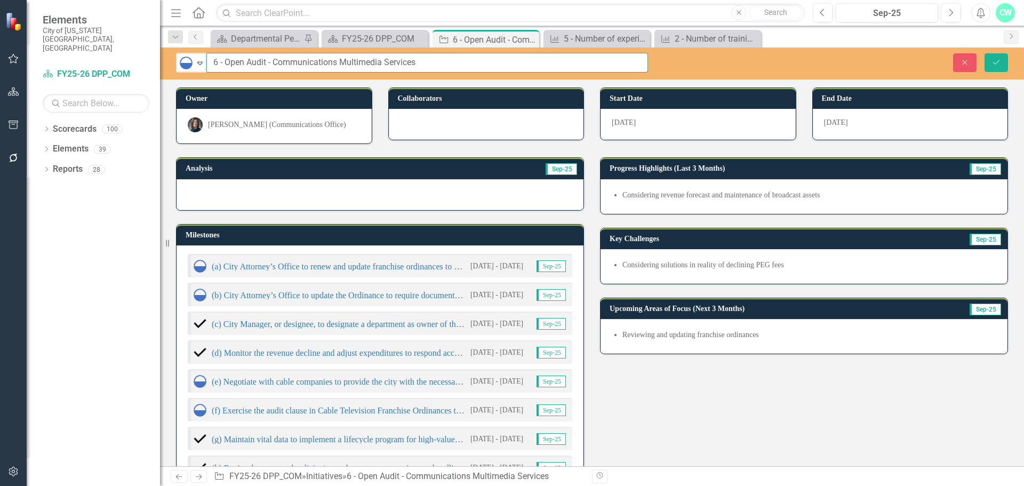
click at [230, 63] on input "6 - Open Audit - Communications Multimedia Services" at bounding box center [427, 63] width 442 height 20
drag, startPoint x: 227, startPoint y: 63, endPoint x: 456, endPoint y: 58, distance: 229.9
click at [456, 58] on input "6 - Open Audit - Communications Multimedia Services" at bounding box center [427, 63] width 442 height 20
click at [954, 58] on button "Close" at bounding box center [964, 62] width 23 height 19
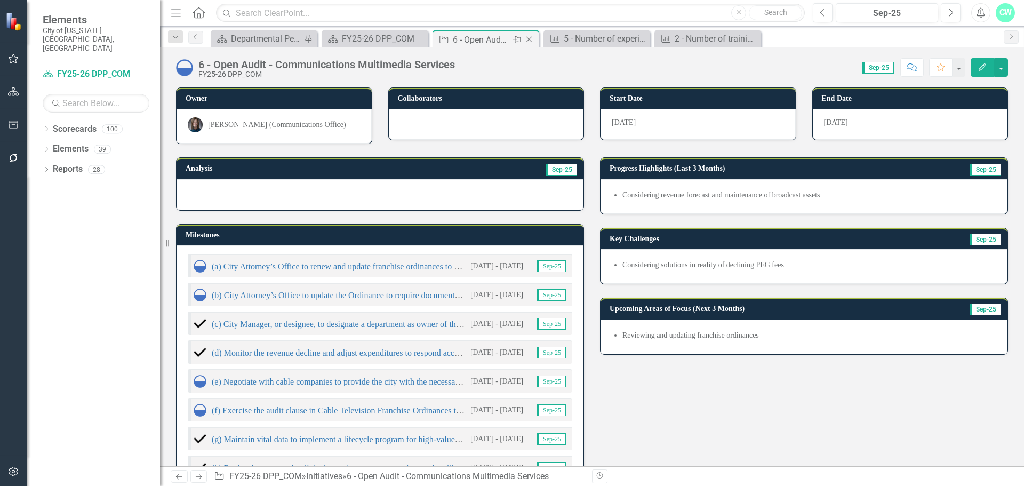
click at [532, 39] on icon "Close" at bounding box center [529, 39] width 11 height 9
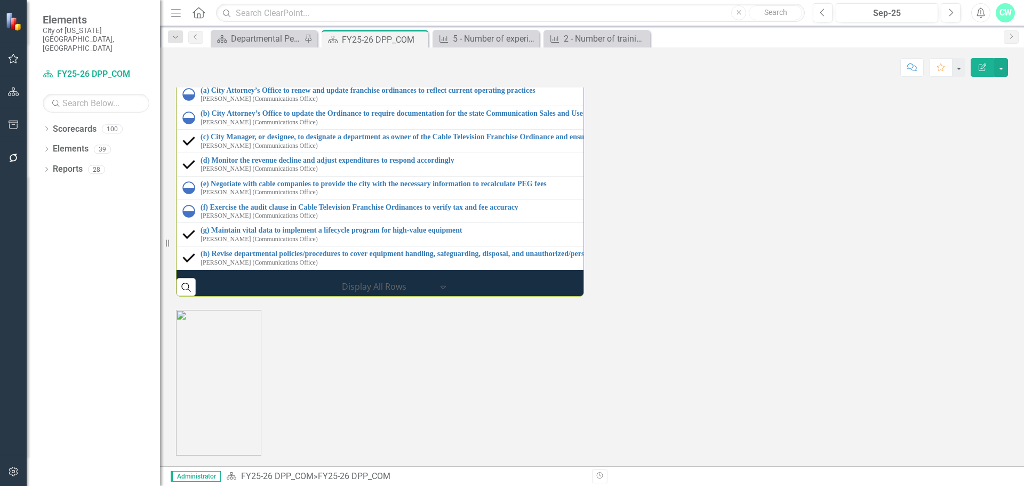
scroll to position [1392, 0]
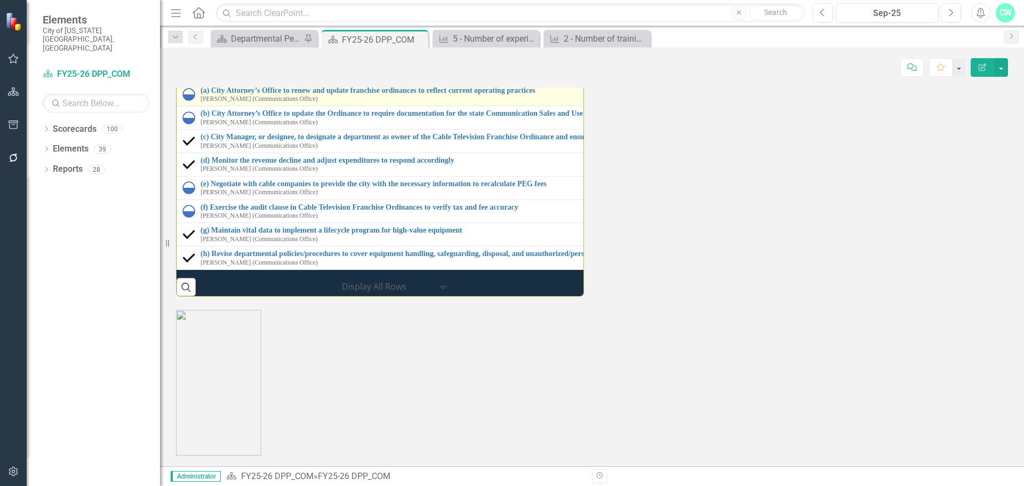
click at [198, 103] on div "(a) City Attorney’s Office to renew and update franchise ordinances to reflect …" at bounding box center [585, 94] width 806 height 17
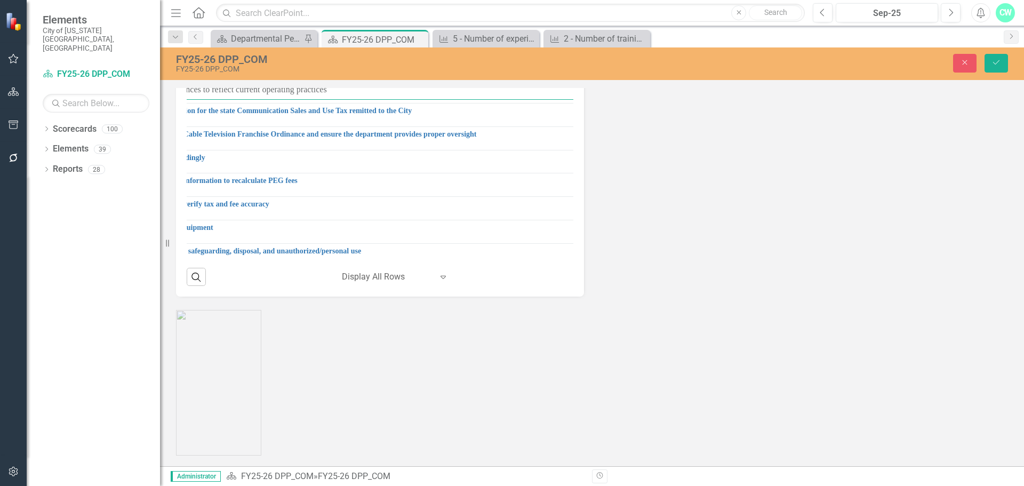
scroll to position [523, 445]
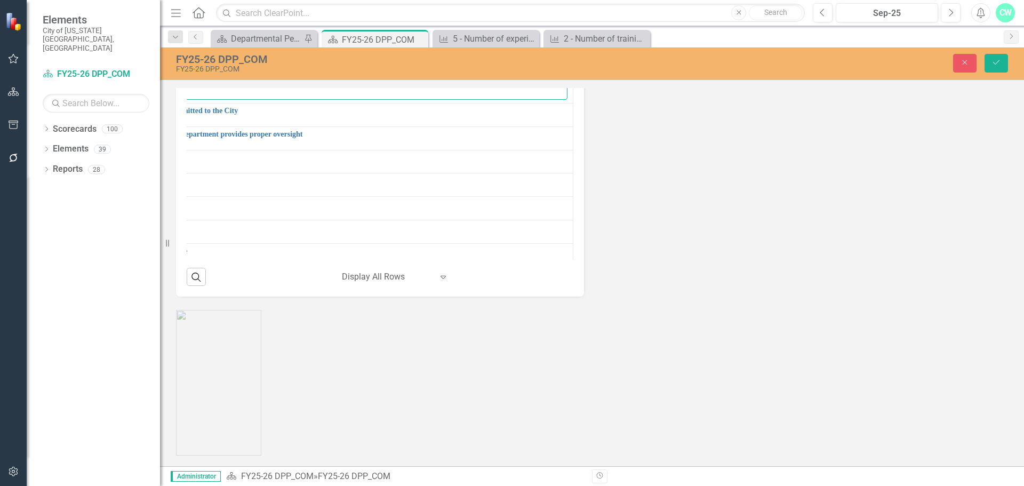
drag, startPoint x: 240, startPoint y: 239, endPoint x: 708, endPoint y: 245, distance: 467.1
click at [708, 245] on div "Strategic Initiatives Lists Edit Report Select Report Link View Page Milestones…" at bounding box center [592, 72] width 848 height 449
click at [949, 62] on div "Close Save" at bounding box center [844, 63] width 344 height 19
click at [958, 63] on button "Close" at bounding box center [964, 63] width 23 height 19
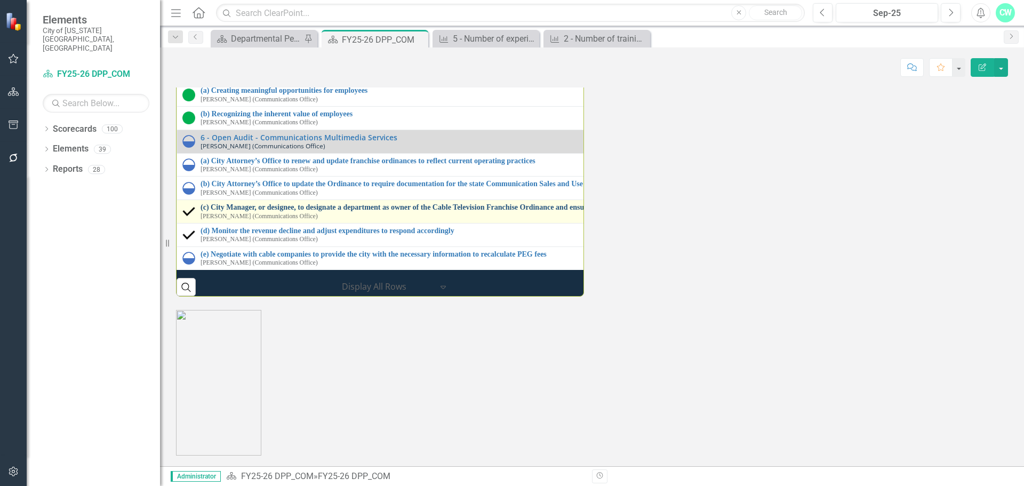
scroll to position [470, 0]
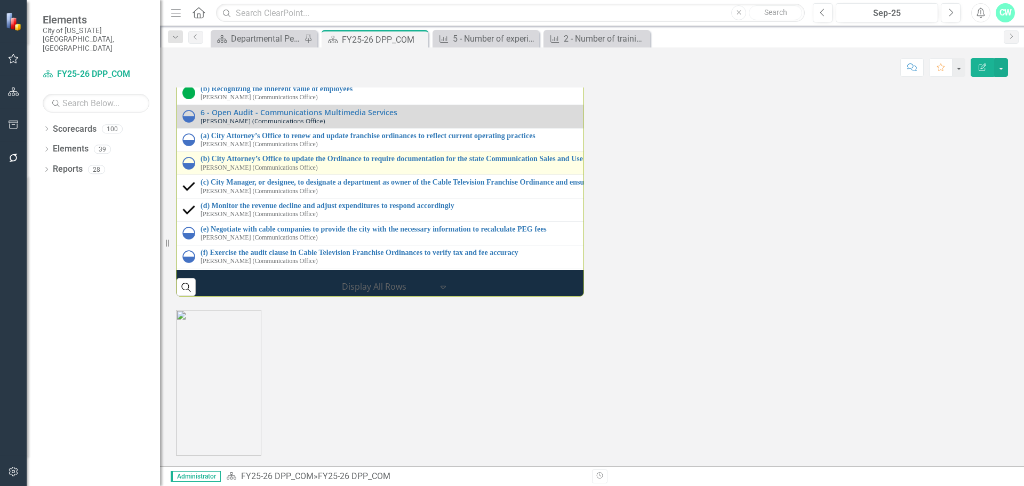
click at [202, 171] on small "[PERSON_NAME] (Communications Office)" at bounding box center [258, 167] width 117 height 7
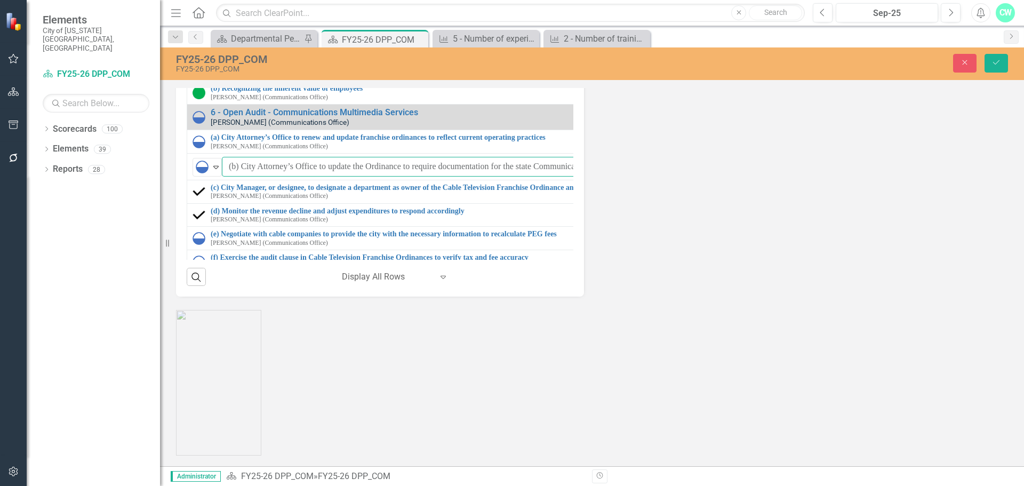
scroll to position [470, 450]
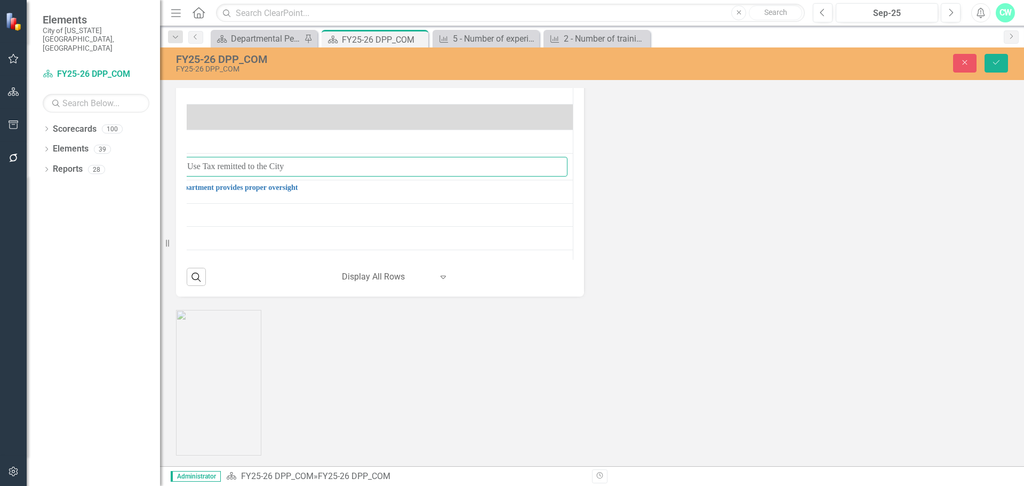
drag, startPoint x: 241, startPoint y: 318, endPoint x: 805, endPoint y: 352, distance: 564.7
click at [800, 297] on div "Strategic Initiatives Lists Edit Report Select Report Link View Page Milestones…" at bounding box center [592, 72] width 848 height 449
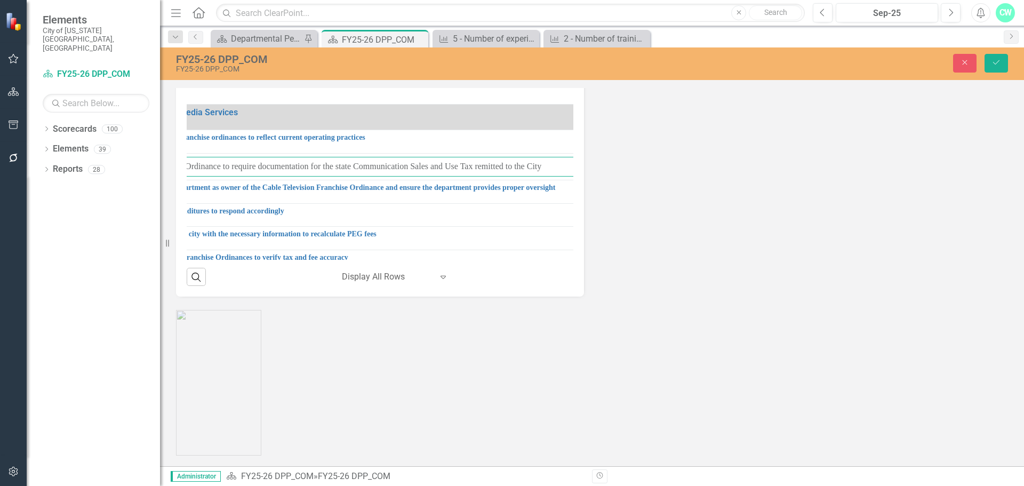
scroll to position [470, 0]
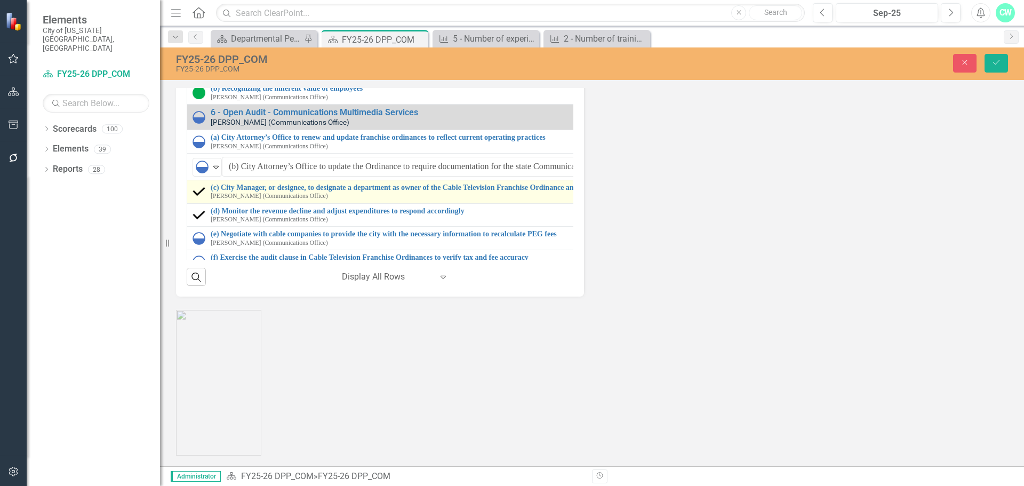
click at [208, 200] on div "(c) City Manager, or designee, to designate a department as owner of the Cable …" at bounding box center [598, 191] width 813 height 17
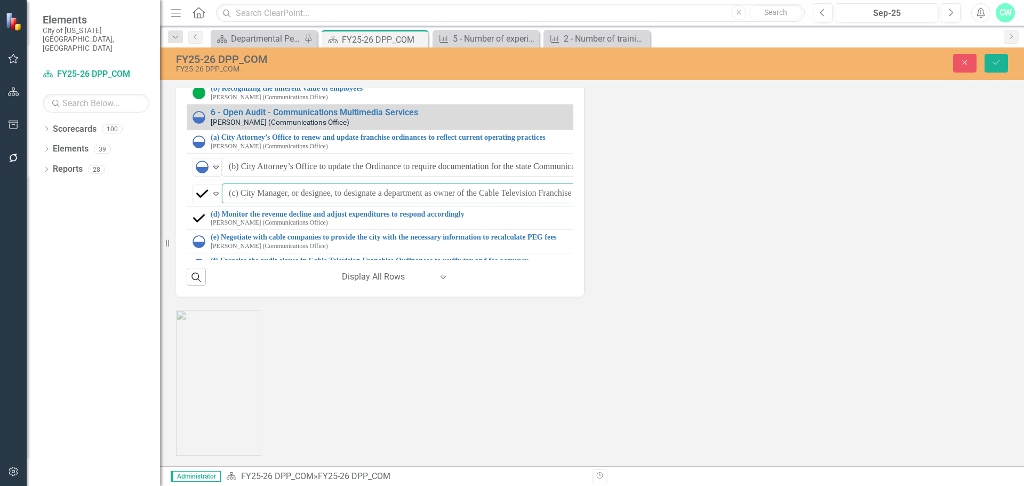
scroll to position [470, 452]
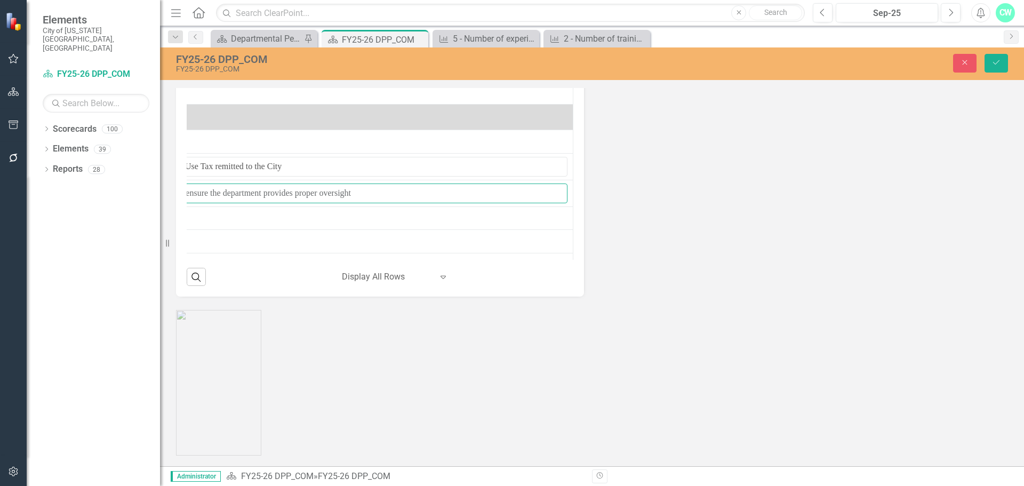
drag, startPoint x: 243, startPoint y: 347, endPoint x: 809, endPoint y: 323, distance: 566.8
click at [806, 297] on div "Strategic Initiatives Lists Edit Report Select Report Link View Page Milestones…" at bounding box center [592, 72] width 848 height 449
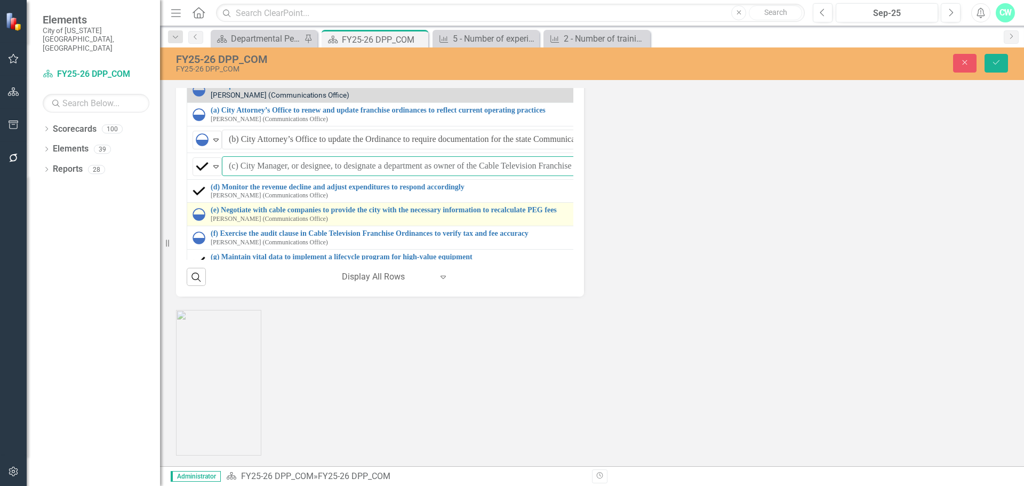
scroll to position [523, 0]
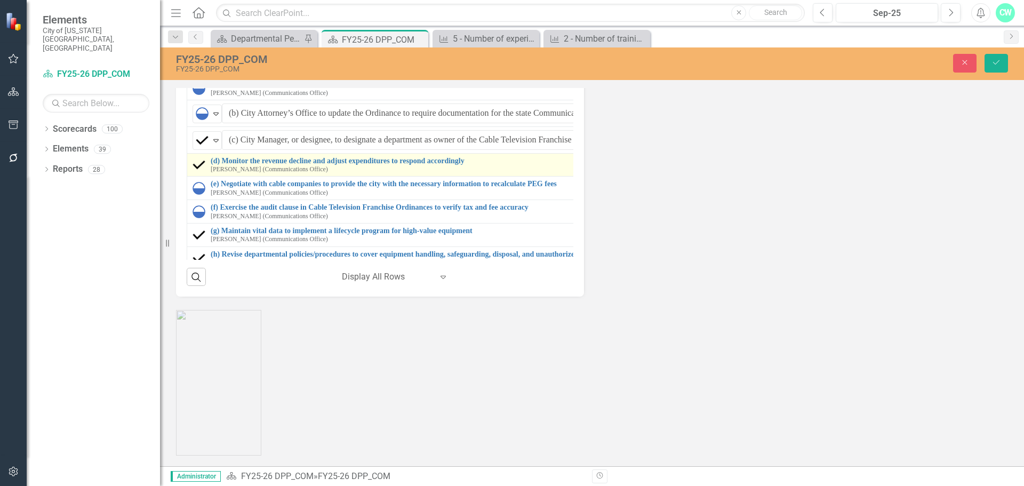
click at [210, 173] on div "(d) Monitor the revenue decline and adjust expenditures to respond accordingly …" at bounding box center [599, 165] width 815 height 17
click at [211, 173] on div "(d) Monitor the revenue decline and adjust expenditures to respond accordingly …" at bounding box center [599, 165] width 815 height 17
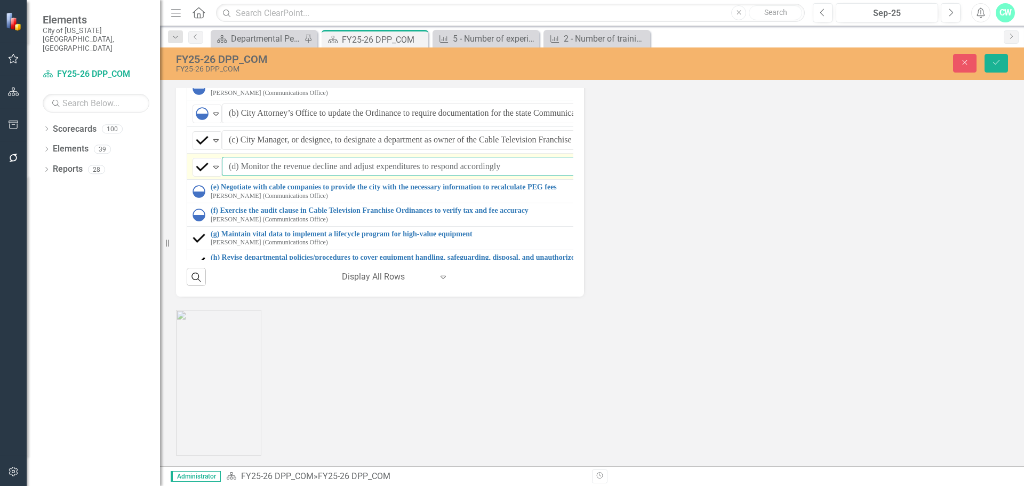
drag, startPoint x: 241, startPoint y: 319, endPoint x: 557, endPoint y: 315, distance: 315.7
click at [556, 176] on input "(d) Monitor the revenue decline and adjust expenditures to respond accordingly" at bounding box center [616, 167] width 788 height 20
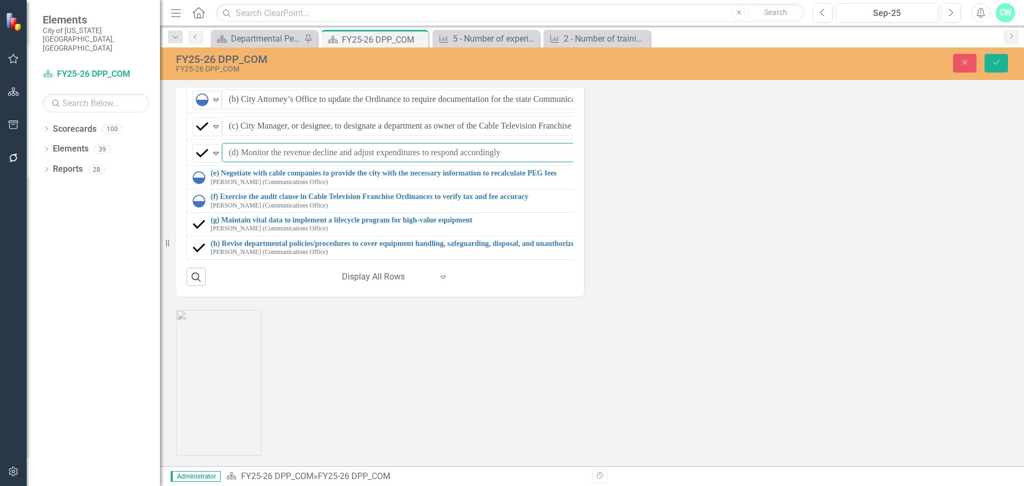
scroll to position [1445, 0]
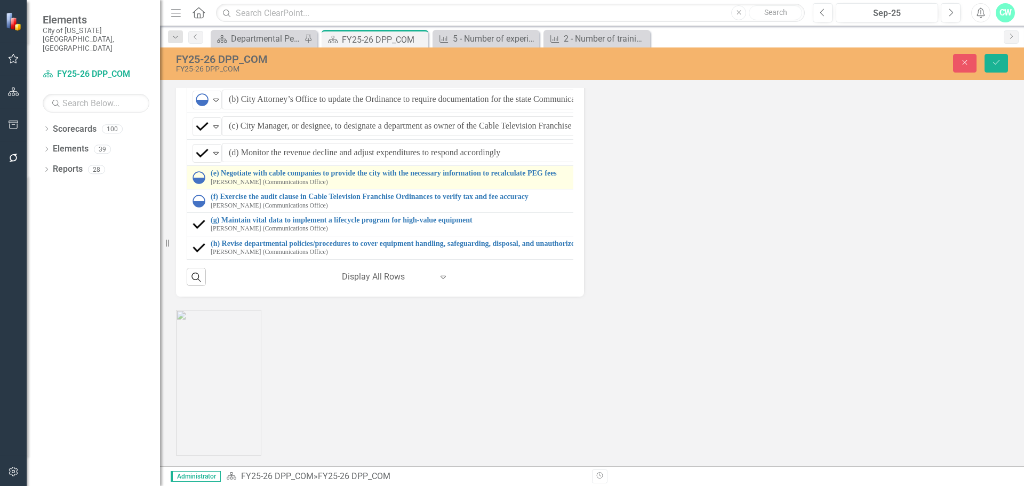
click at [210, 186] on div "(e) Negotiate with cable companies to provide the city with the necessary infor…" at bounding box center [600, 177] width 817 height 17
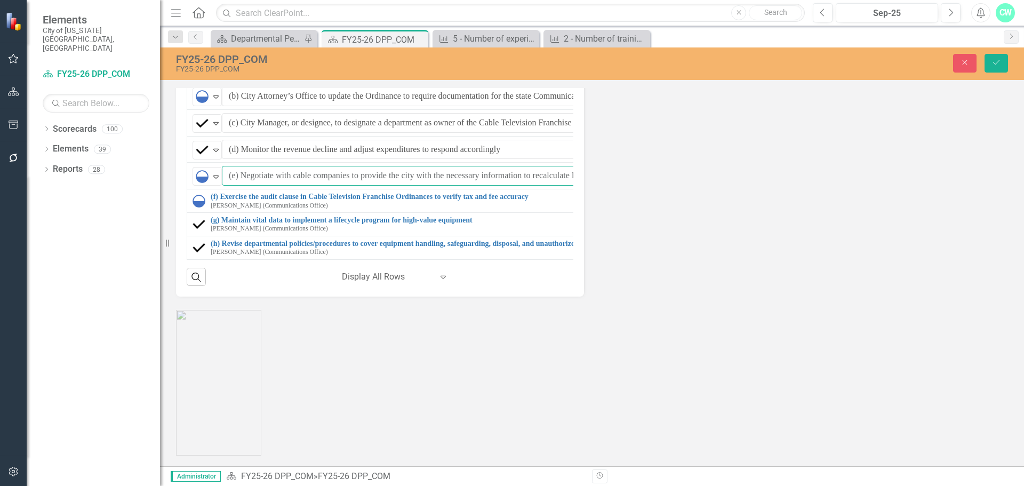
scroll to position [544, 456]
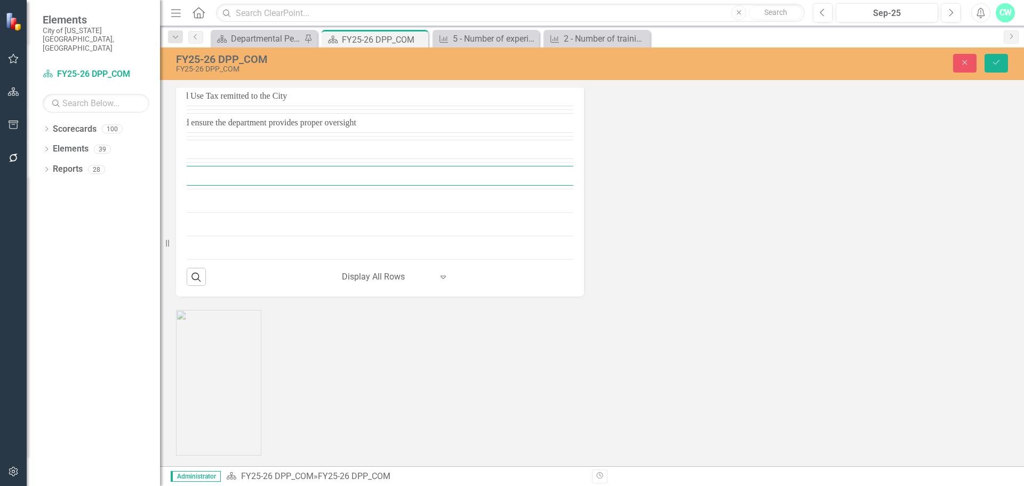
drag, startPoint x: 240, startPoint y: 269, endPoint x: 633, endPoint y: 244, distance: 393.3
click at [633, 244] on div "Strategic Initiatives Lists Edit Report Select Report Link View Page Milestones…" at bounding box center [592, 72] width 848 height 449
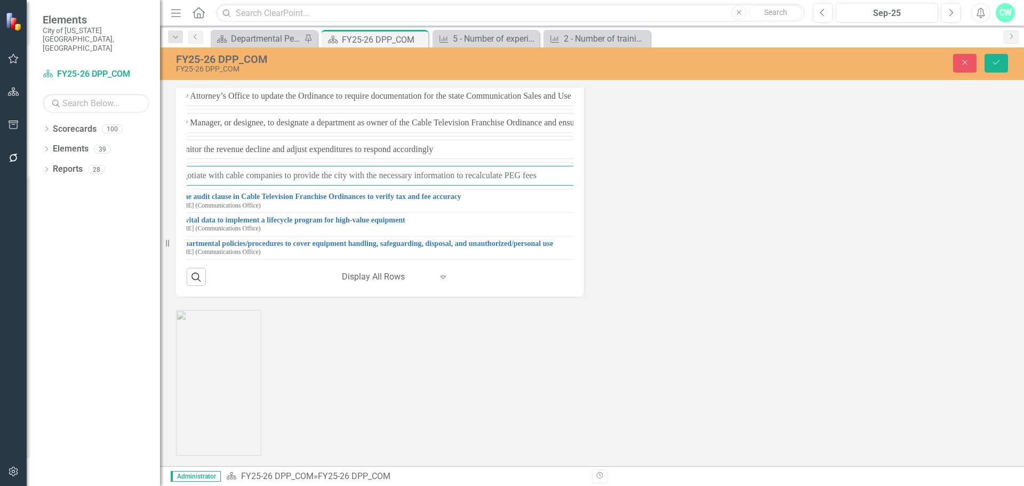
scroll to position [544, 0]
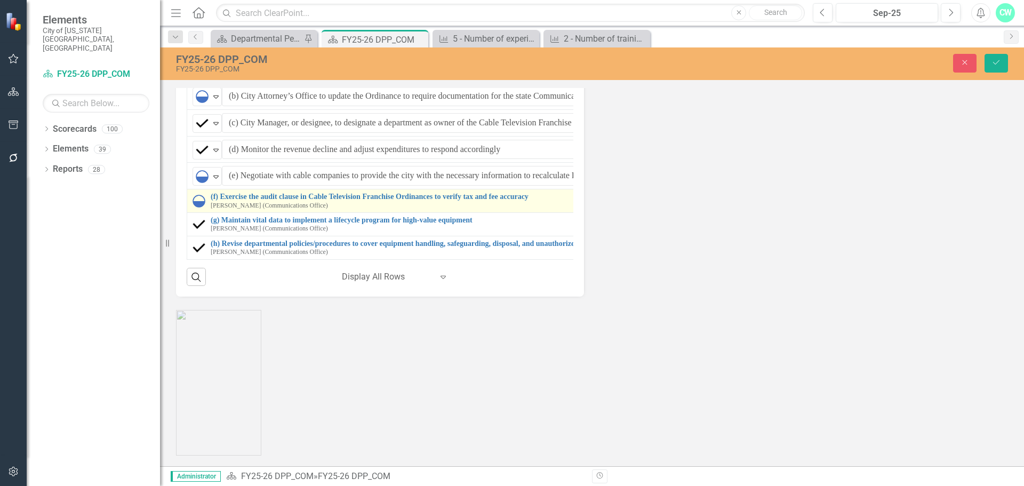
click at [210, 209] on div "(f) Exercise the audit clause in Cable Television Franchise Ordinances to verif…" at bounding box center [602, 200] width 820 height 17
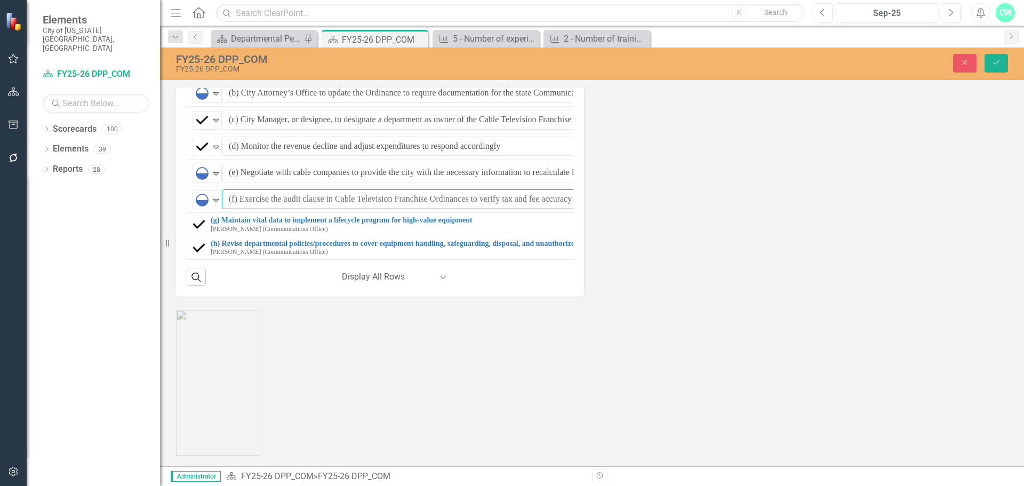
scroll to position [544, 458]
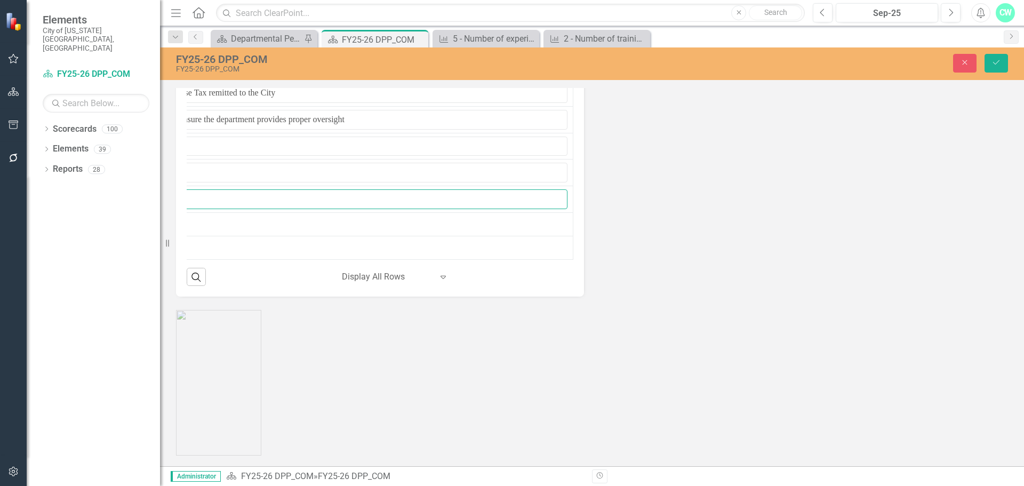
drag, startPoint x: 240, startPoint y: 299, endPoint x: 787, endPoint y: 274, distance: 547.2
click at [783, 276] on div "Strategic Initiatives Lists Edit Report Select Report Link View Page Milestones…" at bounding box center [592, 72] width 848 height 449
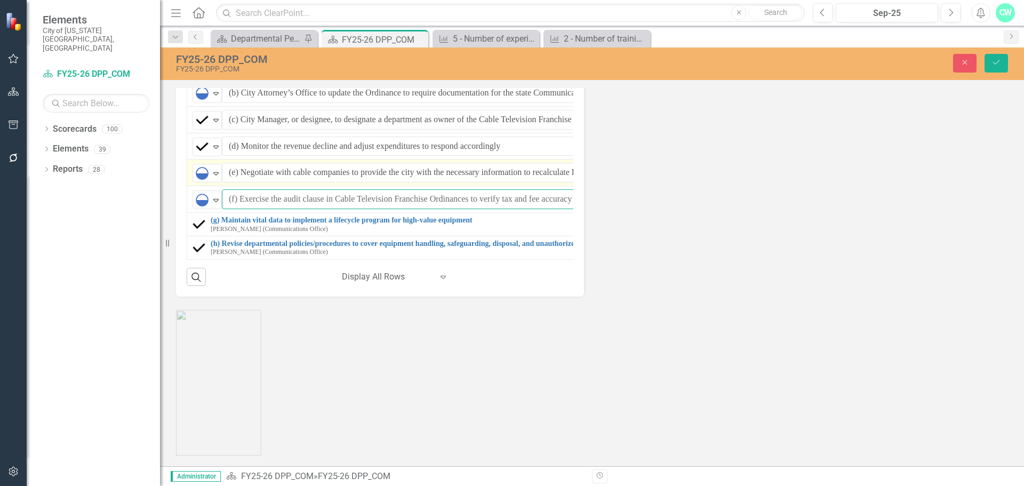
scroll to position [551, 0]
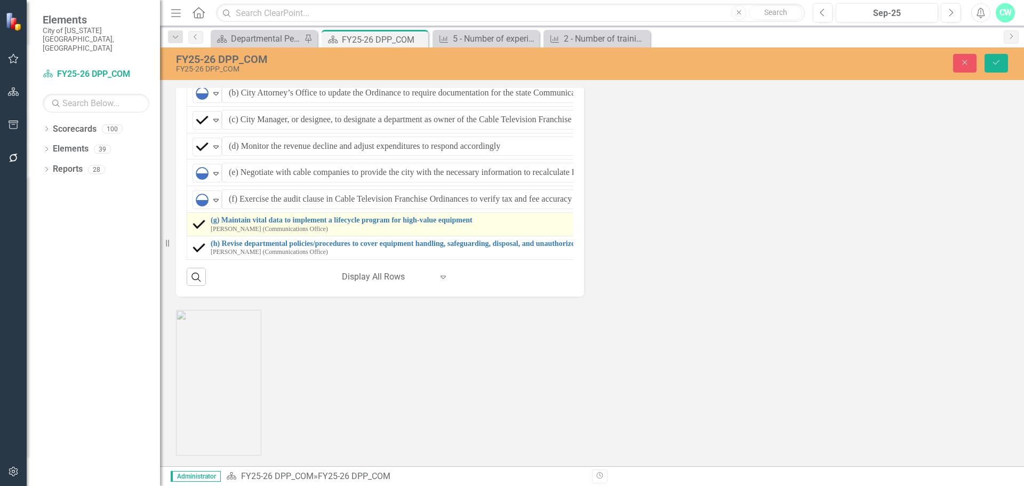
click at [209, 232] on div "(g) Maintain vital data to implement a lifecycle program for high-value equipme…" at bounding box center [603, 224] width 822 height 17
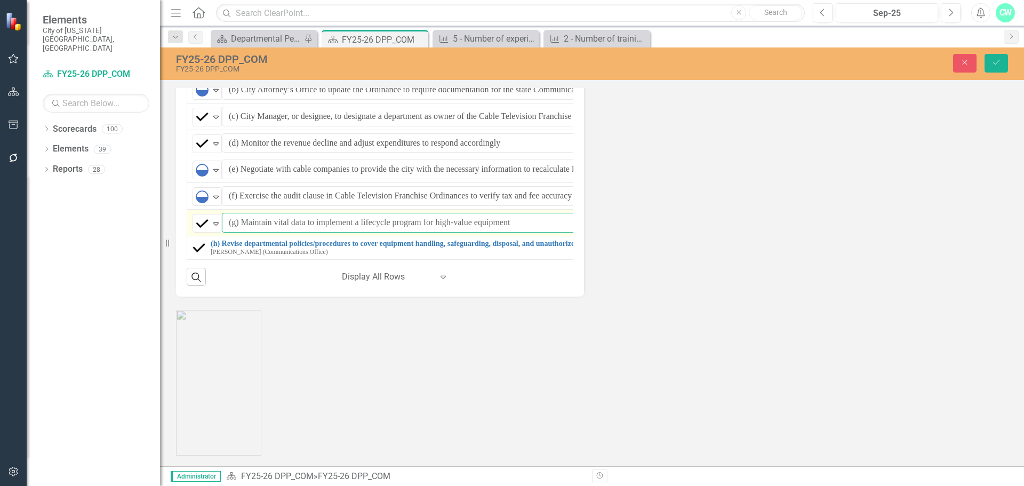
drag, startPoint x: 241, startPoint y: 318, endPoint x: 542, endPoint y: 308, distance: 301.4
click at [538, 232] on input "(g) Maintain vital data to implement a lifecycle program for high-value equipme…" at bounding box center [619, 223] width 794 height 20
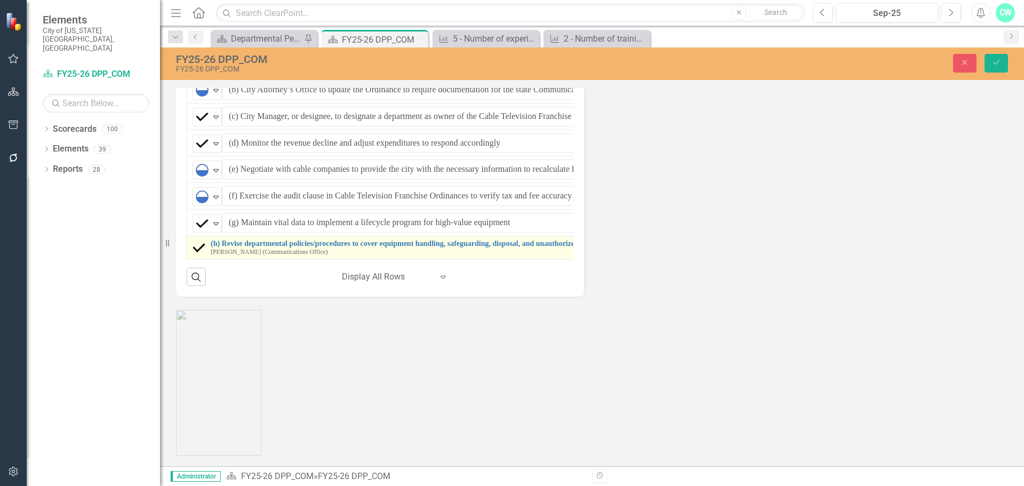
click at [210, 256] on div "(h) Revise departmental policies/procedures to cover equipment handling, safegu…" at bounding box center [604, 247] width 824 height 17
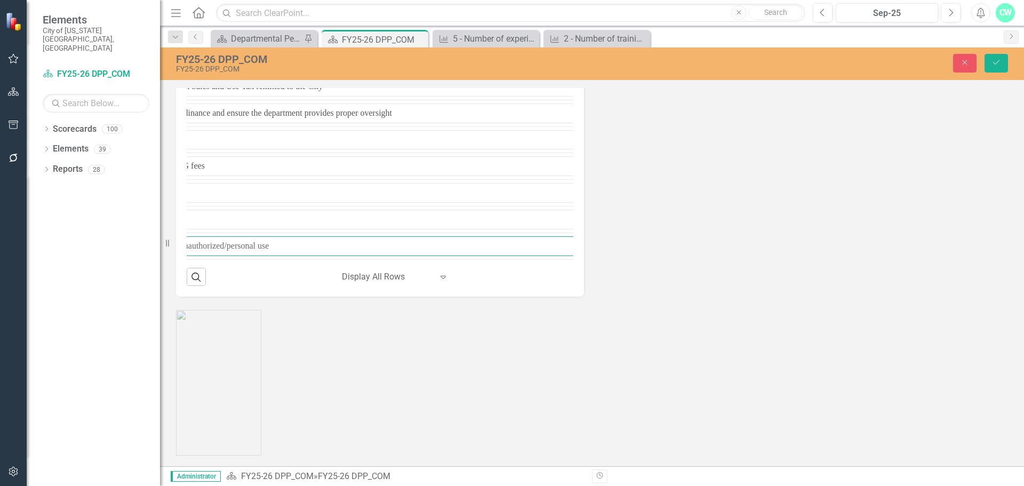
scroll to position [558, 462]
drag, startPoint x: 242, startPoint y: 340, endPoint x: 724, endPoint y: 320, distance: 481.9
click at [724, 297] on div "Strategic Initiatives Lists Edit Report Select Report Link View Page Milestones…" at bounding box center [592, 72] width 848 height 449
click at [961, 73] on div "FY25-26 DPP_COM FY25-26 DPP_COM Close Save" at bounding box center [592, 63] width 864 height 20
click at [962, 66] on icon "Close" at bounding box center [965, 62] width 10 height 7
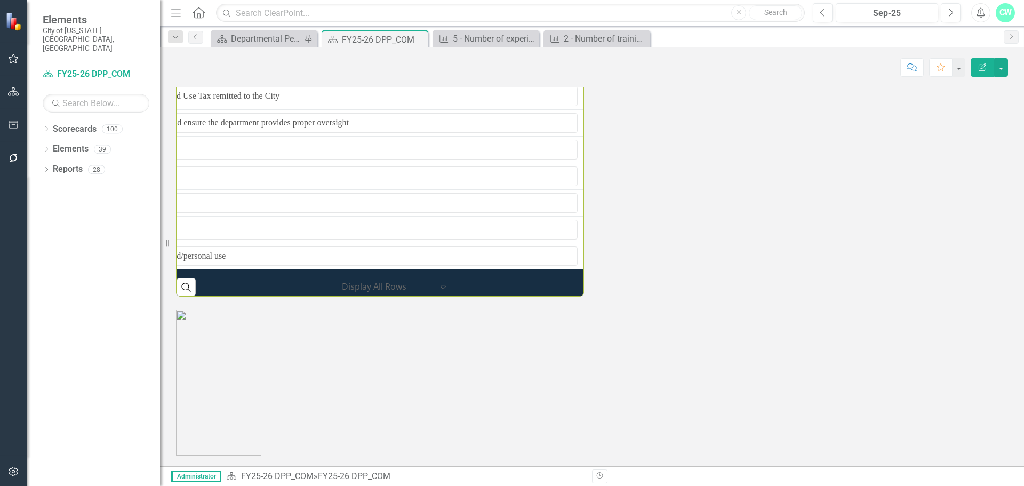
scroll to position [523, 444]
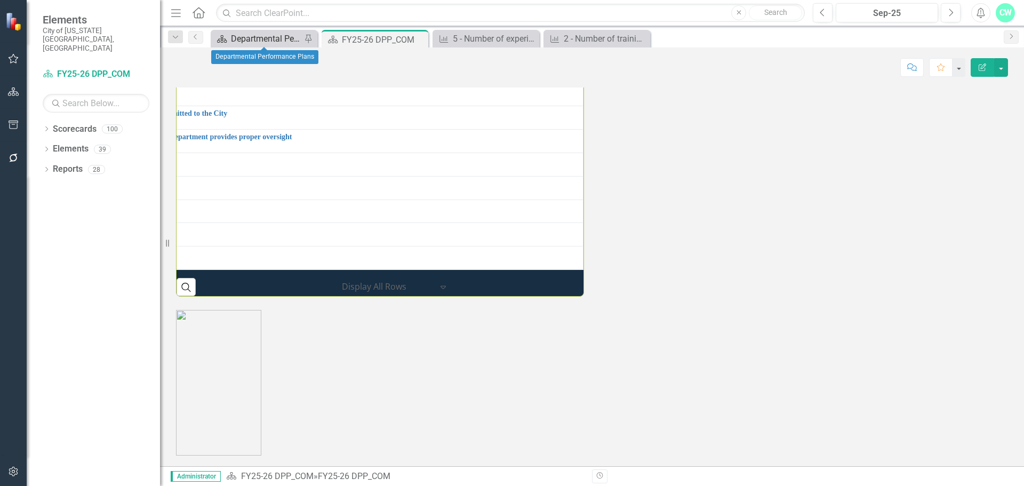
click at [278, 39] on div "Departmental Performance Plans" at bounding box center [266, 38] width 70 height 13
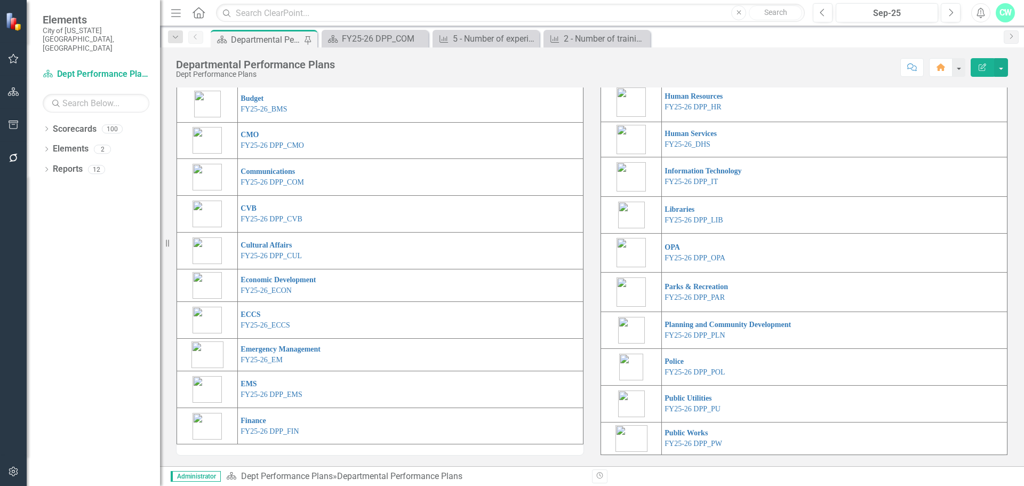
scroll to position [142, 0]
click at [676, 224] on link "FY25-26 DPP_LIB" at bounding box center [693, 220] width 58 height 8
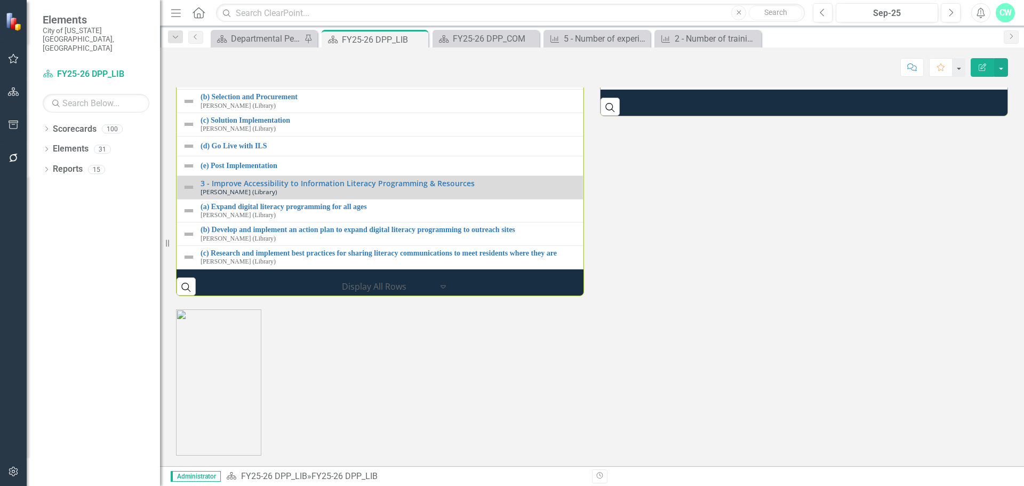
scroll to position [1081, 0]
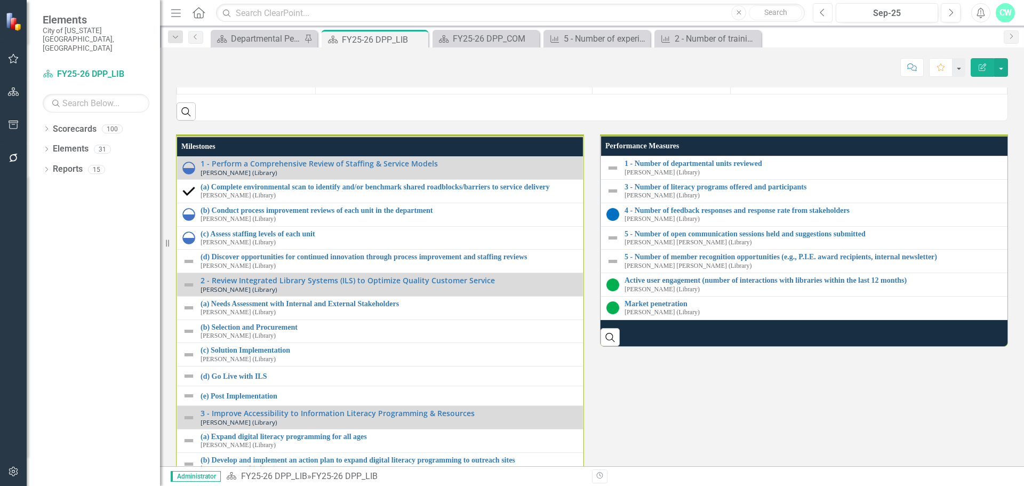
click at [814, 14] on button "Previous" at bounding box center [823, 12] width 20 height 19
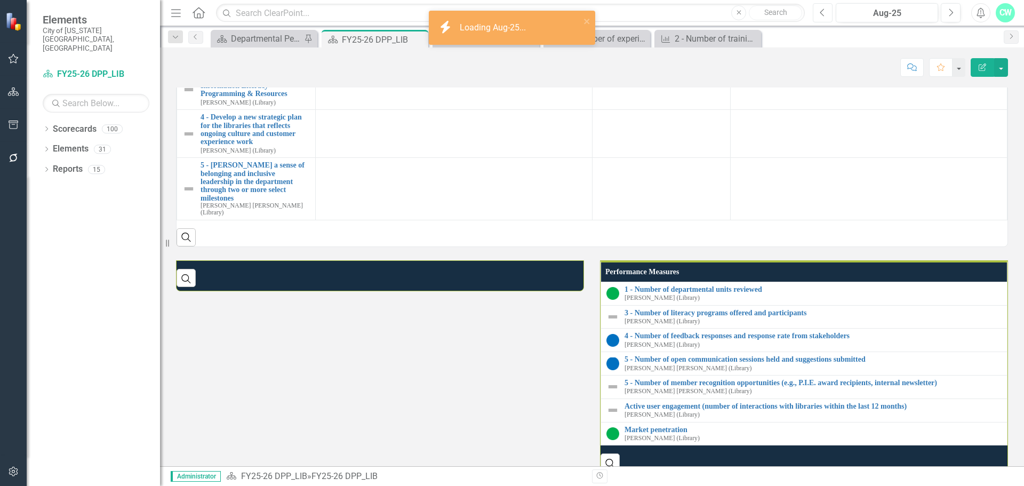
scroll to position [452, 0]
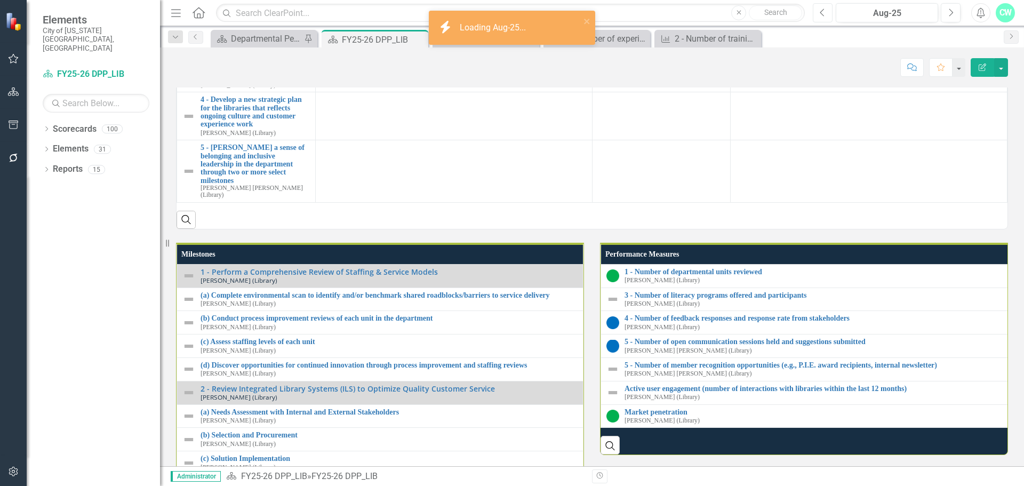
click at [824, 10] on icon "Previous" at bounding box center [823, 13] width 6 height 10
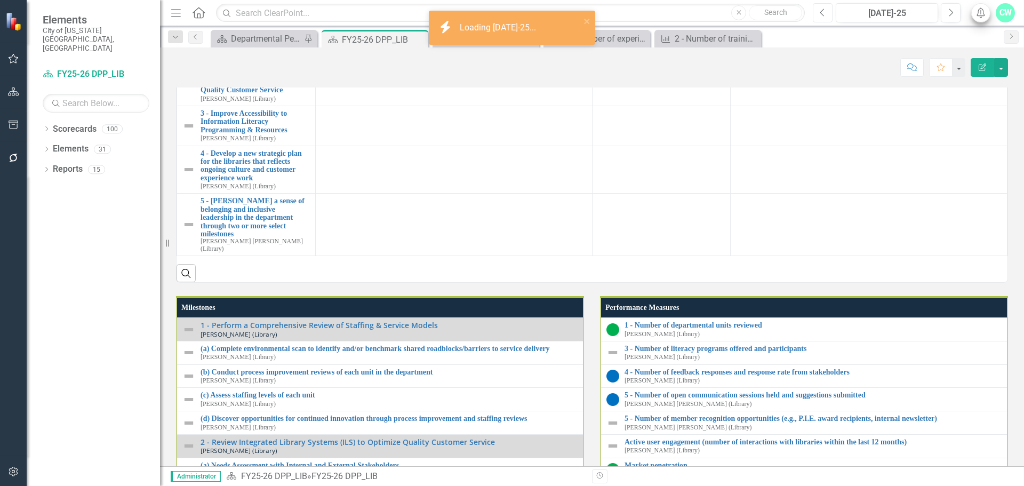
scroll to position [601, 0]
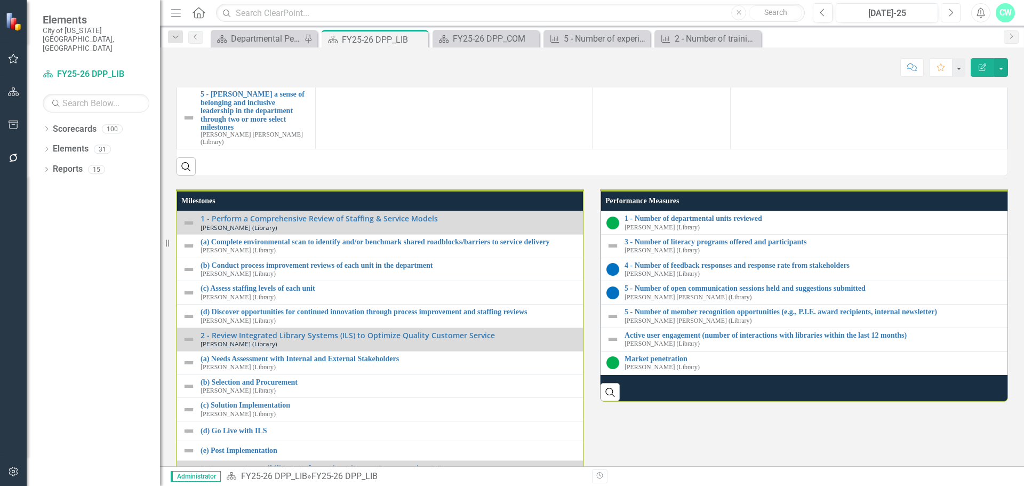
click at [946, 13] on button "Next" at bounding box center [951, 12] width 20 height 19
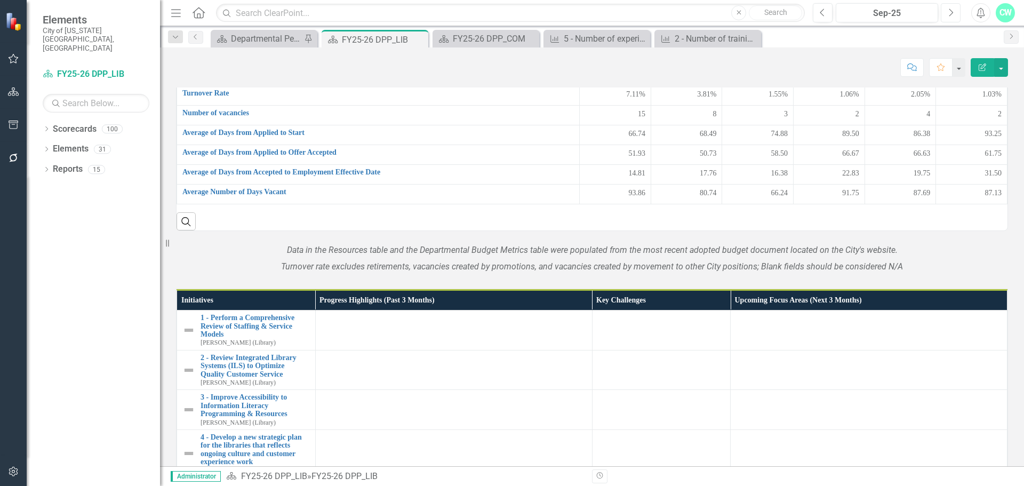
click at [946, 13] on button "Next" at bounding box center [951, 12] width 20 height 19
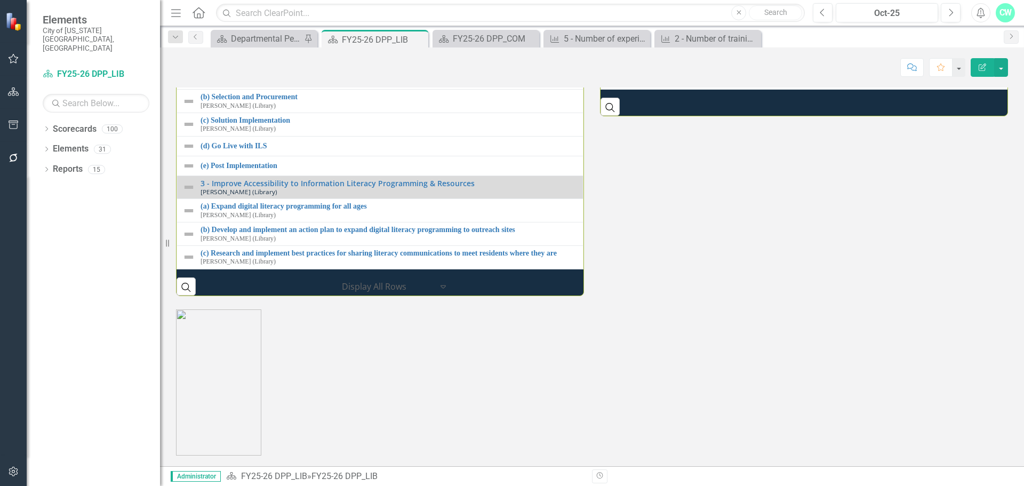
scroll to position [1233, 0]
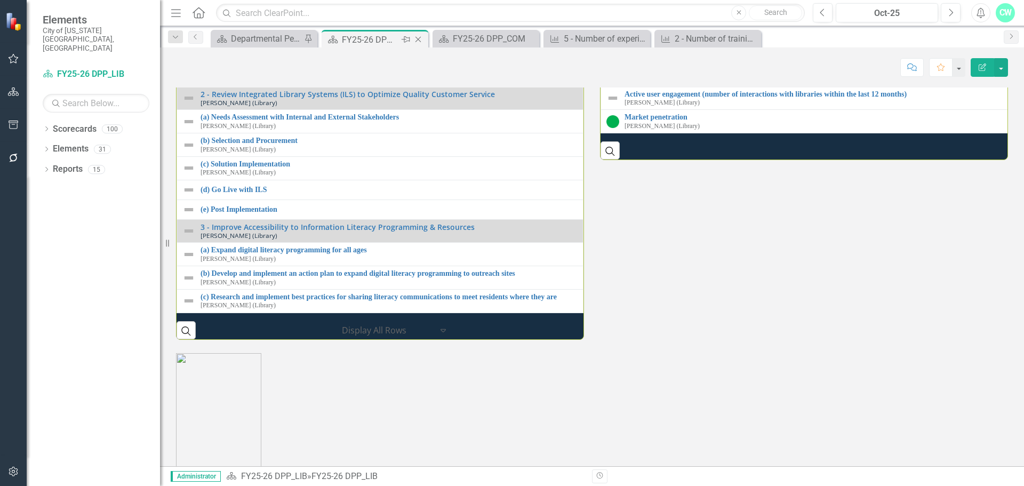
click at [421, 39] on icon "Close" at bounding box center [418, 39] width 11 height 9
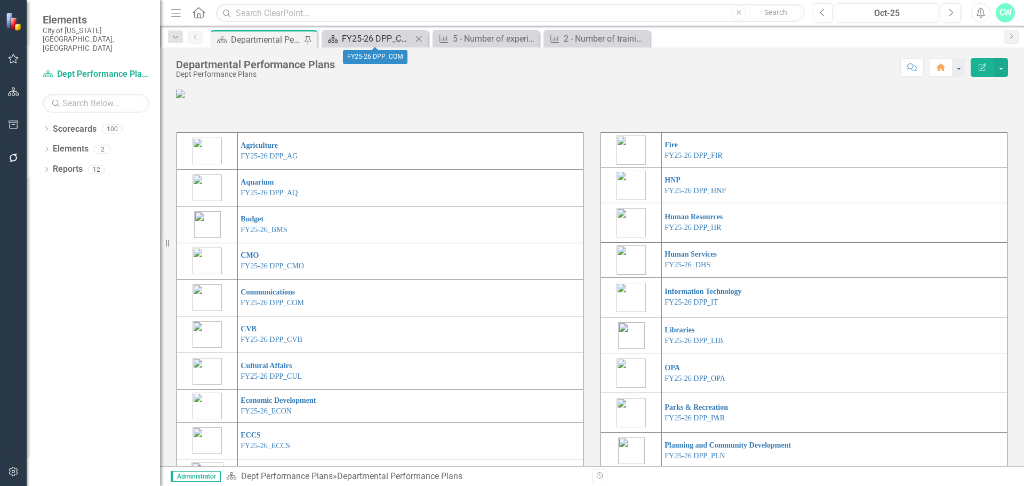
click at [338, 38] on icon "Scorecard" at bounding box center [332, 39] width 11 height 9
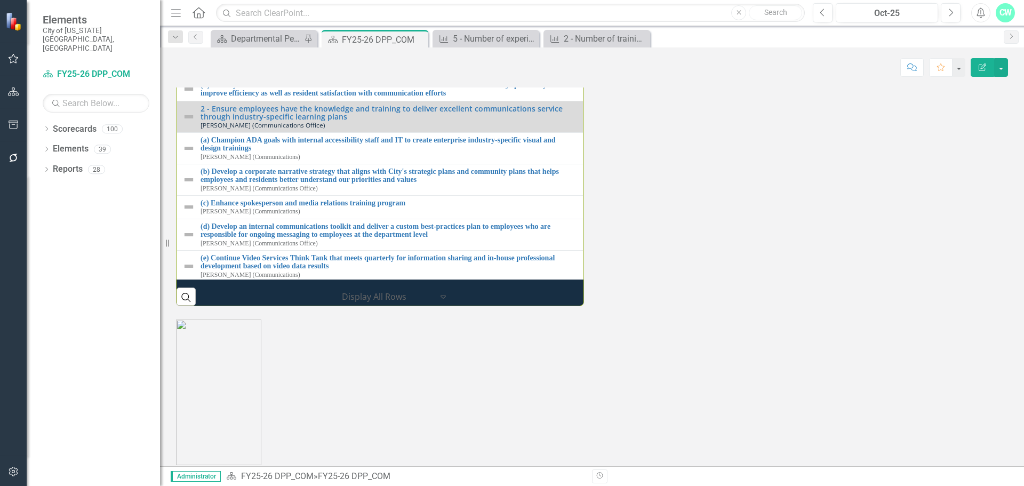
scroll to position [1066, 0]
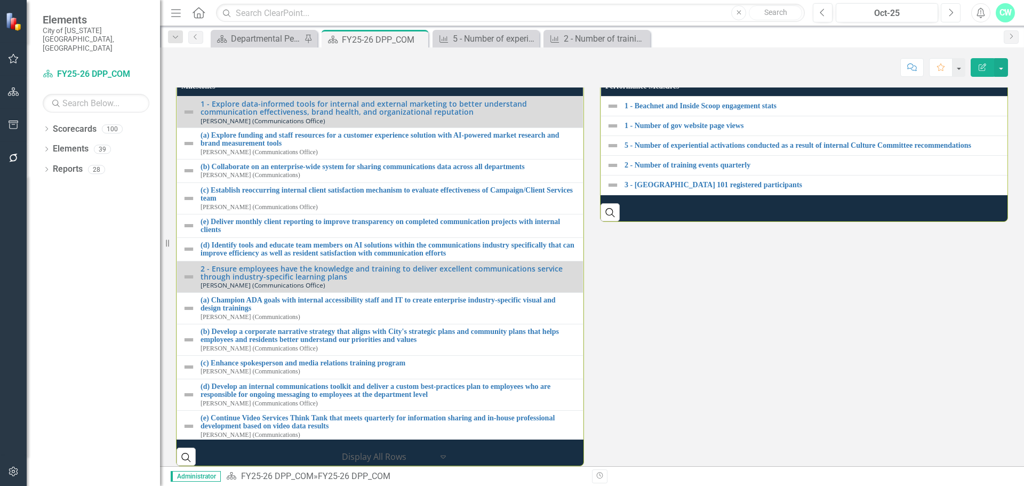
click at [949, 14] on icon "Next" at bounding box center [951, 13] width 6 height 10
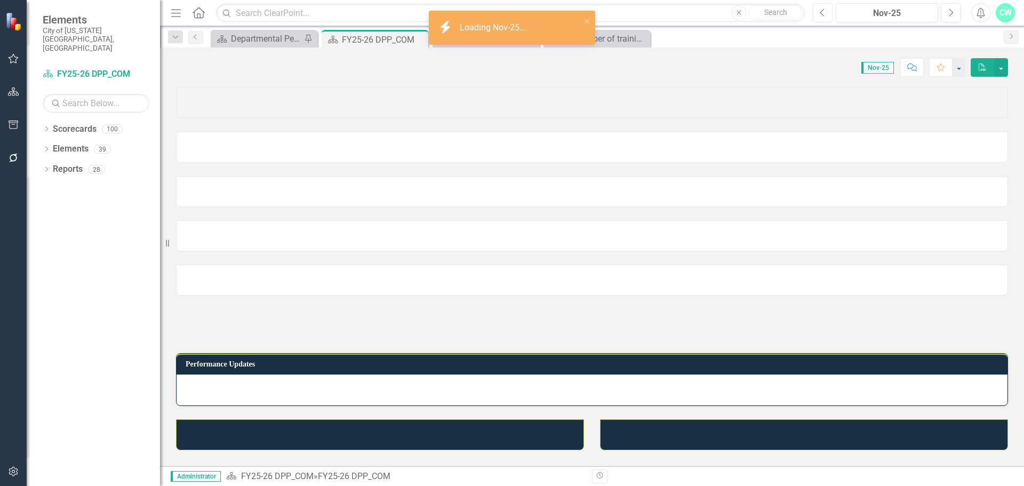
click at [822, 15] on icon "Previous" at bounding box center [823, 13] width 6 height 10
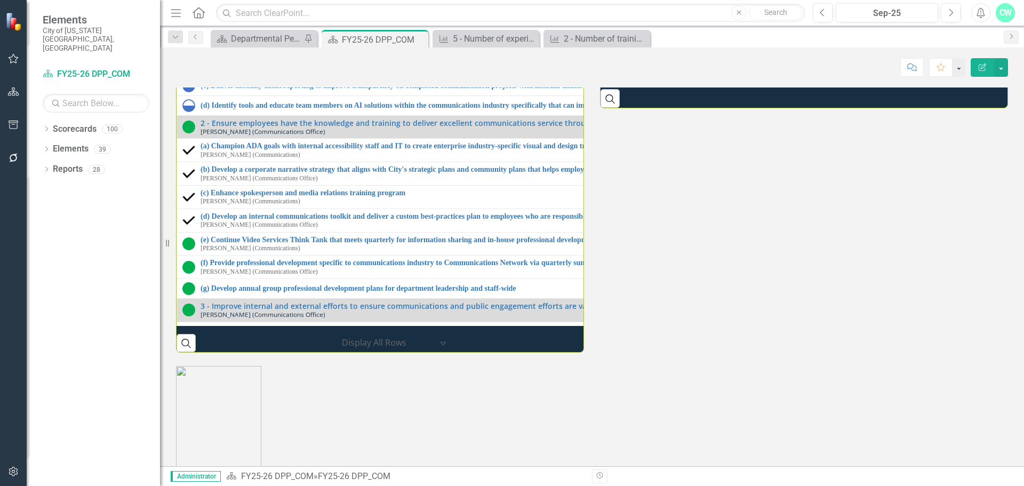
scroll to position [1226, 0]
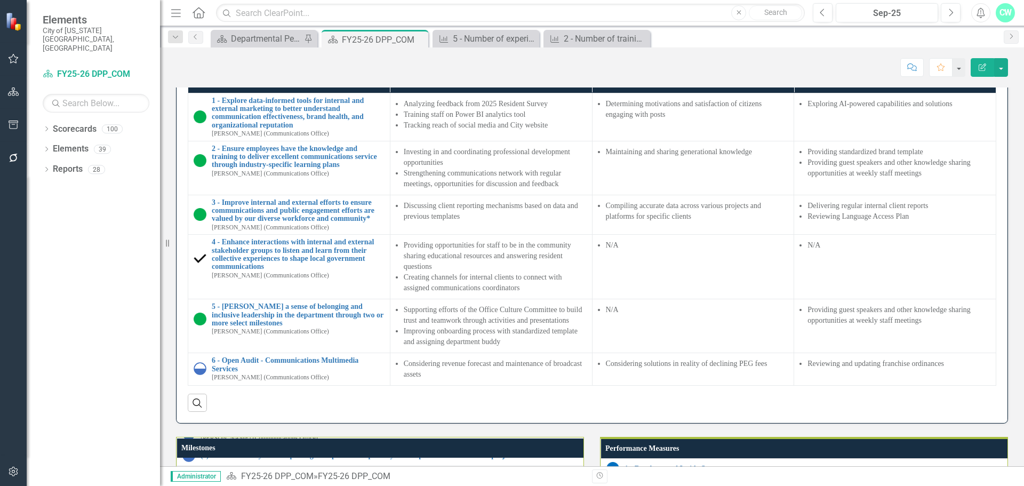
scroll to position [747, 0]
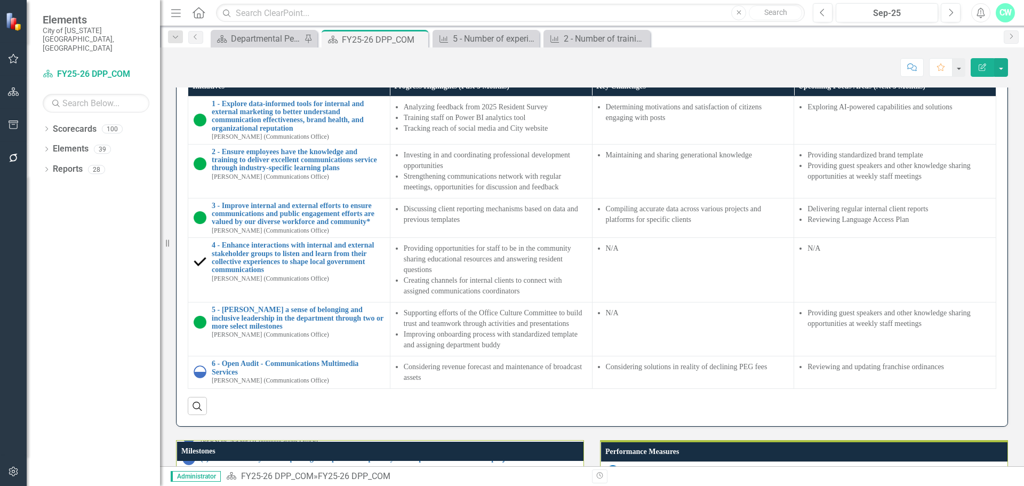
click at [346, 60] on h3 "Performance Updates" at bounding box center [594, 56] width 816 height 8
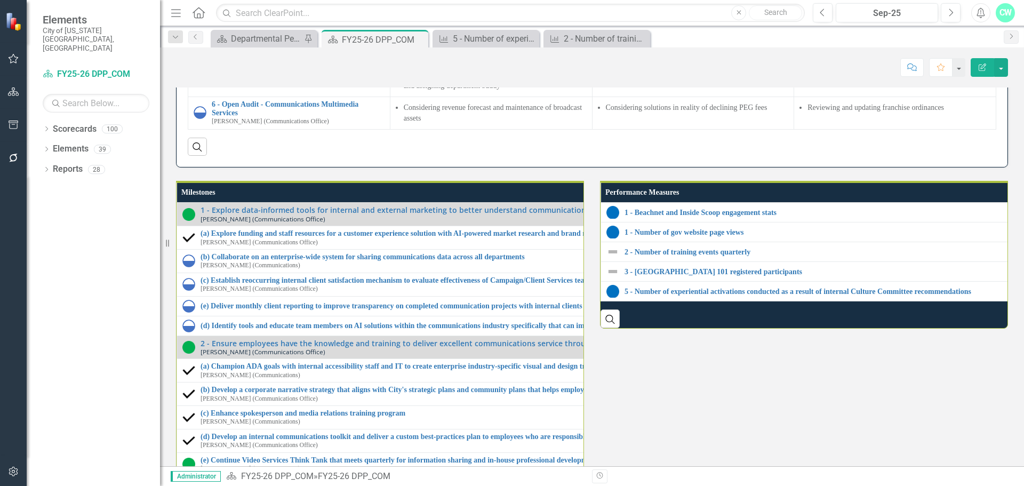
scroll to position [906, 0]
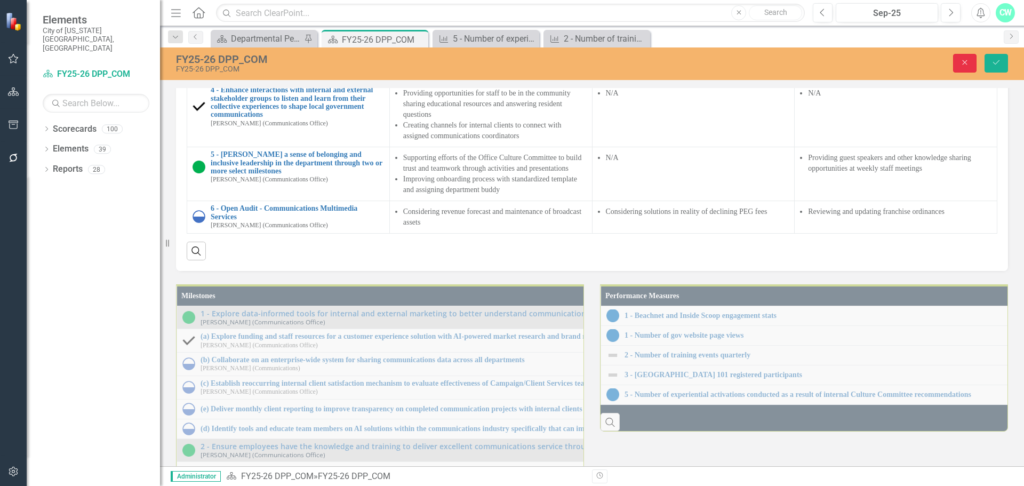
click at [965, 65] on icon "Close" at bounding box center [965, 62] width 10 height 7
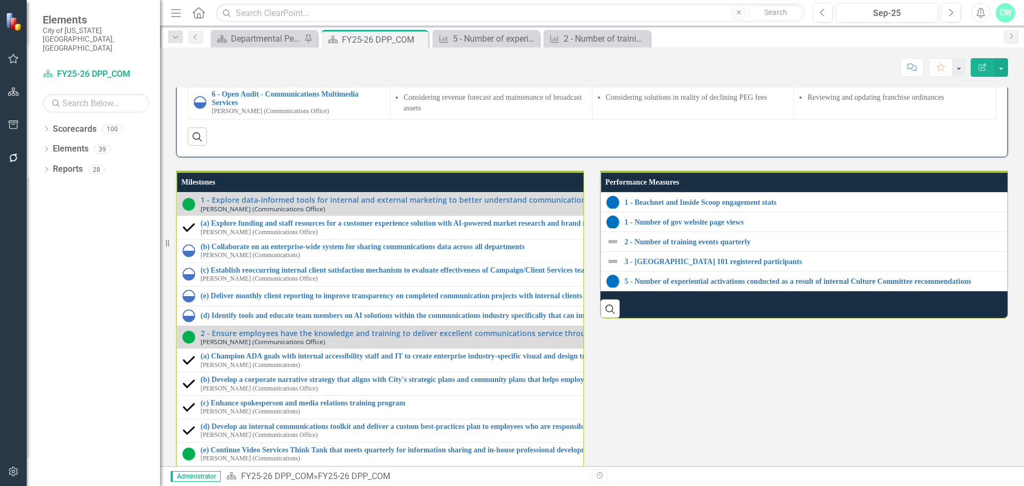
scroll to position [1133, 0]
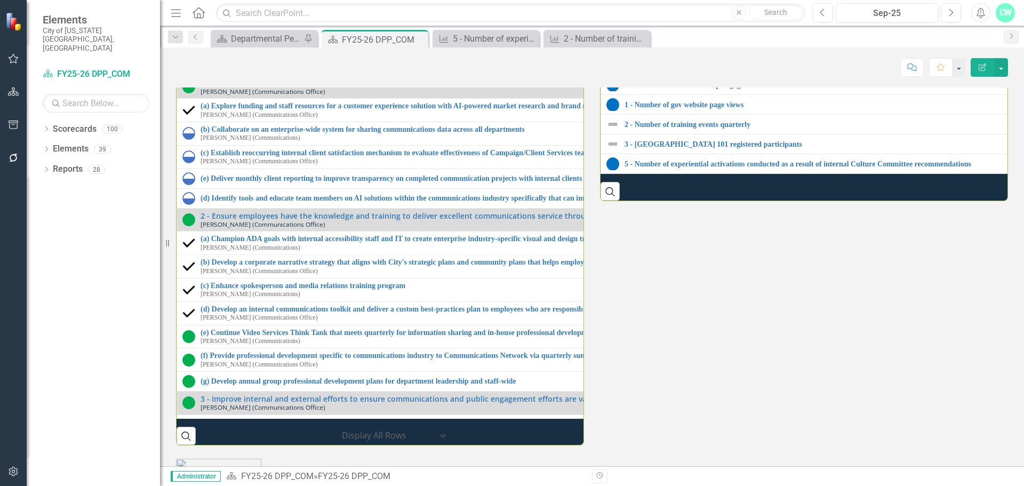
click at [349, 75] on th "Milestones" at bounding box center [589, 65] width 824 height 20
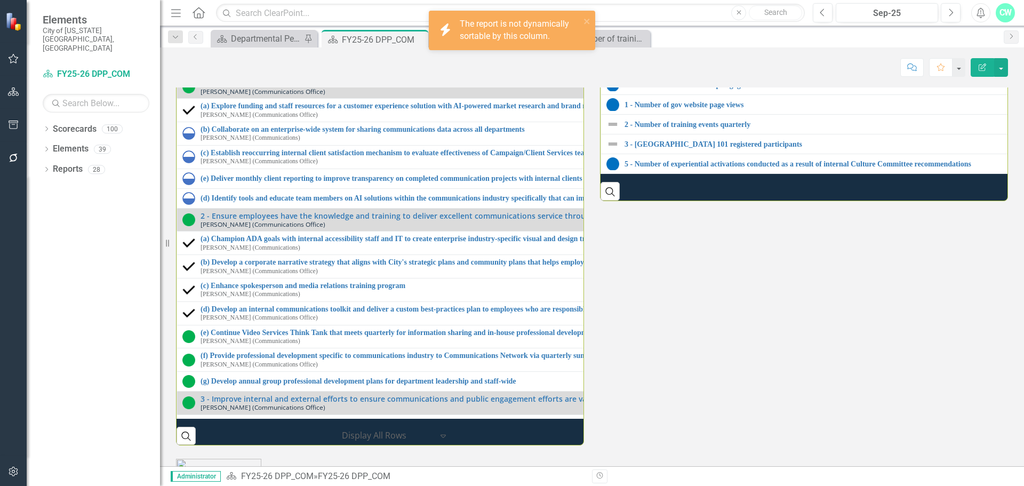
click at [349, 75] on th "Milestones" at bounding box center [589, 65] width 824 height 20
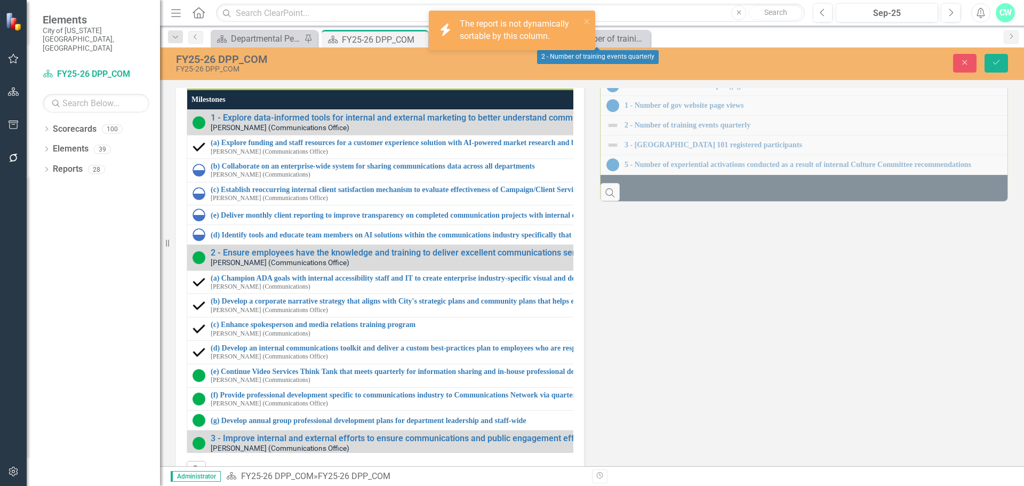
click at [583, 19] on div "icon.bolt The report is not dynamically sortable by this column." at bounding box center [508, 30] width 150 height 31
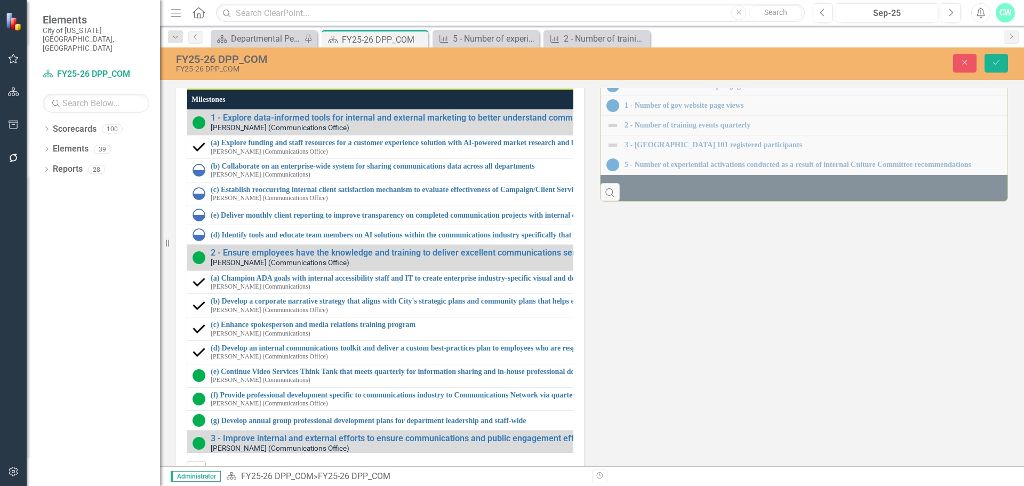
click at [500, 75] on button "Edit Report Select Report" at bounding box center [501, 69] width 52 height 12
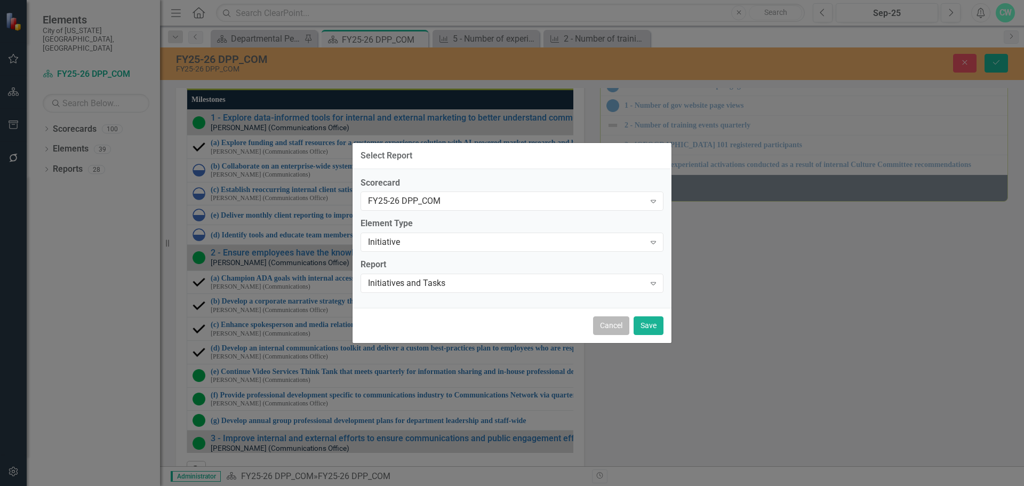
click at [599, 327] on button "Cancel" at bounding box center [611, 325] width 36 height 19
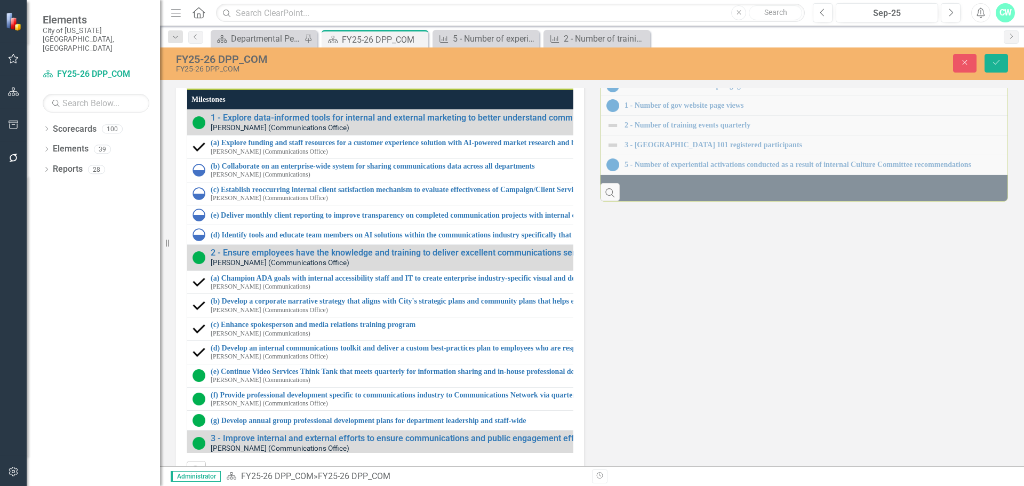
click at [551, 76] on link "Link View Page" at bounding box center [553, 69] width 46 height 14
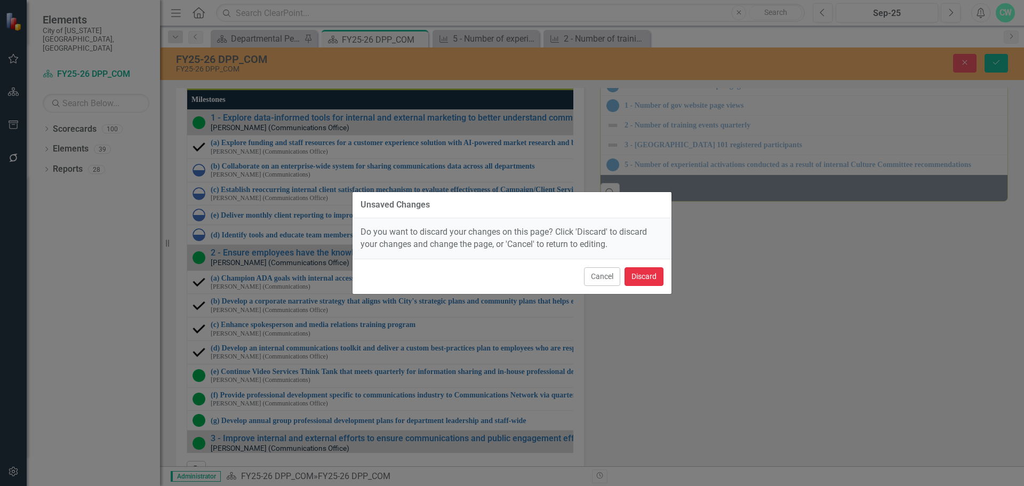
click at [661, 269] on button "Discard" at bounding box center [643, 276] width 39 height 19
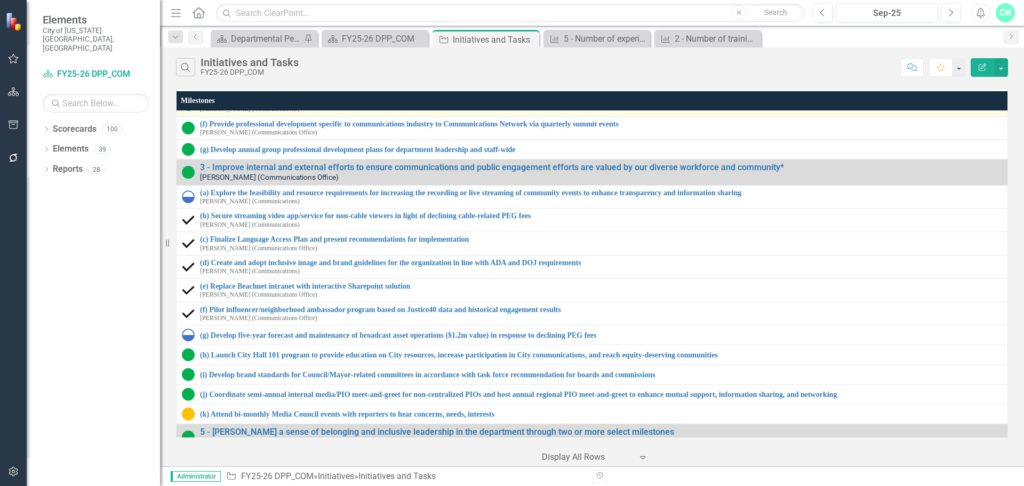
scroll to position [267, 0]
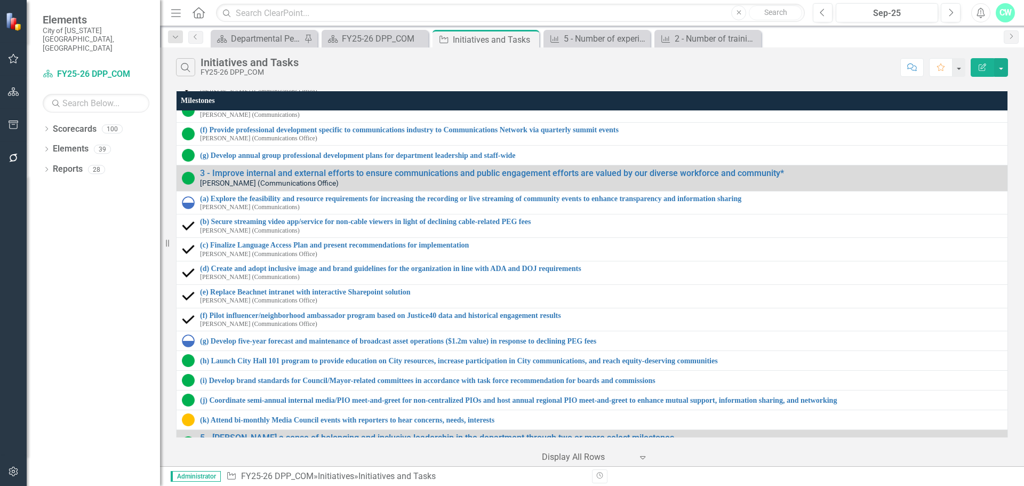
click at [986, 73] on button "Edit Report" at bounding box center [981, 67] width 23 height 19
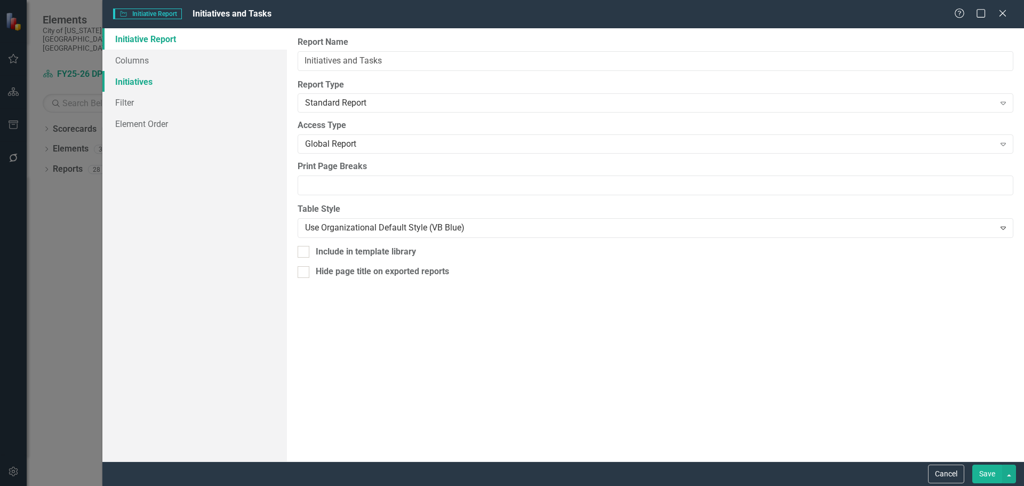
click at [173, 85] on link "Initiatives" at bounding box center [194, 81] width 184 height 21
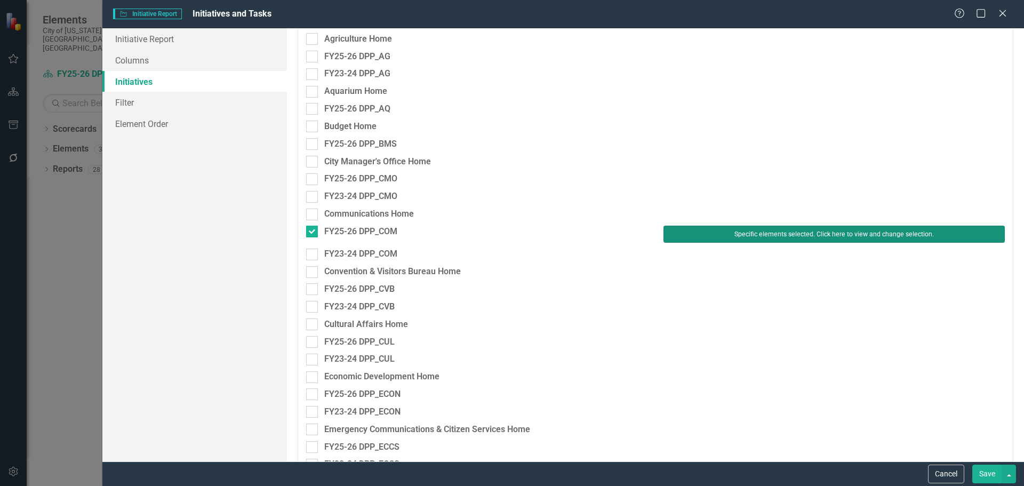
click at [669, 232] on button "Specific elements selected. Click here to view and change selection." at bounding box center [833, 234] width 341 height 17
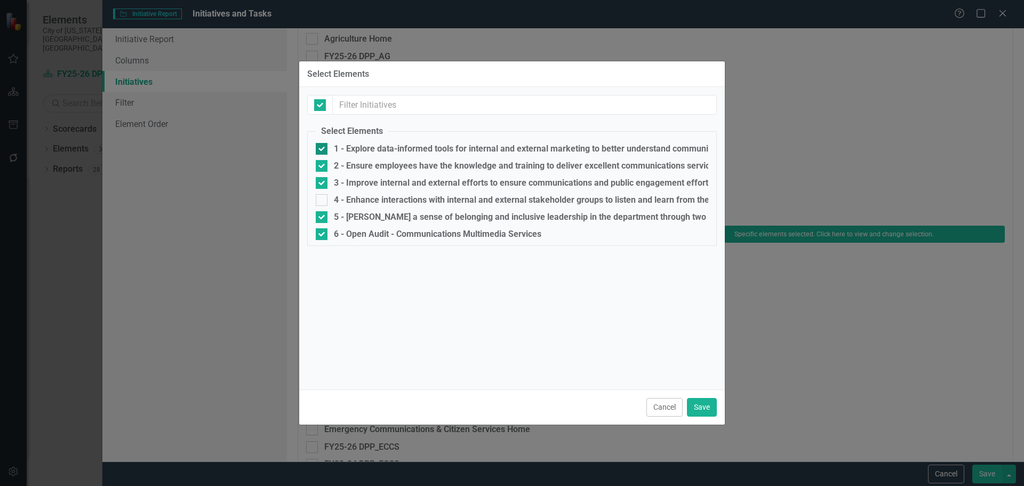
checkbox input "false"
click at [344, 200] on div "4 - Enhance interactions with internal and external stakeholder groups to liste…" at bounding box center [653, 200] width 638 height 10
click at [323, 200] on input "4 - Enhance interactions with internal and external stakeholder groups to liste…" at bounding box center [319, 197] width 7 height 7
checkbox input "true"
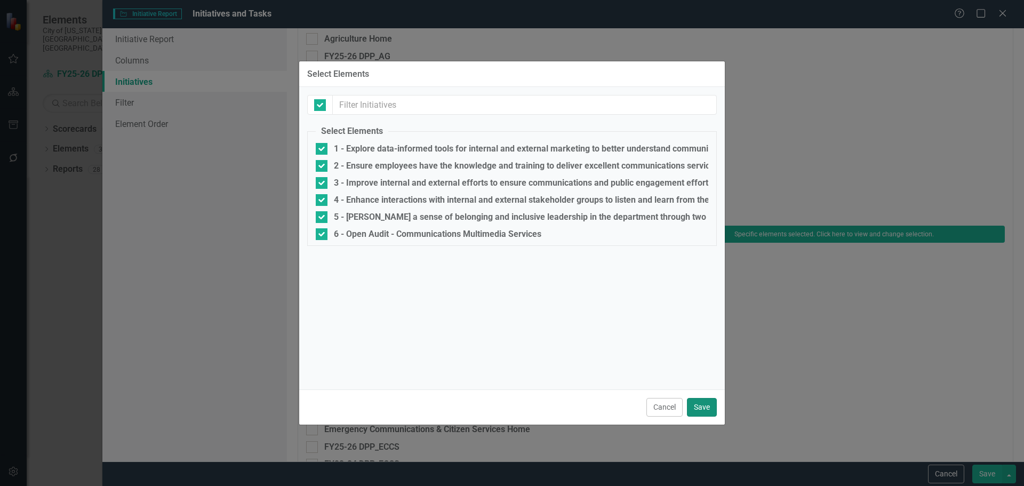
click at [709, 401] on button "Save" at bounding box center [702, 407] width 30 height 19
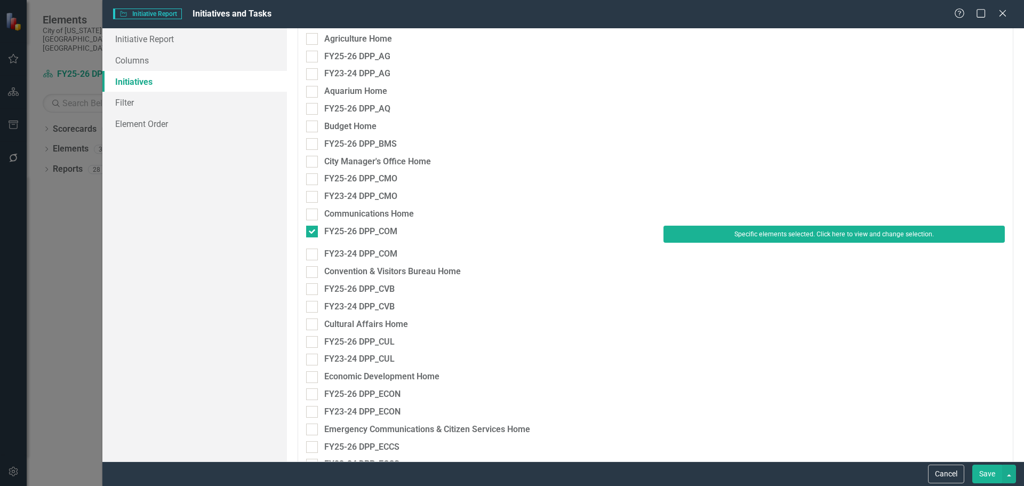
click at [982, 467] on button "Save" at bounding box center [987, 473] width 30 height 19
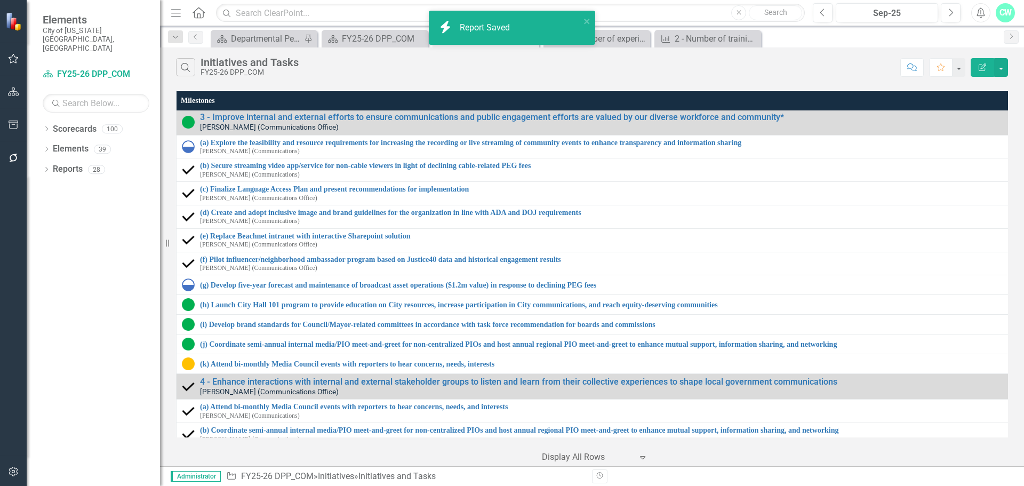
scroll to position [320, 0]
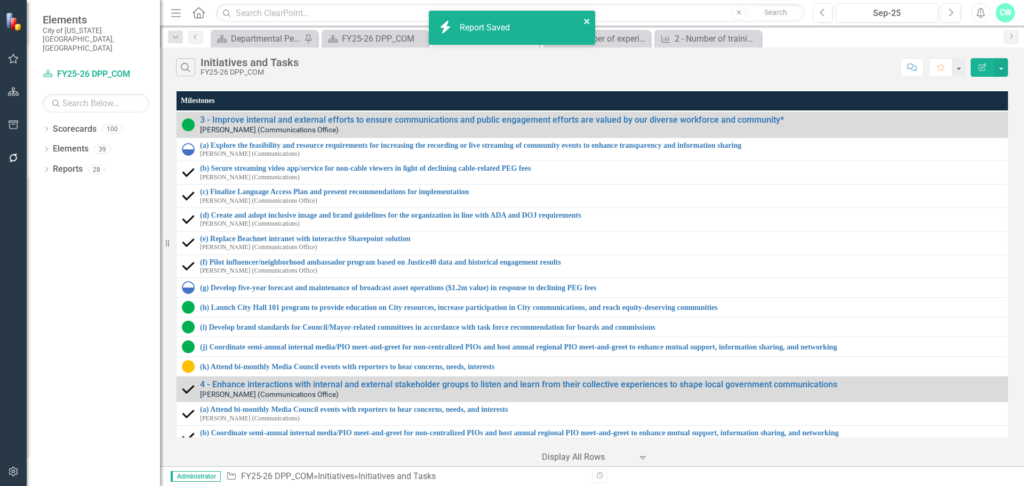
click at [590, 21] on icon "close" at bounding box center [586, 21] width 7 height 9
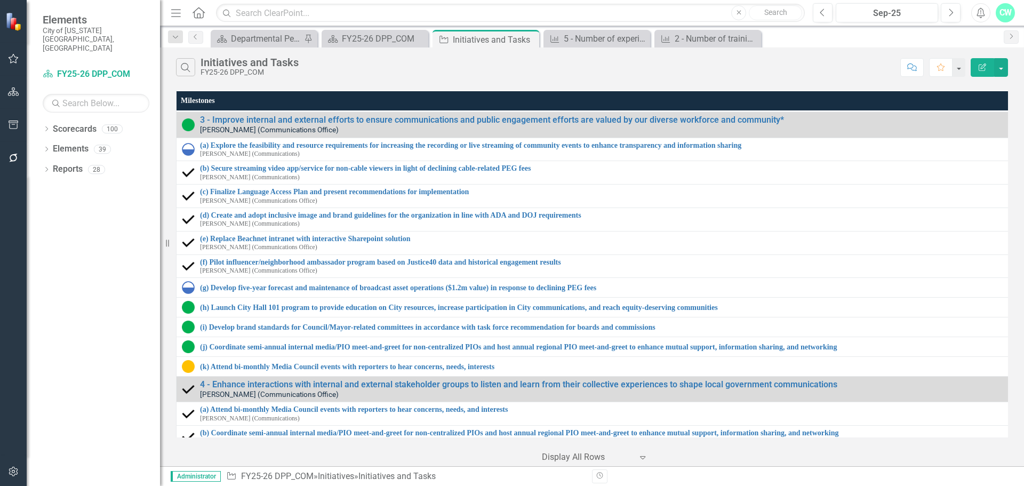
click at [530, 43] on div "Initiative Initiatives and Tasks Pin Close" at bounding box center [485, 39] width 101 height 13
click at [532, 39] on icon "Close" at bounding box center [529, 39] width 11 height 9
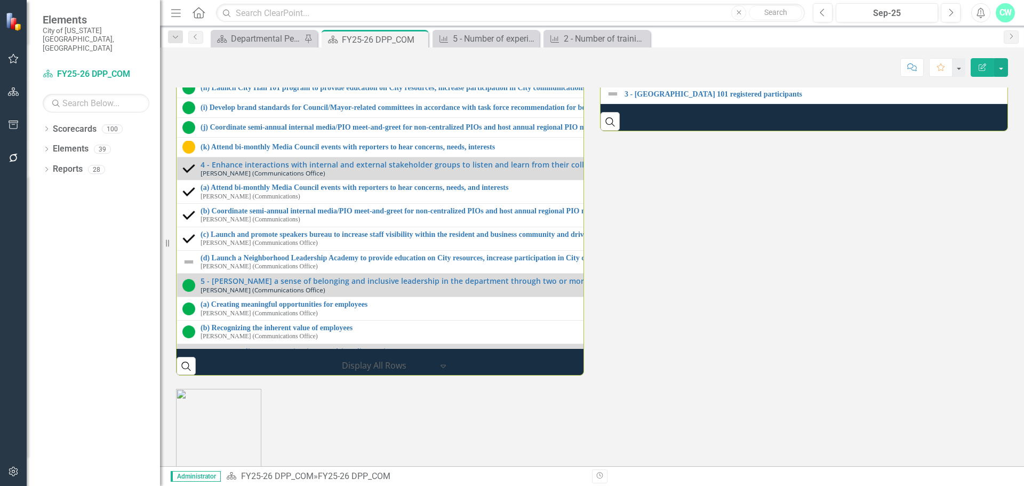
scroll to position [1285, 0]
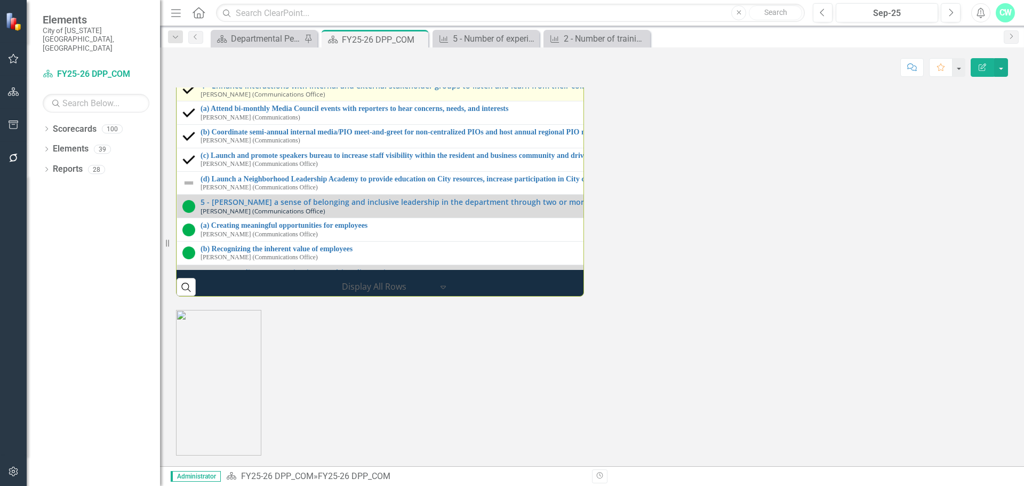
click at [521, 101] on td "4 - Enhance interactions with internal and external stakeholder groups to liste…" at bounding box center [588, 89] width 823 height 23
click at [521, 98] on div "4 - Enhance interactions with internal and external stakeholder groups to liste…" at bounding box center [597, 90] width 794 height 17
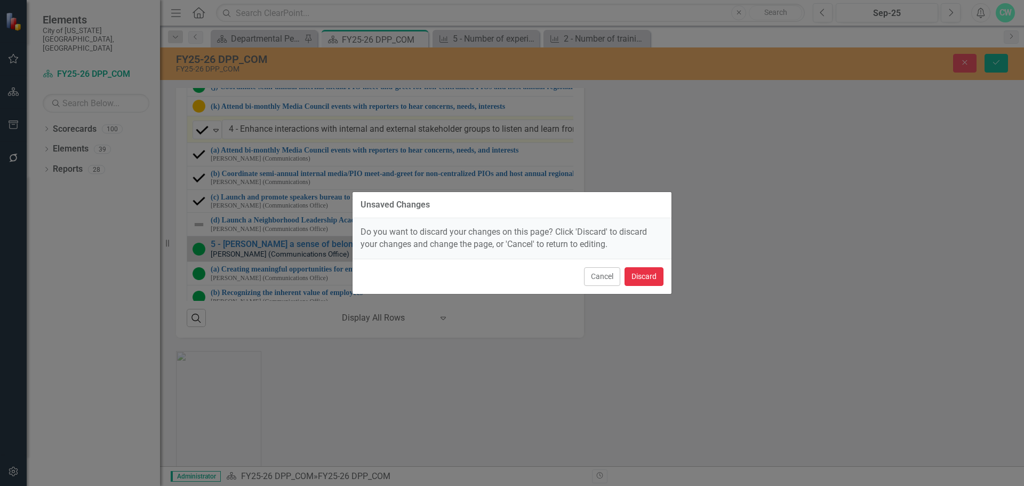
click at [649, 285] on button "Discard" at bounding box center [643, 276] width 39 height 19
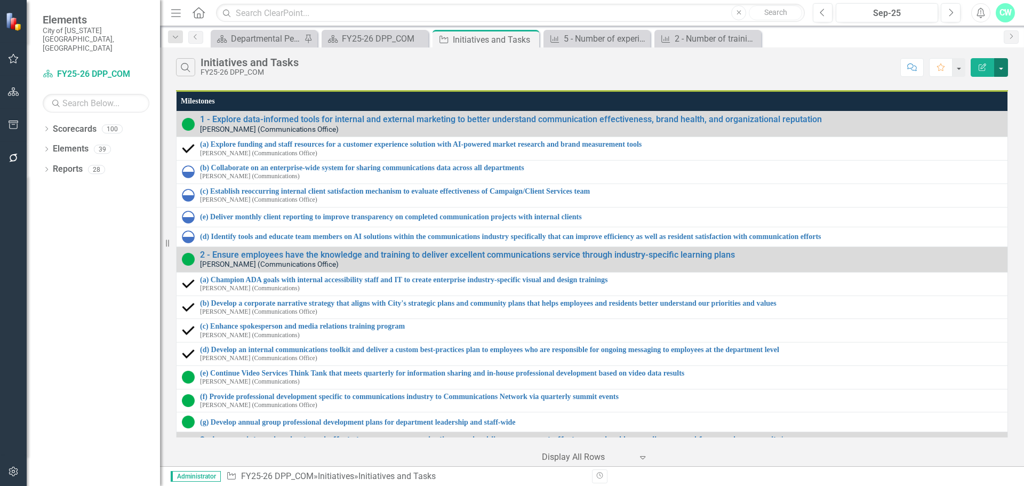
click at [1003, 69] on button "button" at bounding box center [1001, 67] width 14 height 19
click at [972, 90] on link "Edit Report Edit Report" at bounding box center [965, 87] width 84 height 20
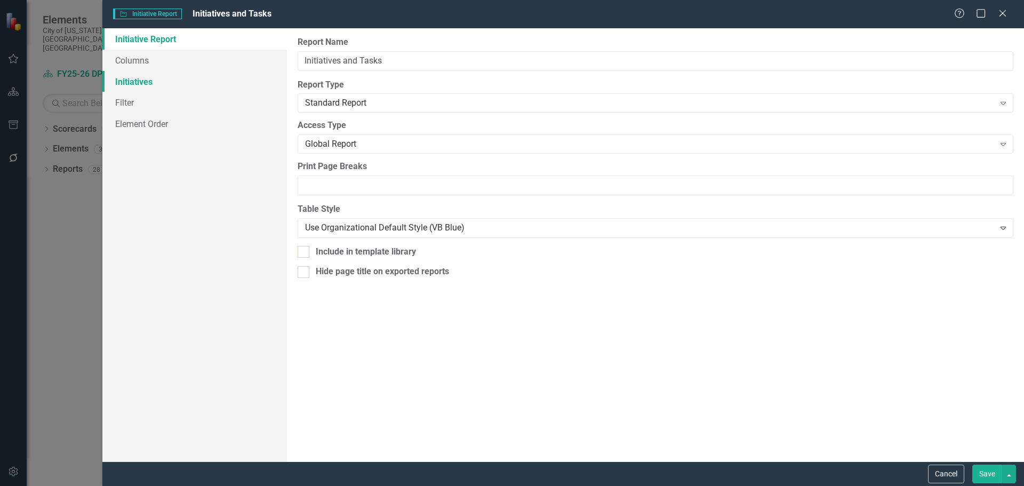
click at [195, 77] on link "Initiatives" at bounding box center [194, 81] width 184 height 21
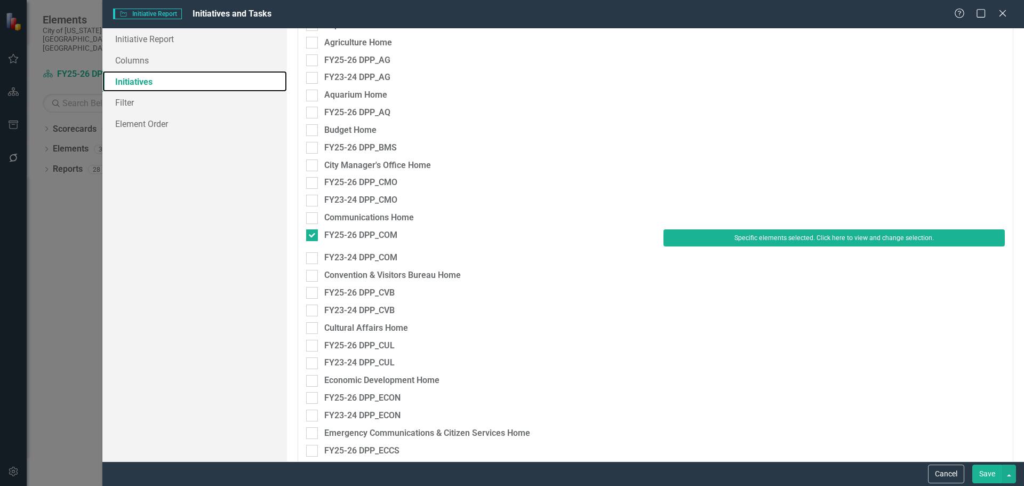
scroll to position [320, 0]
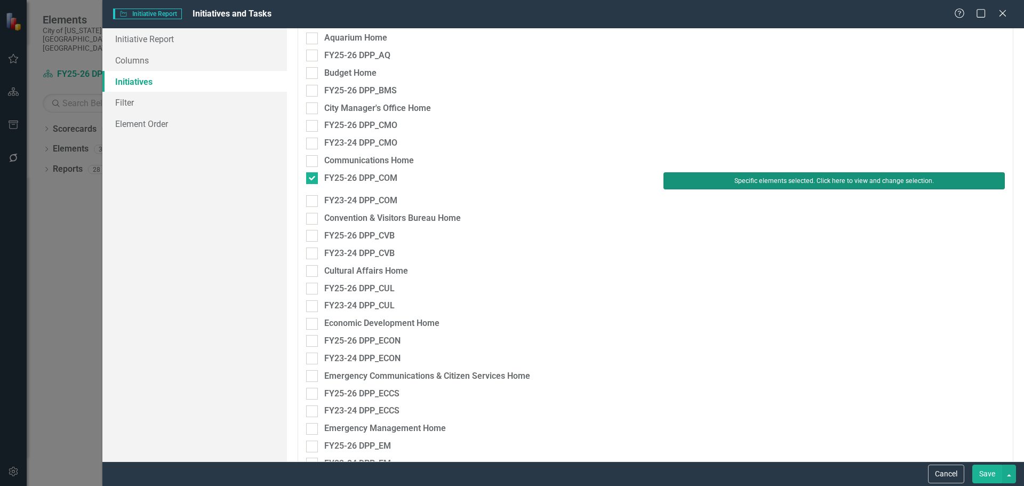
click at [845, 177] on button "Specific elements selected. Click here to view and change selection." at bounding box center [833, 180] width 341 height 17
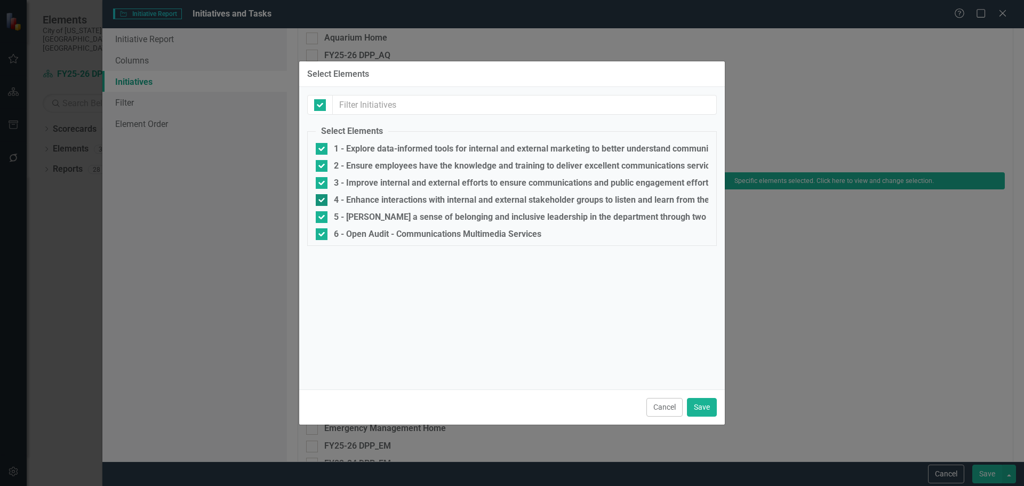
drag, startPoint x: 408, startPoint y: 192, endPoint x: 412, endPoint y: 197, distance: 6.4
click at [408, 192] on fieldset "Select Elements 1 - Explore data-informed tools for internal and external marke…" at bounding box center [512, 185] width 410 height 121
click at [462, 196] on div "4 - Enhance interactions with internal and external stakeholder groups to liste…" at bounding box center [653, 200] width 638 height 10
click at [323, 196] on input "4 - Enhance interactions with internal and external stakeholder groups to liste…" at bounding box center [319, 197] width 7 height 7
checkbox input "false"
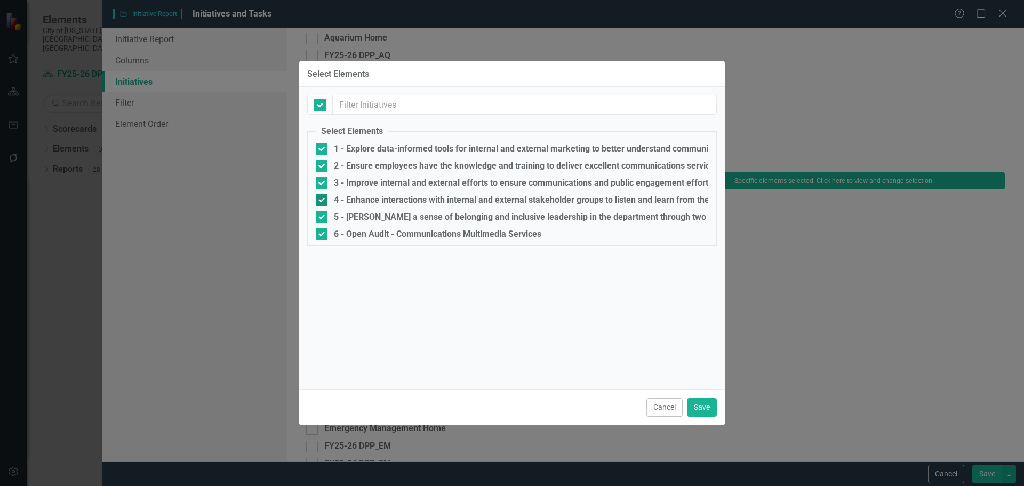
checkbox input "false"
click at [670, 411] on button "Cancel" at bounding box center [664, 407] width 36 height 19
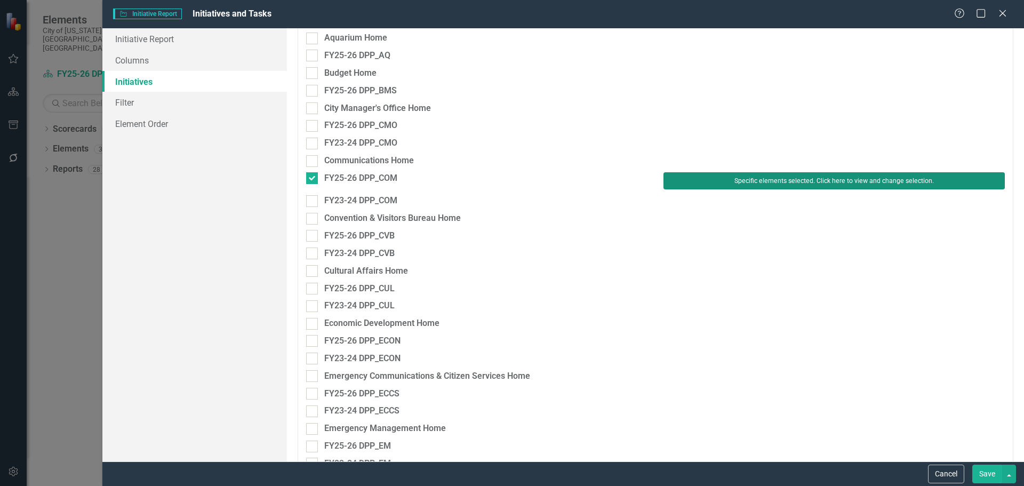
click at [835, 183] on button "Specific elements selected. Click here to view and change selection." at bounding box center [833, 180] width 341 height 17
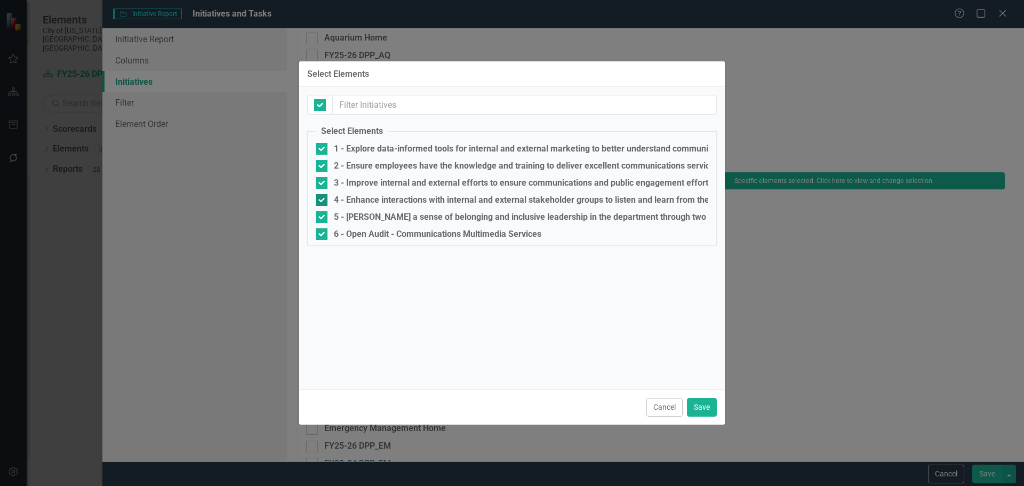
click at [511, 200] on div "4 - Enhance interactions with internal and external stakeholder groups to liste…" at bounding box center [653, 200] width 638 height 10
click at [323, 200] on input "4 - Enhance interactions with internal and external stakeholder groups to liste…" at bounding box center [319, 197] width 7 height 7
checkbox input "false"
click at [701, 419] on div "Cancel Save" at bounding box center [512, 406] width 426 height 35
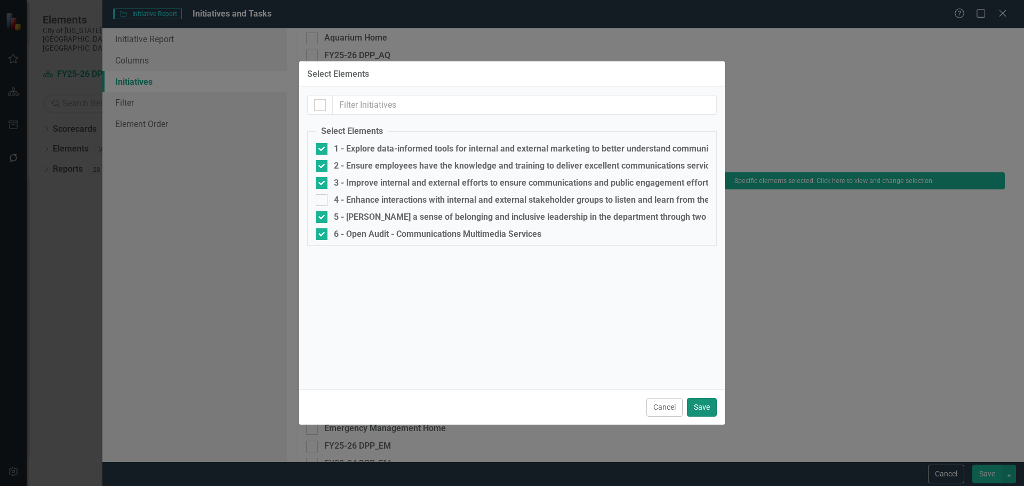
click at [702, 413] on button "Save" at bounding box center [702, 407] width 30 height 19
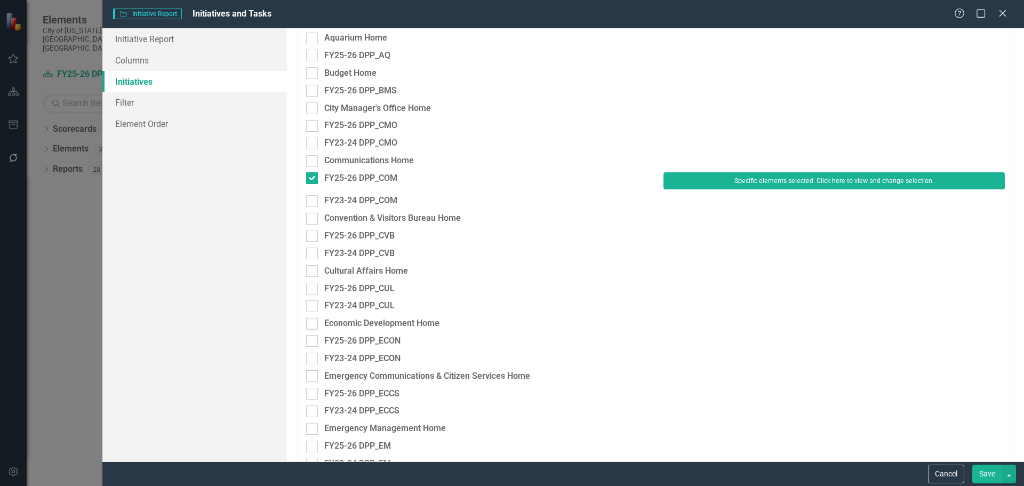
click at [989, 473] on button "Save" at bounding box center [987, 473] width 30 height 19
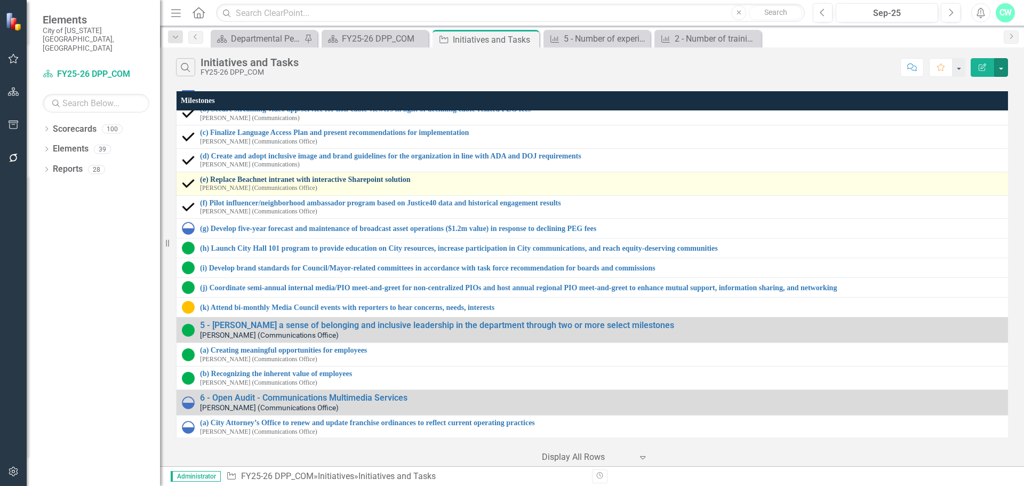
scroll to position [373, 0]
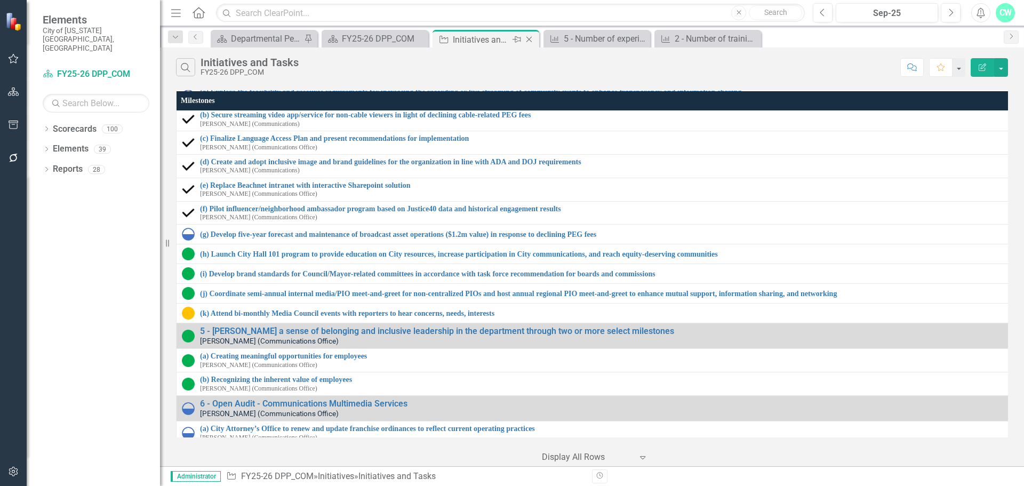
click at [527, 38] on icon "Close" at bounding box center [529, 39] width 11 height 9
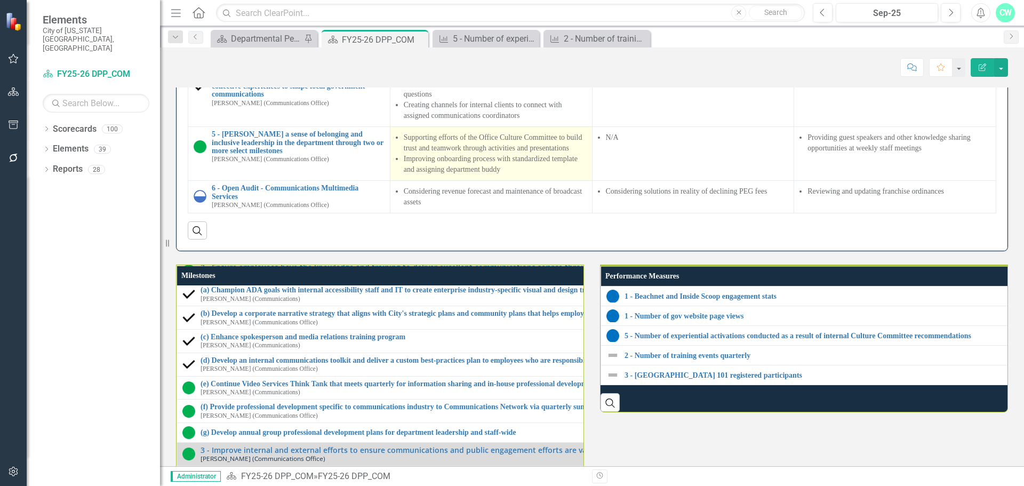
scroll to position [960, 0]
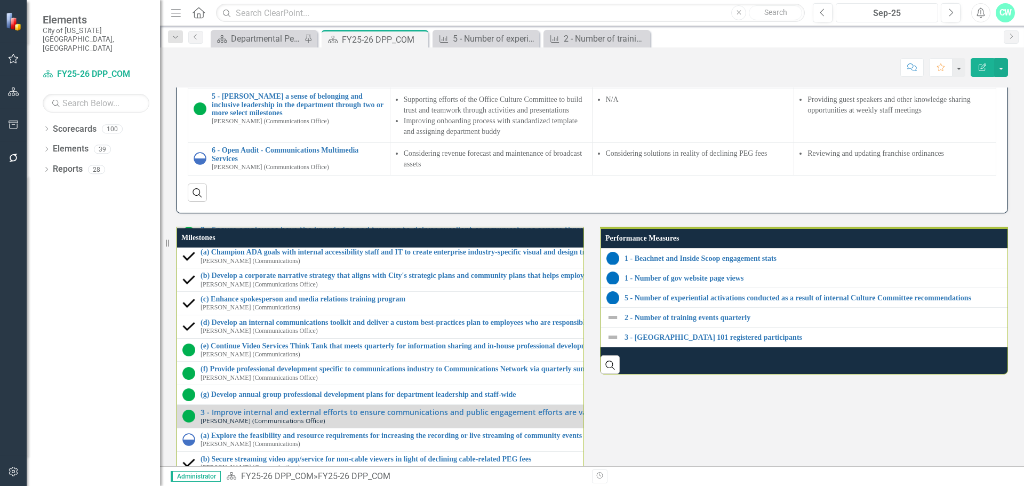
click at [877, 15] on div "Sep-25" at bounding box center [886, 13] width 95 height 13
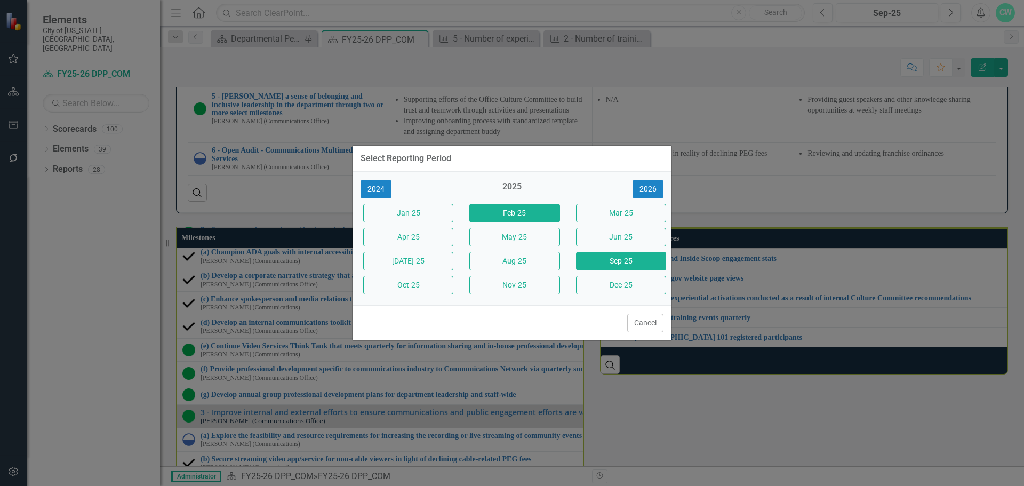
click at [504, 211] on button "Feb-25" at bounding box center [514, 213] width 90 height 19
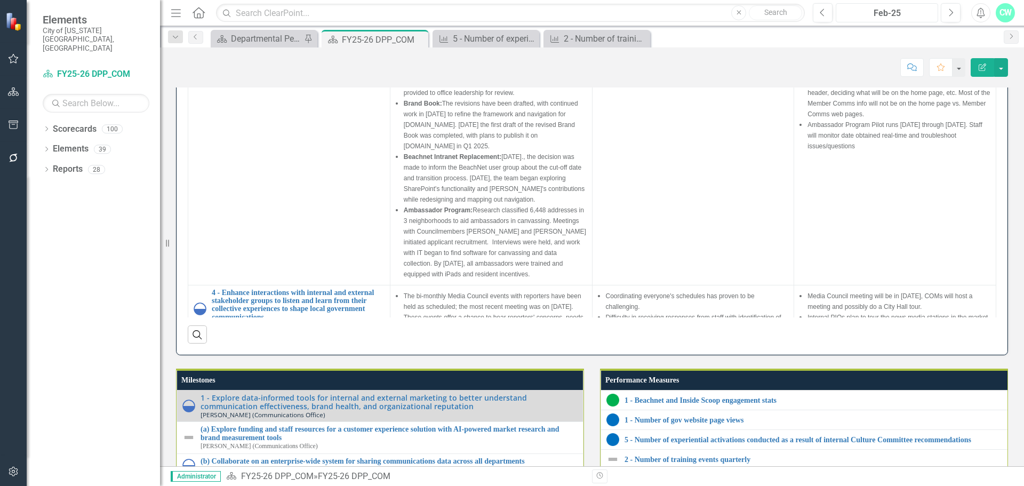
scroll to position [157, 0]
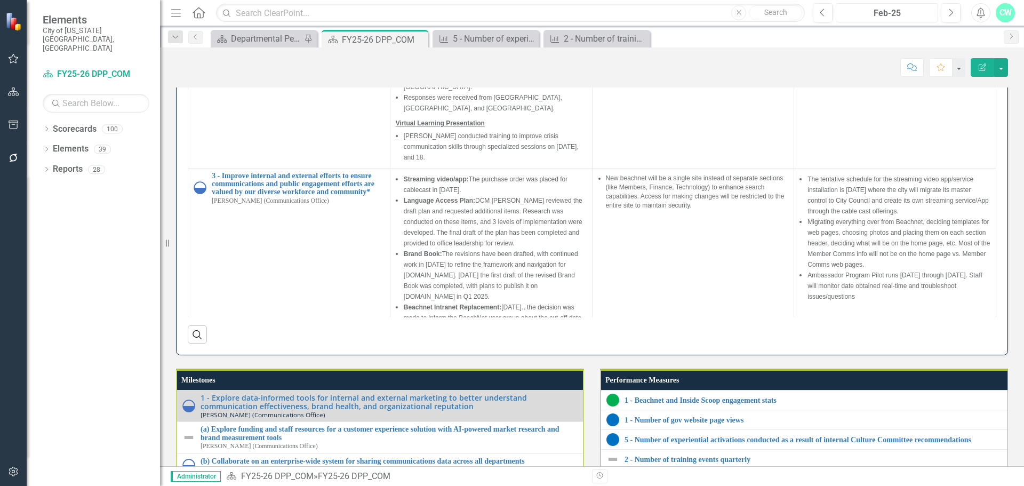
click at [896, 14] on div "Feb-25" at bounding box center [886, 13] width 95 height 13
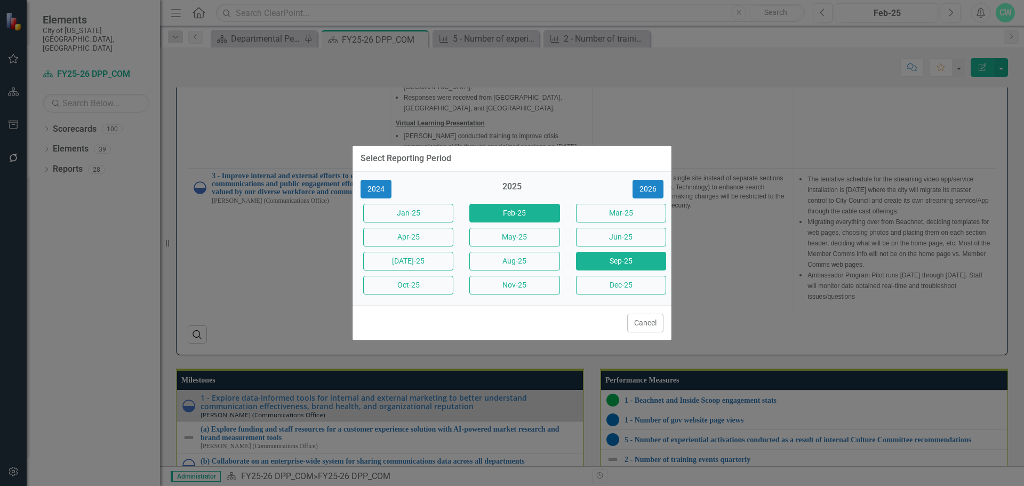
click at [604, 266] on button "Sep-25" at bounding box center [621, 261] width 90 height 19
